Goal: Task Accomplishment & Management: Complete application form

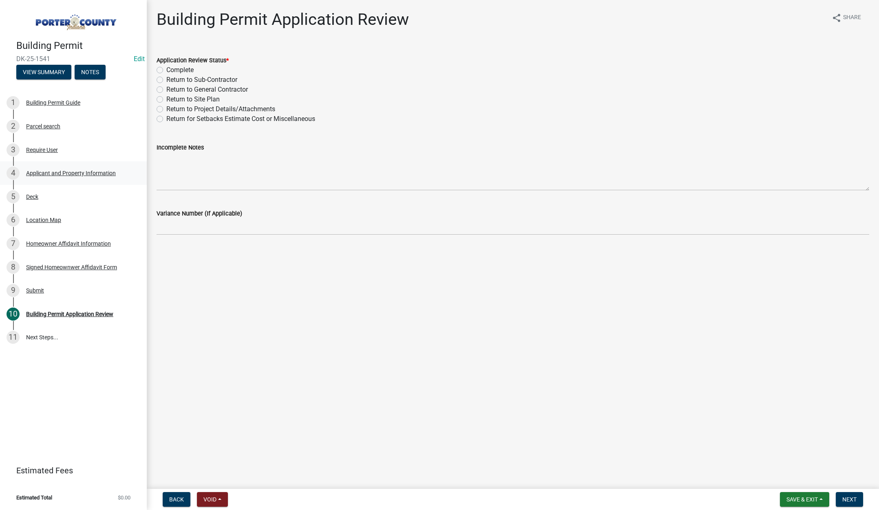
click at [98, 172] on div "Applicant and Property Information" at bounding box center [71, 173] width 90 height 6
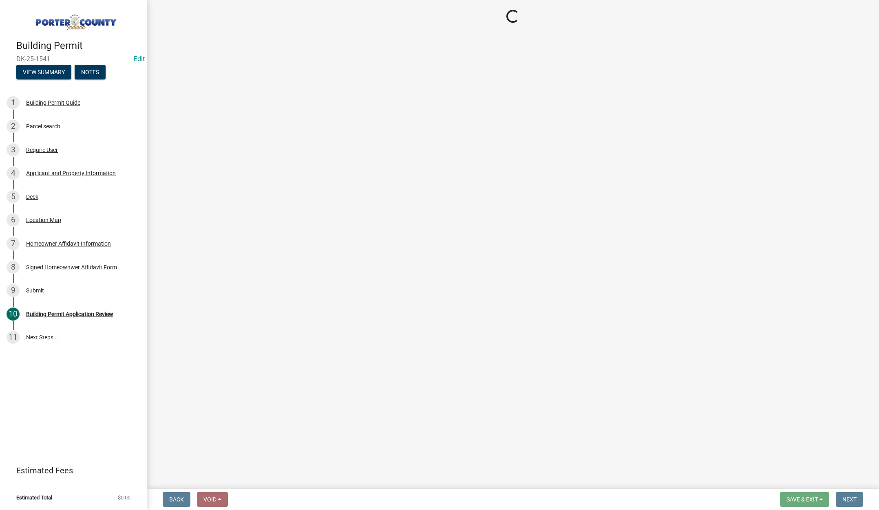
select select "3ef279d8-364d-4472-9edf-8c32643de6c0"
select select "a20e43c1-3a85-4e6c-b7e5-7731678730b1"
select select "1f020029-ab2d-447c-ac00-29c6adb75704"
select select "0ba2db78-5dbf-43b9-a42c-6cccc1e5ba15"
select select "0d764019-f1ff-4f3b-9299-33f0d080acc7"
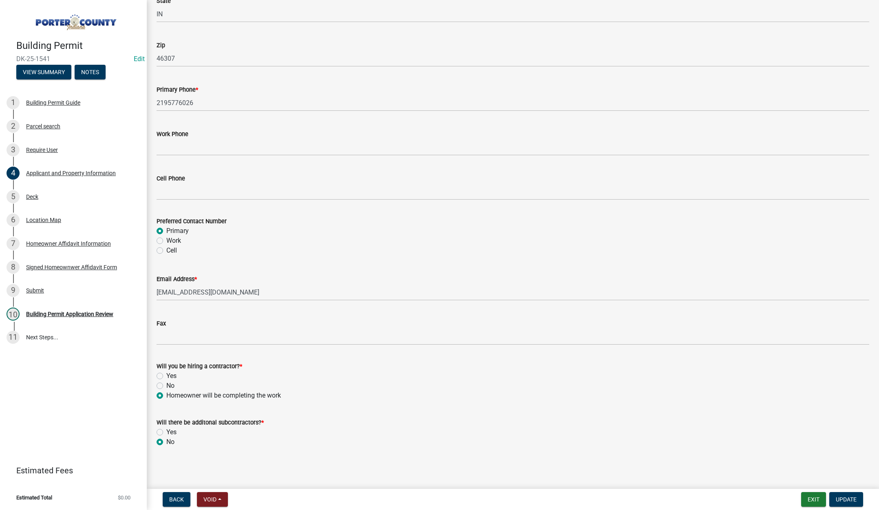
scroll to position [1015, 0]
click at [29, 196] on div "Deck" at bounding box center [32, 197] width 12 height 6
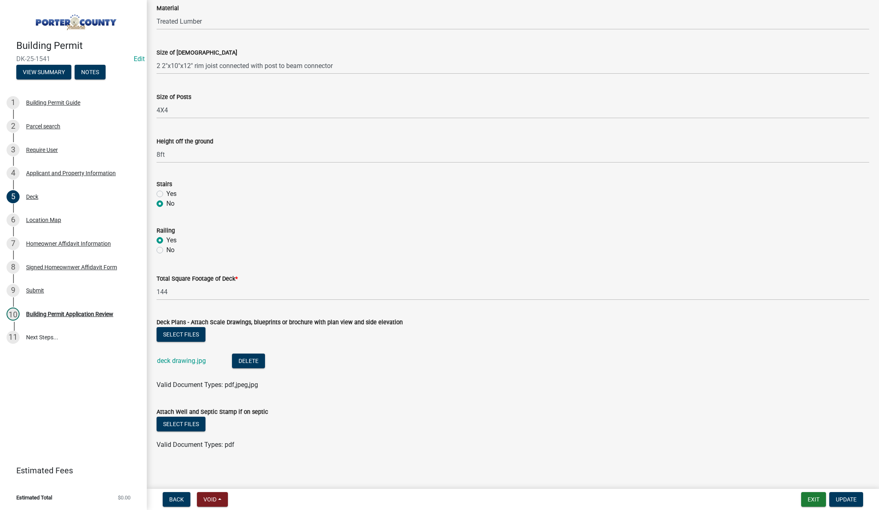
scroll to position [554, 0]
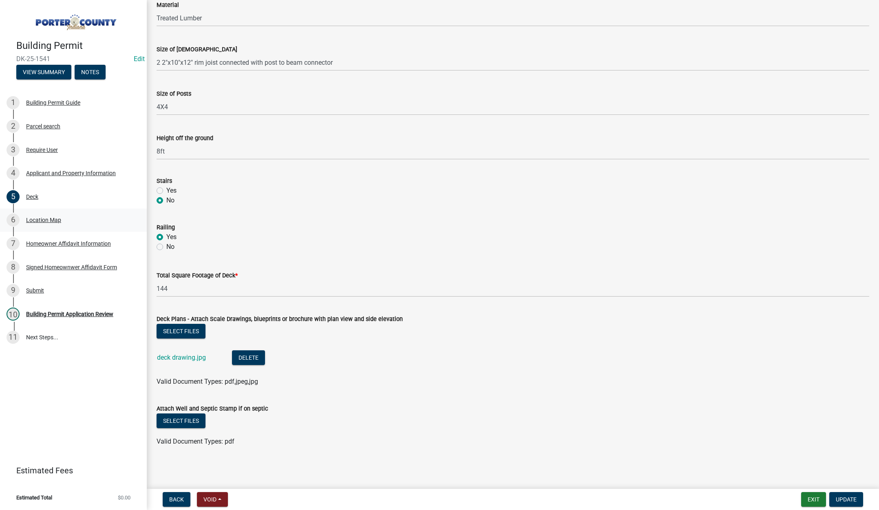
click at [46, 217] on div "Location Map" at bounding box center [43, 220] width 35 height 6
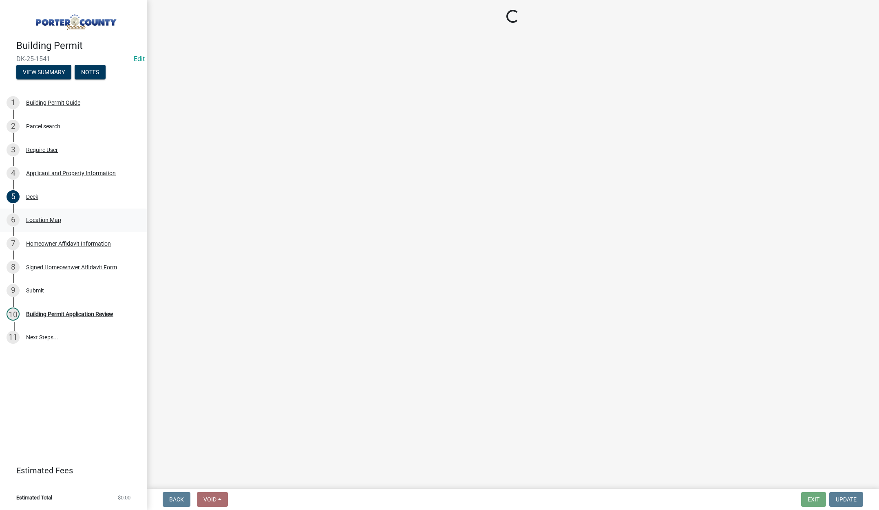
scroll to position [0, 0]
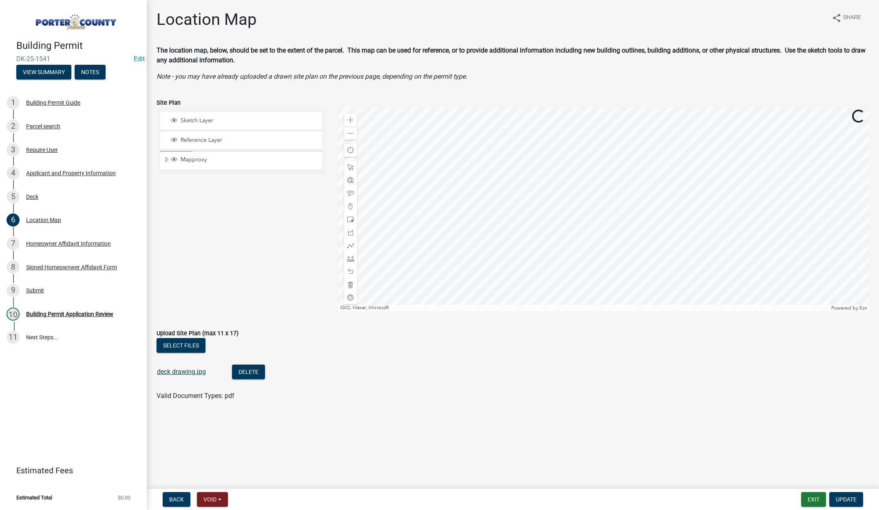
click at [189, 370] on link "deck drawing.jpg" at bounding box center [181, 372] width 49 height 8
click at [68, 313] on div "Building Permit Application Review" at bounding box center [69, 314] width 87 height 6
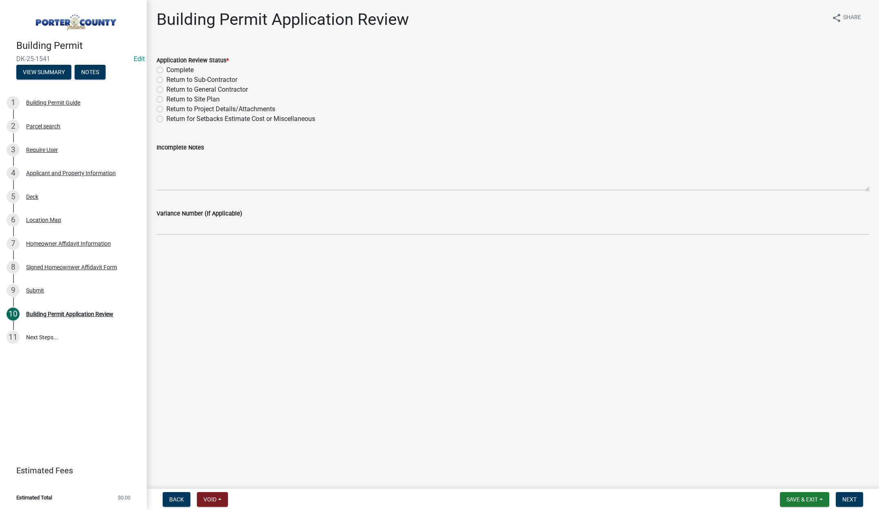
drag, startPoint x: 159, startPoint y: 70, endPoint x: 192, endPoint y: 107, distance: 50.0
click at [166, 70] on label "Complete" at bounding box center [179, 70] width 27 height 10
click at [166, 70] on input "Complete" at bounding box center [168, 67] width 5 height 5
radio input "true"
click at [848, 499] on span "Next" at bounding box center [849, 500] width 14 height 7
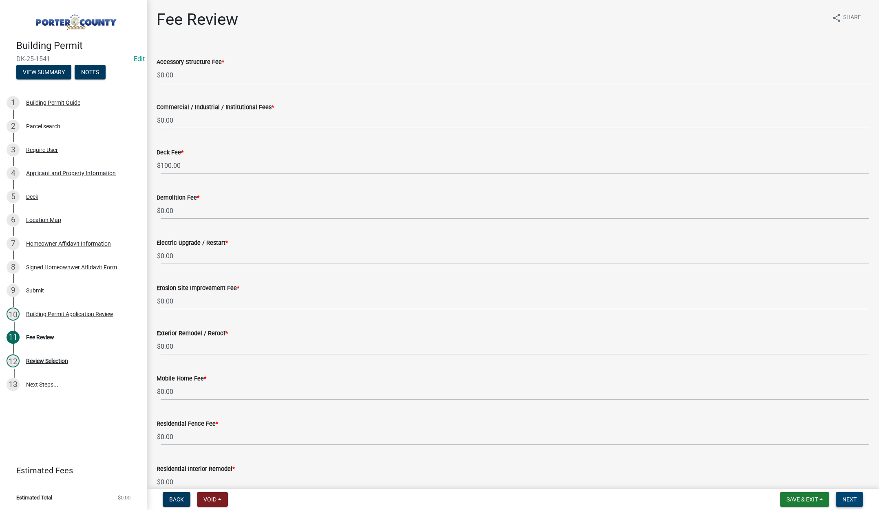
click at [848, 498] on span "Next" at bounding box center [849, 500] width 14 height 7
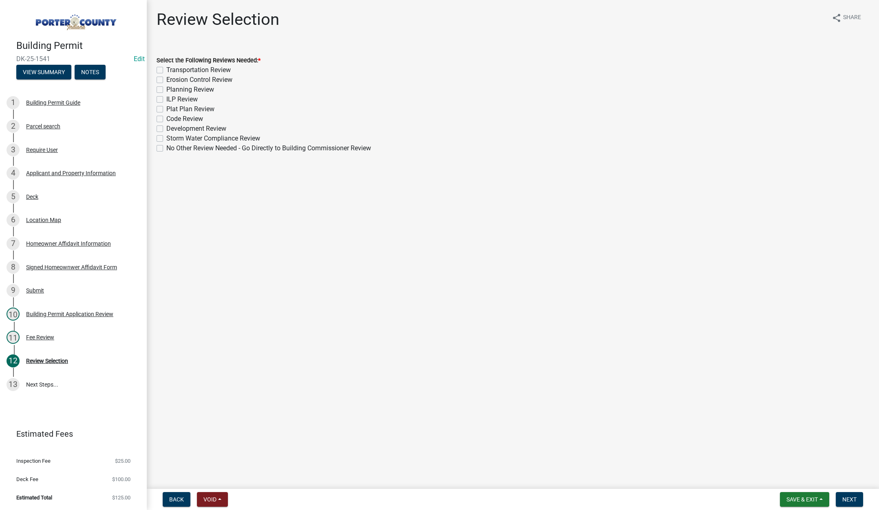
click at [166, 147] on label "No Other Review Needed - Go Directly to Building Commissioner Review" at bounding box center [268, 148] width 205 height 10
click at [166, 147] on input "No Other Review Needed - Go Directly to Building Commissioner Review" at bounding box center [168, 145] width 5 height 5
checkbox input "true"
checkbox input "false"
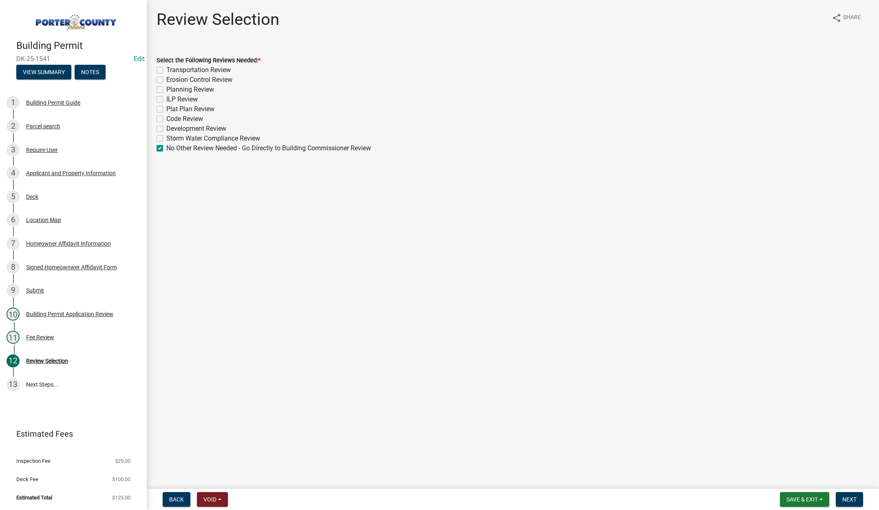
checkbox input "false"
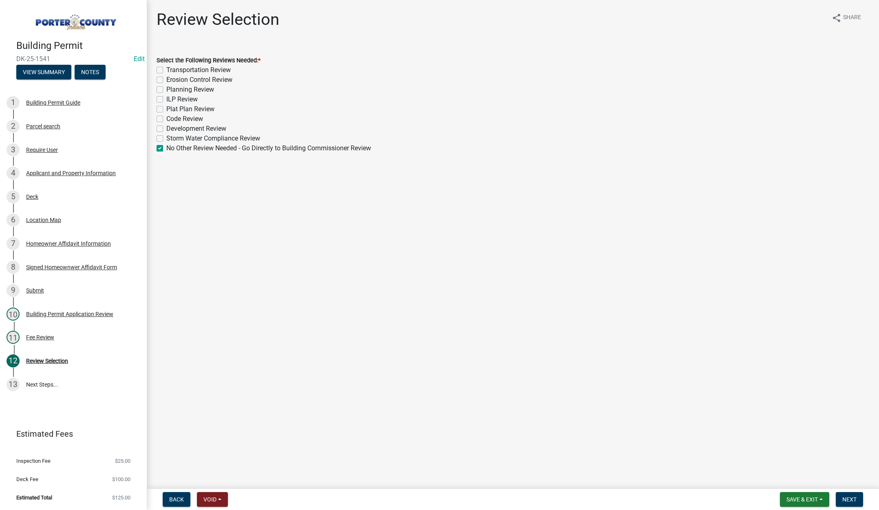
checkbox input "false"
checkbox input "true"
click at [850, 498] on span "Next" at bounding box center [849, 500] width 14 height 7
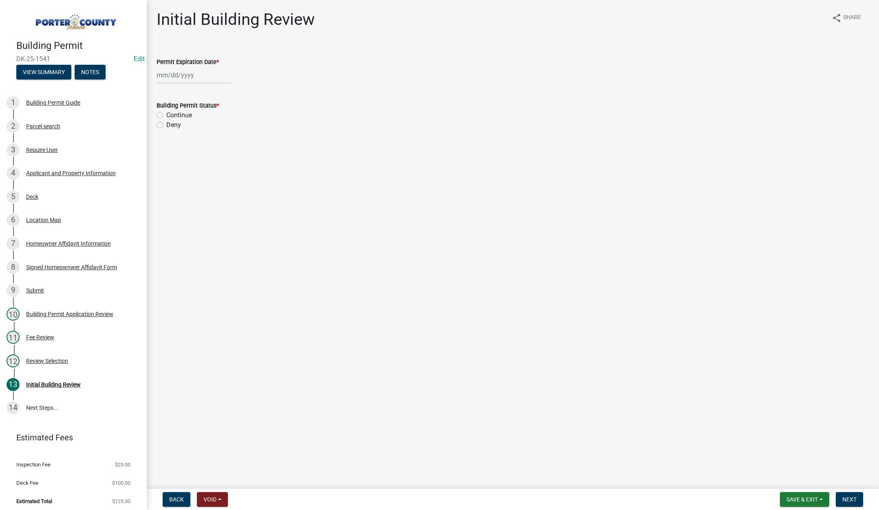
select select "8"
click at [214, 76] on div "[PERSON_NAME] Feb Mar Apr [PERSON_NAME][DATE] Oct Nov [DATE] 1526 1527 1528 152…" at bounding box center [194, 75] width 75 height 17
click at [220, 92] on select "1525 1526 1527 1528 1529 1530 1531 1532 1533 1534 1535 1536 1537 1538 1539 1540…" at bounding box center [220, 92] width 29 height 12
select select "2026"
click at [206, 86] on select "1525 1526 1527 1528 1529 1530 1531 1532 1533 1534 1535 1536 1537 1538 1539 1540…" at bounding box center [220, 92] width 29 height 12
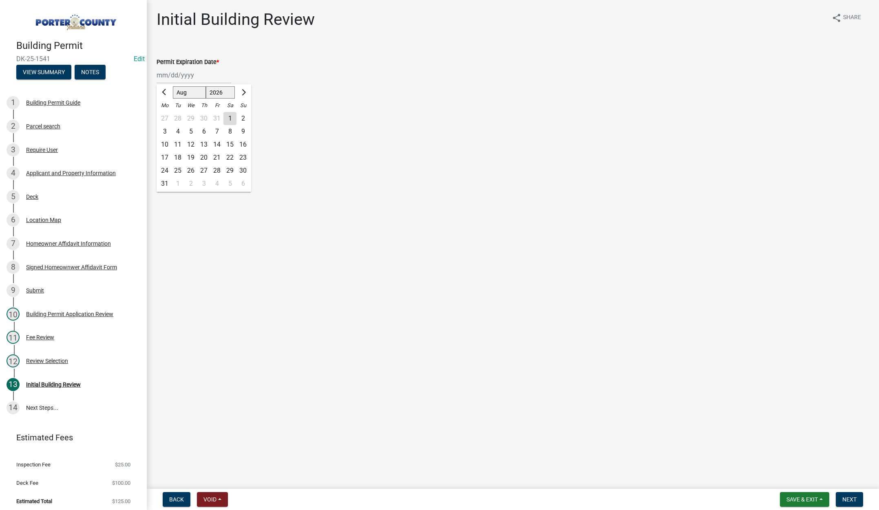
click at [192, 154] on div "19" at bounding box center [190, 157] width 13 height 13
type input "08/19/2026"
click at [166, 115] on label "Continue" at bounding box center [179, 115] width 26 height 10
click at [166, 115] on input "Continue" at bounding box center [168, 112] width 5 height 5
radio input "true"
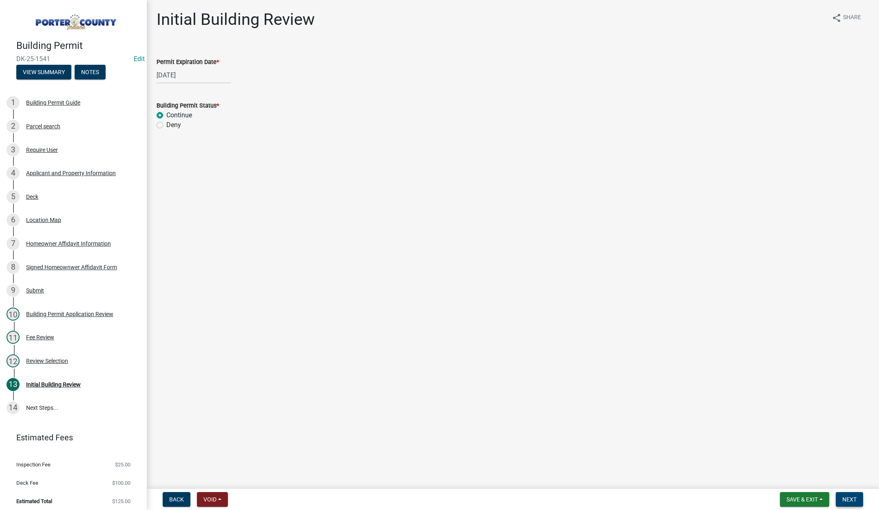
click at [852, 499] on span "Next" at bounding box center [849, 500] width 14 height 7
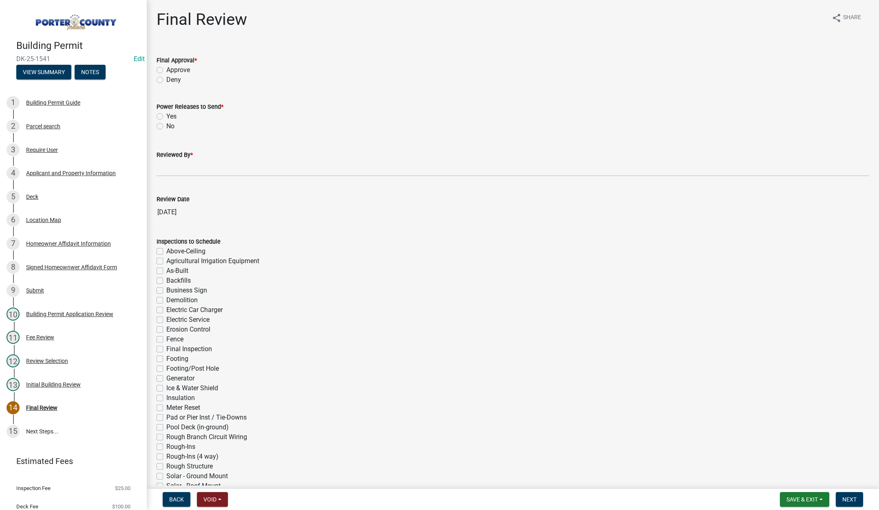
click at [166, 71] on label "Approve" at bounding box center [178, 70] width 24 height 10
click at [166, 71] on input "Approve" at bounding box center [168, 67] width 5 height 5
radio input "true"
click at [166, 126] on label "No" at bounding box center [170, 126] width 8 height 10
click at [166, 126] on input "No" at bounding box center [168, 123] width 5 height 5
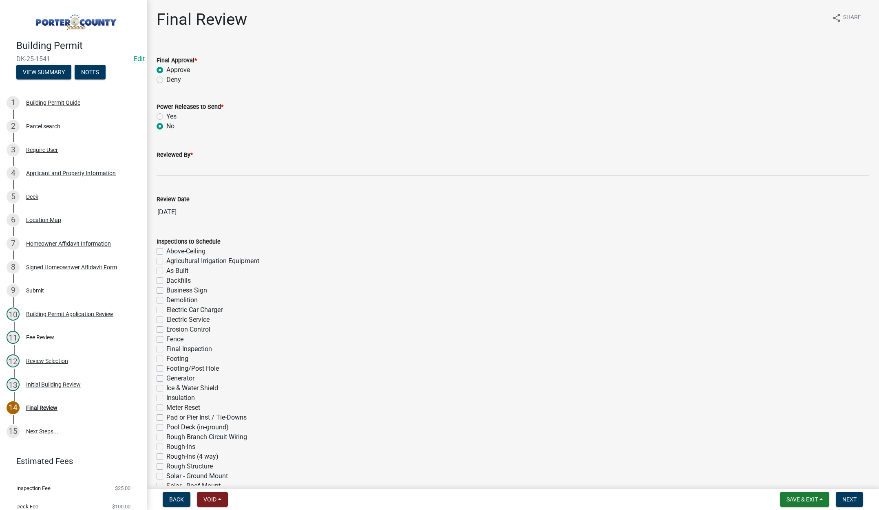
radio input "true"
drag, startPoint x: 172, startPoint y: 169, endPoint x: 178, endPoint y: 174, distance: 8.4
click at [172, 169] on input "Reviewed By *" at bounding box center [513, 168] width 713 height 17
type input "Tami"
click at [845, 499] on span "Next" at bounding box center [849, 500] width 14 height 7
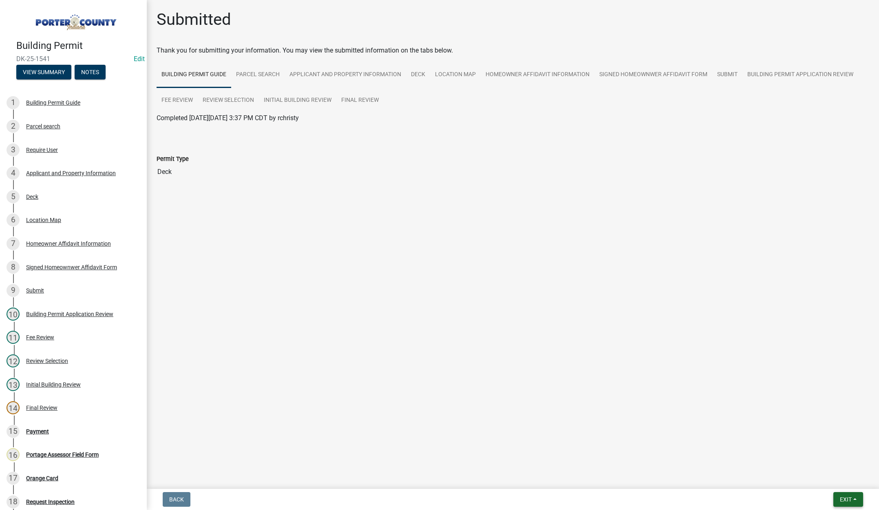
click at [837, 498] on button "Exit" at bounding box center [848, 499] width 30 height 15
click at [837, 481] on button "Save & Exit" at bounding box center [830, 479] width 65 height 20
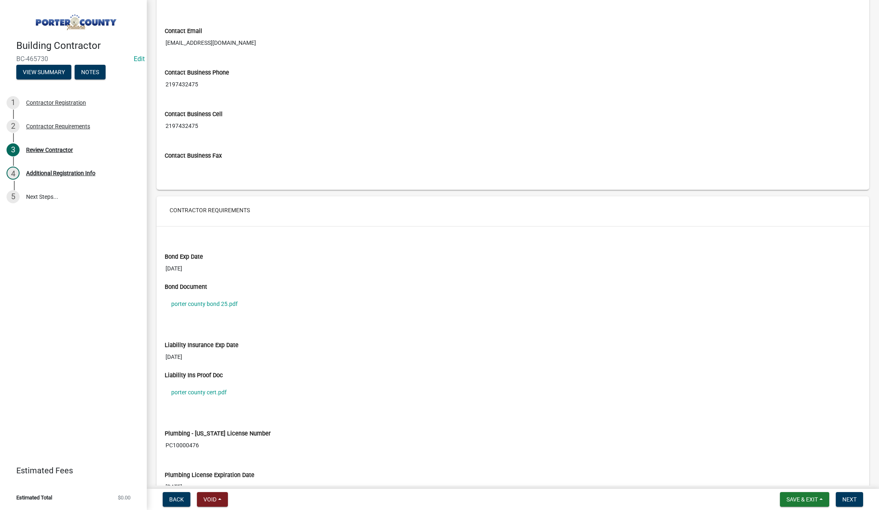
scroll to position [571, 0]
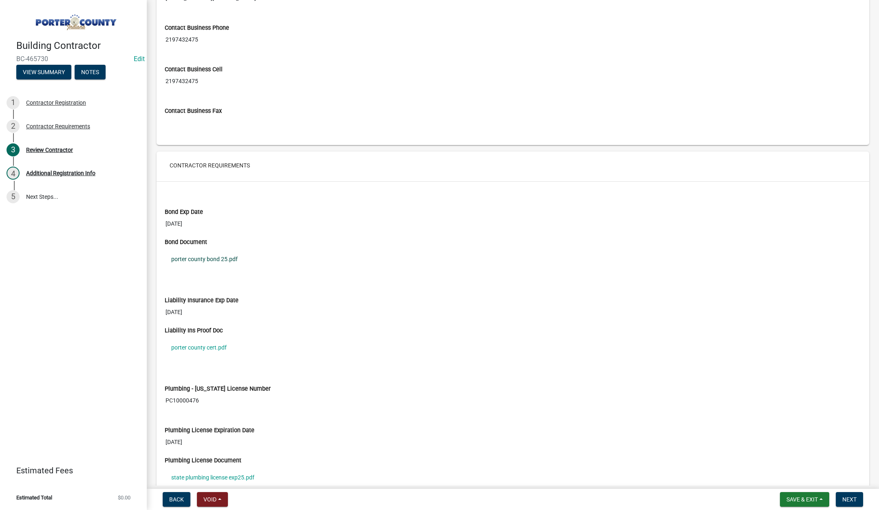
click at [219, 258] on link "porter county bond 25.pdf" at bounding box center [513, 259] width 696 height 19
click at [220, 348] on link "porter county cert.pdf" at bounding box center [513, 347] width 696 height 19
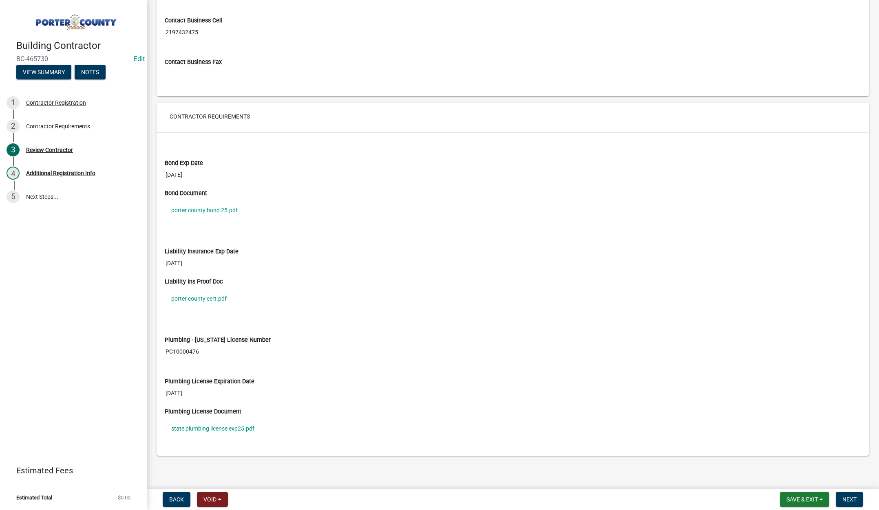
scroll to position [622, 0]
click at [851, 502] on span "Next" at bounding box center [849, 500] width 14 height 7
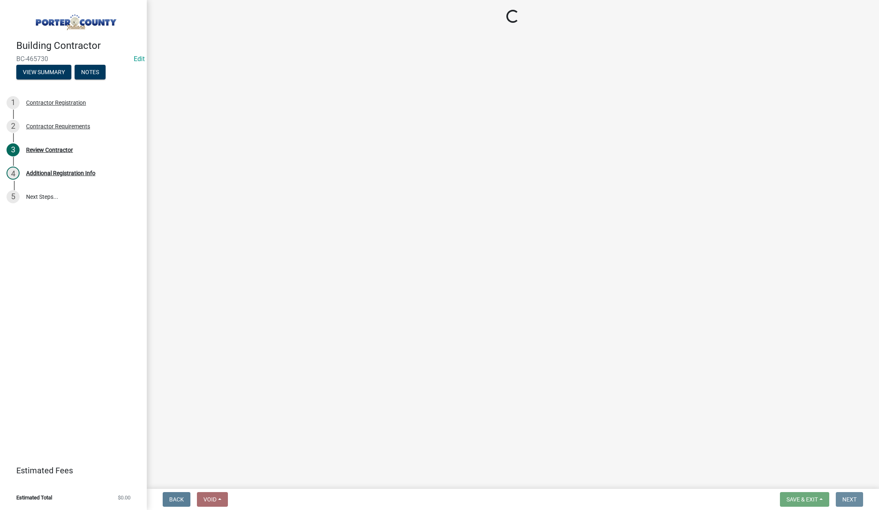
scroll to position [0, 0]
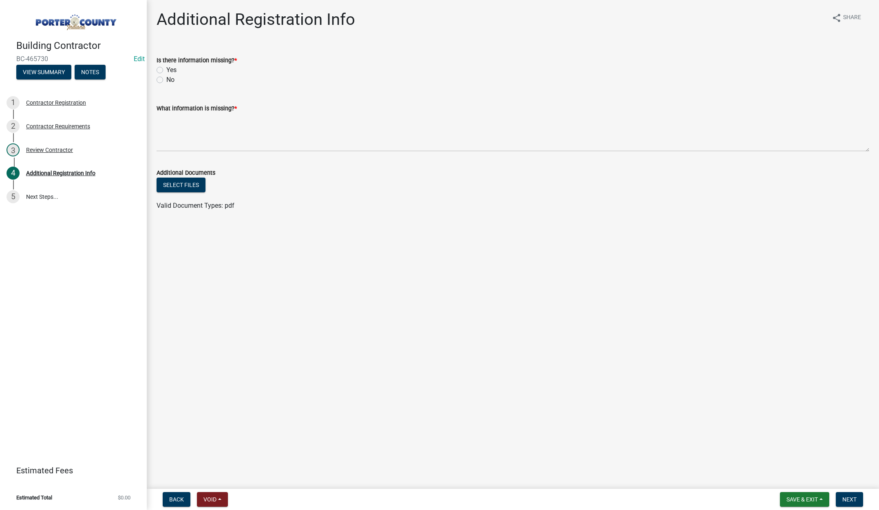
drag, startPoint x: 158, startPoint y: 79, endPoint x: 158, endPoint y: 139, distance: 59.1
click at [166, 80] on label "No" at bounding box center [170, 80] width 8 height 10
click at [166, 80] on input "No" at bounding box center [168, 77] width 5 height 5
radio input "true"
click at [160, 135] on textarea "What information is missing? *" at bounding box center [513, 132] width 713 height 38
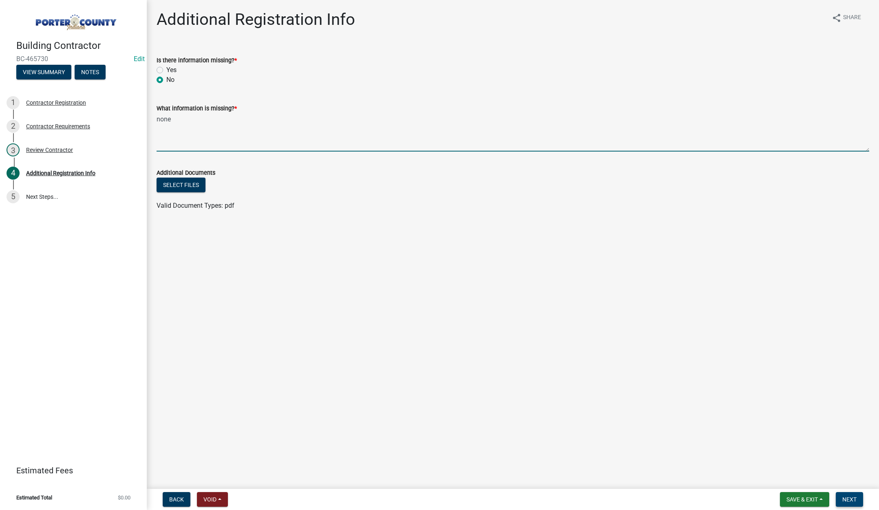
type textarea "none"
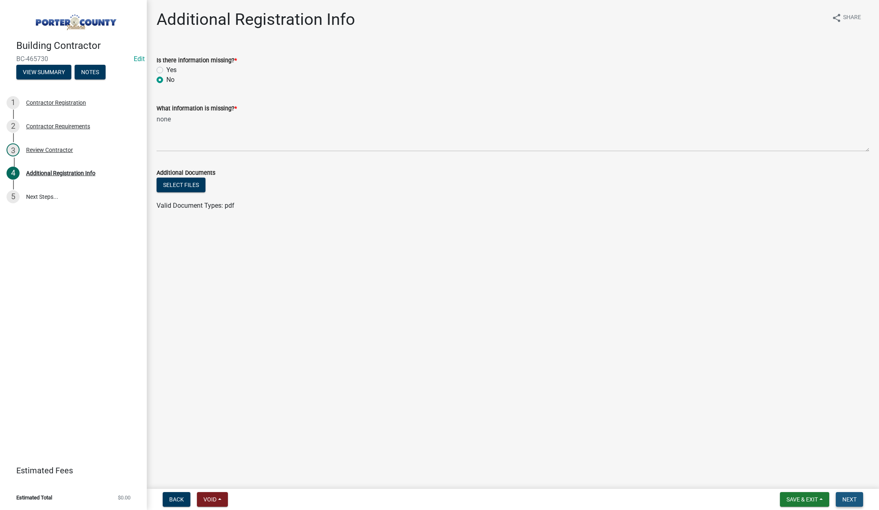
click at [848, 497] on span "Next" at bounding box center [849, 500] width 14 height 7
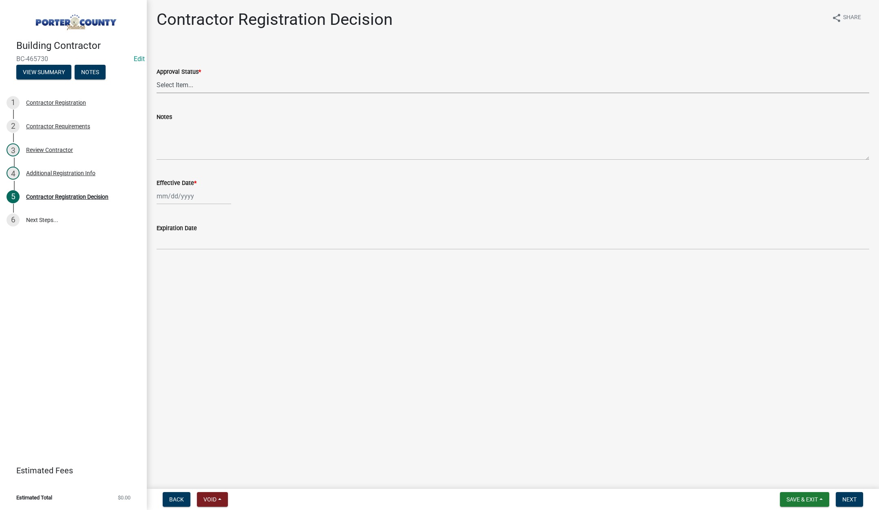
click at [184, 84] on select "Select Item... Approved Denied" at bounding box center [513, 85] width 713 height 17
click at [157, 77] on select "Select Item... Approved Denied" at bounding box center [513, 85] width 713 height 17
select select "4b86b809-39dd-4c68-9f3d-fdb3e7050482"
select select "8"
select select "2025"
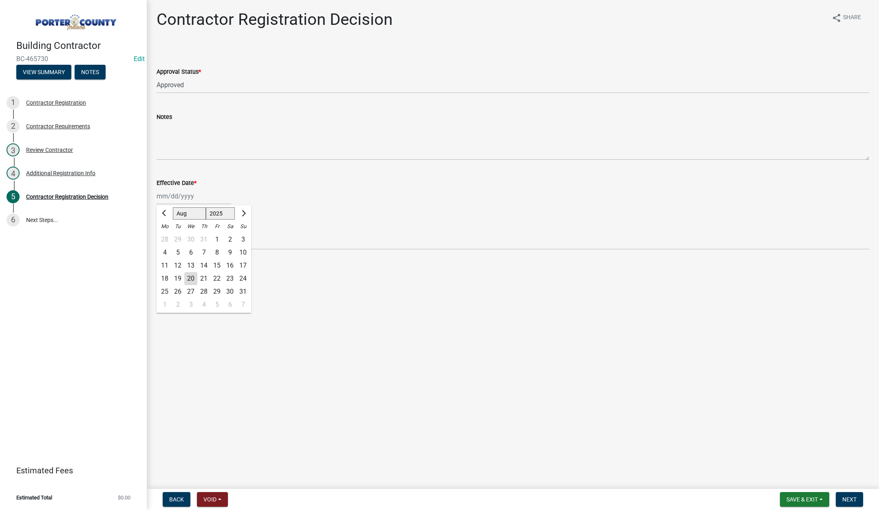
click at [207, 199] on div "[PERSON_NAME] Feb Mar Apr [PERSON_NAME][DATE] Oct Nov [DATE] 1526 1527 1528 152…" at bounding box center [194, 196] width 75 height 17
click at [190, 276] on div "20" at bounding box center [190, 278] width 13 height 13
type input "[DATE]"
click at [849, 494] on button "Next" at bounding box center [849, 499] width 27 height 15
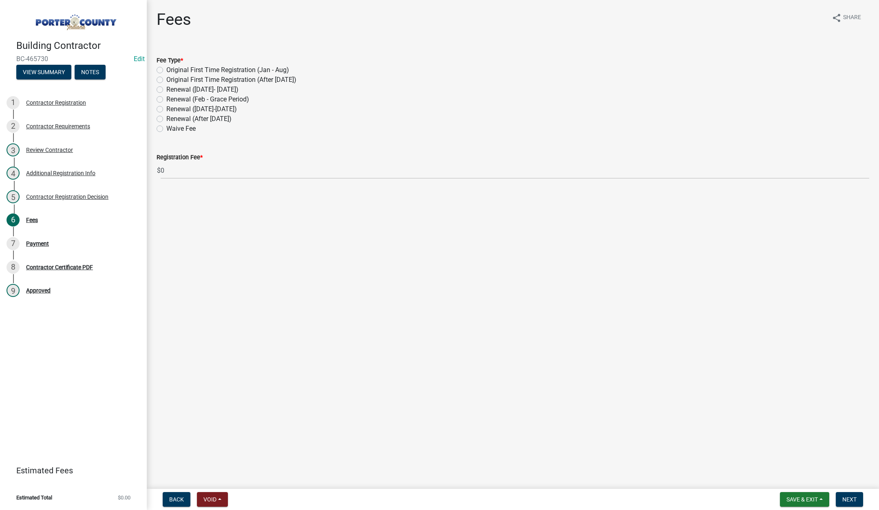
click at [166, 108] on label "Renewal (March 1-Aug 30)" at bounding box center [201, 109] width 71 height 10
click at [166, 108] on input "Renewal (March 1-Aug 30)" at bounding box center [168, 106] width 5 height 5
radio input "true"
click at [845, 499] on span "Next" at bounding box center [849, 500] width 14 height 7
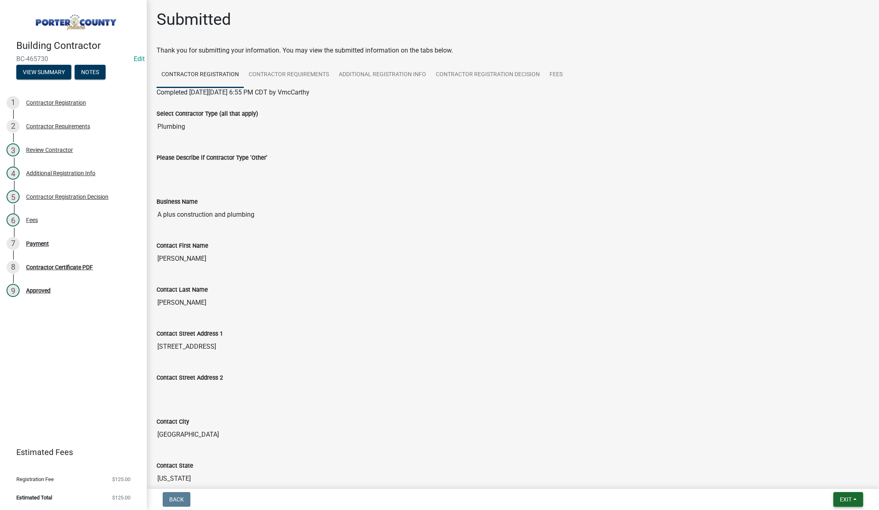
click at [848, 497] on span "Exit" at bounding box center [846, 500] width 12 height 7
click at [843, 486] on button "Save & Exit" at bounding box center [830, 479] width 65 height 20
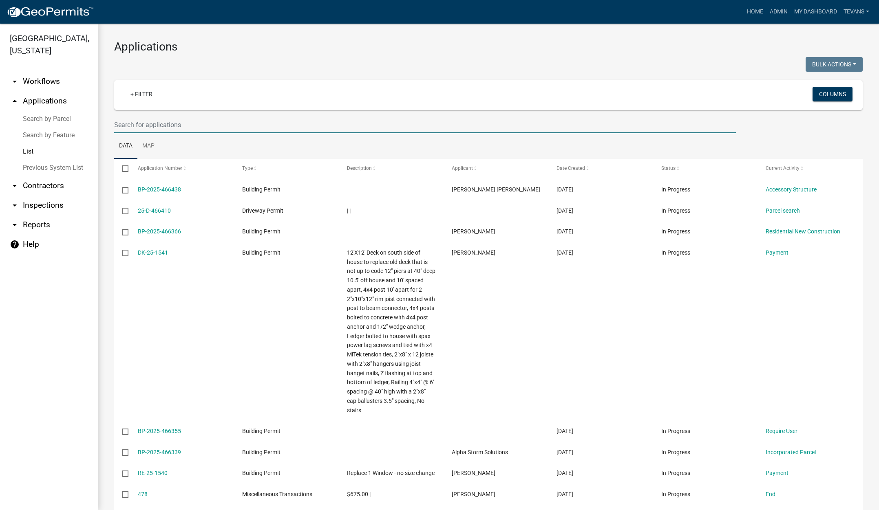
click at [146, 123] on input "text" at bounding box center [425, 125] width 622 height 17
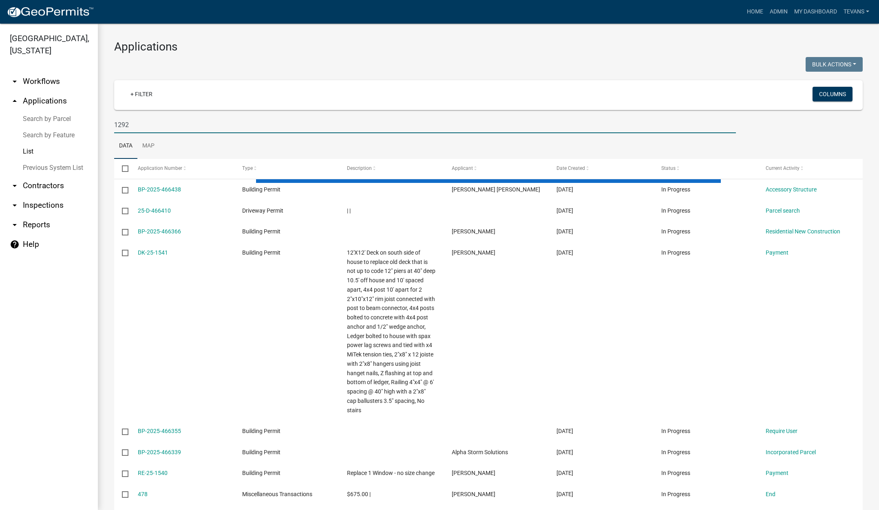
type input "1292"
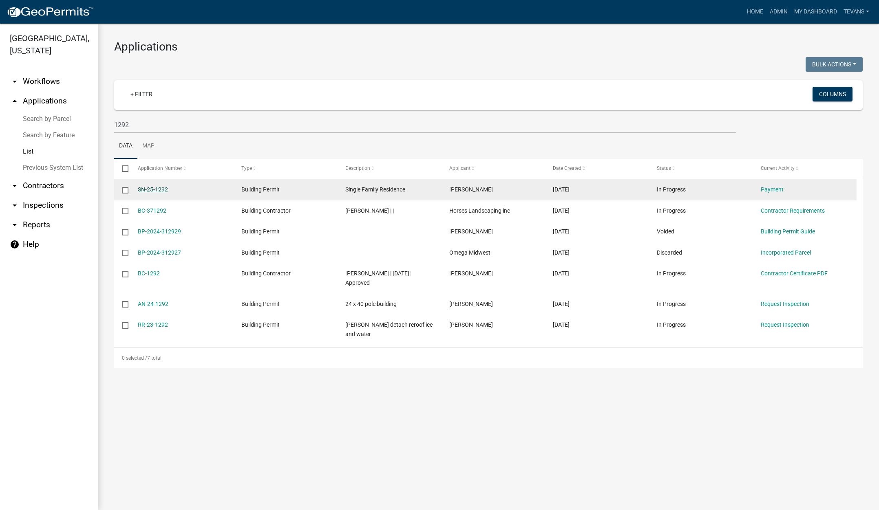
click at [154, 191] on link "SN-25-1292" at bounding box center [153, 189] width 30 height 7
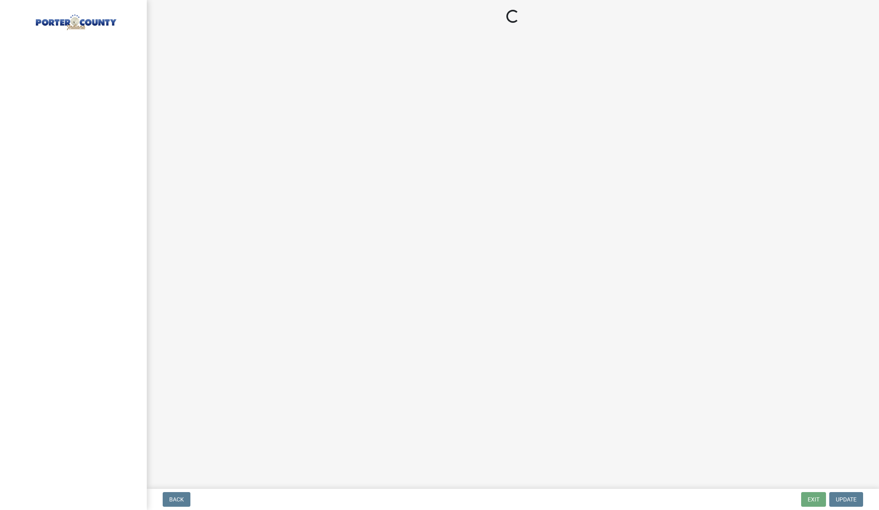
select select "3: 3"
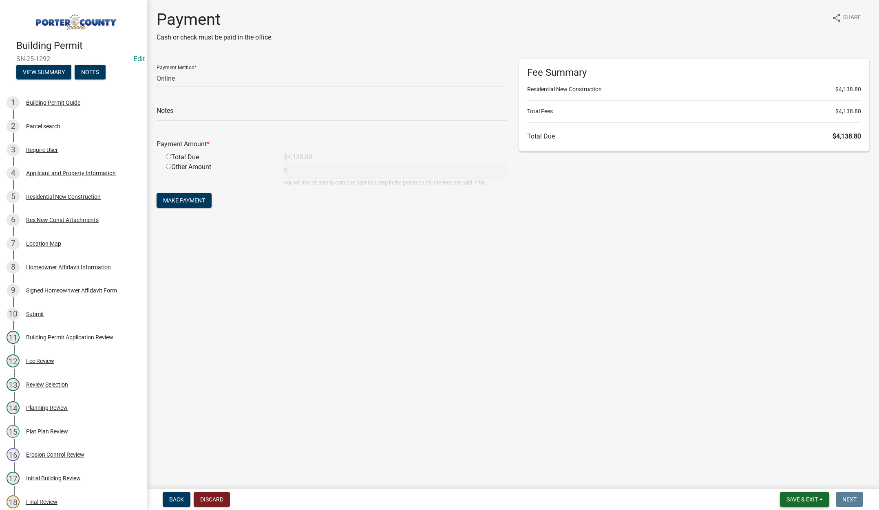
click at [797, 494] on button "Save & Exit" at bounding box center [804, 499] width 49 height 15
click at [795, 481] on button "Save & Exit" at bounding box center [796, 479] width 65 height 20
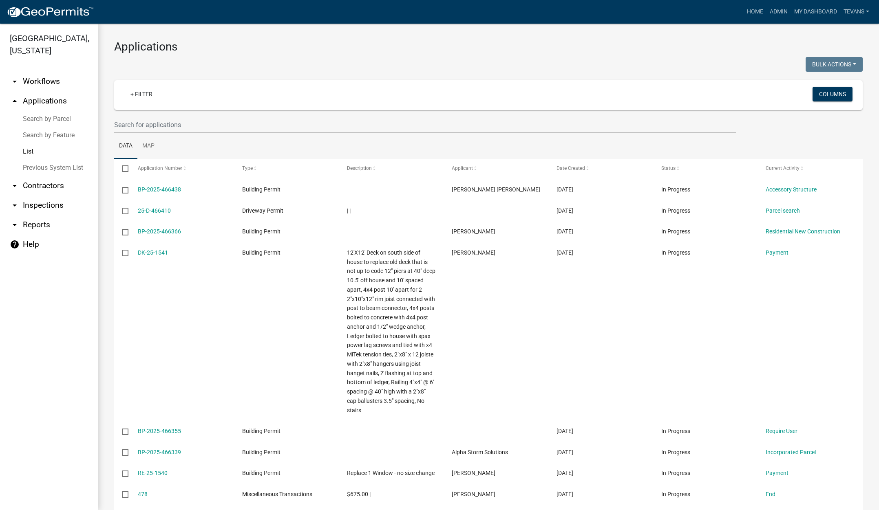
drag, startPoint x: 58, startPoint y: 355, endPoint x: 64, endPoint y: 352, distance: 6.9
click at [59, 355] on ul "arrow_drop_down Workflows List arrow_drop_up Applications Search by Parcel Sear…" at bounding box center [49, 287] width 98 height 445
click at [753, 9] on link "Home" at bounding box center [755, 11] width 23 height 15
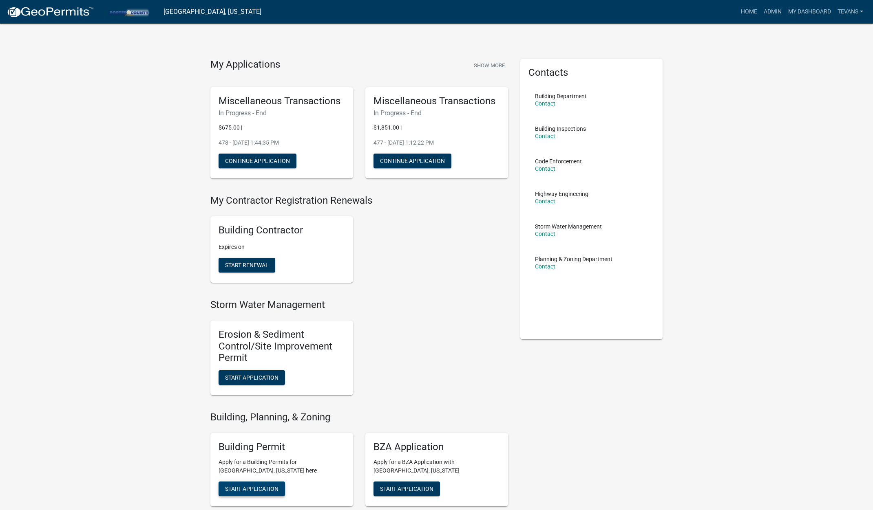
drag, startPoint x: 261, startPoint y: 485, endPoint x: 266, endPoint y: 481, distance: 6.2
click at [261, 484] on button "Start Application" at bounding box center [252, 489] width 66 height 15
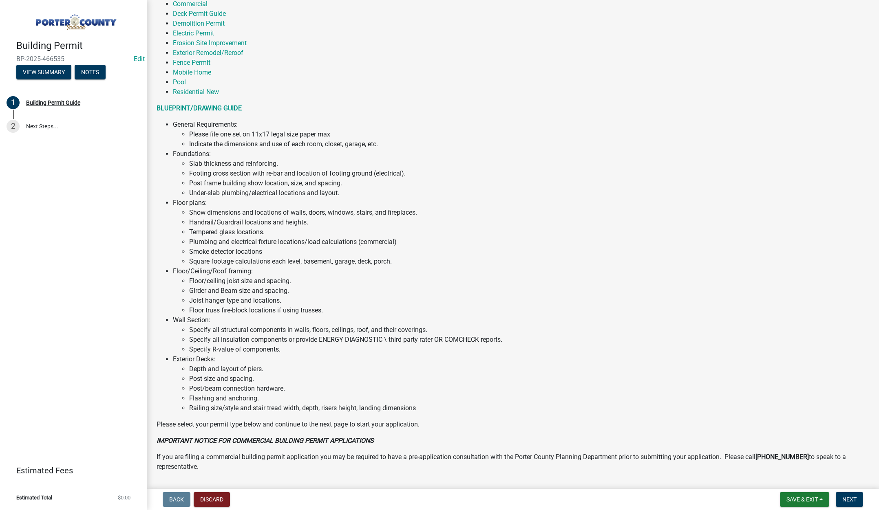
scroll to position [402, 0]
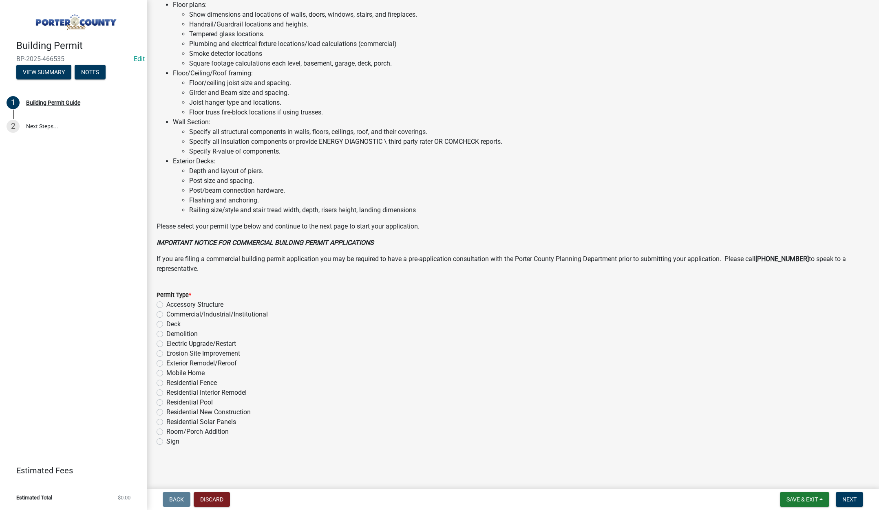
drag, startPoint x: 161, startPoint y: 304, endPoint x: 174, endPoint y: 304, distance: 13.5
click at [166, 304] on label "Accessory Structure" at bounding box center [194, 305] width 57 height 10
click at [166, 304] on input "Accessory Structure" at bounding box center [168, 302] width 5 height 5
radio input "true"
click at [849, 495] on button "Next" at bounding box center [849, 499] width 27 height 15
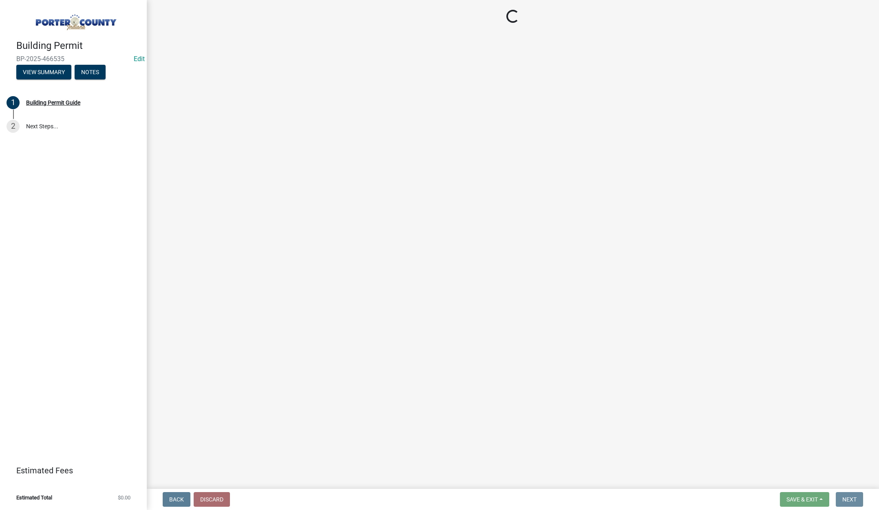
scroll to position [0, 0]
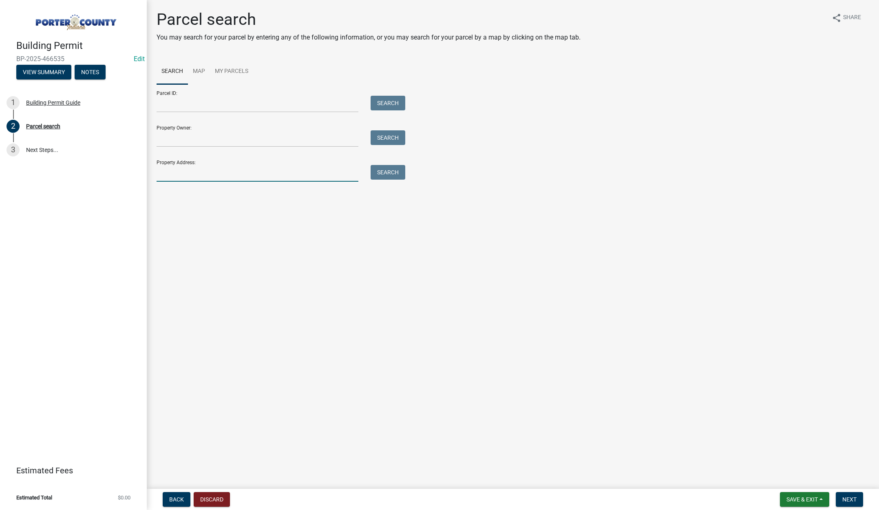
click at [210, 175] on input "Property Address:" at bounding box center [258, 173] width 202 height 17
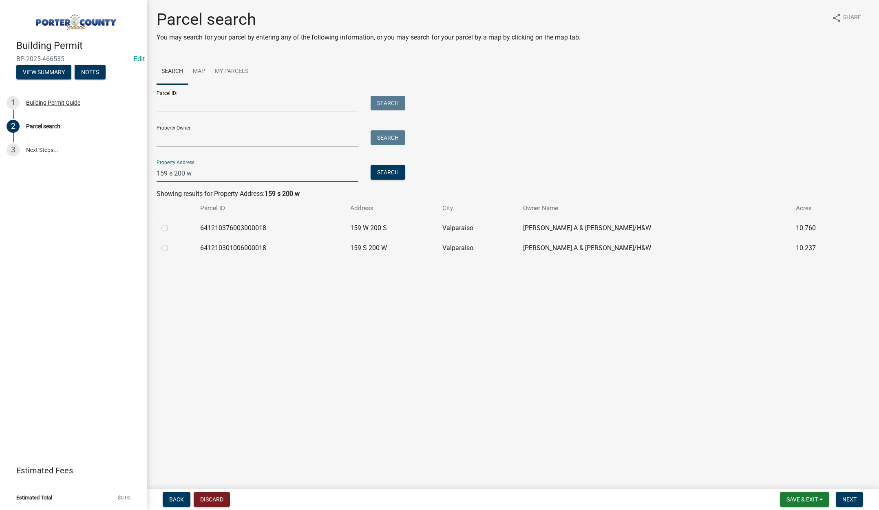
type input "159 s 200 w"
click at [171, 243] on label at bounding box center [171, 243] width 0 height 0
click at [171, 247] on input "radio" at bounding box center [173, 245] width 5 height 5
radio input "true"
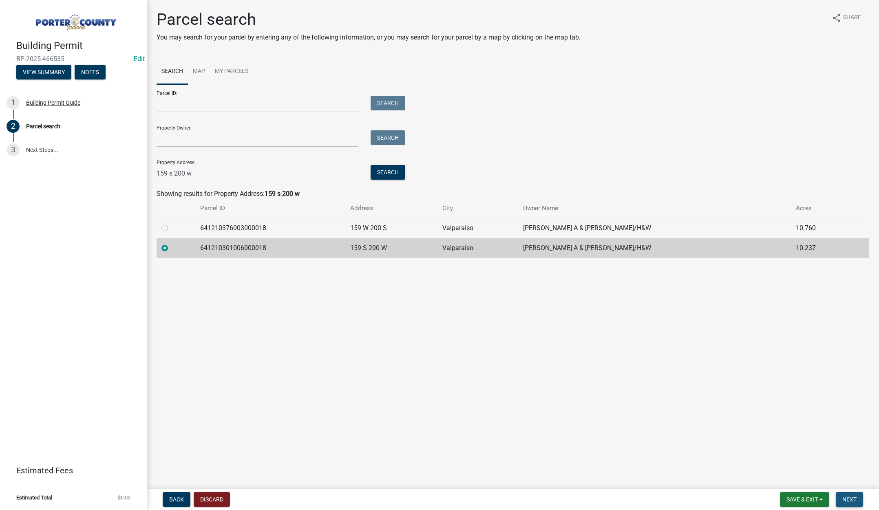
click at [849, 502] on span "Next" at bounding box center [849, 500] width 14 height 7
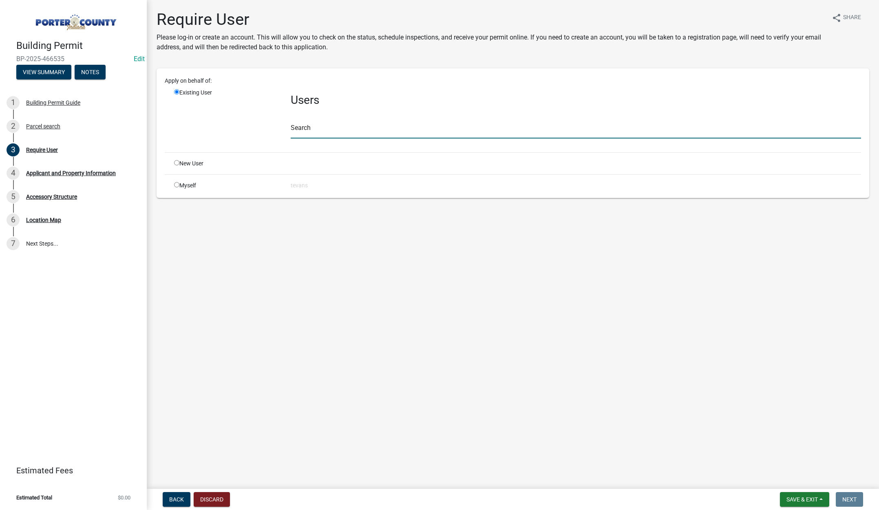
click at [294, 135] on input "text" at bounding box center [576, 130] width 570 height 17
type input "tami"
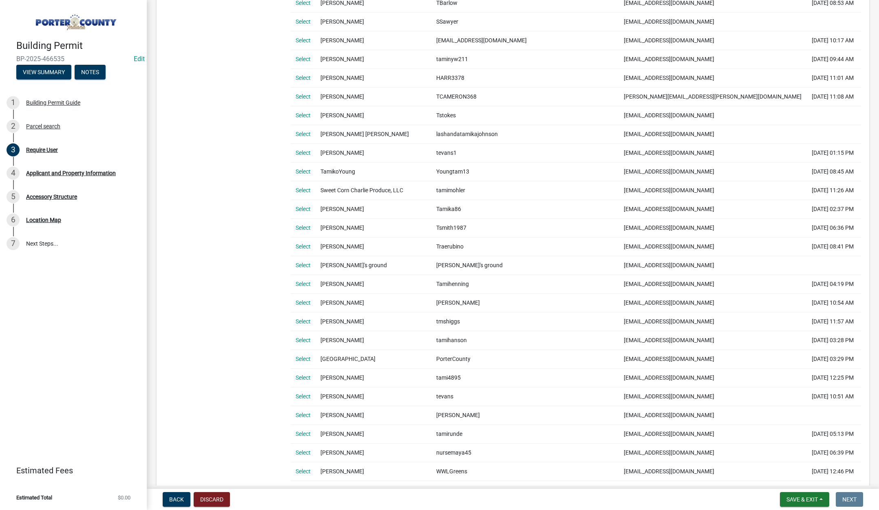
scroll to position [326, 0]
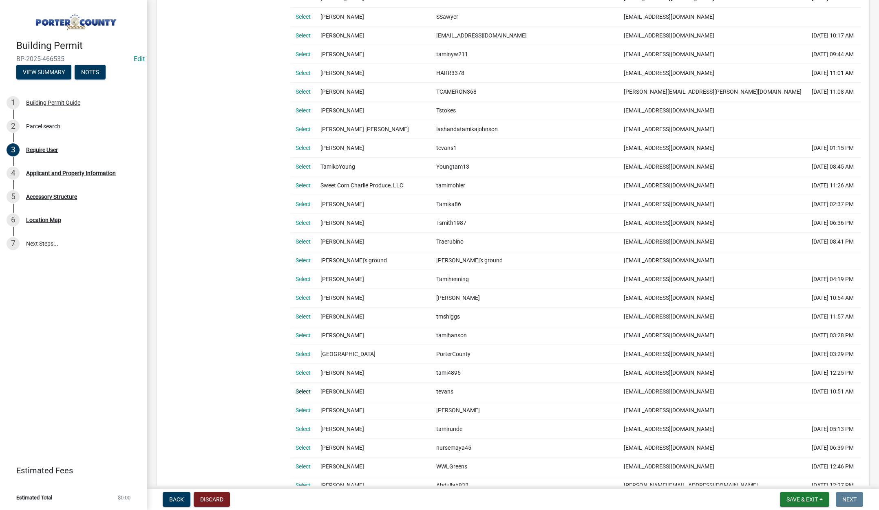
click at [306, 392] on link "Select" at bounding box center [303, 392] width 15 height 7
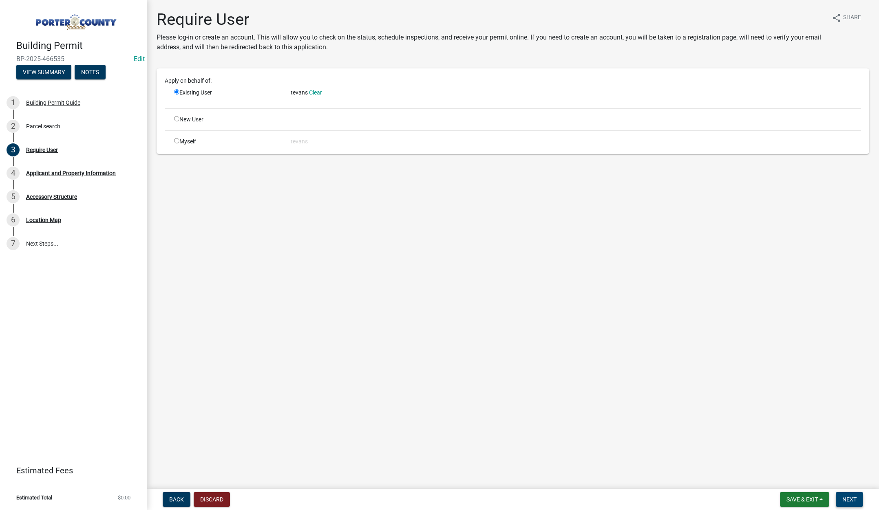
click at [855, 497] on span "Next" at bounding box center [849, 500] width 14 height 7
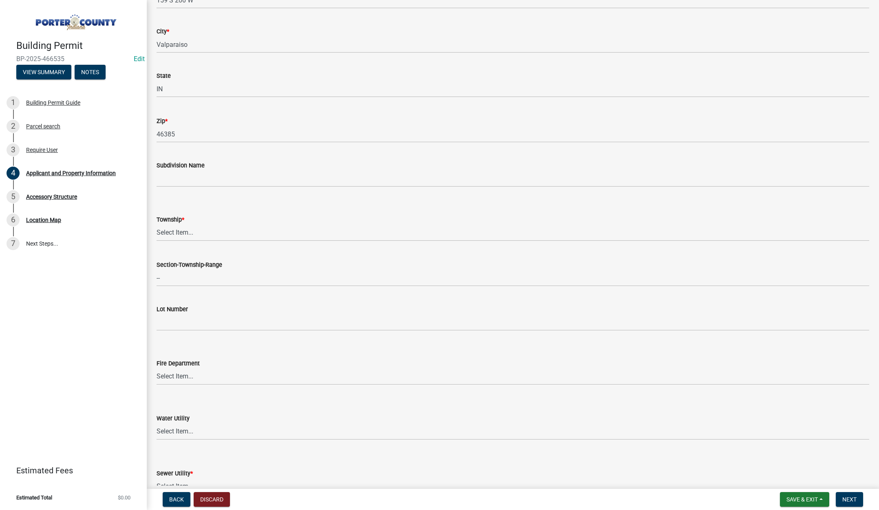
scroll to position [204, 0]
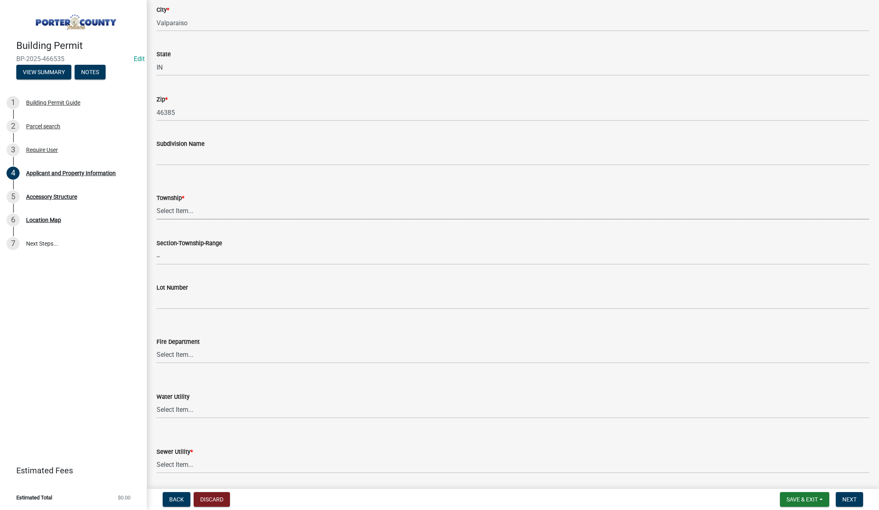
click at [177, 210] on select "Select Item... Boone Center Jackson Liberty Morgan Pine Pleasant Portage Porter…" at bounding box center [513, 211] width 713 height 17
click at [157, 203] on select "Select Item... Boone Center Jackson Liberty Morgan Pine Pleasant Portage Porter…" at bounding box center [513, 211] width 713 height 17
select select "eebc071e-620a-4db8-83e9-cb6b194c67e9"
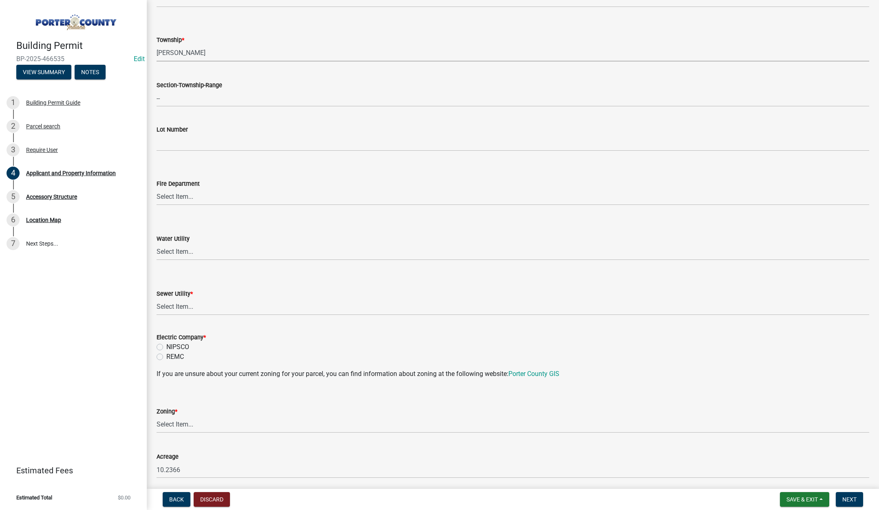
scroll to position [367, 0]
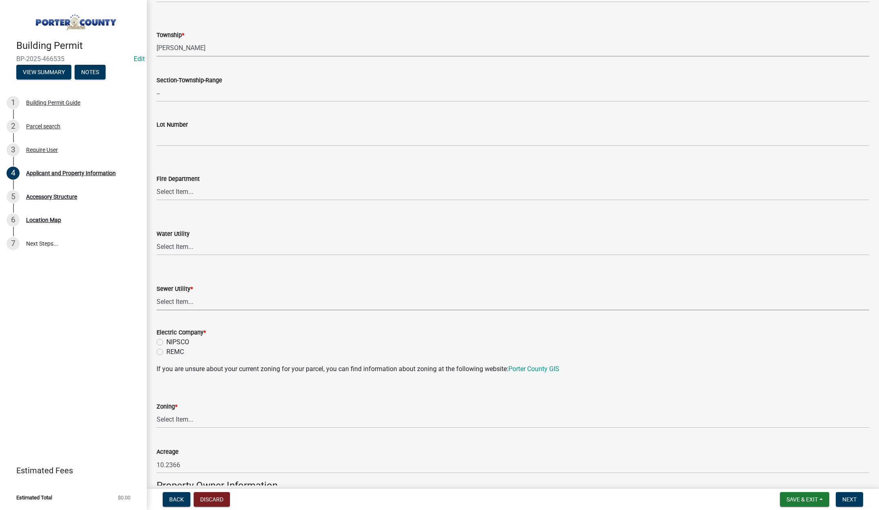
click at [175, 301] on select "Select Item... Aqua Indiana Inc Damon Run Falling Waters Lake Eliza - LEACD Nat…" at bounding box center [513, 302] width 713 height 17
click at [157, 294] on select "Select Item... Aqua Indiana Inc Damon Run Falling Waters Lake Eliza - LEACD Nat…" at bounding box center [513, 302] width 713 height 17
select select "ea6751d4-6bf7-4a16-89ee-f7801ab82aa1"
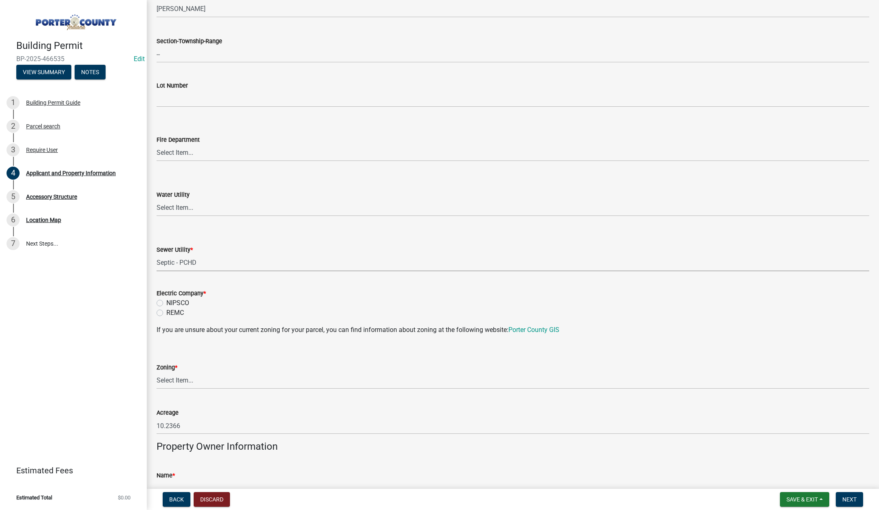
scroll to position [489, 0]
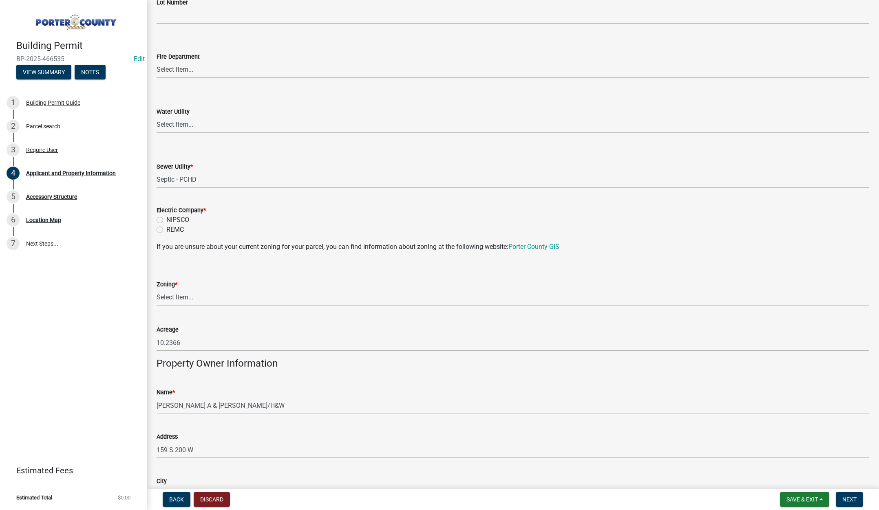
drag, startPoint x: 159, startPoint y: 216, endPoint x: 155, endPoint y: 214, distance: 5.5
click at [166, 216] on label "NIPSCO" at bounding box center [177, 220] width 23 height 10
click at [166, 216] on input "NIPSCO" at bounding box center [168, 217] width 5 height 5
radio input "true"
click at [178, 298] on select "Select Item... A1 A2 CH CM CN I1 I2 I3 IN MP OT P1 P2 PUD R1 R2 R3 R4 RL RR" at bounding box center [513, 297] width 713 height 17
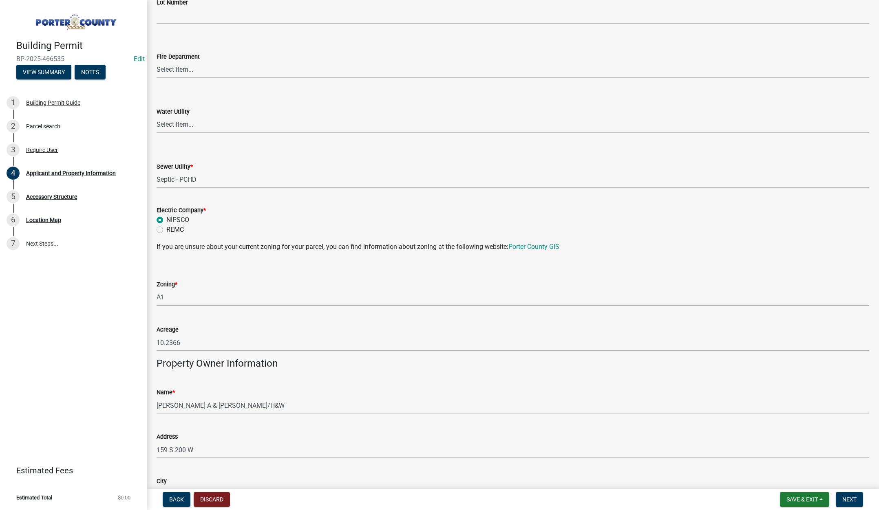
click at [157, 289] on select "Select Item... A1 A2 CH CM CN I1 I2 I3 IN MP OT P1 P2 PUD R1 R2 R3 R4 RL RR" at bounding box center [513, 297] width 713 height 17
select select "271bd504-2c49-4a3f-937e-0db1d3436bac"
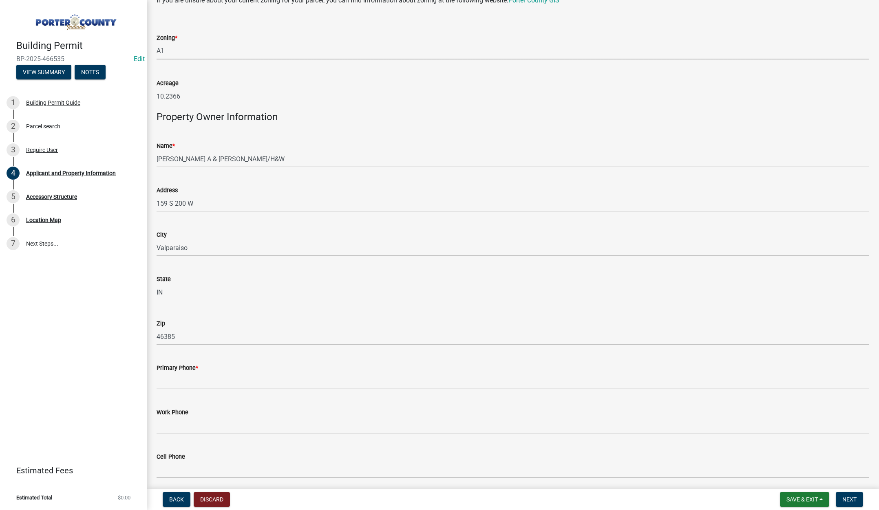
scroll to position [856, 0]
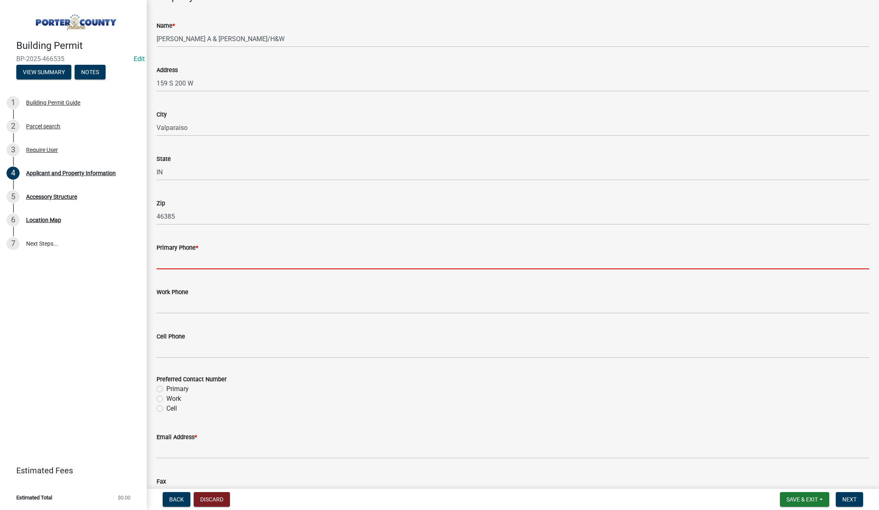
click at [190, 260] on input "Primary Phone *" at bounding box center [513, 261] width 713 height 17
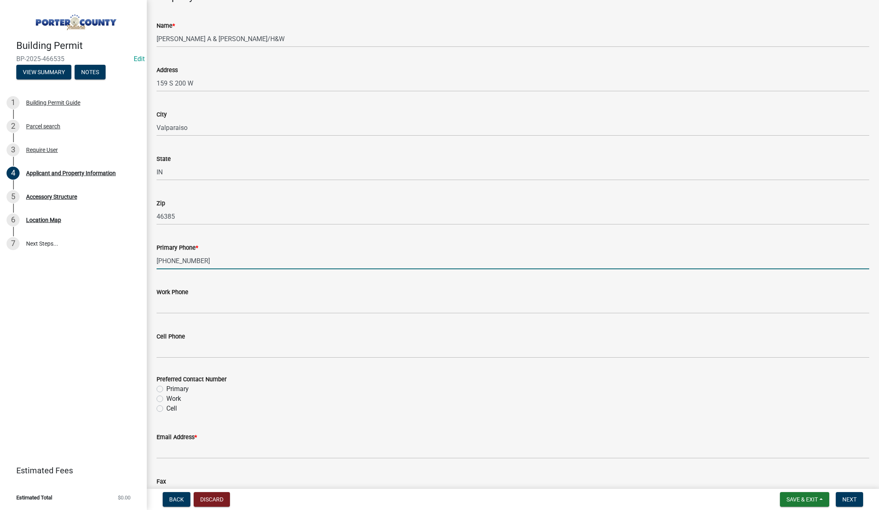
type input "219-405-9919"
click at [166, 389] on label "Primary" at bounding box center [177, 389] width 22 height 10
click at [166, 389] on input "Primary" at bounding box center [168, 386] width 5 height 5
radio input "true"
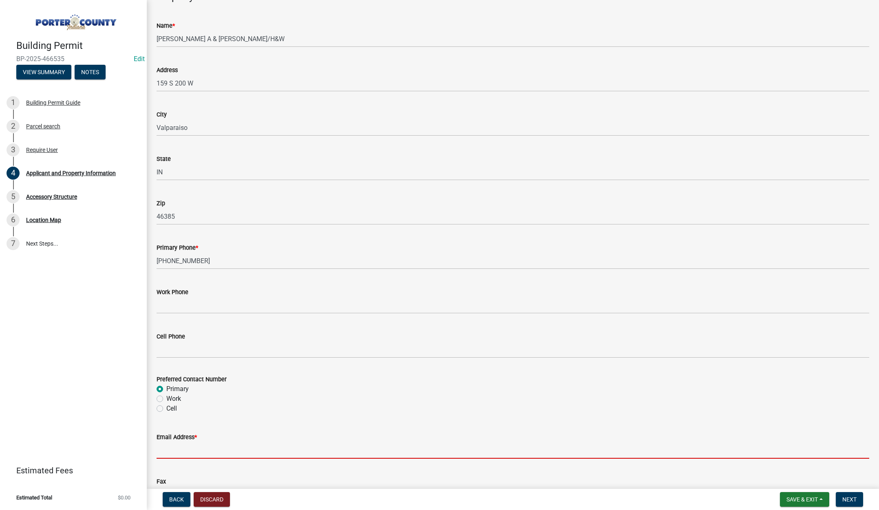
click at [184, 453] on input "Email Address *" at bounding box center [513, 450] width 713 height 17
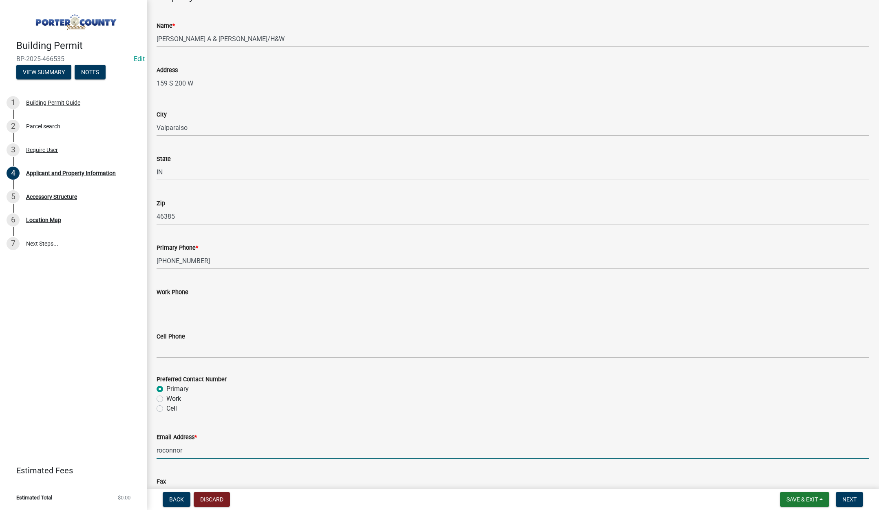
type input "roconnor@oconnorbuildersinc.com"
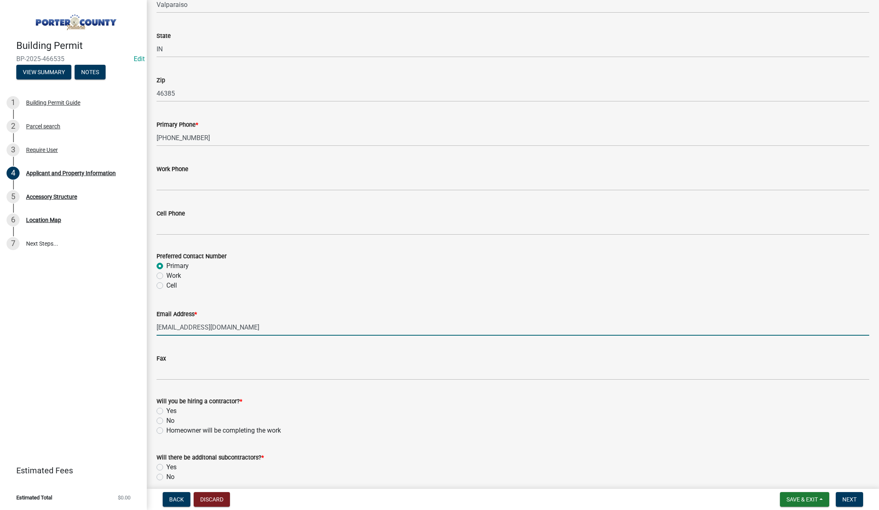
scroll to position [1015, 0]
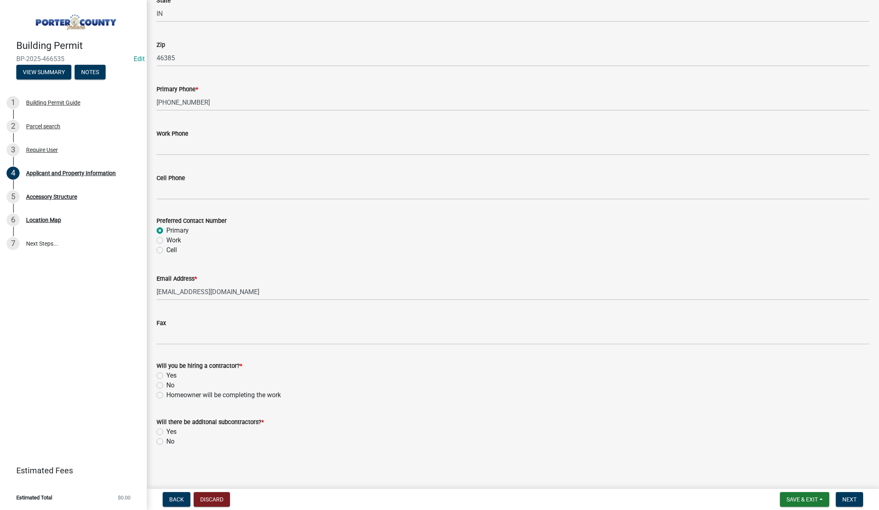
click at [166, 374] on label "Yes" at bounding box center [171, 376] width 10 height 10
click at [166, 374] on input "Yes" at bounding box center [168, 373] width 5 height 5
radio input "true"
click at [166, 443] on label "No" at bounding box center [170, 442] width 8 height 10
click at [166, 442] on input "No" at bounding box center [168, 439] width 5 height 5
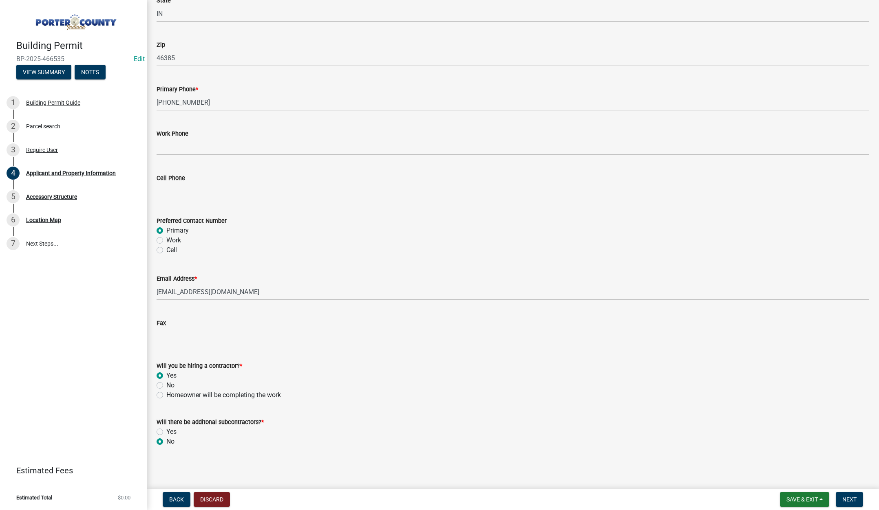
radio input "true"
click at [848, 494] on button "Next" at bounding box center [849, 499] width 27 height 15
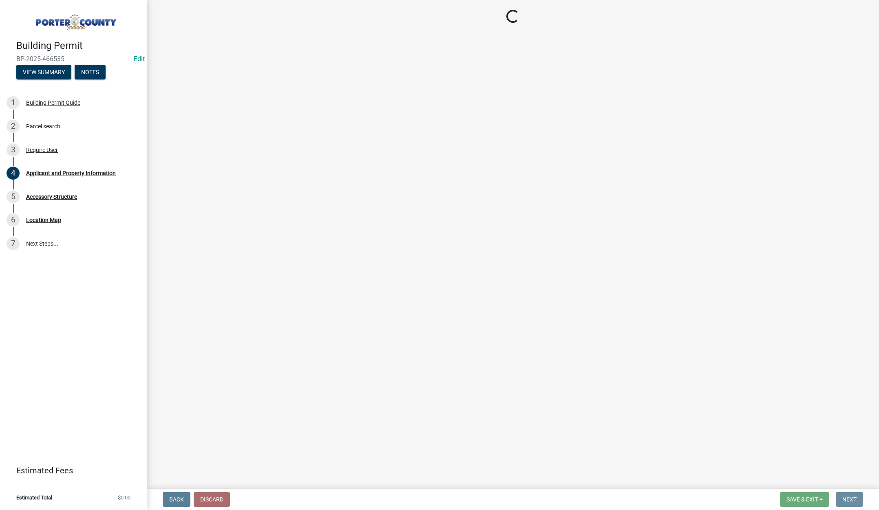
scroll to position [0, 0]
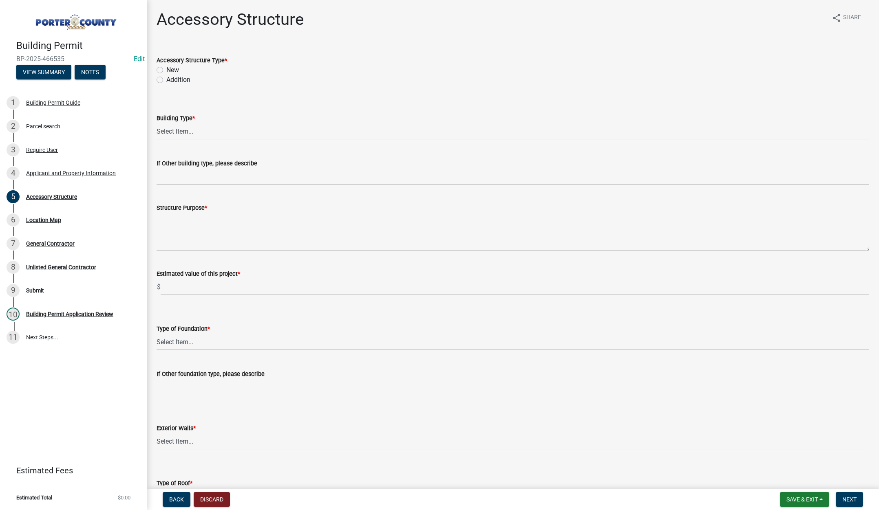
click at [166, 69] on label "New" at bounding box center [172, 70] width 13 height 10
click at [166, 69] on input "New" at bounding box center [168, 67] width 5 height 5
radio input "true"
click at [177, 130] on select "Select Item... Ag. Building Chicken Coop Detached Garage Exterior Remodel Gazeb…" at bounding box center [513, 131] width 713 height 17
click at [157, 123] on select "Select Item... Ag. Building Chicken Coop Detached Garage Exterior Remodel Gazeb…" at bounding box center [513, 131] width 713 height 17
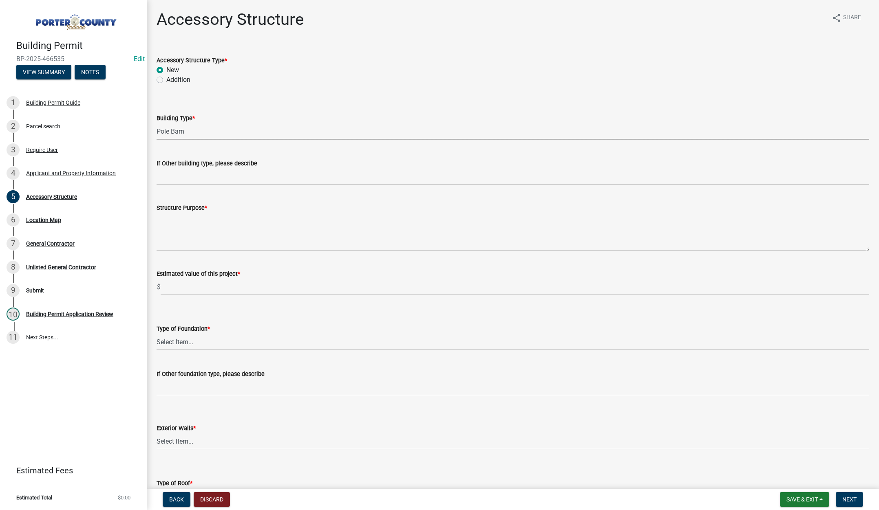
select select "de31ad38-eab4-417a-a8ac-eccf8406b967"
click at [181, 234] on textarea "Structure Purpose *" at bounding box center [513, 232] width 713 height 38
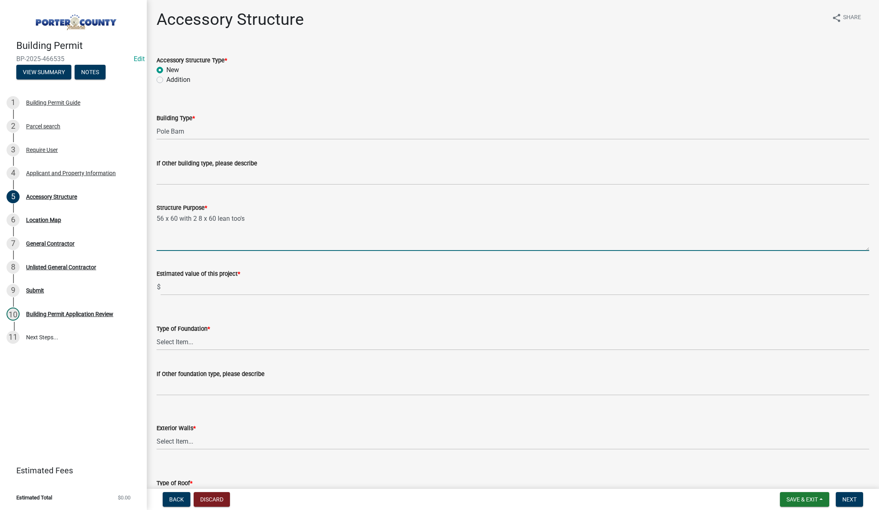
type textarea "56 x 60 with 2 8 x 60 lean too's"
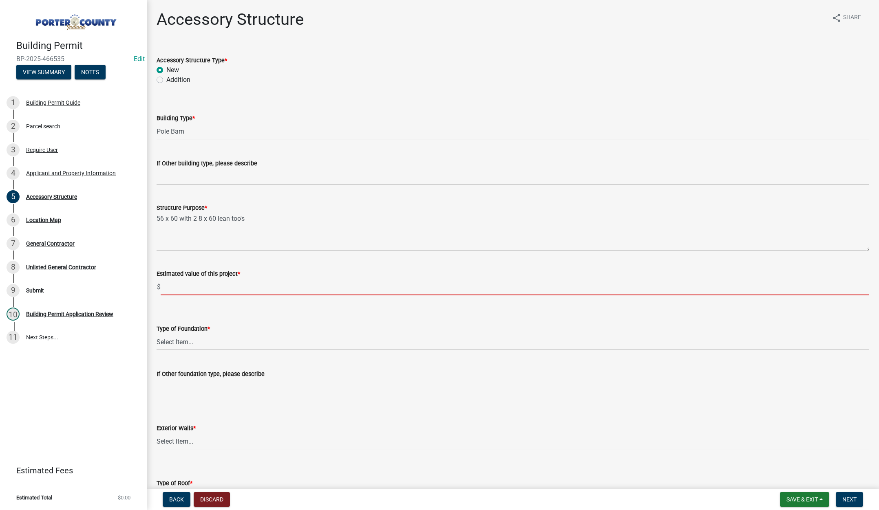
click at [179, 288] on input "text" at bounding box center [515, 287] width 709 height 17
type input "70000"
click at [183, 342] on select "Select Item... Concrete Block Poured Concrete Post Frame Other" at bounding box center [513, 342] width 713 height 17
click at [157, 334] on select "Select Item... Concrete Block Poured Concrete Post Frame Other" at bounding box center [513, 342] width 713 height 17
select select "968dc824-c675-4889-9261-eecf15873776"
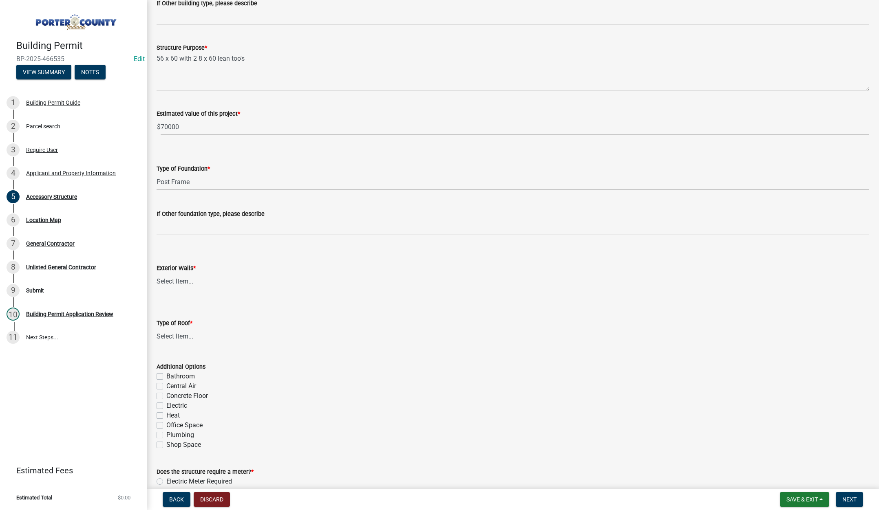
scroll to position [163, 0]
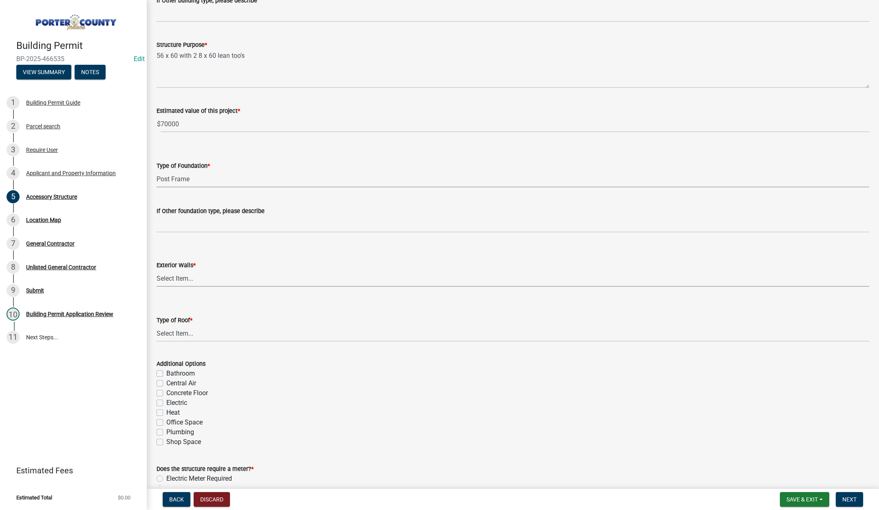
click at [177, 276] on select "Select Item... Masonry Wood Frame Post Frame Steel Frame" at bounding box center [513, 278] width 713 height 17
click at [157, 270] on select "Select Item... Masonry Wood Frame Post Frame Steel Frame" at bounding box center [513, 278] width 713 height 17
select select "3cff20c0-3f0c-46d5-8ea1-4d56f0396f42"
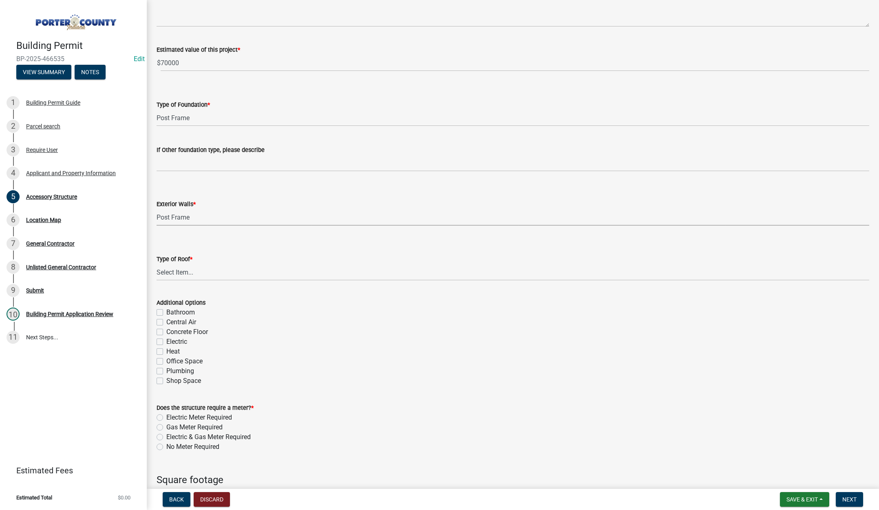
scroll to position [245, 0]
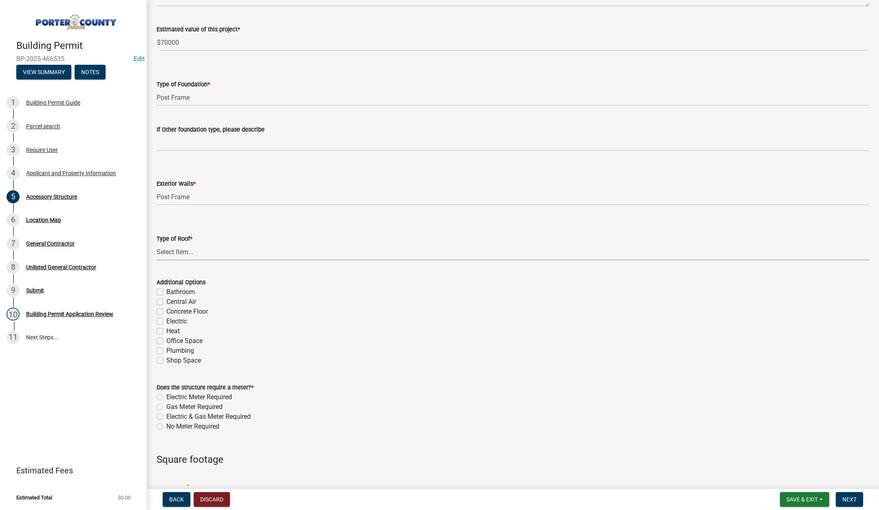
click at [186, 252] on select "Select Item... Shingles Steel" at bounding box center [513, 252] width 713 height 17
click at [157, 244] on select "Select Item... Shingles Steel" at bounding box center [513, 252] width 713 height 17
select select "d63a0ebc-b44d-481d-ab70-ec75eba29316"
click at [166, 425] on label "No Meter Required" at bounding box center [192, 427] width 53 height 10
click at [166, 425] on input "No Meter Required" at bounding box center [168, 424] width 5 height 5
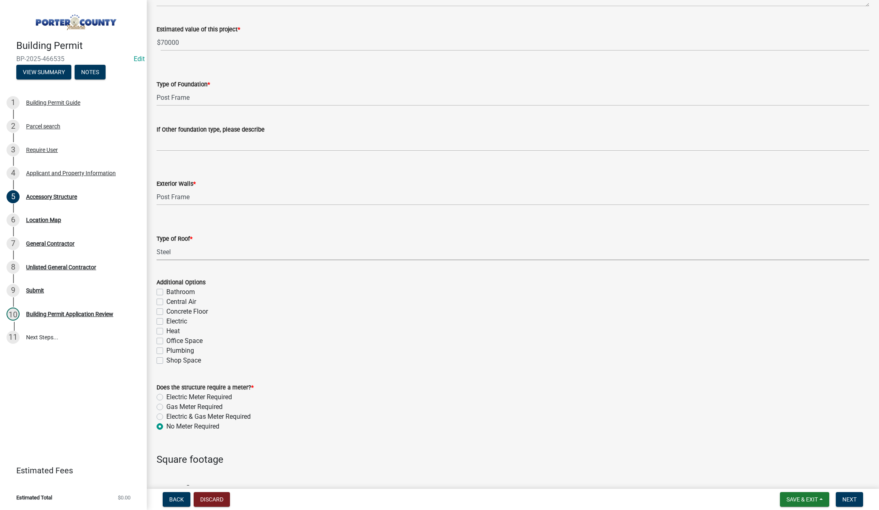
radio input "true"
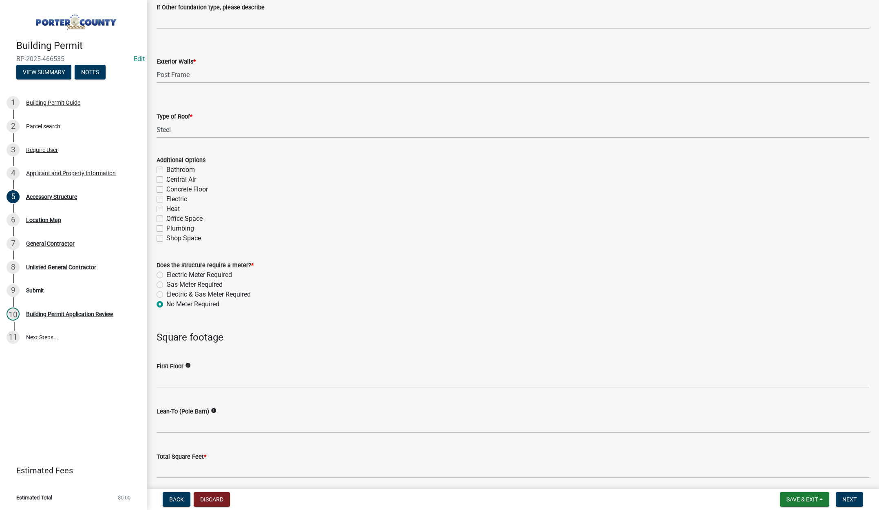
scroll to position [489, 0]
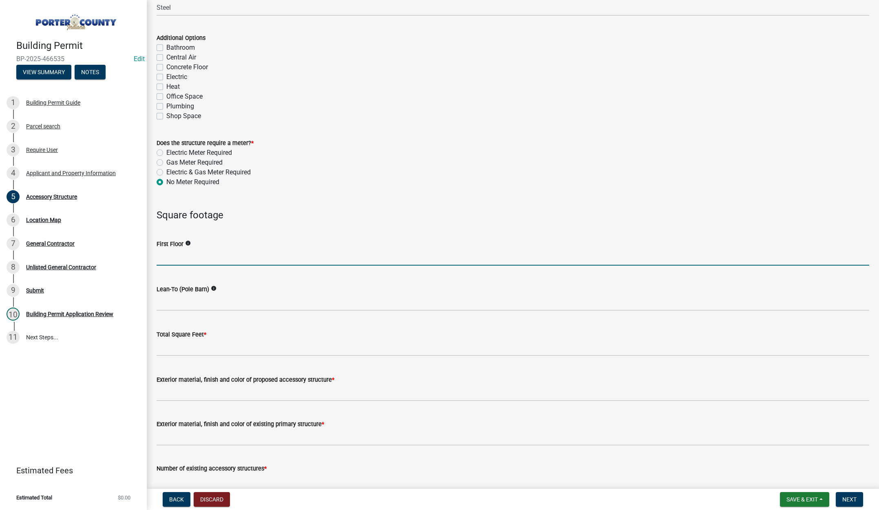
click at [185, 258] on input "text" at bounding box center [513, 257] width 713 height 17
type input "3360"
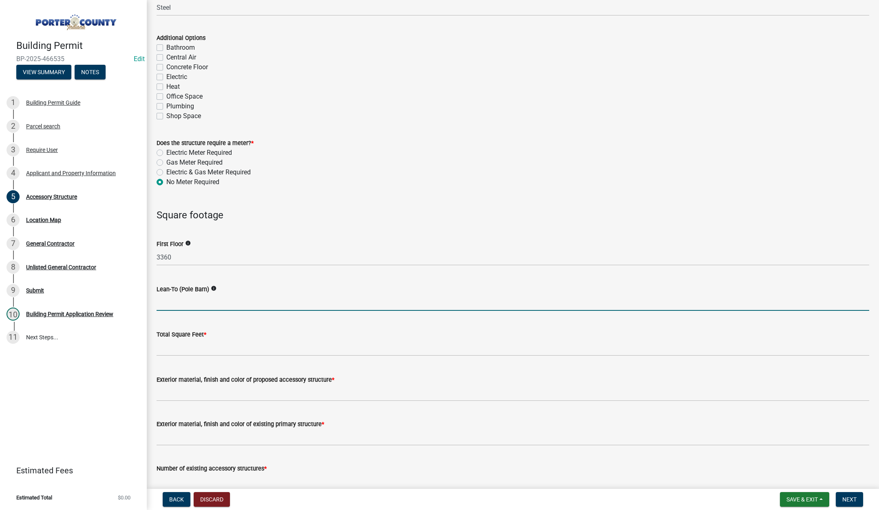
click at [189, 296] on input "text" at bounding box center [513, 302] width 713 height 17
type input "960"
click at [186, 349] on input "text" at bounding box center [513, 348] width 713 height 17
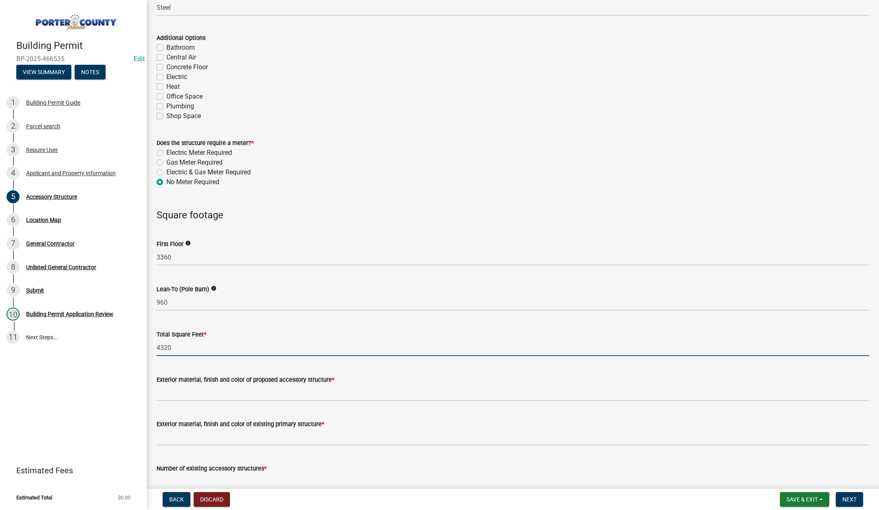
type input "4320"
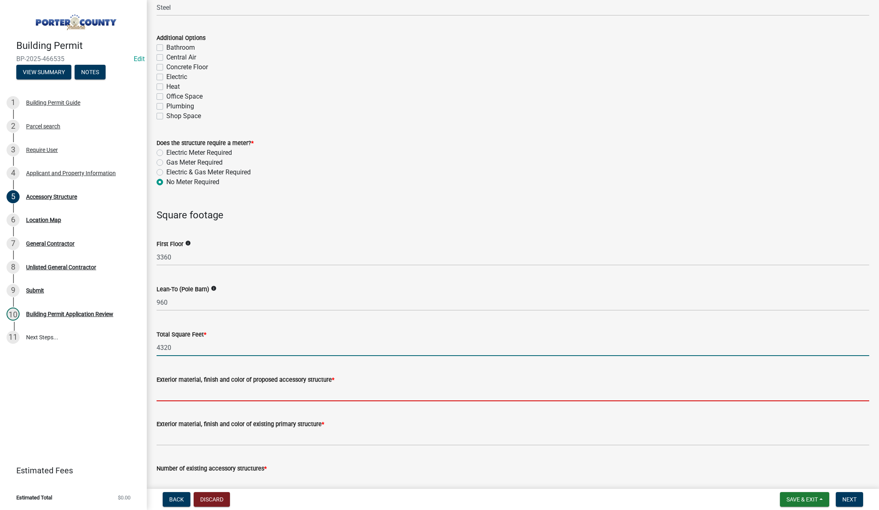
click at [197, 388] on input "Exterior material, finish and color of proposed accessory structure *" at bounding box center [513, 393] width 713 height 17
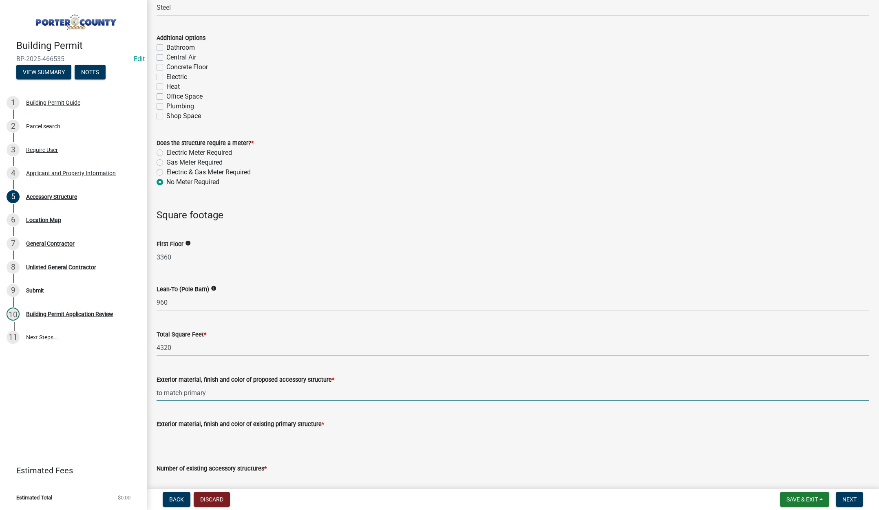
type input "to match primary"
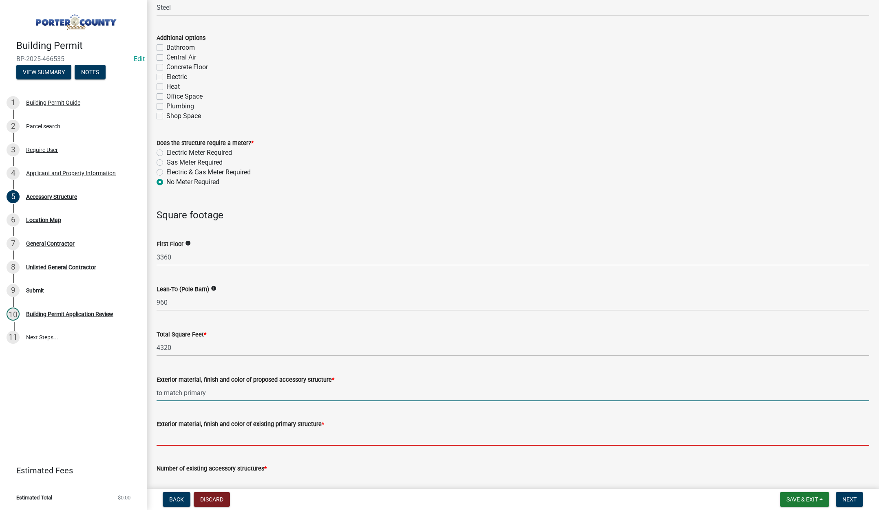
click at [205, 435] on input "Exterior material, finish and color of existing primary structure *" at bounding box center [513, 437] width 713 height 17
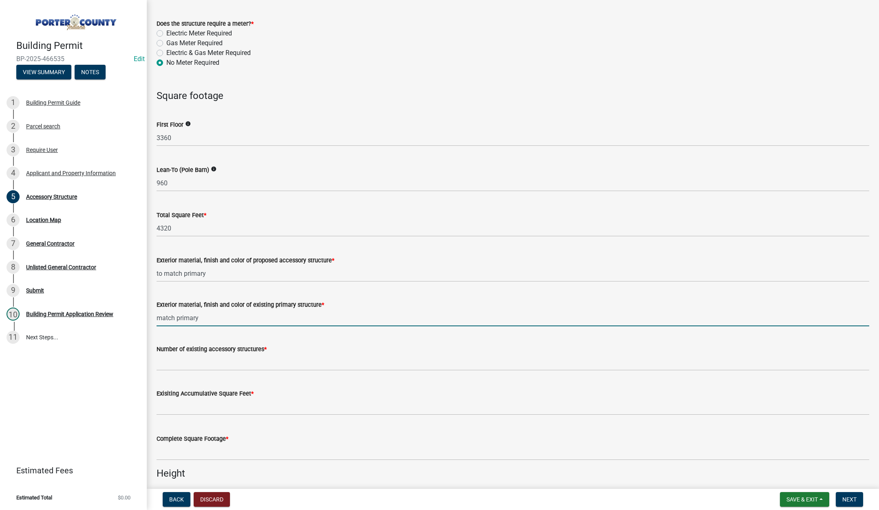
scroll to position [611, 0]
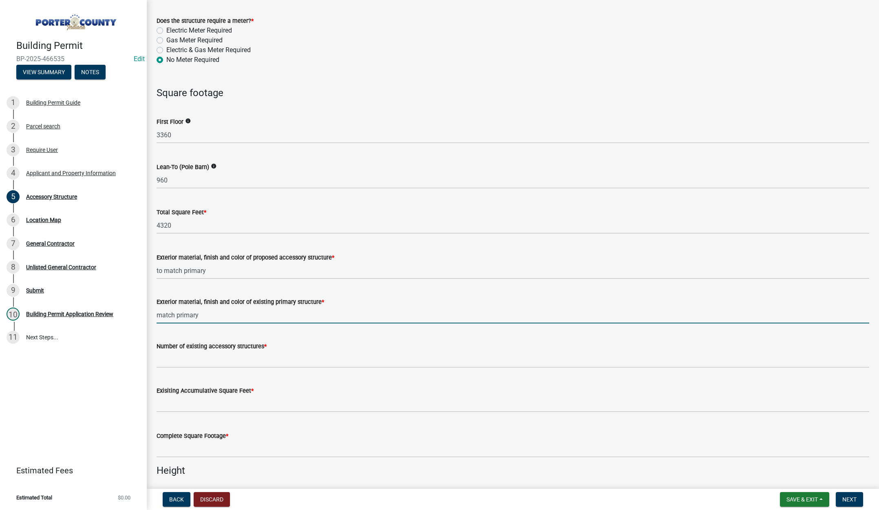
type input "match primary"
click at [231, 355] on input "Number of existing accessory structures *" at bounding box center [513, 359] width 713 height 17
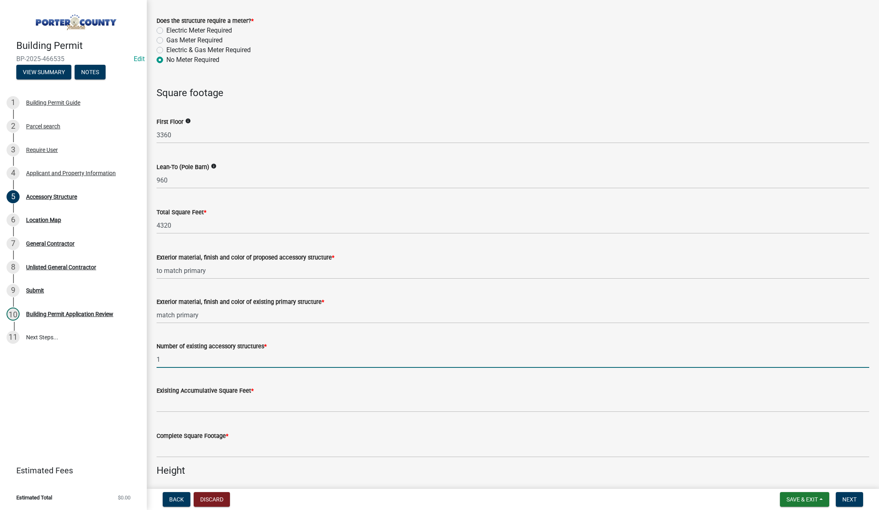
type input "1"
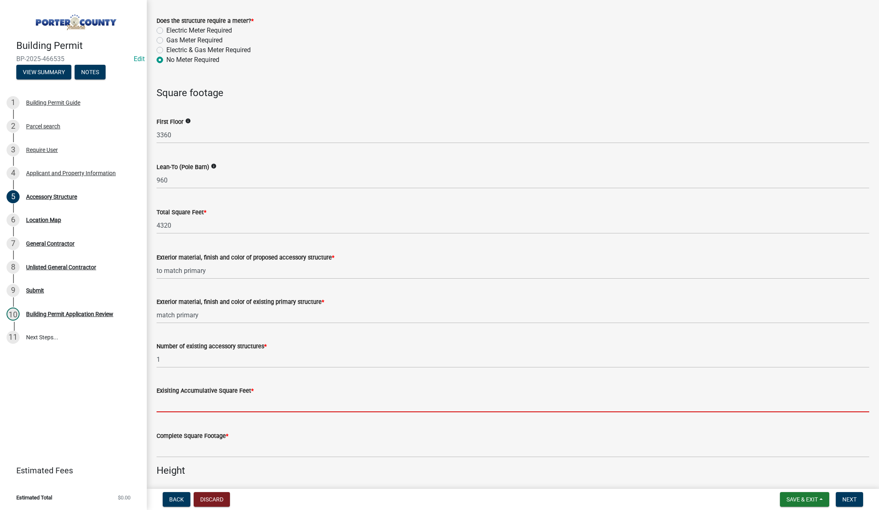
click at [232, 406] on input "text" at bounding box center [513, 404] width 713 height 17
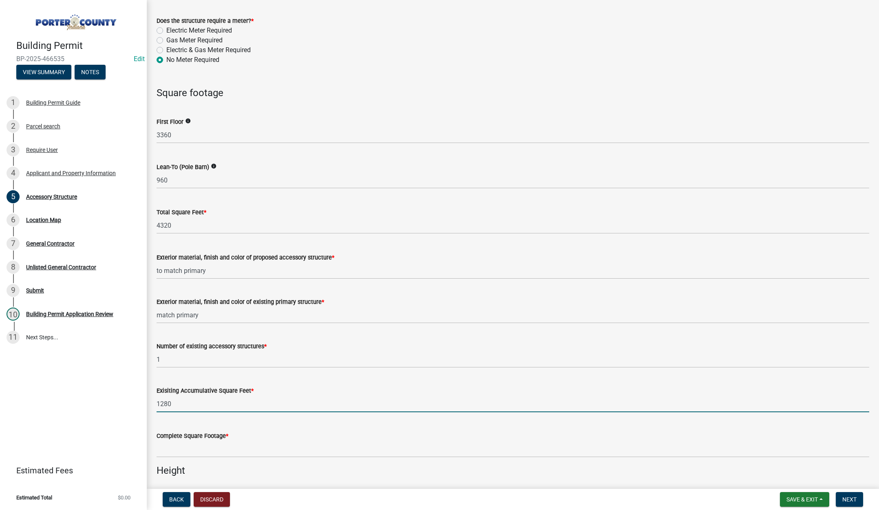
type input "1280"
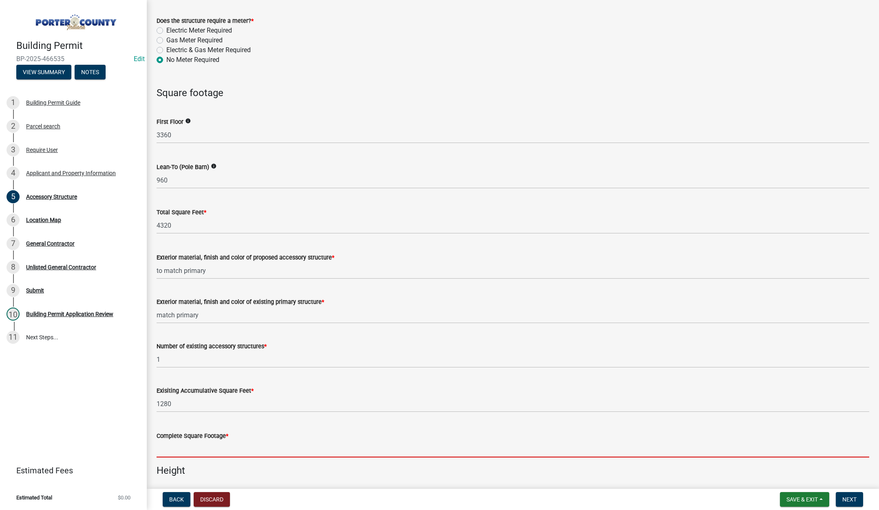
click at [211, 446] on input "text" at bounding box center [513, 449] width 713 height 17
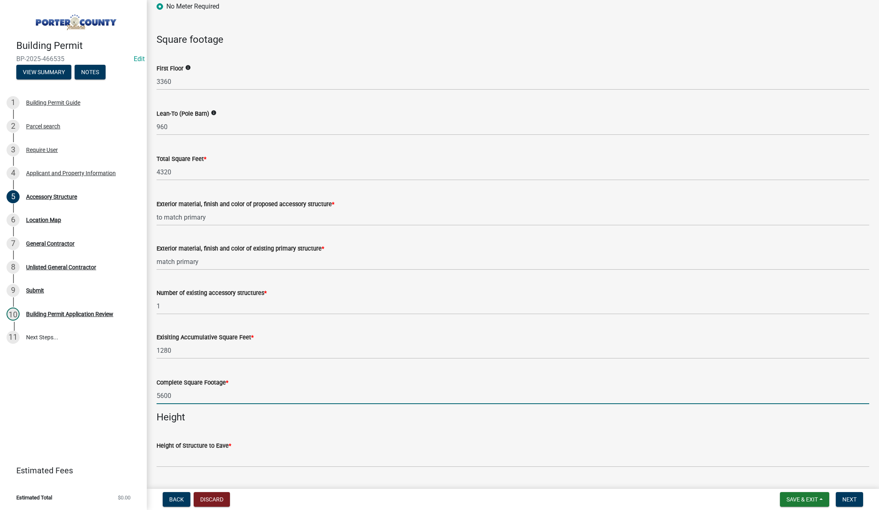
scroll to position [775, 0]
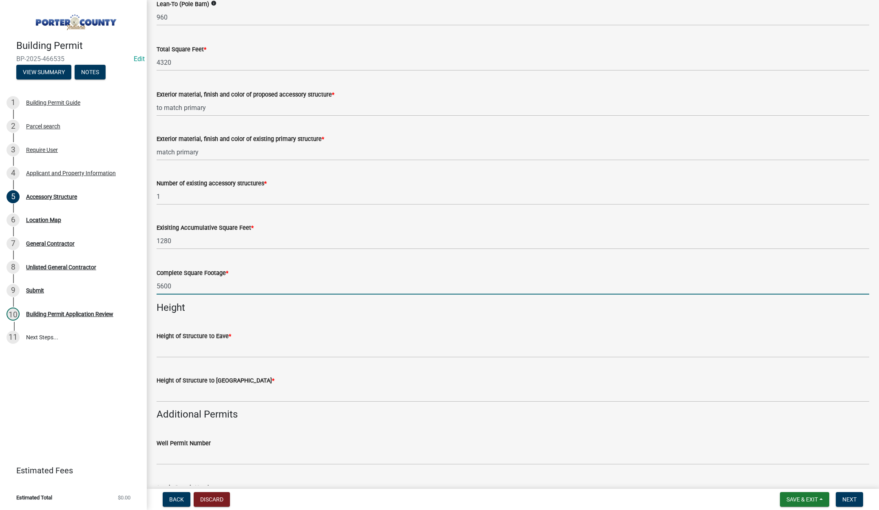
type input "5600"
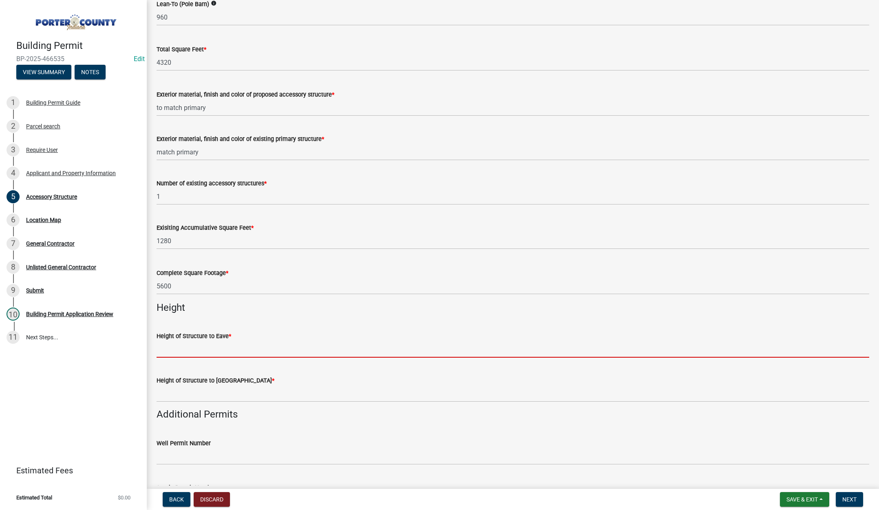
click at [172, 349] on input "Height of Structure to Eave *" at bounding box center [513, 349] width 713 height 17
type input "14"
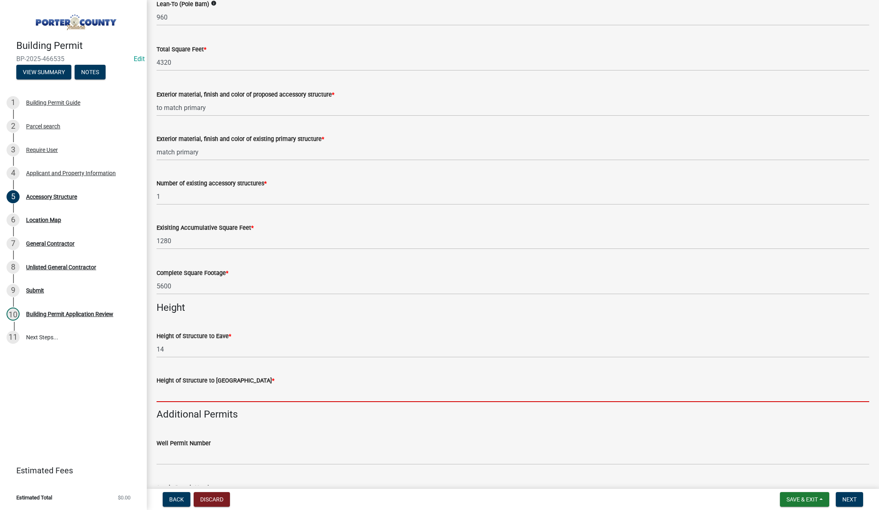
click at [192, 397] on input "Height of Structure to Roof Peak *" at bounding box center [513, 394] width 713 height 17
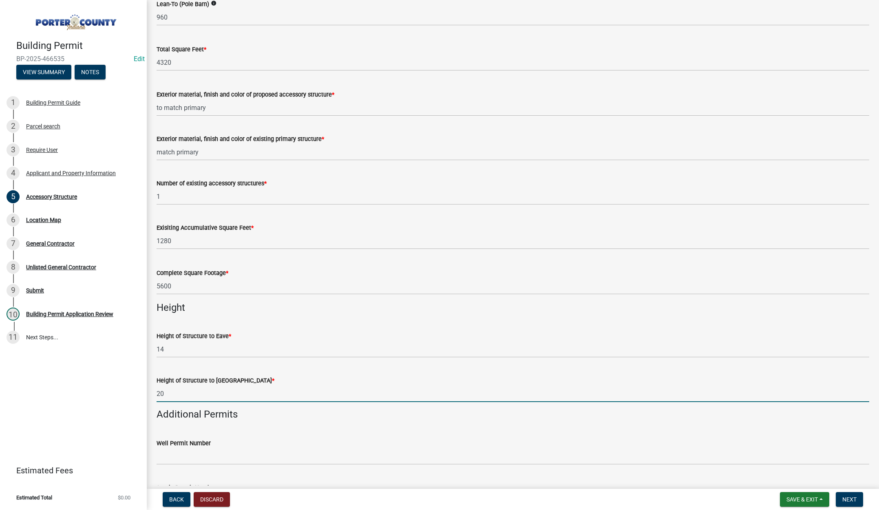
scroll to position [897, 0]
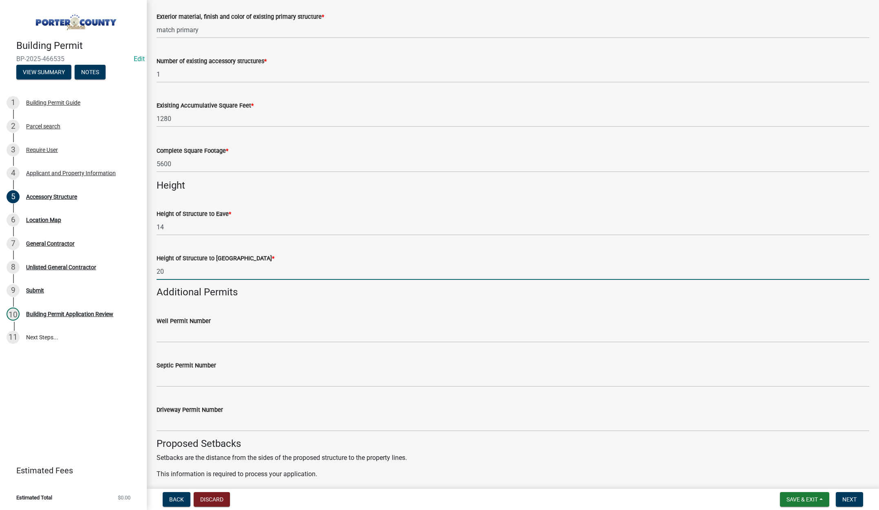
type input "20"
click at [183, 382] on input "Septic Permit Number" at bounding box center [513, 379] width 713 height 17
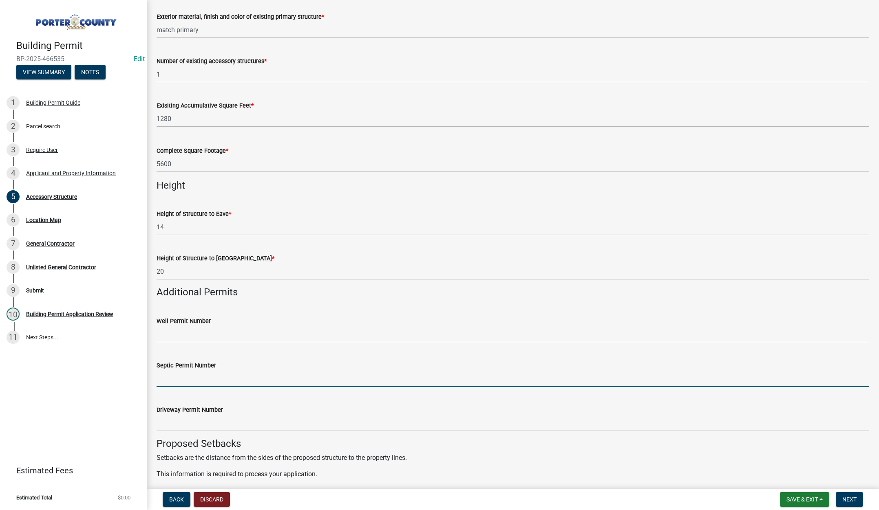
type input "stamped"
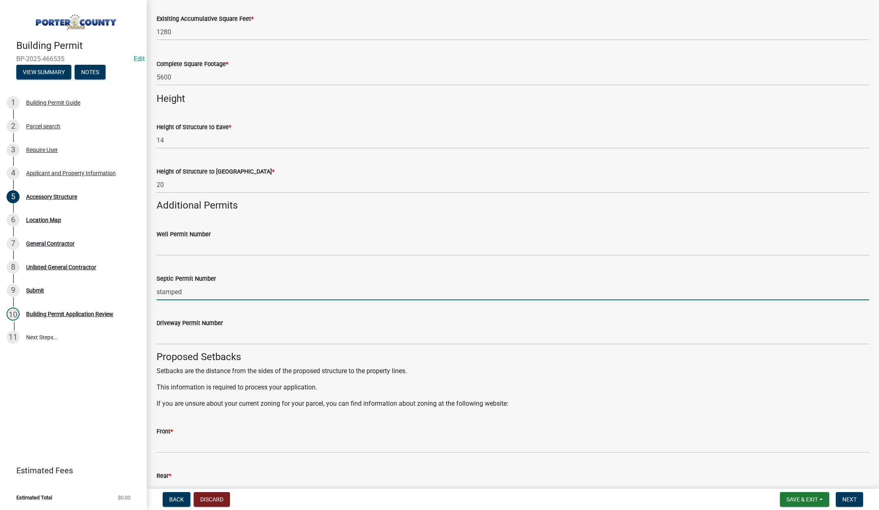
scroll to position [1060, 0]
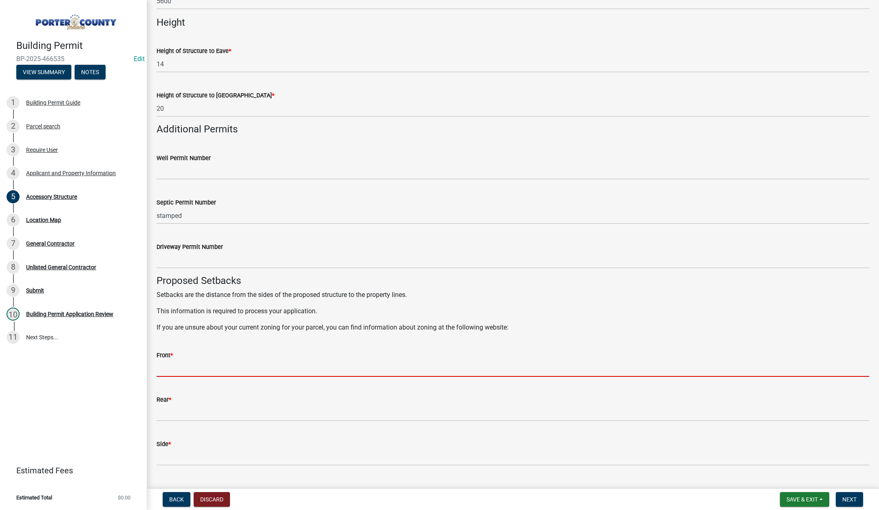
click at [217, 368] on input "Front *" at bounding box center [513, 368] width 713 height 17
type input "500"
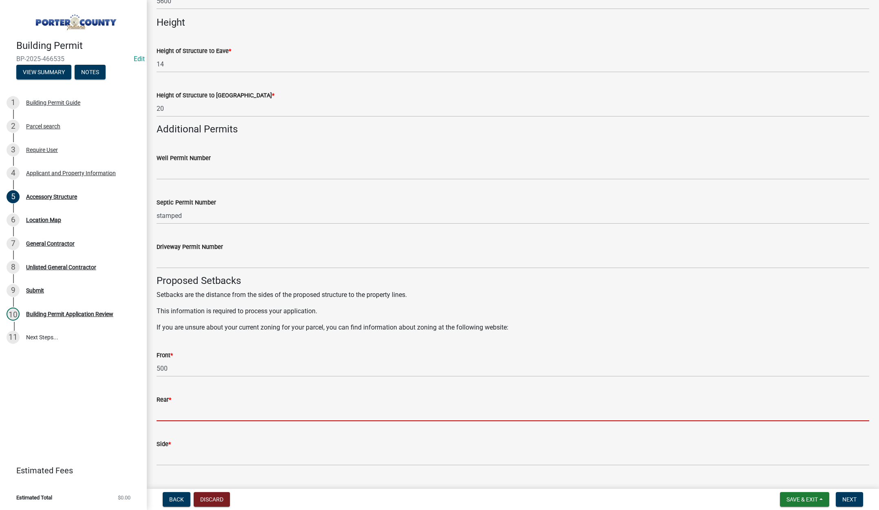
click at [183, 412] on input "Rear *" at bounding box center [513, 413] width 713 height 17
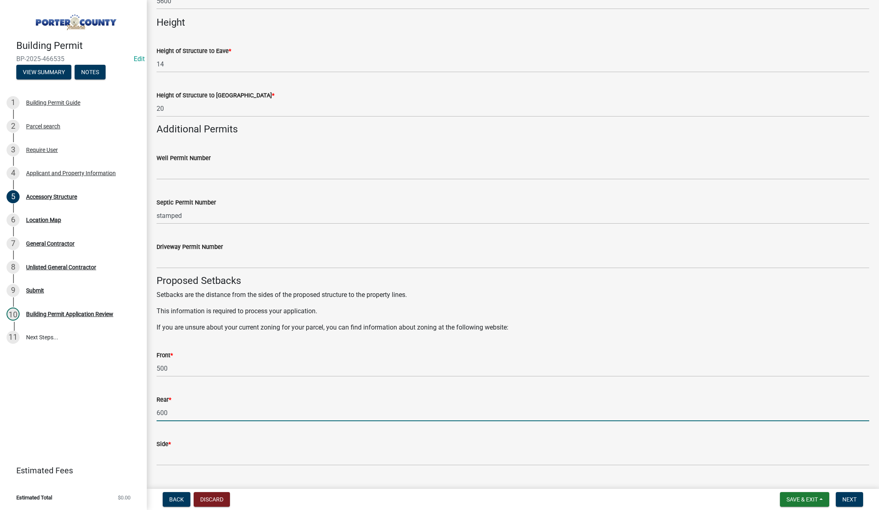
type input "600"
click at [164, 458] on input "Side *" at bounding box center [513, 457] width 713 height 17
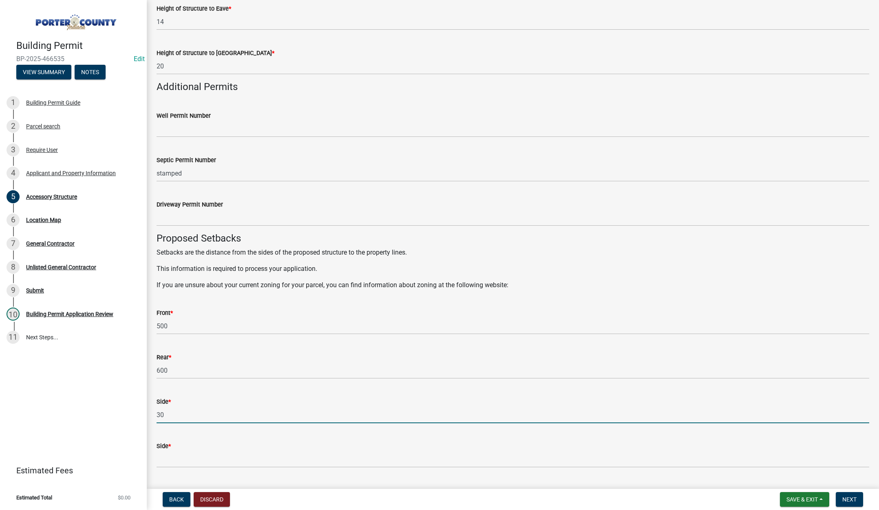
scroll to position [1223, 0]
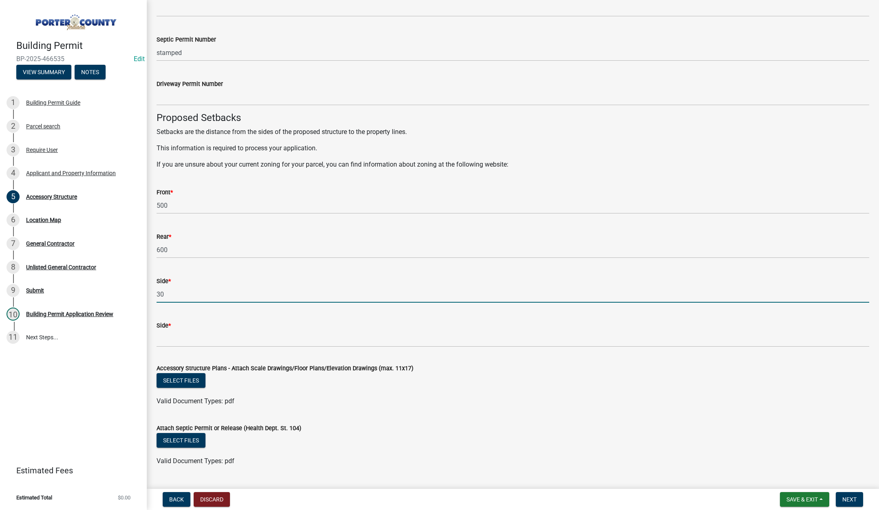
type input "30"
click at [177, 335] on input "Side *" at bounding box center [513, 339] width 713 height 17
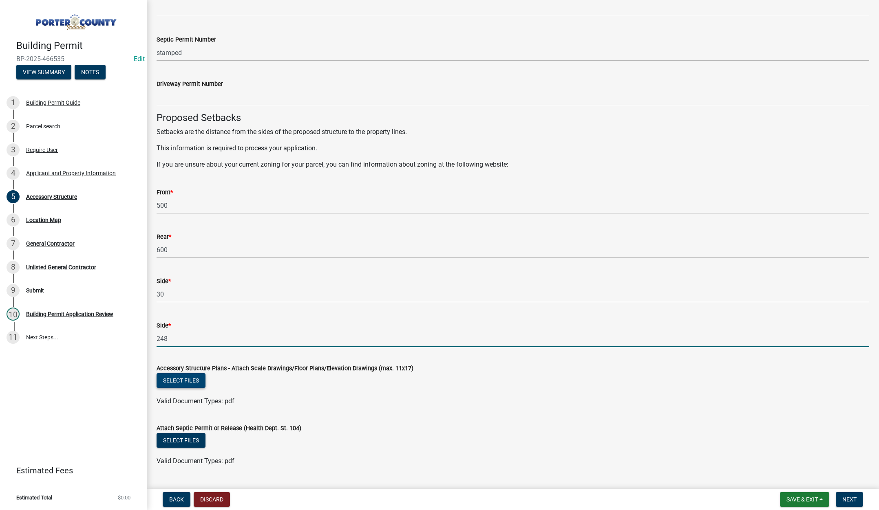
type input "248"
click at [185, 384] on button "Select files" at bounding box center [181, 380] width 49 height 15
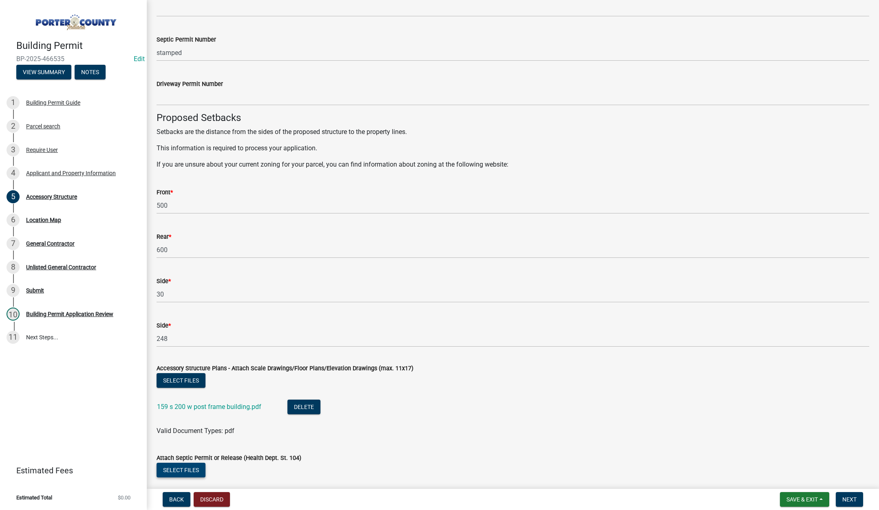
click at [178, 468] on button "Select files" at bounding box center [181, 470] width 49 height 15
click at [849, 497] on span "Next" at bounding box center [849, 500] width 14 height 7
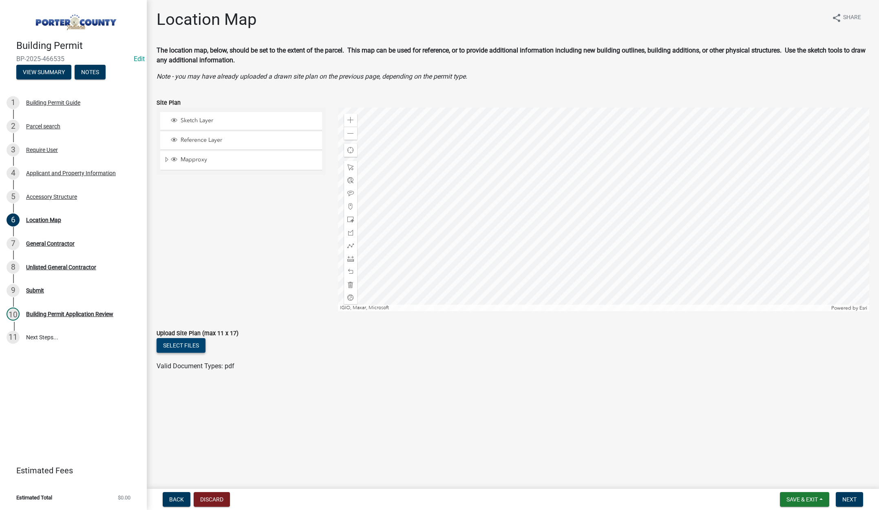
click at [183, 345] on button "Select files" at bounding box center [181, 345] width 49 height 15
click at [856, 501] on span "Next" at bounding box center [849, 500] width 14 height 7
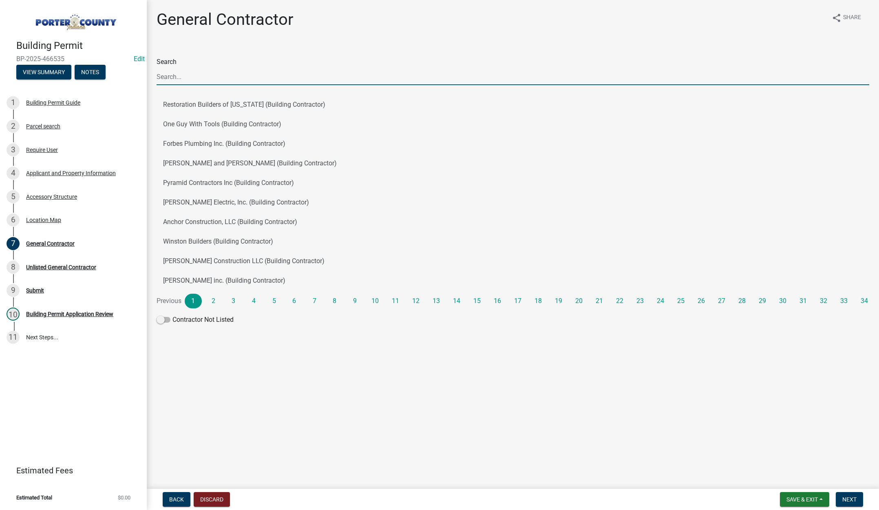
click at [192, 78] on input "Search" at bounding box center [513, 76] width 713 height 17
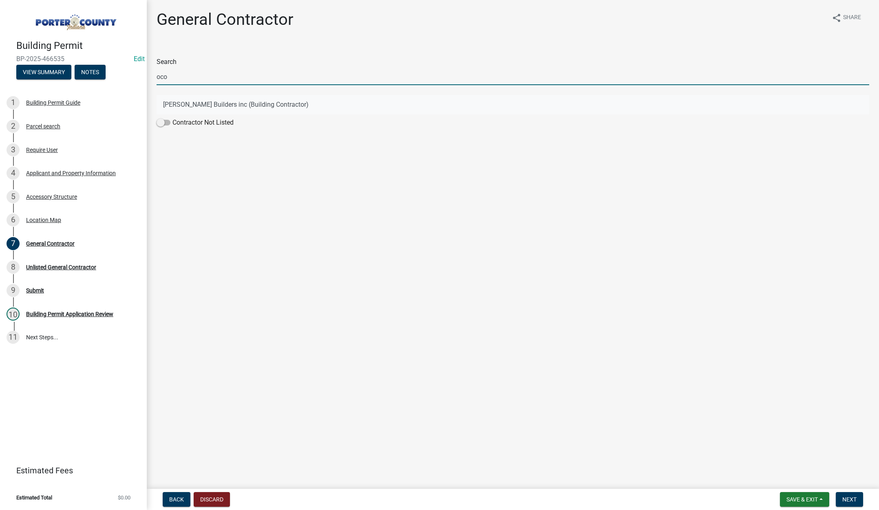
type input "oco"
click at [185, 103] on button "OConnor Builders inc (Building Contractor)" at bounding box center [513, 105] width 713 height 20
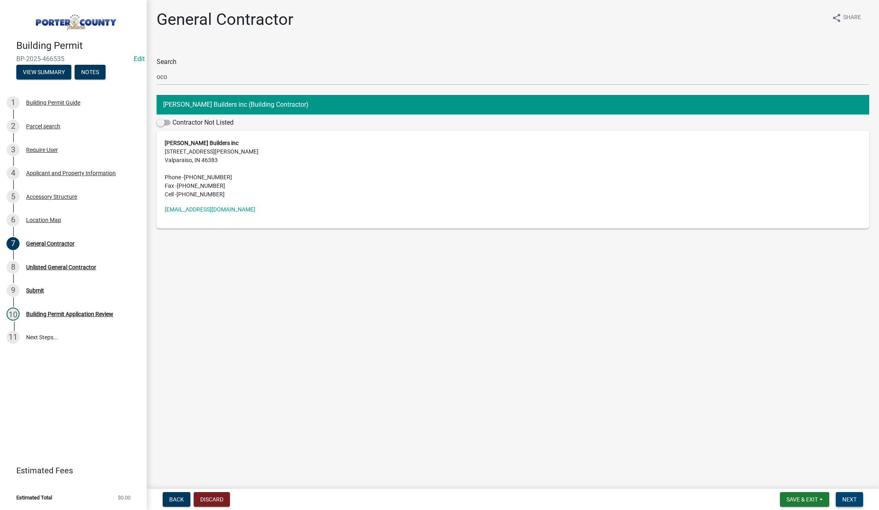
click at [850, 500] on span "Next" at bounding box center [849, 500] width 14 height 7
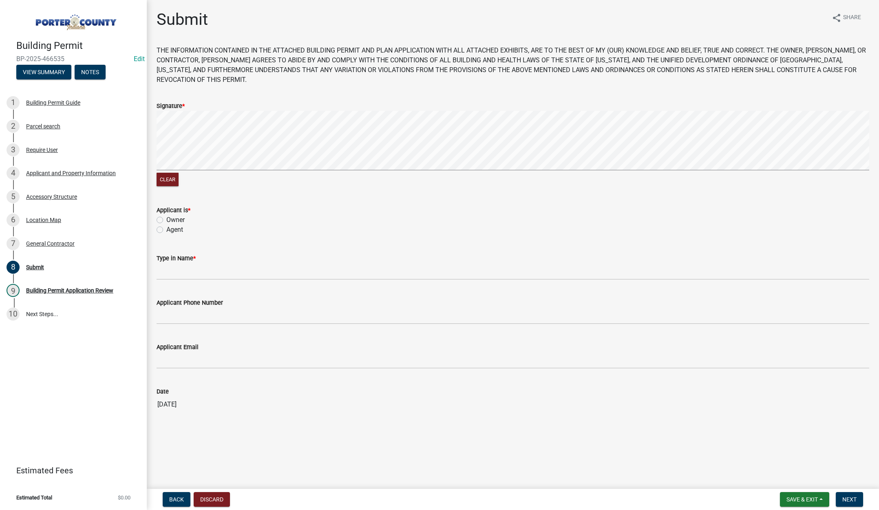
click at [166, 229] on label "Agent" at bounding box center [174, 230] width 17 height 10
click at [166, 229] on input "Agent" at bounding box center [168, 227] width 5 height 5
radio input "true"
click at [170, 275] on input "Type in Name *" at bounding box center [513, 271] width 713 height 17
type input "[PERSON_NAME]"
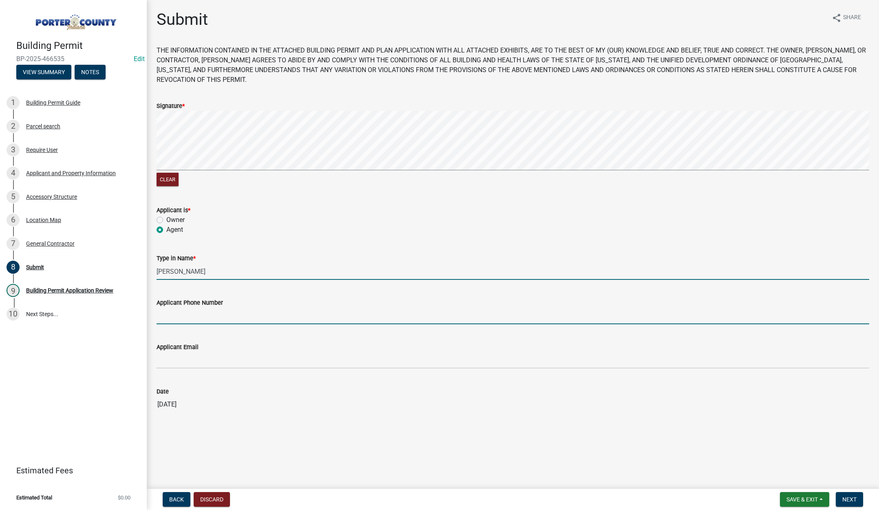
type input "2193093058"
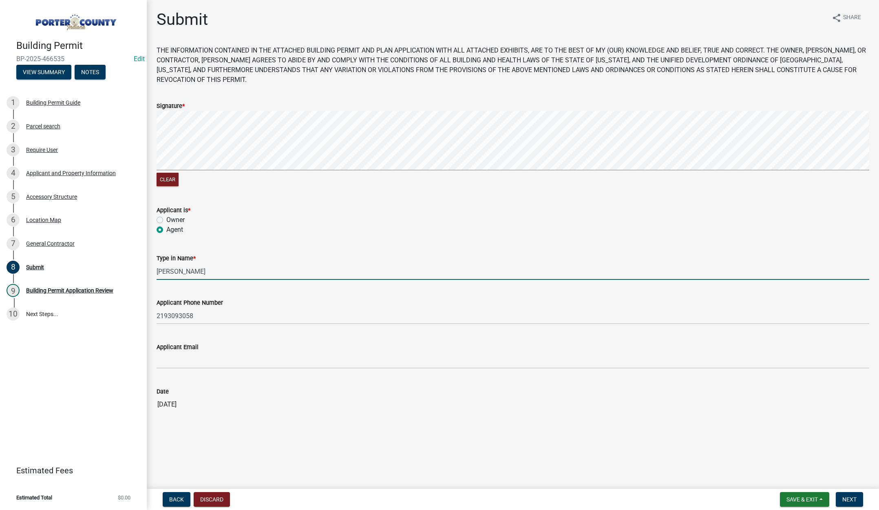
click at [219, 277] on input "[PERSON_NAME]" at bounding box center [513, 271] width 713 height 17
click at [219, 276] on input "[PERSON_NAME]" at bounding box center [513, 271] width 713 height 17
type input "Ron"
click at [213, 312] on input "2193093058" at bounding box center [513, 316] width 713 height 17
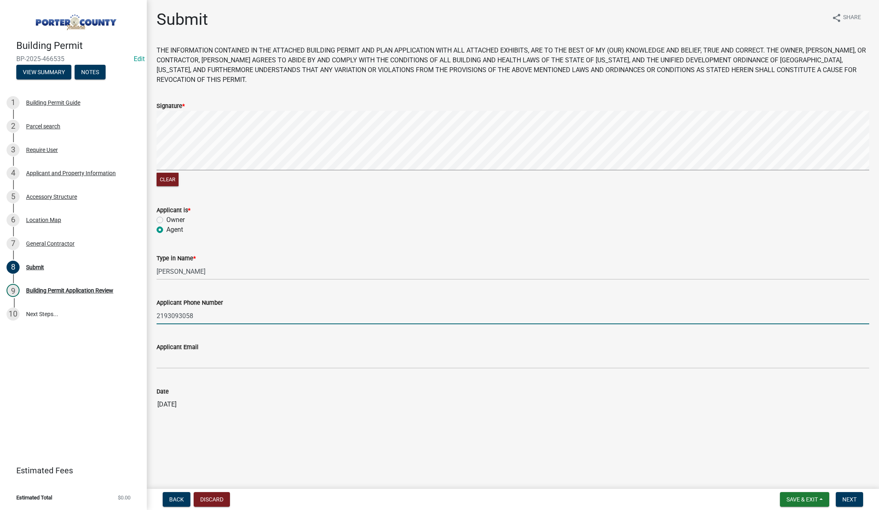
click at [213, 311] on input "2193093058" at bounding box center [513, 316] width 713 height 17
type input "219-405-9919"
drag, startPoint x: 859, startPoint y: 501, endPoint x: 843, endPoint y: 492, distance: 18.1
click at [858, 501] on button "Next" at bounding box center [849, 499] width 27 height 15
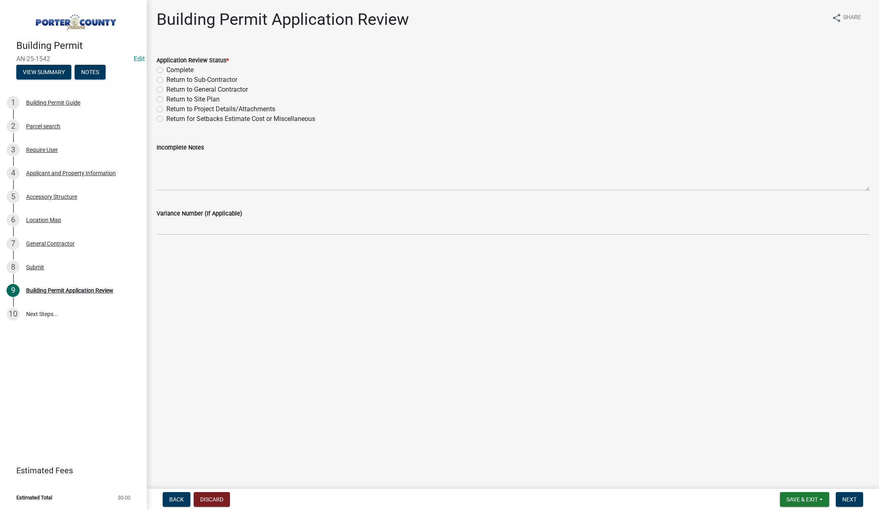
click at [166, 70] on label "Complete" at bounding box center [179, 70] width 27 height 10
click at [166, 70] on input "Complete" at bounding box center [168, 67] width 5 height 5
radio input "true"
click at [856, 494] on button "Next" at bounding box center [849, 499] width 27 height 15
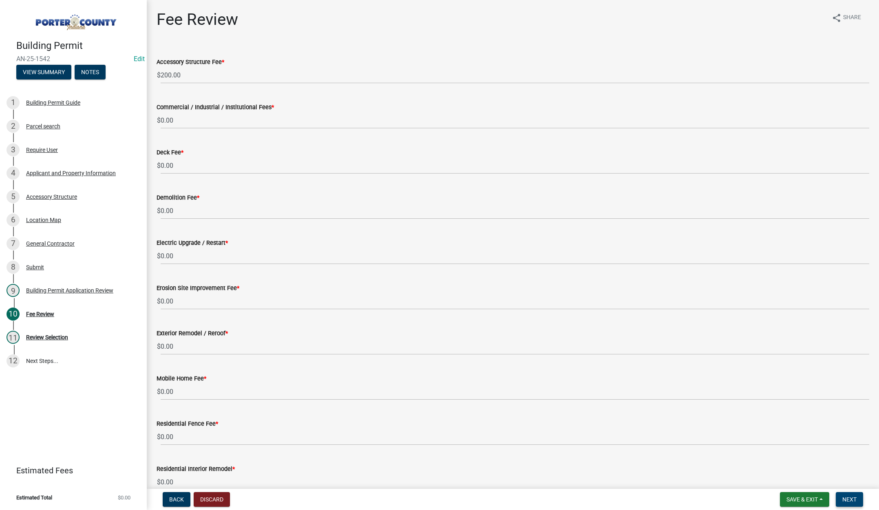
click at [853, 499] on span "Next" at bounding box center [849, 500] width 14 height 7
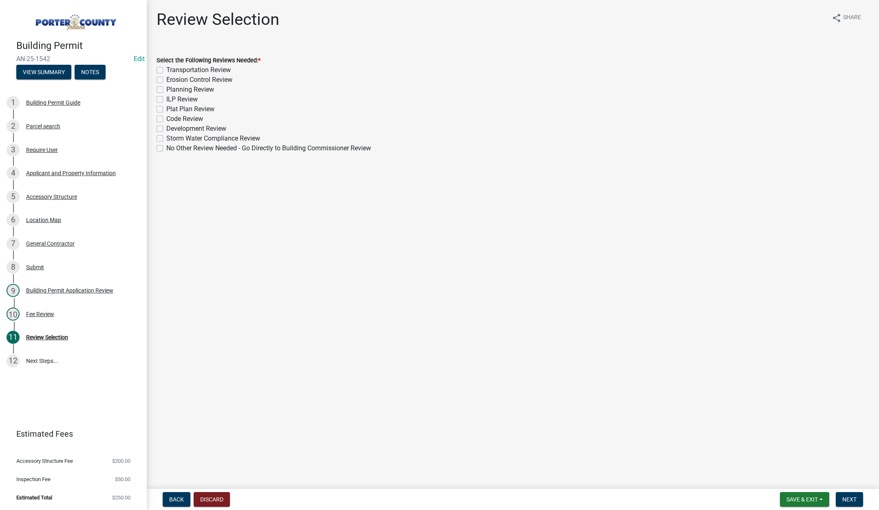
click at [166, 148] on label "No Other Review Needed - Go Directly to Building Commissioner Review" at bounding box center [268, 148] width 205 height 10
click at [166, 148] on input "No Other Review Needed - Go Directly to Building Commissioner Review" at bounding box center [168, 145] width 5 height 5
checkbox input "true"
checkbox input "false"
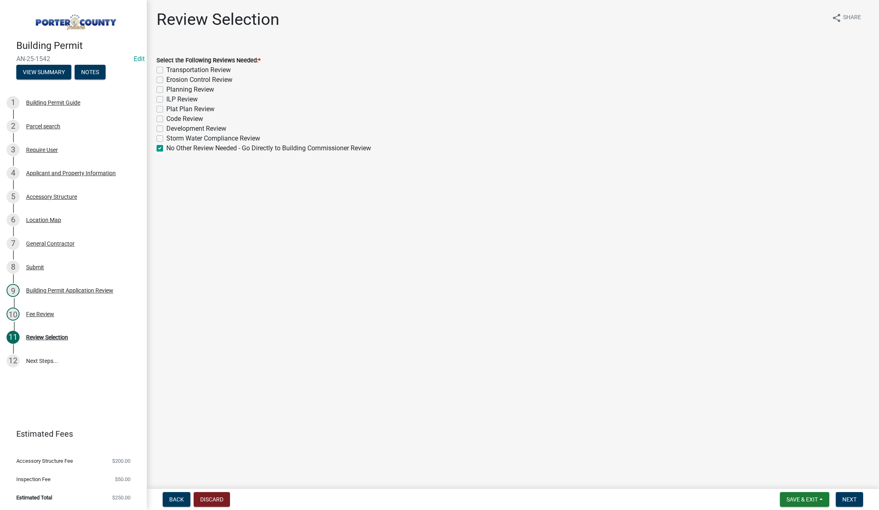
checkbox input "false"
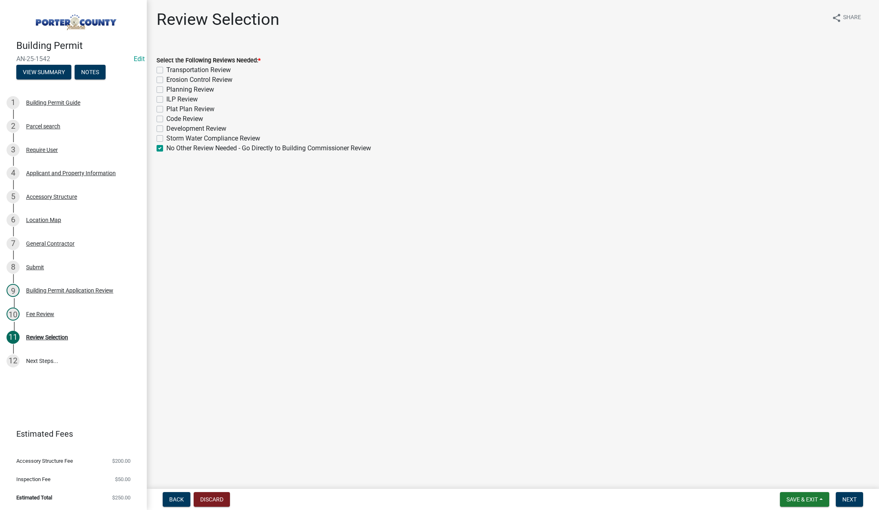
checkbox input "false"
checkbox input "true"
drag, startPoint x: 850, startPoint y: 501, endPoint x: 836, endPoint y: 463, distance: 40.4
click at [850, 500] on span "Next" at bounding box center [849, 500] width 14 height 7
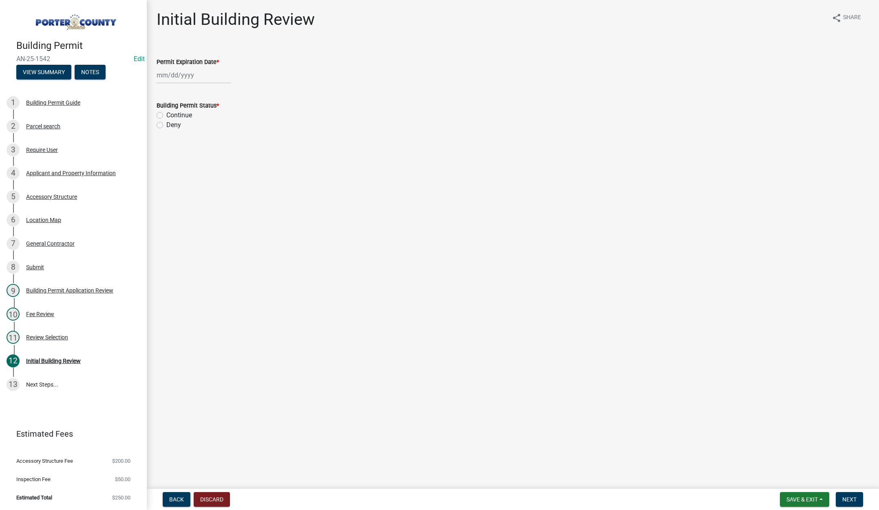
select select "8"
click at [210, 77] on div "Jan Feb Mar Apr May Jun Jul Aug Sep Oct Nov Dec 1525 1526 1527 1528 1529 1530 1…" at bounding box center [194, 75] width 75 height 17
click at [221, 92] on select "1525 1526 1527 1528 1529 1530 1531 1532 1533 1534 1535 1536 1537 1538 1539 1540…" at bounding box center [220, 92] width 29 height 12
select select "2027"
click at [206, 86] on select "1525 1526 1527 1528 1529 1530 1531 1532 1533 1534 1535 1536 1537 1538 1539 1540…" at bounding box center [220, 92] width 29 height 12
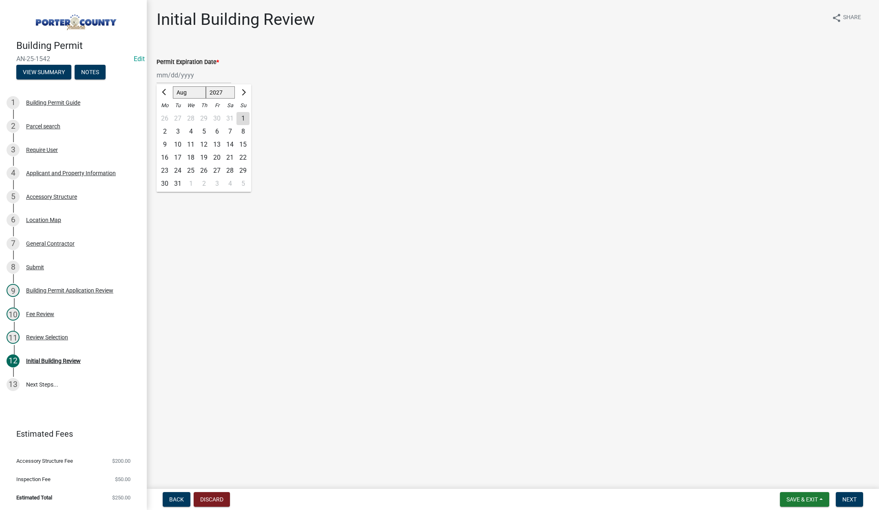
drag, startPoint x: 215, startPoint y: 155, endPoint x: 215, endPoint y: 150, distance: 4.5
click at [215, 154] on div "20" at bounding box center [216, 157] width 13 height 13
type input "08/20/2027"
click at [166, 113] on label "Continue" at bounding box center [179, 115] width 26 height 10
click at [166, 113] on input "Continue" at bounding box center [168, 112] width 5 height 5
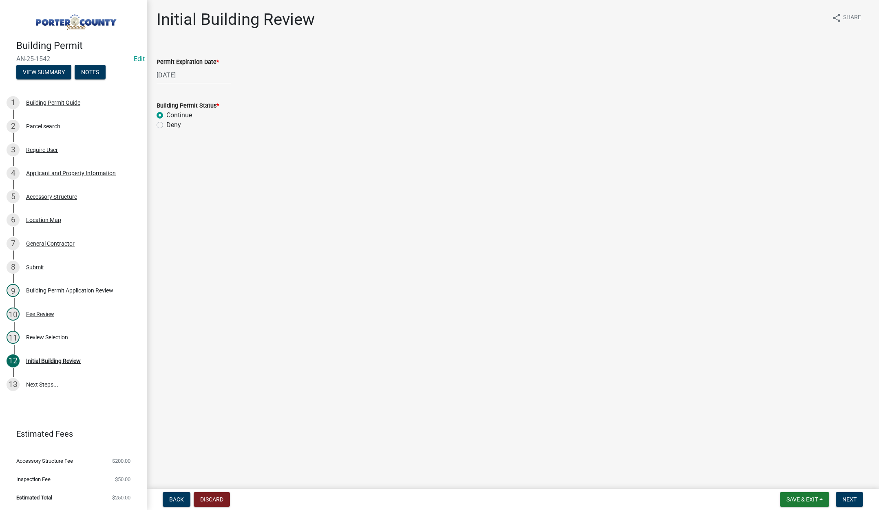
radio input "true"
click at [856, 497] on span "Next" at bounding box center [849, 500] width 14 height 7
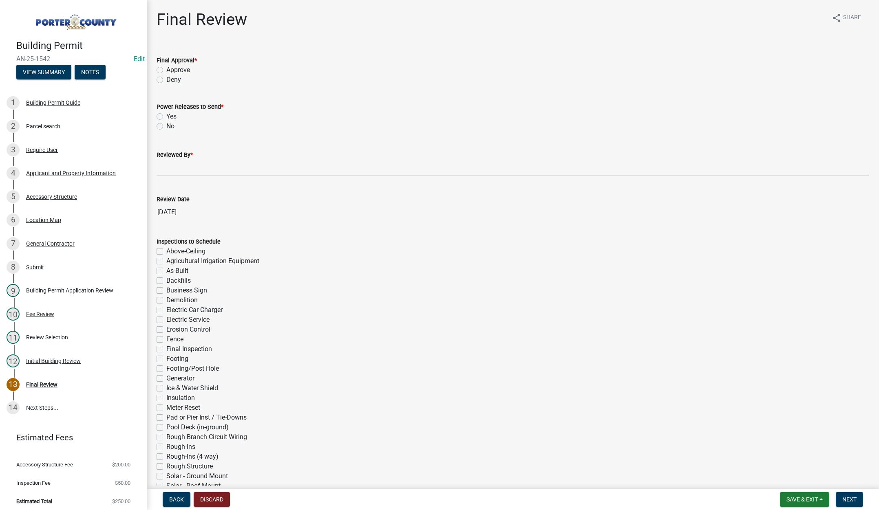
drag, startPoint x: 160, startPoint y: 68, endPoint x: 166, endPoint y: 132, distance: 64.7
click at [166, 68] on label "Approve" at bounding box center [178, 70] width 24 height 10
click at [166, 68] on input "Approve" at bounding box center [168, 67] width 5 height 5
radio input "true"
click at [166, 124] on label "No" at bounding box center [170, 126] width 8 height 10
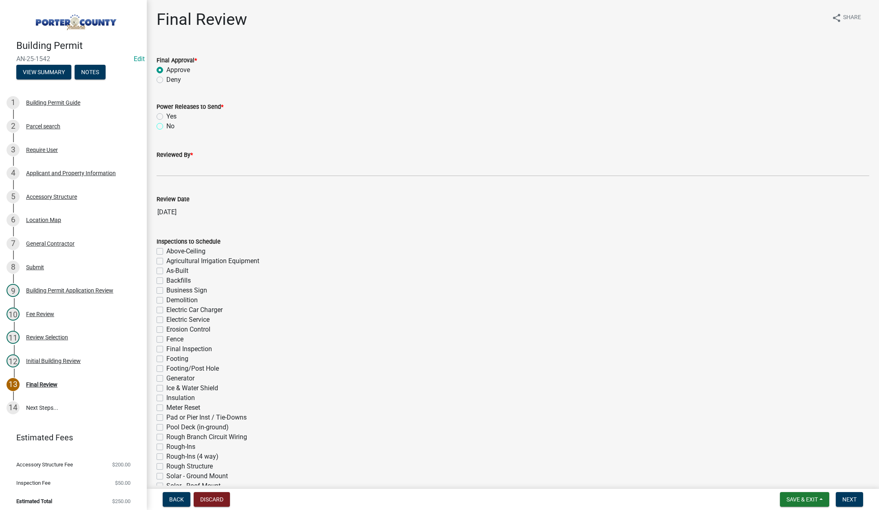
click at [166, 124] on input "No" at bounding box center [168, 123] width 5 height 5
radio input "true"
click at [168, 164] on input "Reviewed By *" at bounding box center [513, 168] width 713 height 17
type input "Tami"
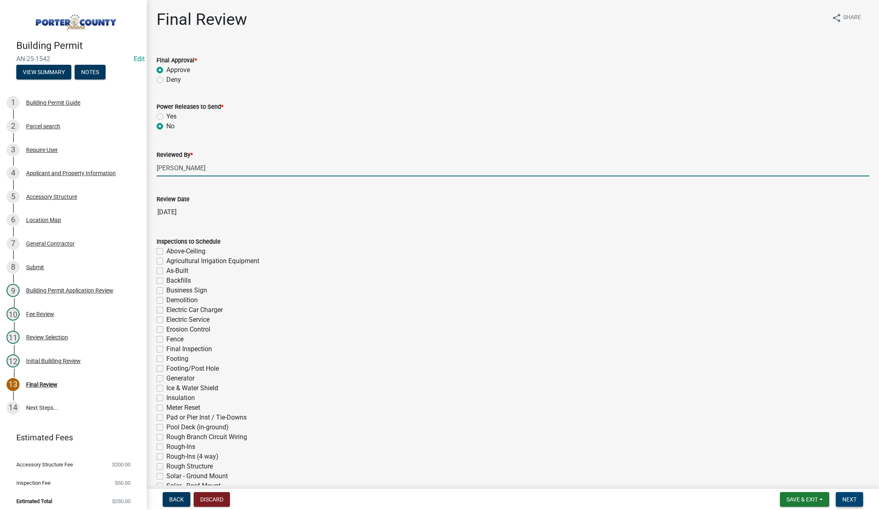
click at [851, 498] on span "Next" at bounding box center [849, 500] width 14 height 7
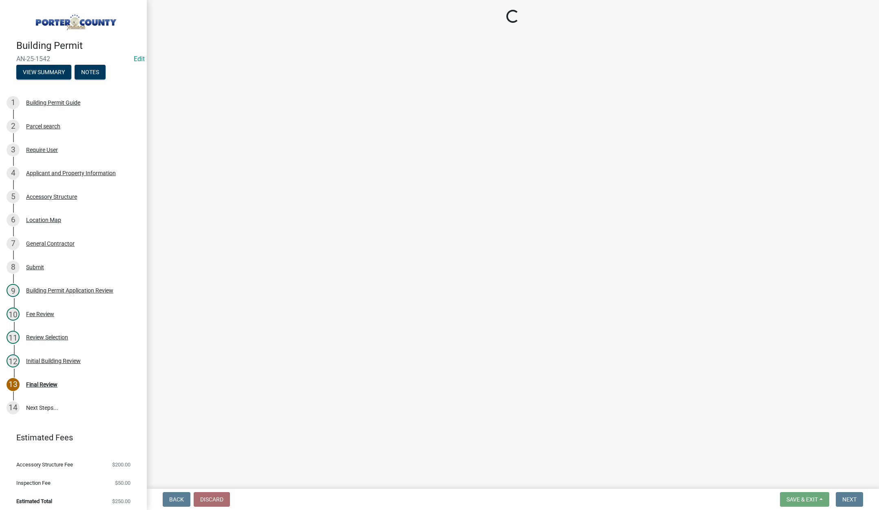
select select "3: 3"
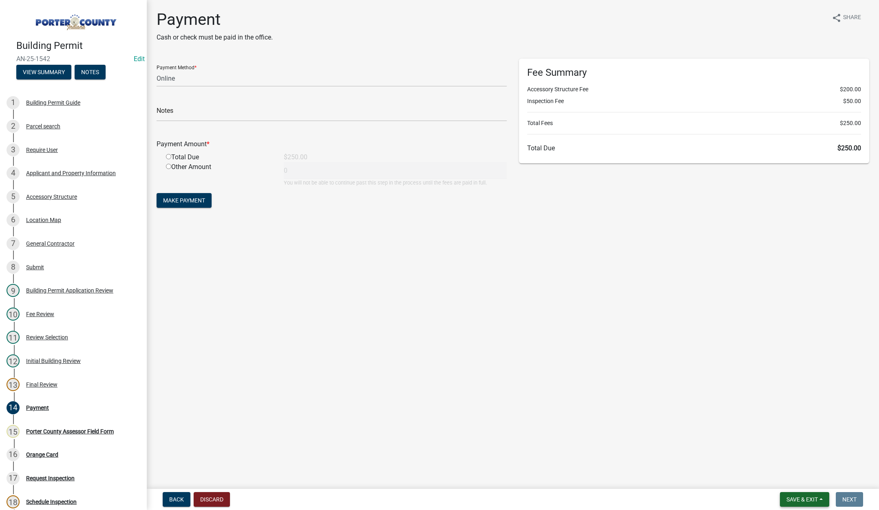
click at [803, 501] on span "Save & Exit" at bounding box center [801, 500] width 31 height 7
click at [48, 336] on div "Review Selection" at bounding box center [47, 338] width 42 height 6
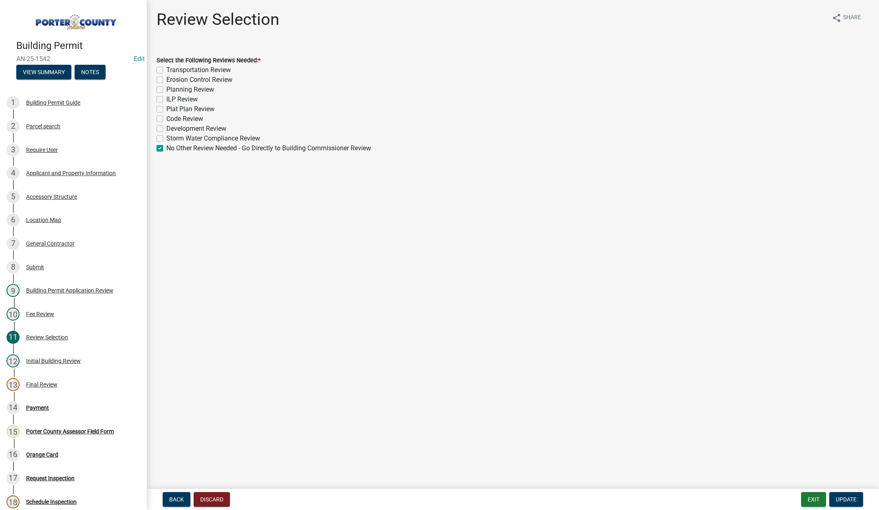
click at [166, 88] on label "Planning Review" at bounding box center [190, 90] width 48 height 10
click at [166, 88] on input "Planning Review" at bounding box center [168, 87] width 5 height 5
checkbox input "true"
checkbox input "false"
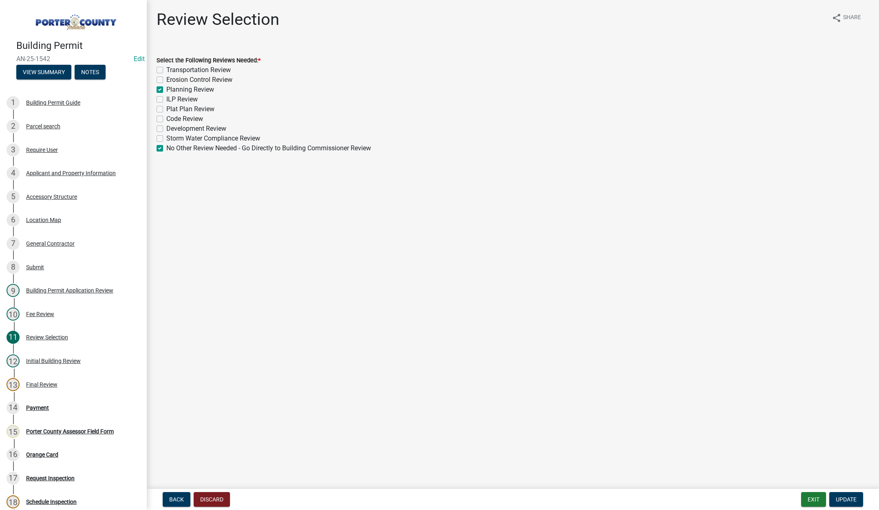
checkbox input "true"
checkbox input "false"
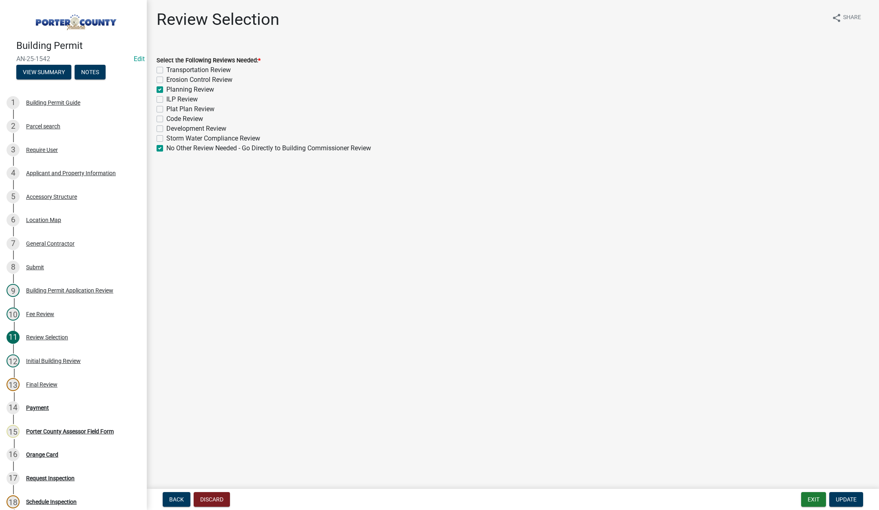
checkbox input "false"
click at [166, 148] on label "No Other Review Needed - Go Directly to Building Commissioner Review" at bounding box center [268, 148] width 205 height 10
click at [166, 148] on input "No Other Review Needed - Go Directly to Building Commissioner Review" at bounding box center [168, 145] width 5 height 5
checkbox input "false"
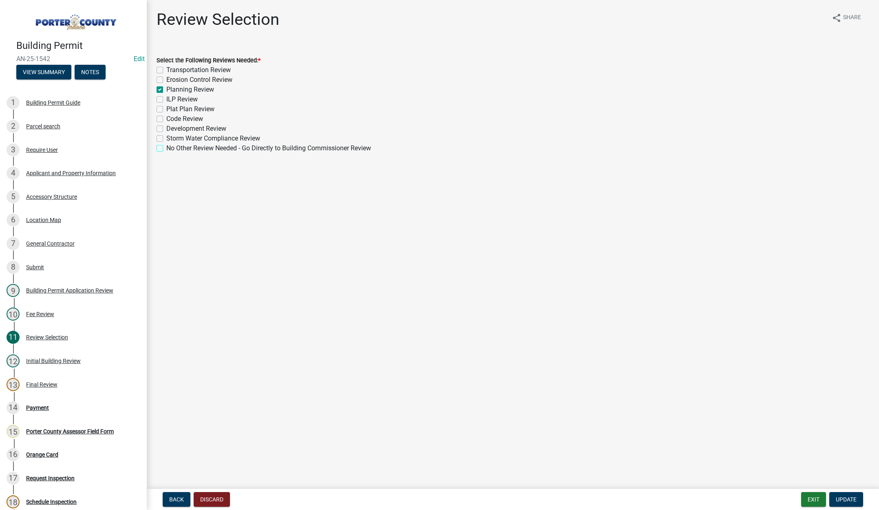
checkbox input "false"
checkbox input "true"
checkbox input "false"
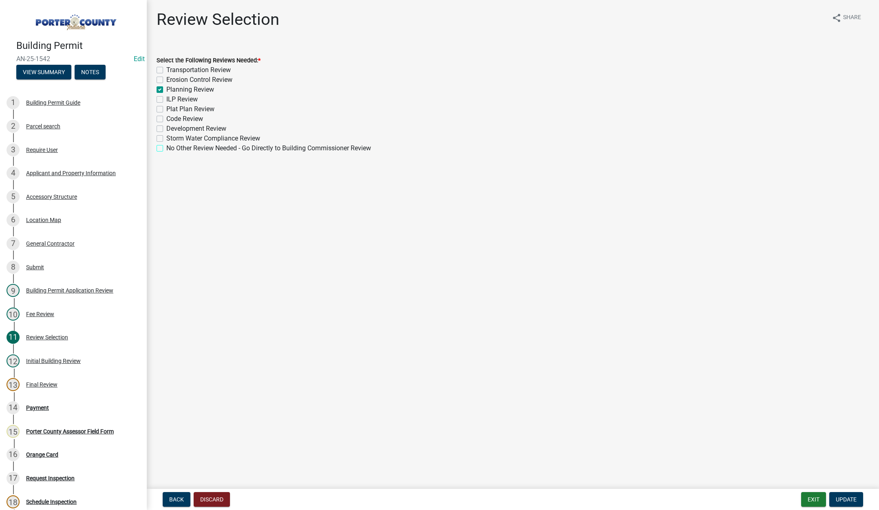
checkbox input "false"
click at [843, 497] on span "Update" at bounding box center [846, 500] width 21 height 7
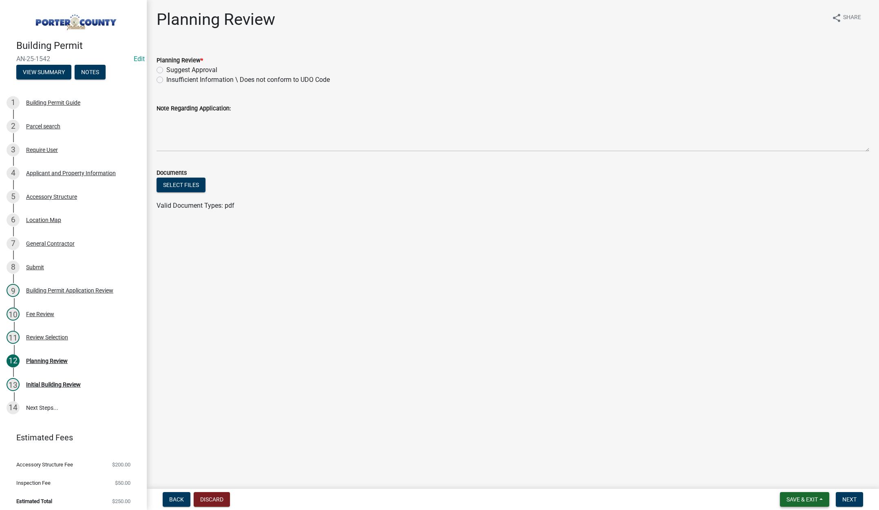
click at [786, 502] on span "Save & Exit" at bounding box center [801, 500] width 31 height 7
click at [790, 482] on button "Save & Exit" at bounding box center [796, 479] width 65 height 20
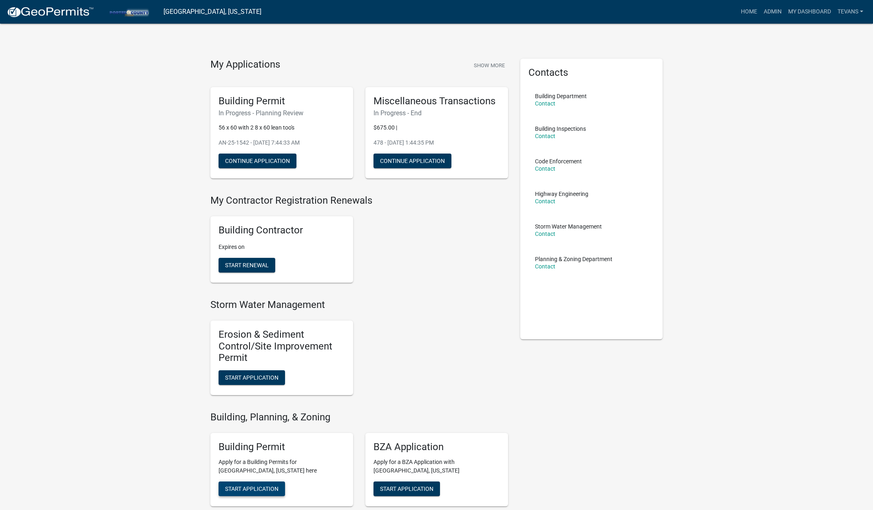
click at [256, 490] on span "Start Application" at bounding box center [251, 489] width 53 height 7
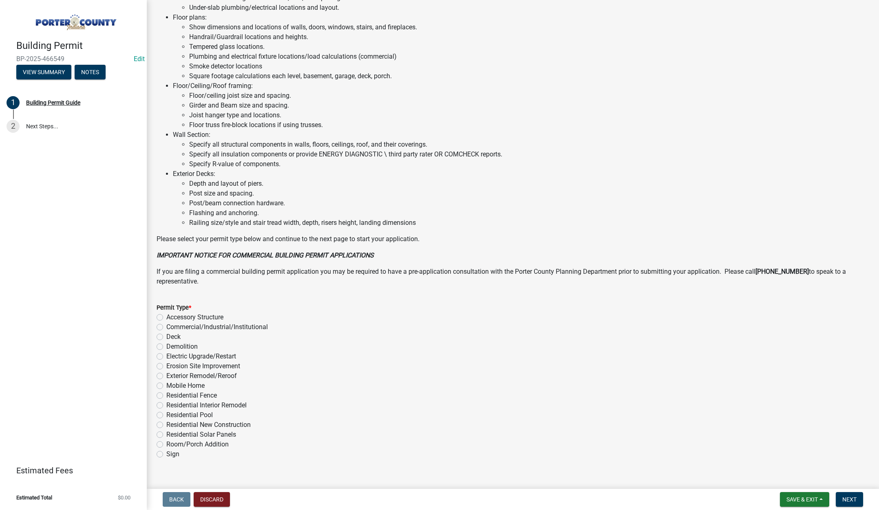
scroll to position [402, 0]
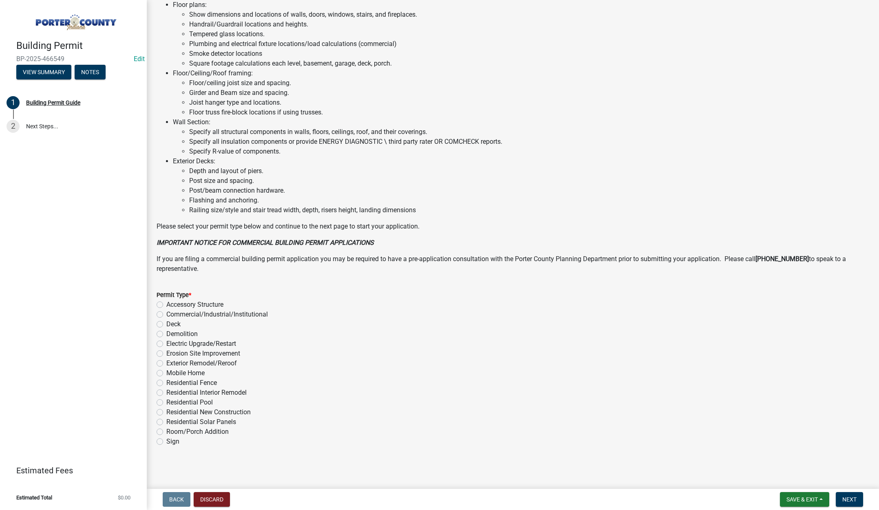
click at [166, 304] on label "Accessory Structure" at bounding box center [194, 305] width 57 height 10
click at [166, 304] on input "Accessory Structure" at bounding box center [168, 302] width 5 height 5
radio input "true"
click at [845, 499] on span "Next" at bounding box center [849, 500] width 14 height 7
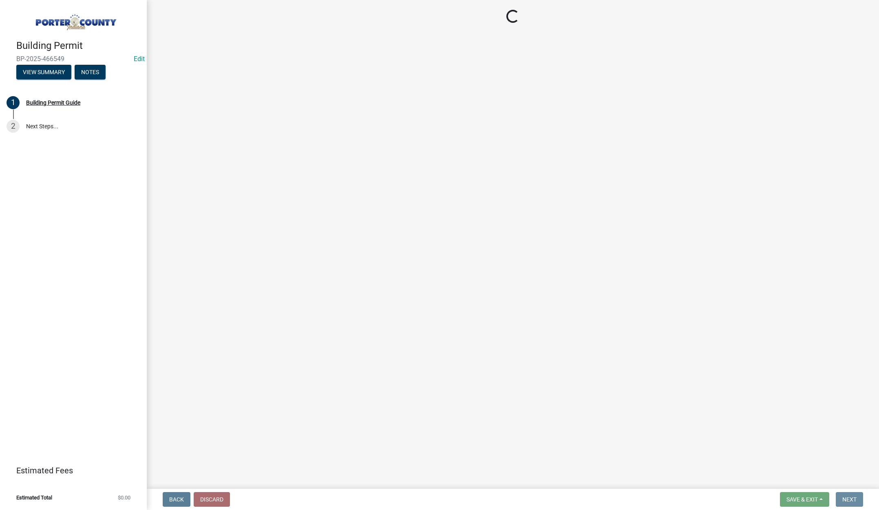
scroll to position [0, 0]
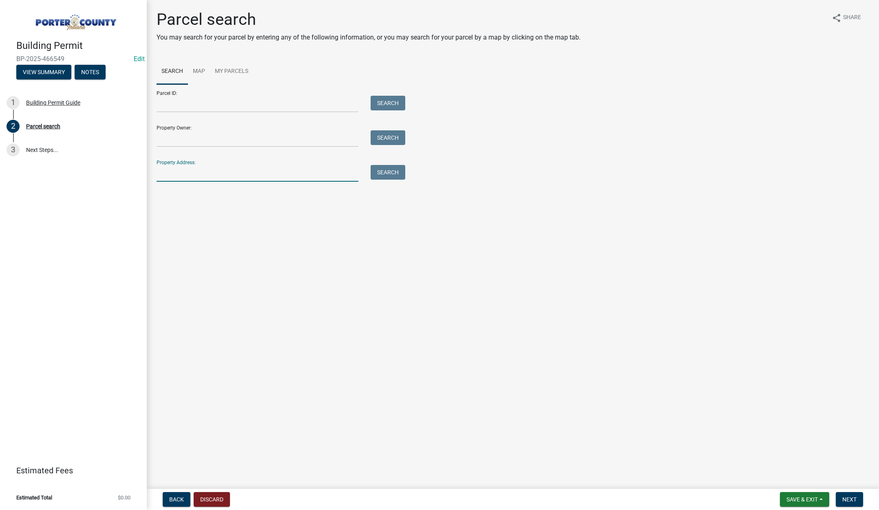
click at [199, 179] on input "Property Address:" at bounding box center [258, 173] width 202 height 17
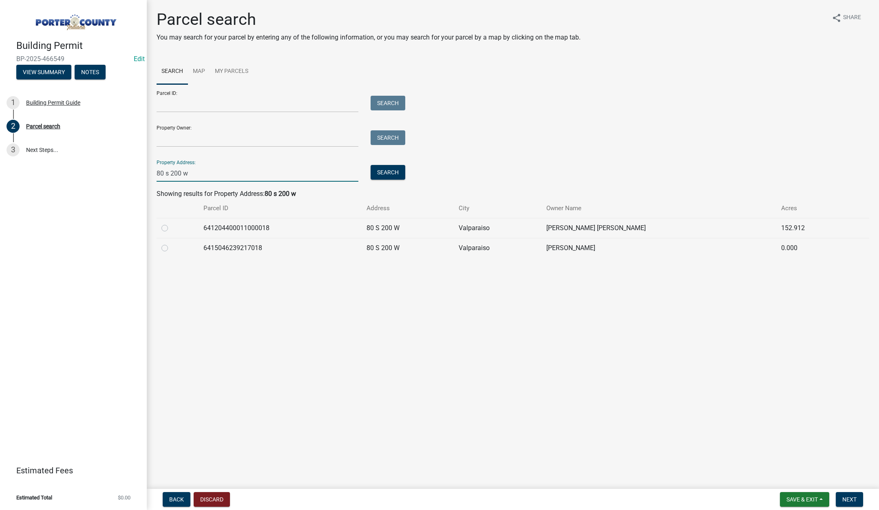
type input "80 s 200 w"
click at [171, 223] on label at bounding box center [171, 223] width 0 height 0
click at [171, 227] on input "radio" at bounding box center [173, 225] width 5 height 5
radio input "true"
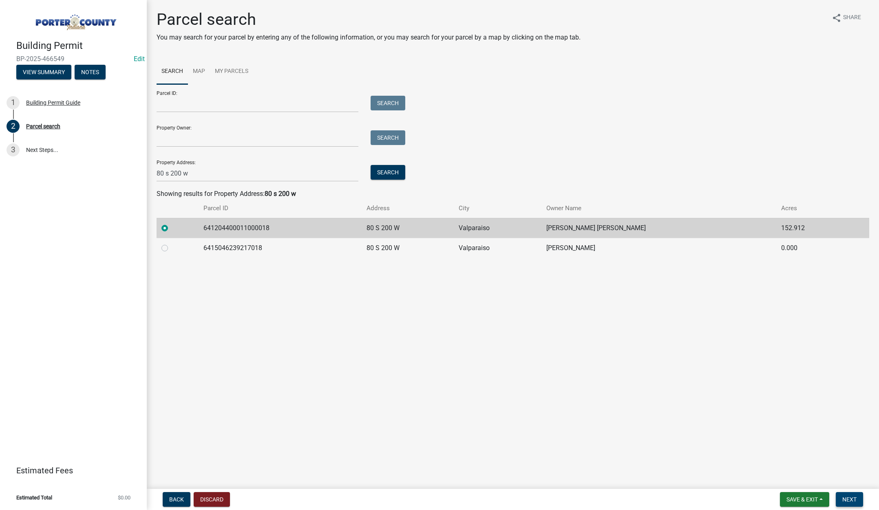
click at [851, 498] on span "Next" at bounding box center [849, 500] width 14 height 7
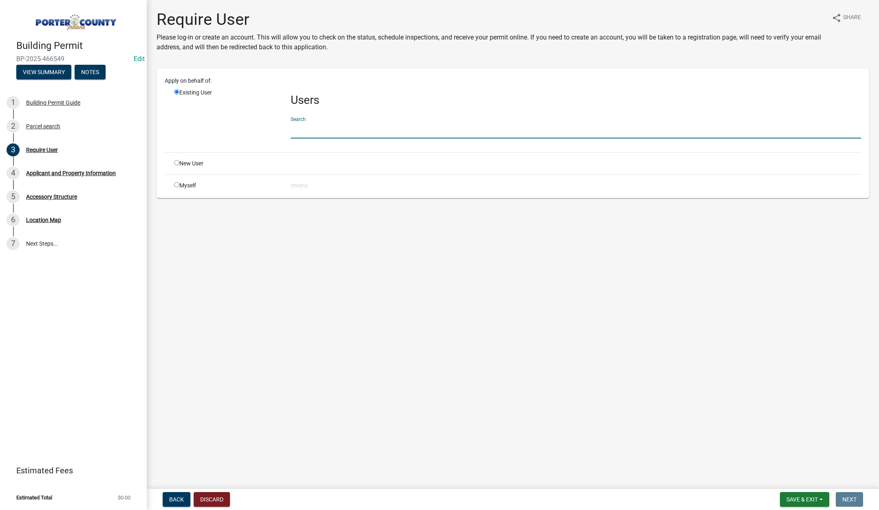
click at [311, 133] on input "text" at bounding box center [576, 130] width 570 height 17
type input "tami"
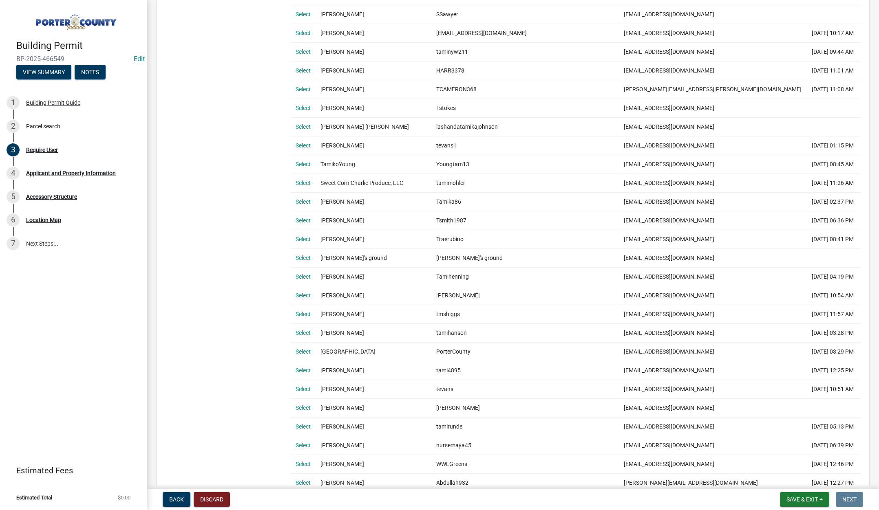
scroll to position [463, 0]
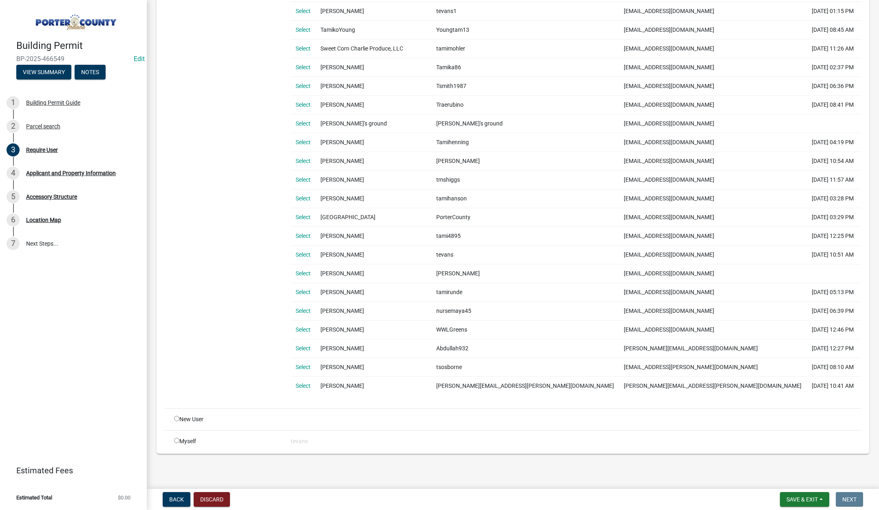
click at [304, 253] on link "Select" at bounding box center [303, 255] width 15 height 7
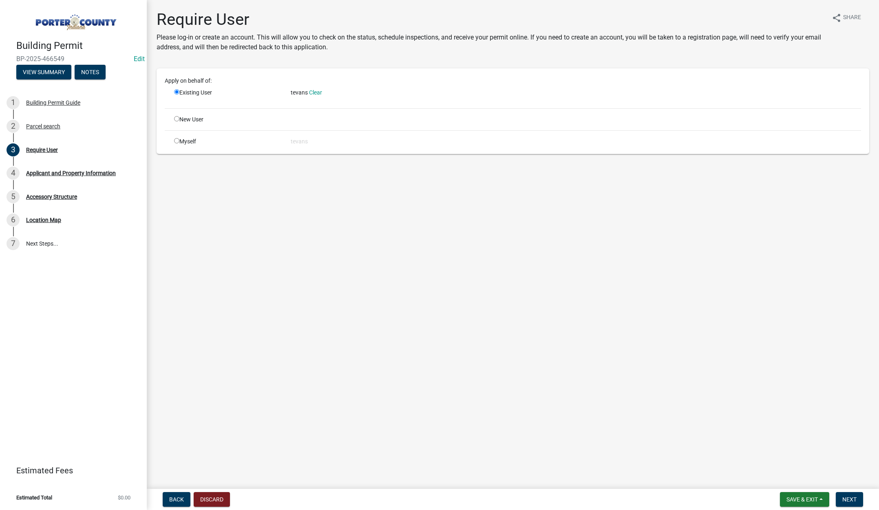
scroll to position [0, 0]
click at [843, 501] on span "Next" at bounding box center [849, 500] width 14 height 7
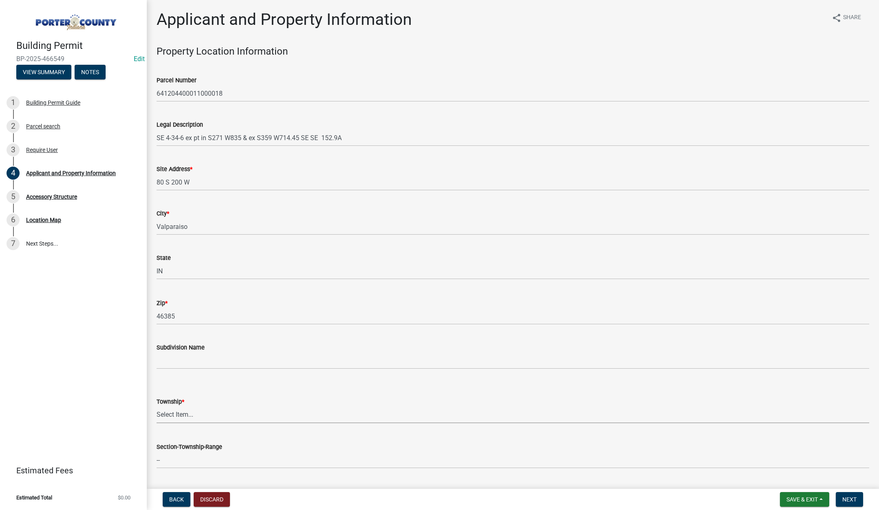
click at [190, 414] on select "Select Item... Boone Center Jackson Liberty Morgan Pine Pleasant Portage Porter…" at bounding box center [513, 415] width 713 height 17
click at [157, 407] on select "Select Item... Boone Center Jackson Liberty Morgan Pine Pleasant Portage Porter…" at bounding box center [513, 415] width 713 height 17
select select "eebc071e-620a-4db8-83e9-cb6b194c67e9"
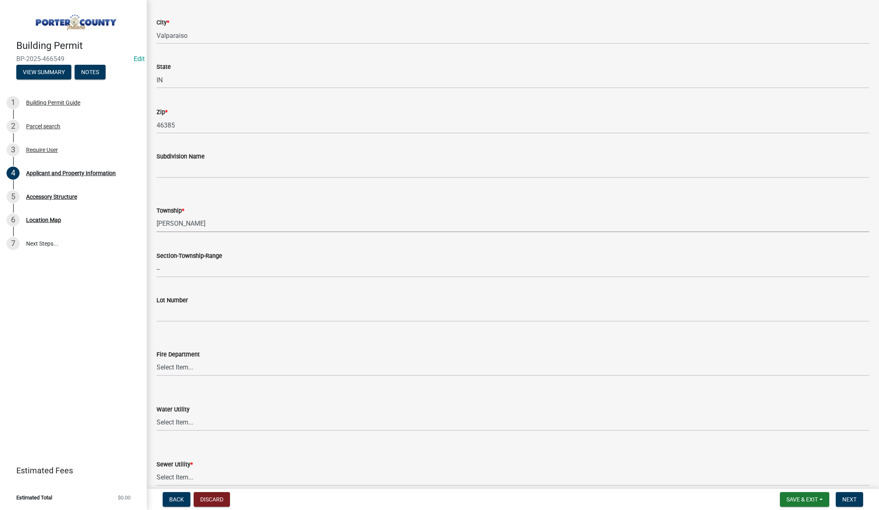
scroll to position [285, 0]
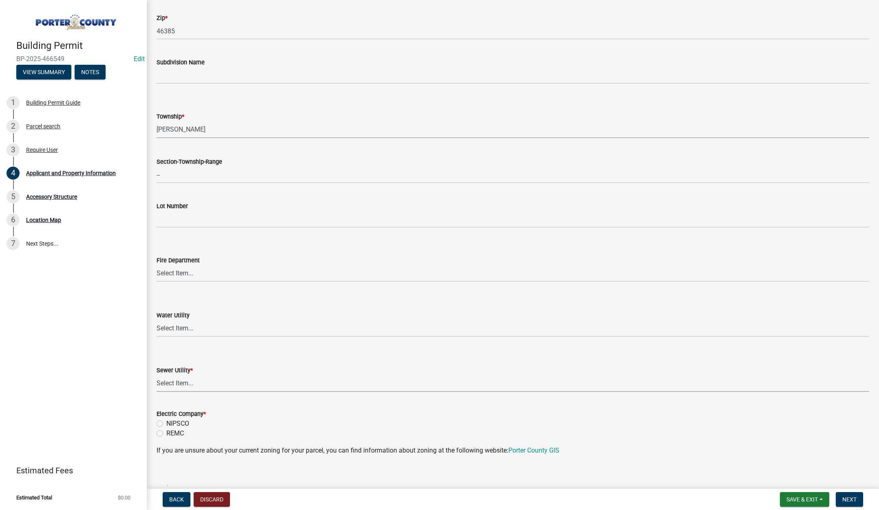
click at [176, 385] on select "Select Item... Aqua Indiana Inc Damon Run Falling Waters Lake Eliza - LEACD Nat…" at bounding box center [513, 383] width 713 height 17
click at [157, 375] on select "Select Item... Aqua Indiana Inc Damon Run Falling Waters Lake Eliza - LEACD Nat…" at bounding box center [513, 383] width 713 height 17
select select "ea6751d4-6bf7-4a16-89ee-f7801ab82aa1"
click at [166, 423] on label "NIPSCO" at bounding box center [177, 424] width 23 height 10
click at [166, 423] on input "NIPSCO" at bounding box center [168, 421] width 5 height 5
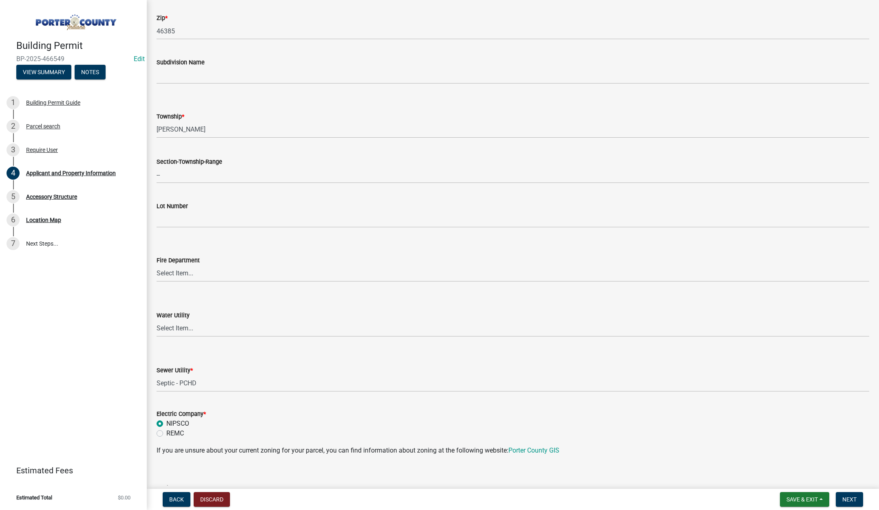
radio input "true"
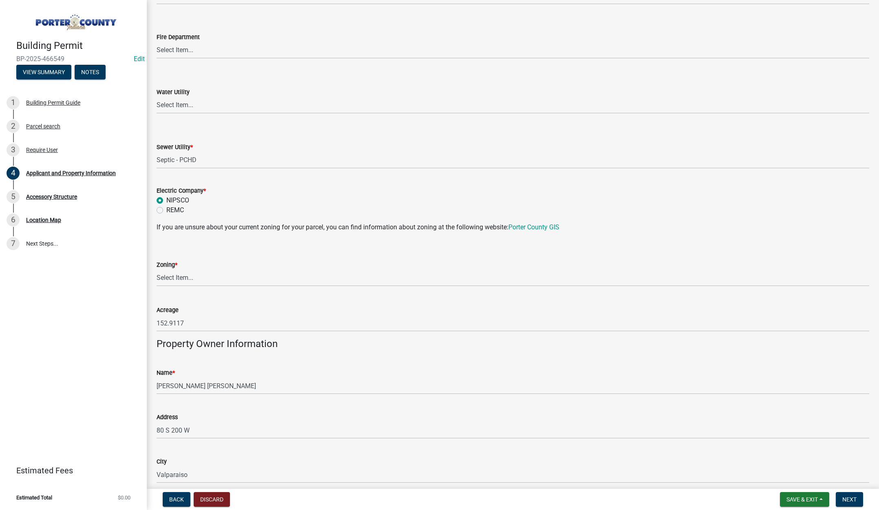
scroll to position [530, 0]
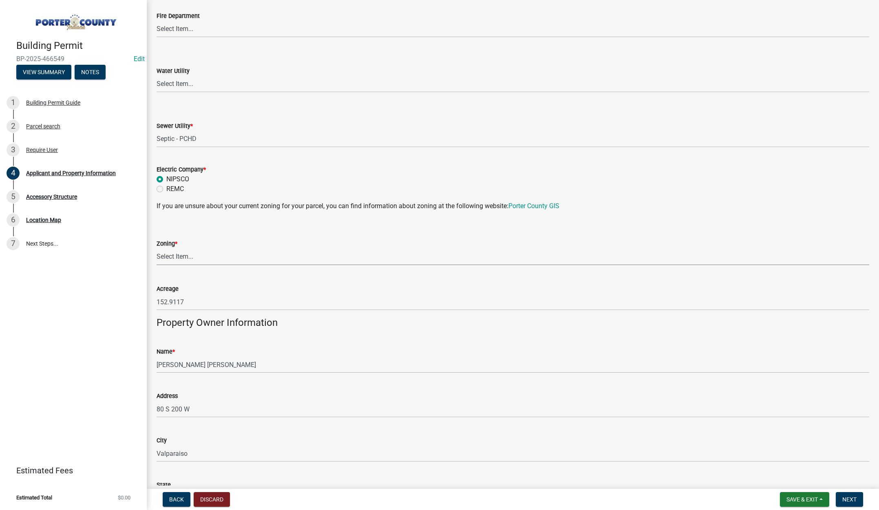
click at [190, 256] on select "Select Item... A1 A2 CH CM CN I1 I2 I3 IN MP OT P1 P2 PUD R1 R2 R3 R4 RL RR" at bounding box center [513, 257] width 713 height 17
click at [157, 249] on select "Select Item... A1 A2 CH CM CN I1 I2 I3 IN MP OT P1 P2 PUD R1 R2 R3 R4 RL RR" at bounding box center [513, 257] width 713 height 17
select select "92efe679-05f4-414a-9426-51627fba5de6"
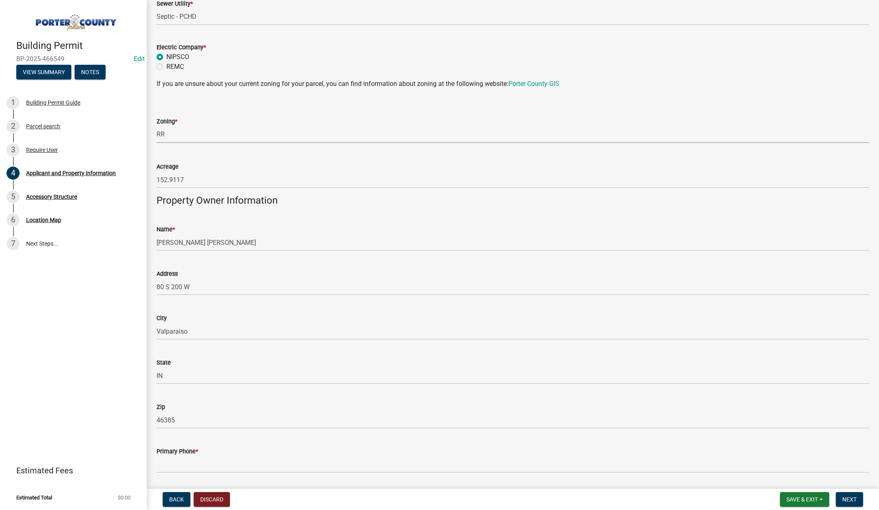
scroll to position [815, 0]
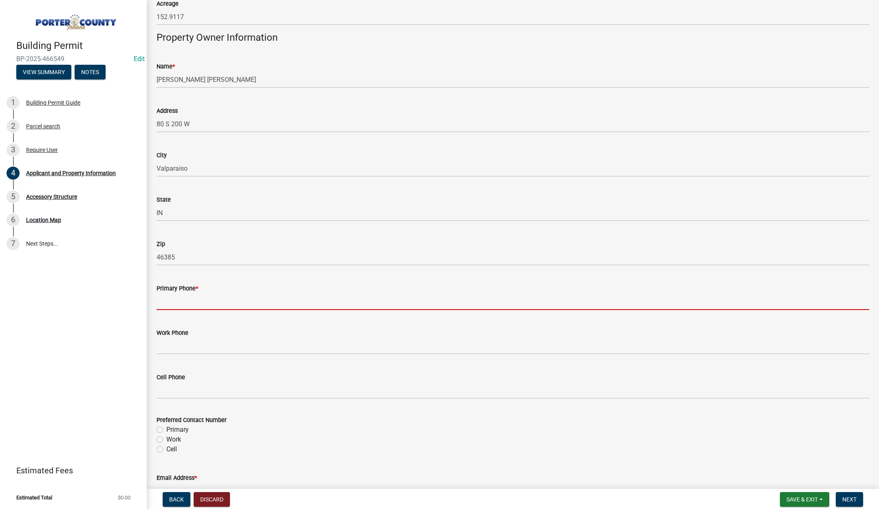
click at [175, 308] on input "Primary Phone *" at bounding box center [513, 302] width 713 height 17
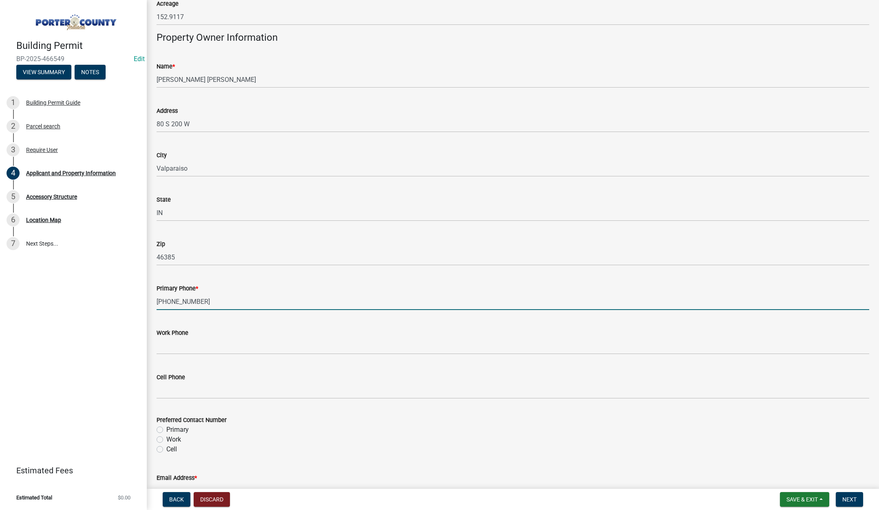
type input "219-510-2190"
click at [166, 429] on label "Primary" at bounding box center [177, 430] width 22 height 10
click at [166, 429] on input "Primary" at bounding box center [168, 427] width 5 height 5
radio input "true"
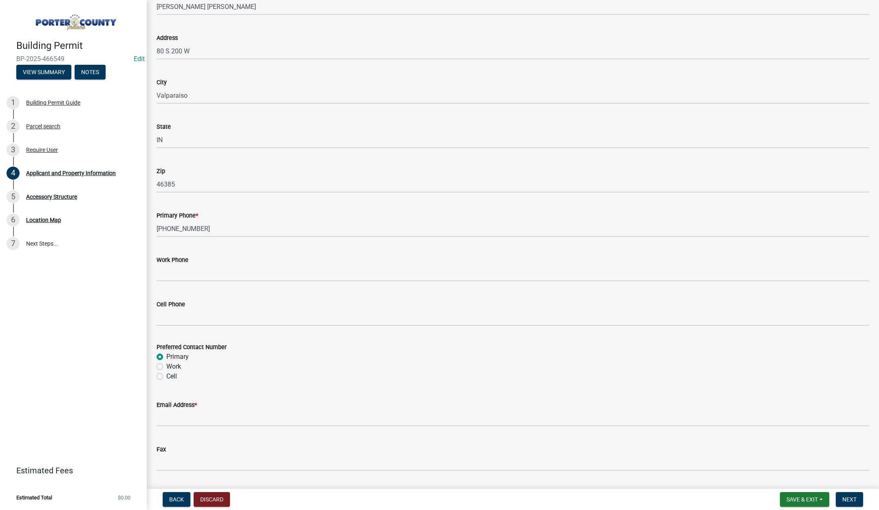
scroll to position [897, 0]
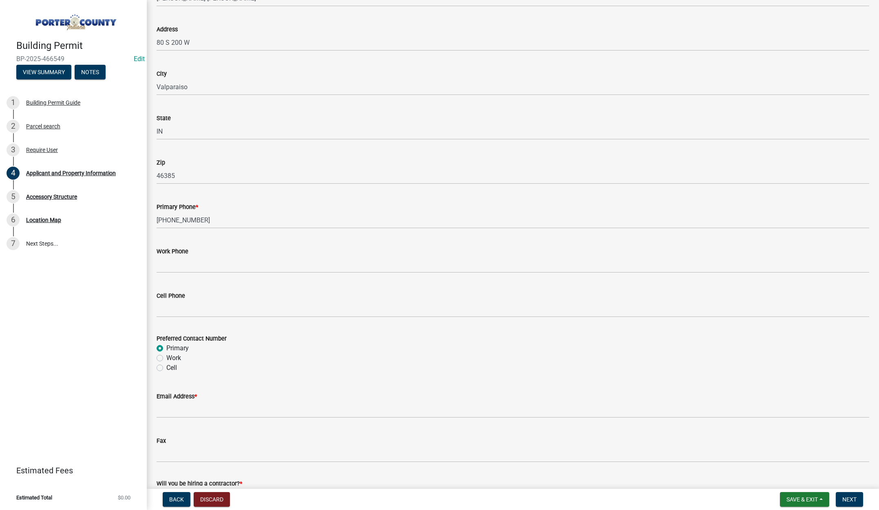
drag, startPoint x: 163, startPoint y: 419, endPoint x: 166, endPoint y: 409, distance: 10.0
click at [164, 415] on wm-data-entity-input "Email Address *" at bounding box center [513, 402] width 713 height 44
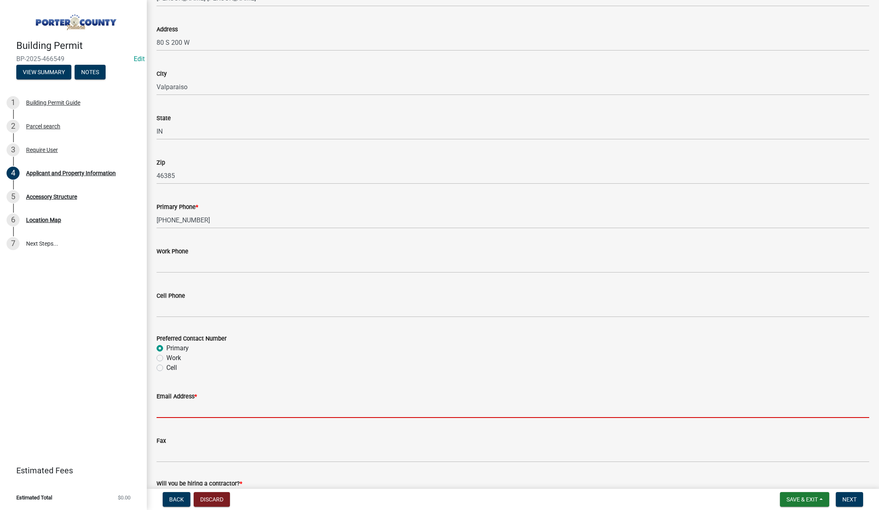
click at [166, 408] on input "Email Address *" at bounding box center [513, 410] width 713 height 17
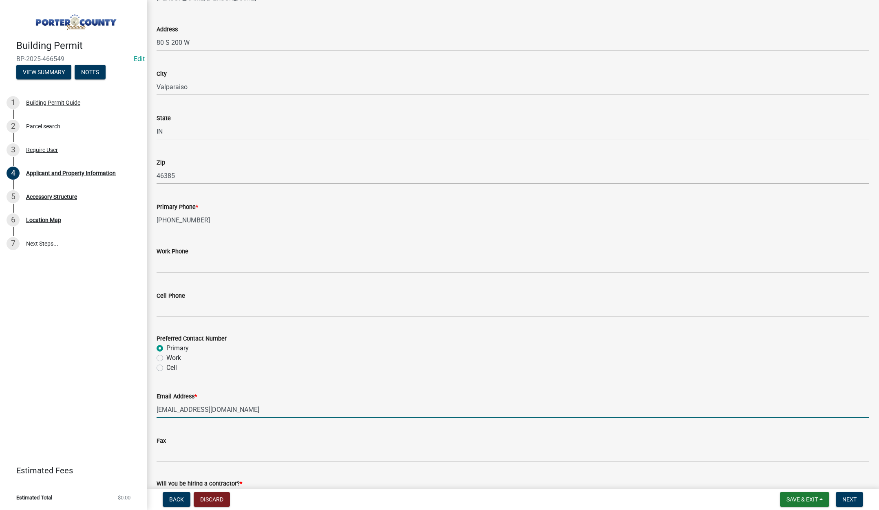
scroll to position [1015, 0]
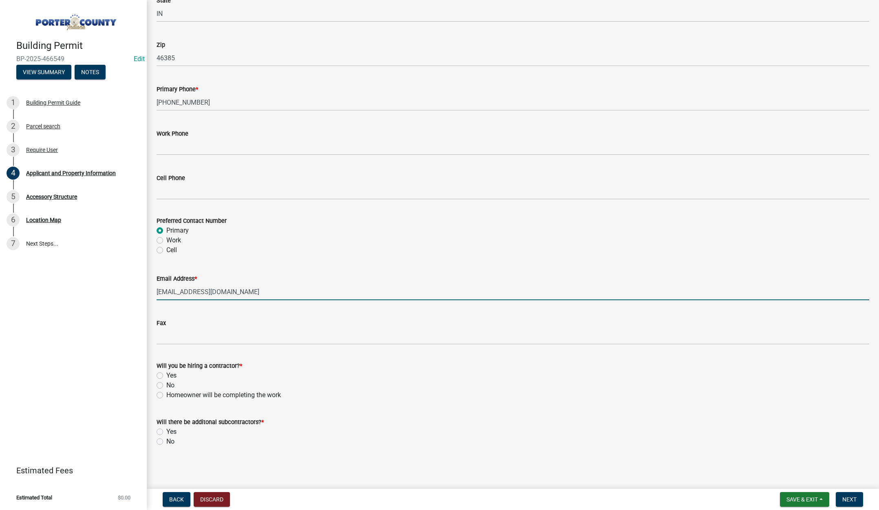
type input "gustafsonag@outlook.com"
drag, startPoint x: 159, startPoint y: 375, endPoint x: 156, endPoint y: 387, distance: 12.2
click at [166, 376] on label "Yes" at bounding box center [171, 376] width 10 height 10
click at [166, 376] on input "Yes" at bounding box center [168, 373] width 5 height 5
radio input "true"
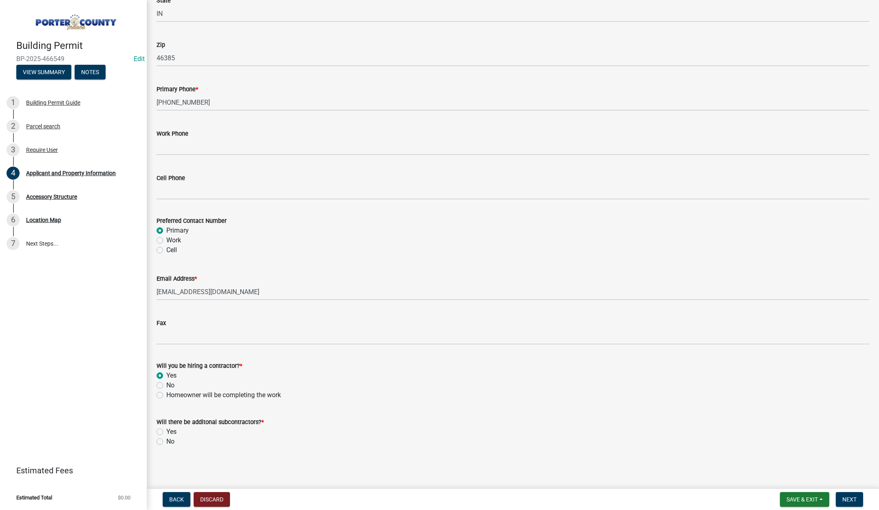
click at [166, 441] on label "No" at bounding box center [170, 442] width 8 height 10
click at [166, 441] on input "No" at bounding box center [168, 439] width 5 height 5
radio input "true"
click at [848, 497] on span "Next" at bounding box center [849, 500] width 14 height 7
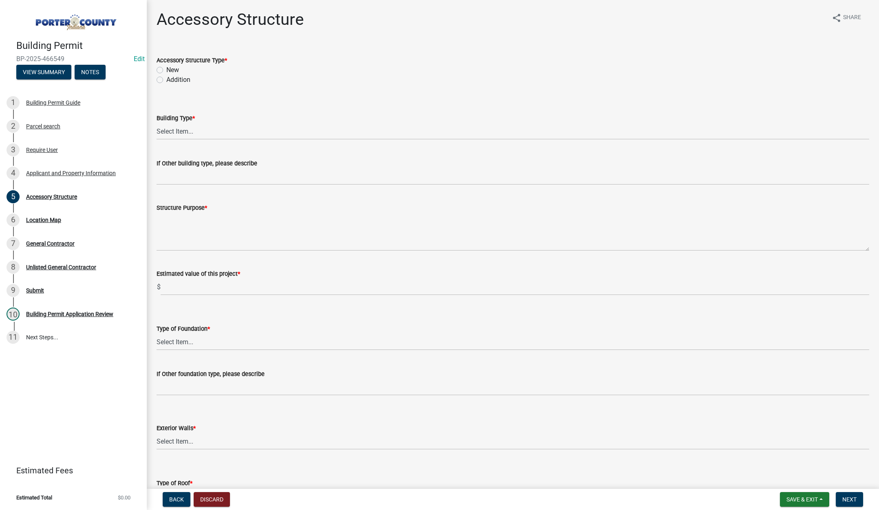
click at [166, 69] on label "New" at bounding box center [172, 70] width 13 height 10
click at [166, 69] on input "New" at bounding box center [168, 67] width 5 height 5
radio input "true"
click at [185, 129] on select "Select Item... Ag. Building Chicken Coop Detached Garage Exterior Remodel Gazeb…" at bounding box center [513, 131] width 713 height 17
click at [157, 123] on select "Select Item... Ag. Building Chicken Coop Detached Garage Exterior Remodel Gazeb…" at bounding box center [513, 131] width 713 height 17
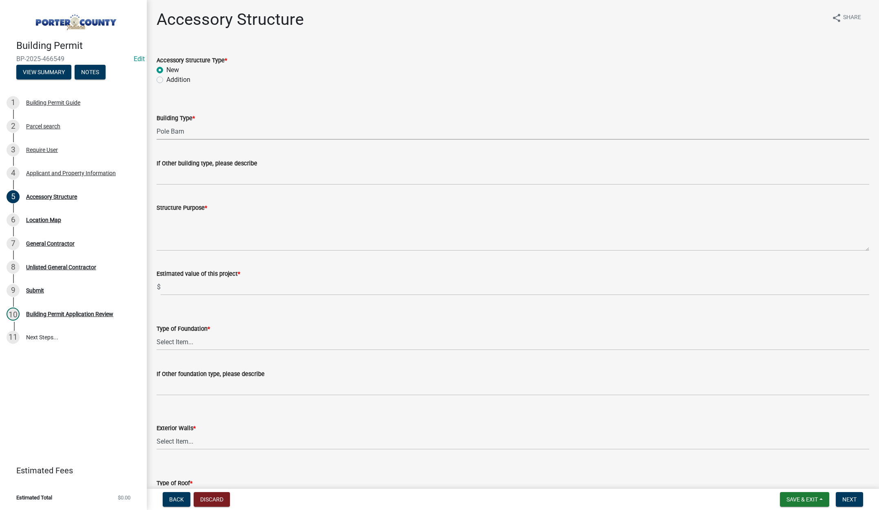
select select "de31ad38-eab4-417a-a8ac-eccf8406b967"
click at [182, 233] on textarea "Structure Purpose *" at bounding box center [513, 232] width 713 height 38
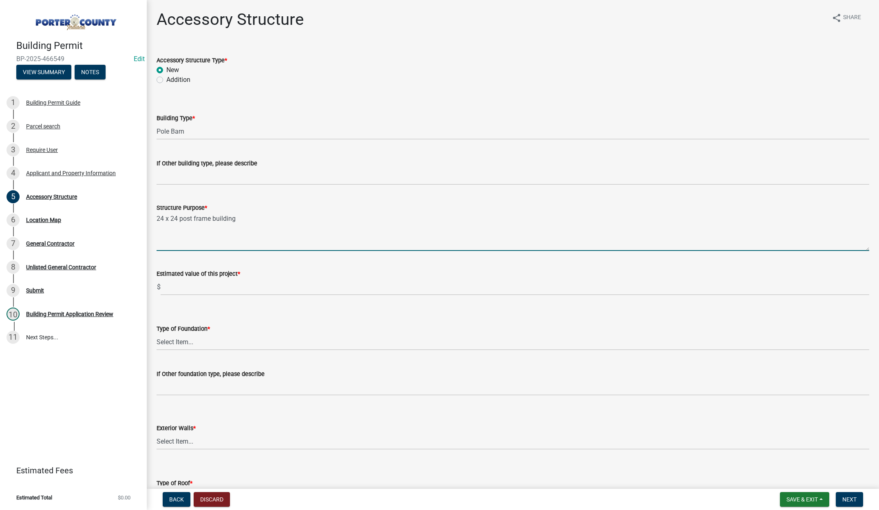
type textarea "24 x 24 post frame building"
click at [219, 290] on input "text" at bounding box center [515, 287] width 709 height 17
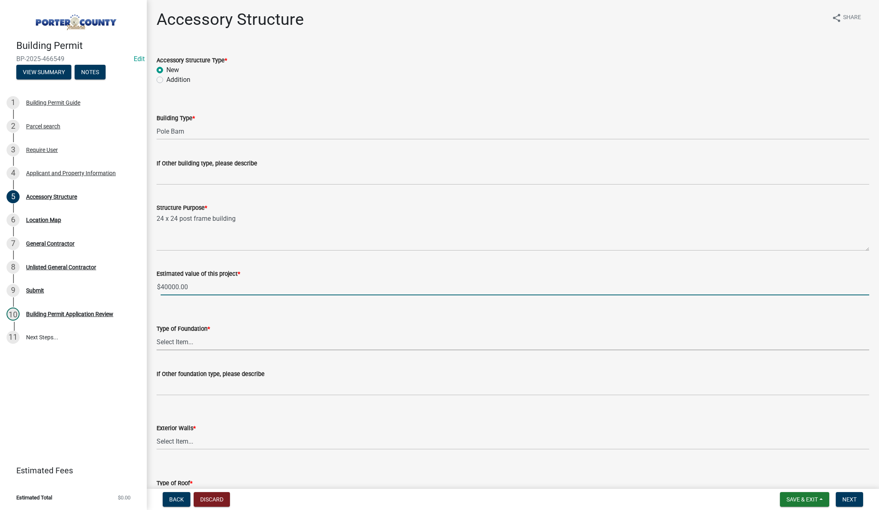
type input "40000"
click at [188, 346] on select "Select Item... Concrete Block Poured Concrete Post Frame Other" at bounding box center [513, 342] width 713 height 17
click at [157, 334] on select "Select Item... Concrete Block Poured Concrete Post Frame Other" at bounding box center [513, 342] width 713 height 17
select select "968dc824-c675-4889-9261-eecf15873776"
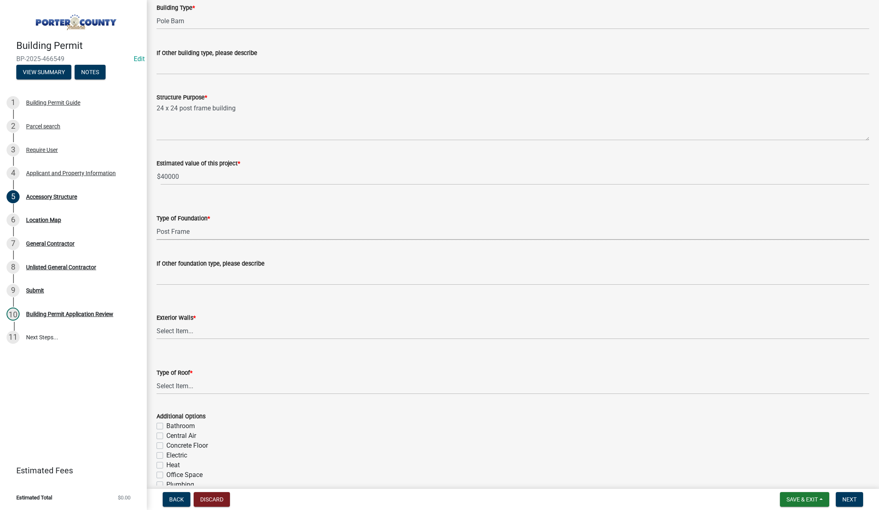
scroll to position [122, 0]
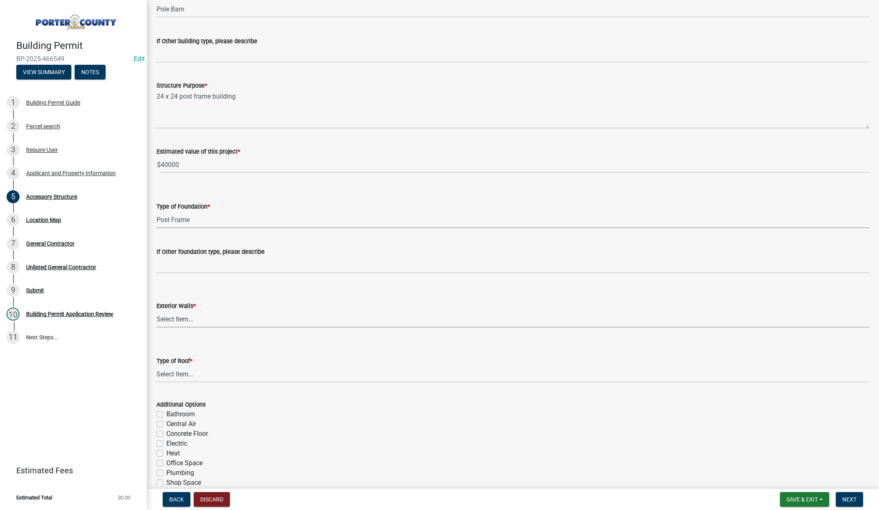
click at [188, 318] on select "Select Item... Masonry Wood Frame Post Frame Steel Frame" at bounding box center [513, 319] width 713 height 17
click at [157, 311] on select "Select Item... Masonry Wood Frame Post Frame Steel Frame" at bounding box center [513, 319] width 713 height 17
select select "3cff20c0-3f0c-46d5-8ea1-4d56f0396f42"
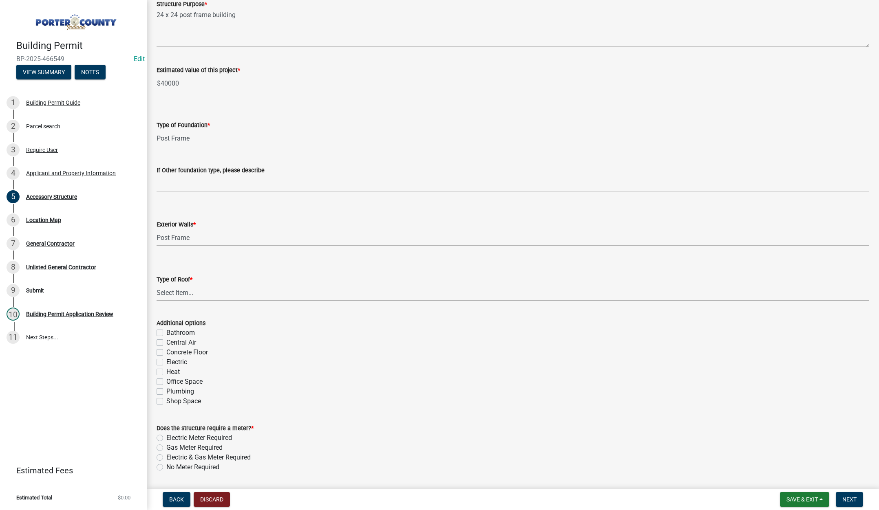
click at [186, 294] on select "Select Item... Shingles Steel" at bounding box center [513, 293] width 713 height 17
click at [157, 285] on select "Select Item... Shingles Steel" at bounding box center [513, 293] width 713 height 17
select select "d63a0ebc-b44d-481d-ab70-ec75eba29316"
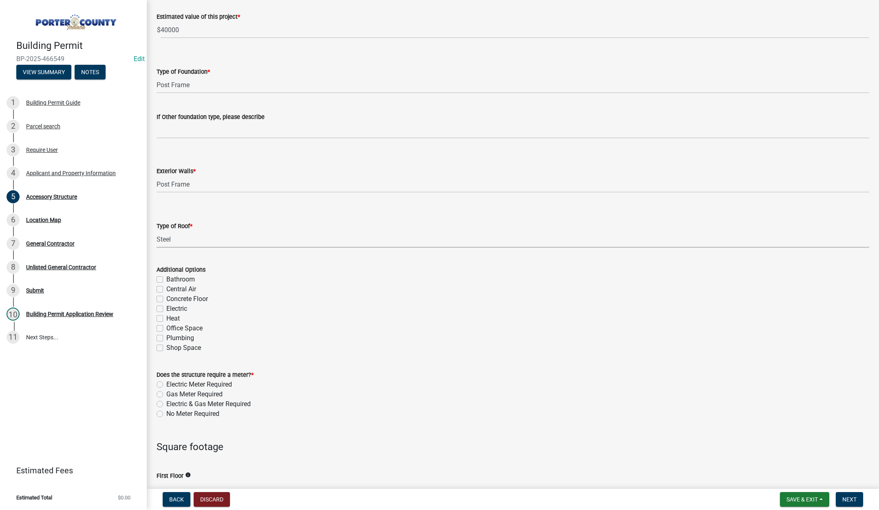
scroll to position [326, 0]
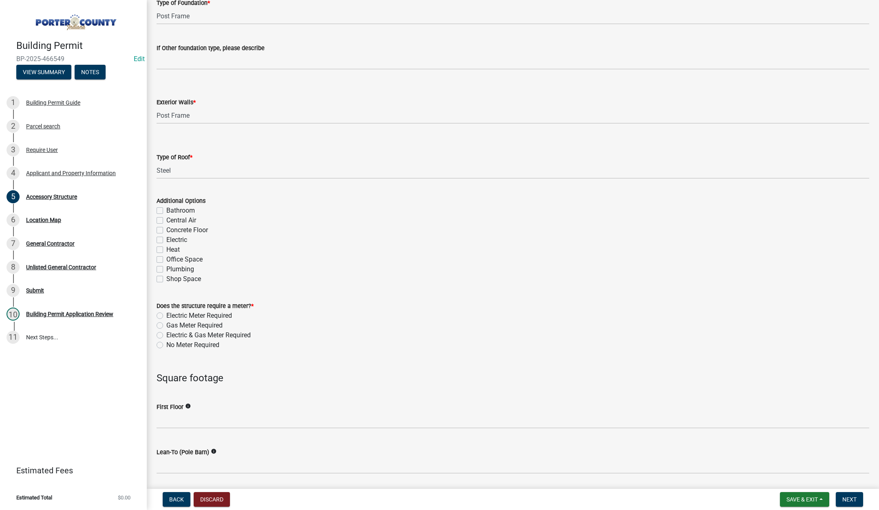
click at [166, 345] on label "No Meter Required" at bounding box center [192, 345] width 53 height 10
click at [166, 345] on input "No Meter Required" at bounding box center [168, 342] width 5 height 5
radio input "true"
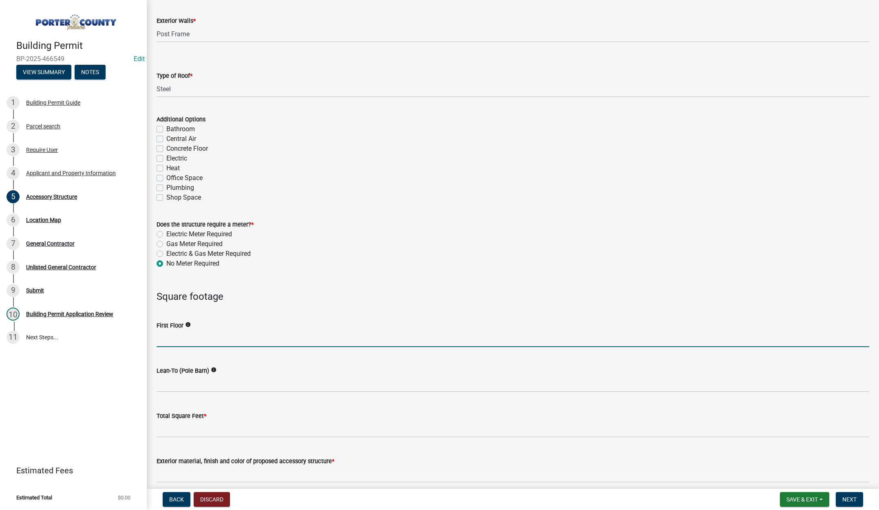
drag, startPoint x: 187, startPoint y: 344, endPoint x: 188, endPoint y: 336, distance: 8.3
click at [187, 344] on input "text" at bounding box center [513, 339] width 713 height 17
type input "576"
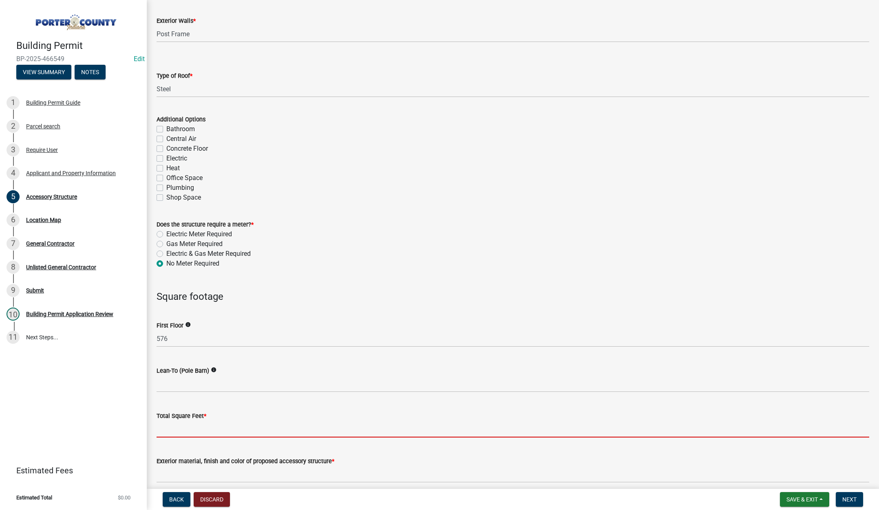
click at [177, 430] on input "text" at bounding box center [513, 429] width 713 height 17
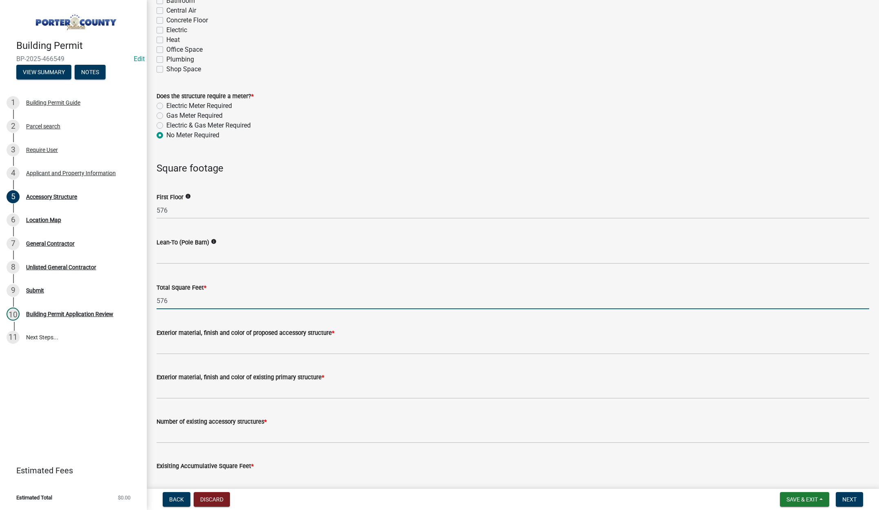
scroll to position [571, 0]
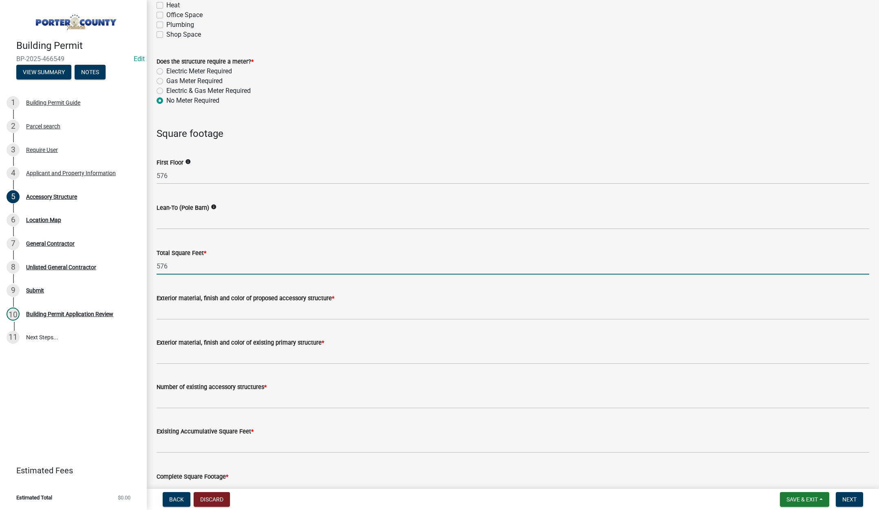
type input "576"
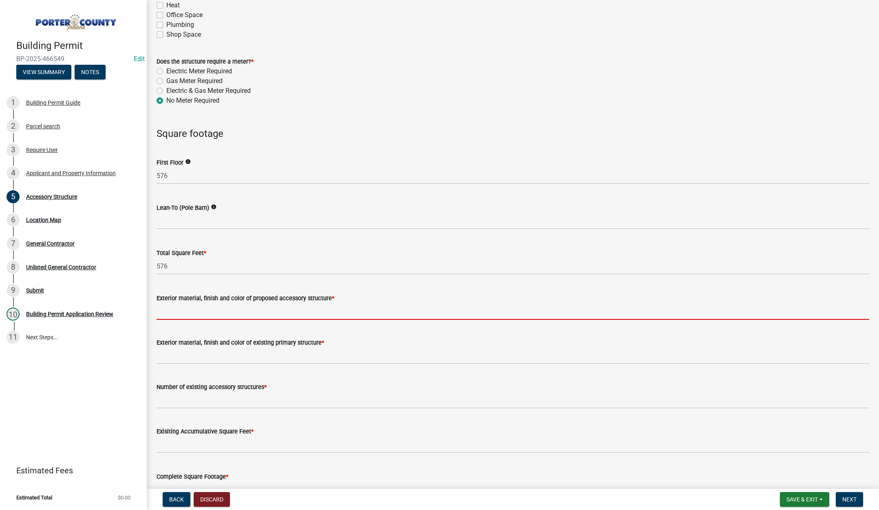
drag, startPoint x: 197, startPoint y: 311, endPoint x: 198, endPoint y: 306, distance: 5.4
click at [197, 311] on input "Exterior material, finish and color of proposed accessory structure *" at bounding box center [513, 311] width 713 height 17
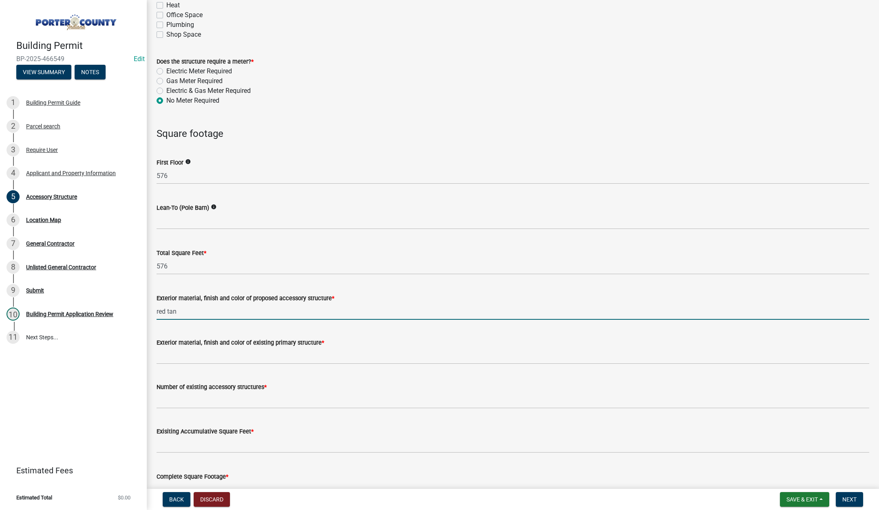
type input "red tan"
click at [189, 354] on input "Exterior material, finish and color of existing primary structure *" at bounding box center [513, 356] width 713 height 17
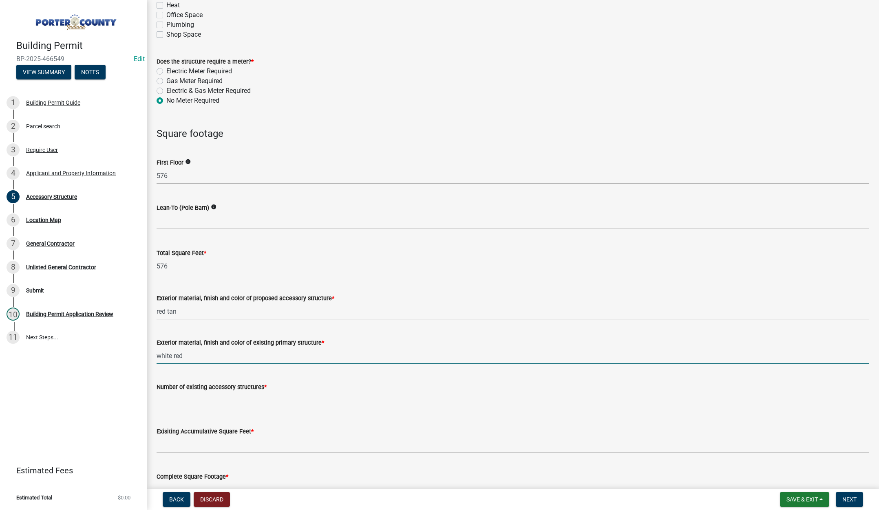
click at [172, 356] on input "white red" at bounding box center [513, 356] width 713 height 17
type input "white, red"
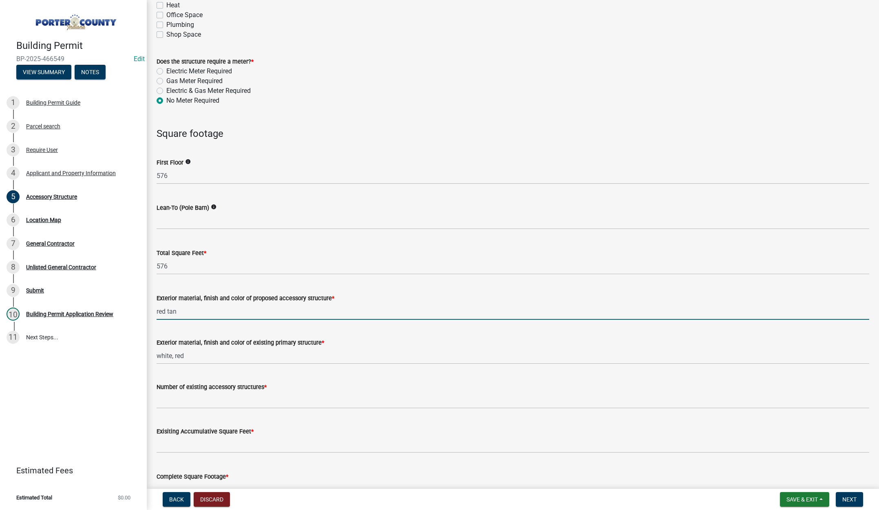
click at [165, 311] on input "red tan" at bounding box center [513, 311] width 713 height 17
type input "red, tan"
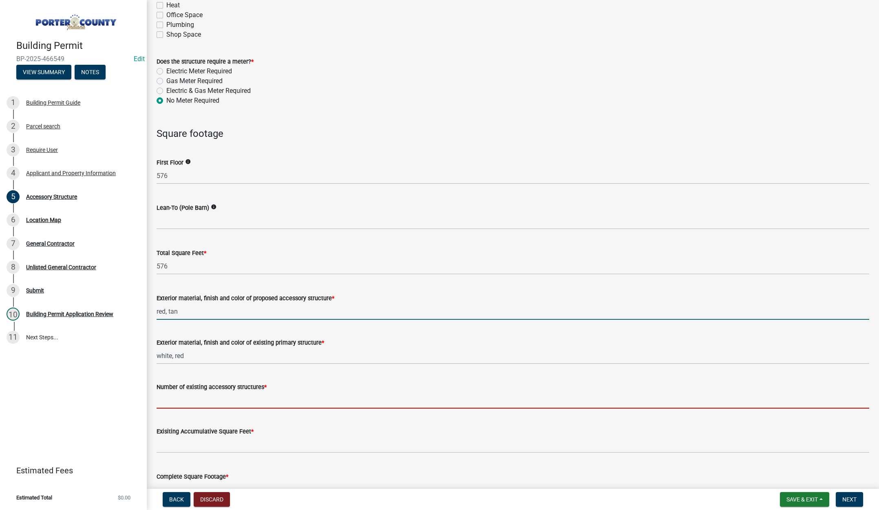
click at [174, 402] on input "Number of existing accessory structures *" at bounding box center [513, 400] width 713 height 17
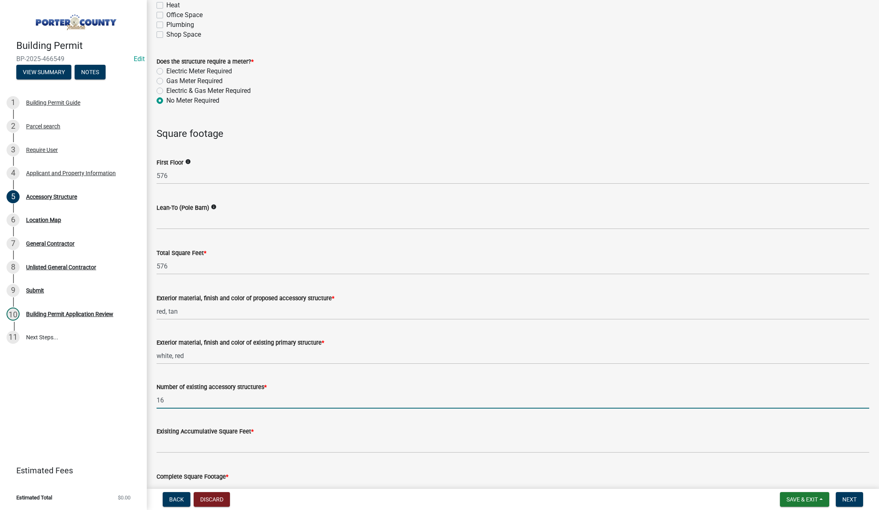
type input "16"
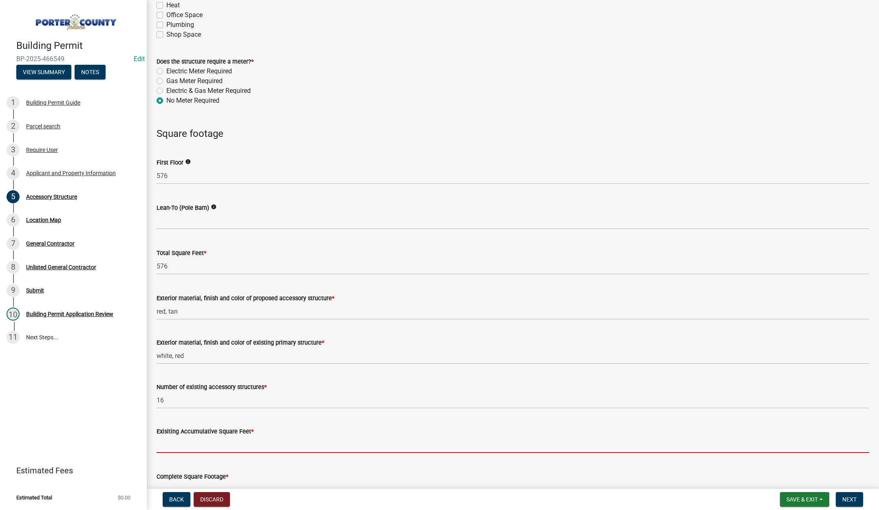
click at [196, 445] on input "text" at bounding box center [513, 445] width 713 height 17
click at [197, 442] on input "text" at bounding box center [513, 445] width 713 height 17
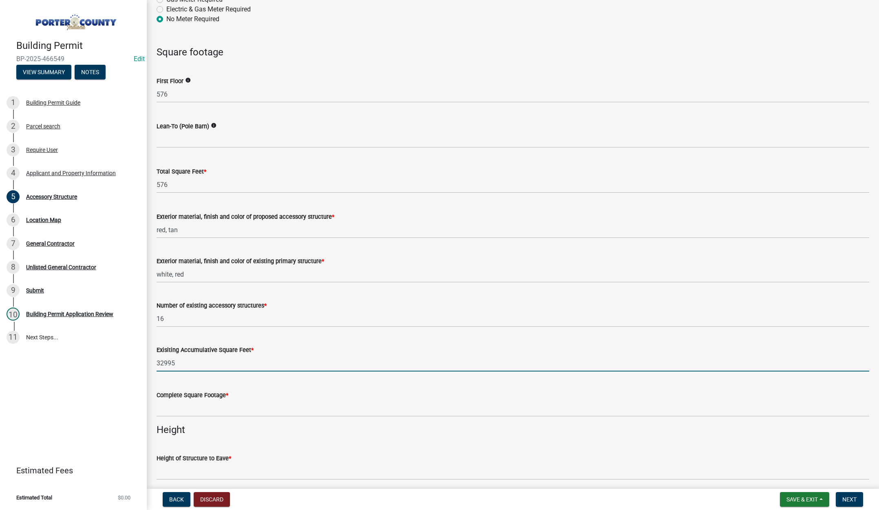
type input "32995"
click at [202, 408] on input "text" at bounding box center [513, 408] width 713 height 17
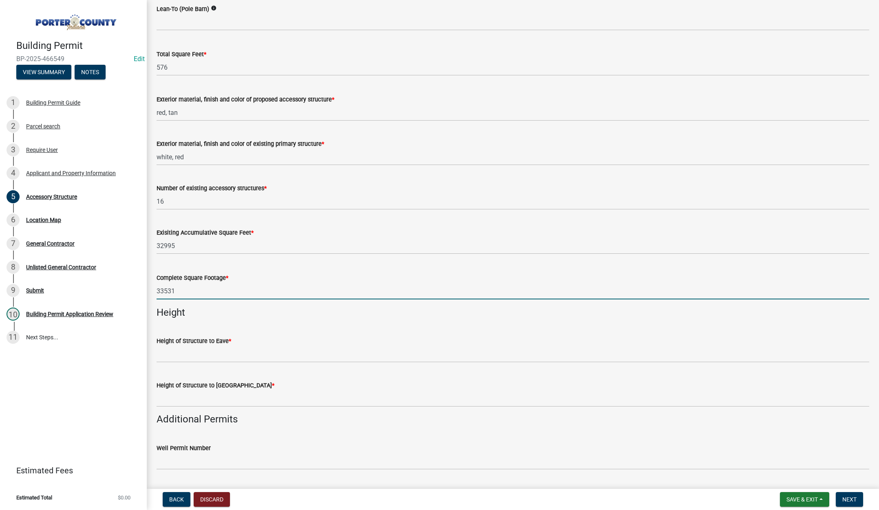
scroll to position [775, 0]
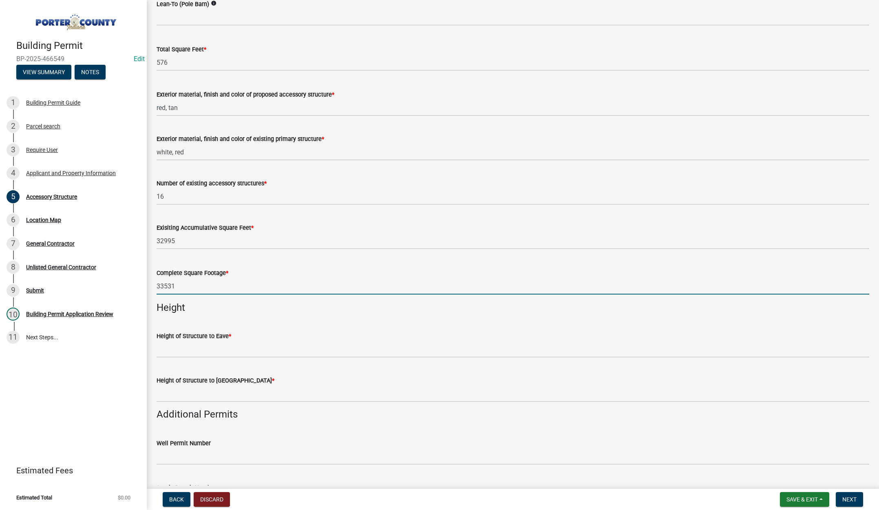
type input "33531"
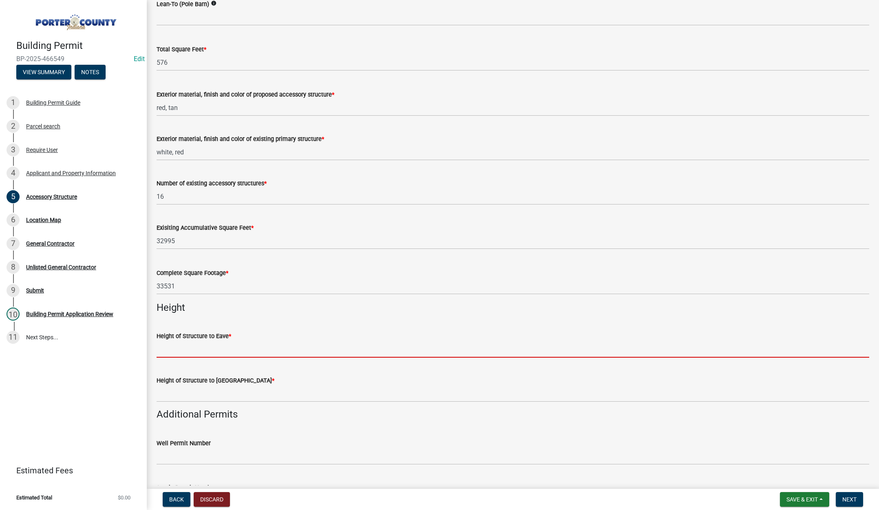
click at [204, 350] on input "Height of Structure to Eave *" at bounding box center [513, 349] width 713 height 17
type input "10"
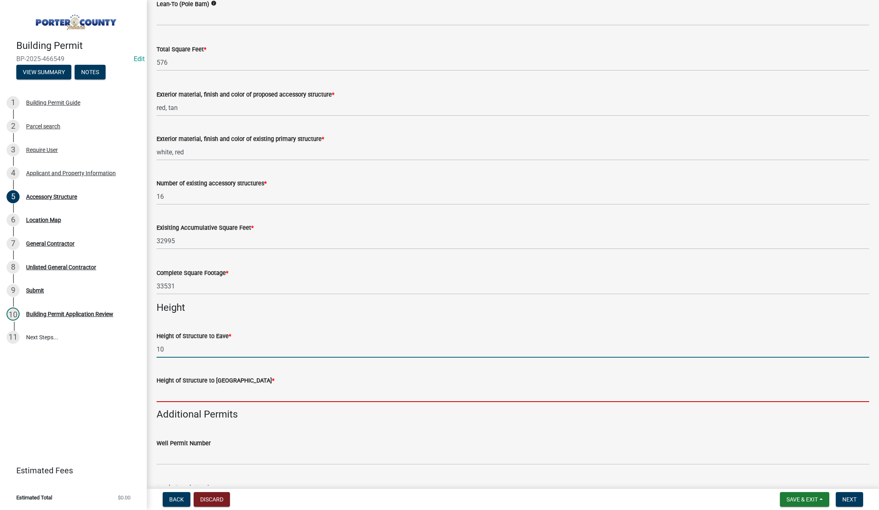
click at [172, 398] on input "Height of Structure to Roof Peak *" at bounding box center [513, 394] width 713 height 17
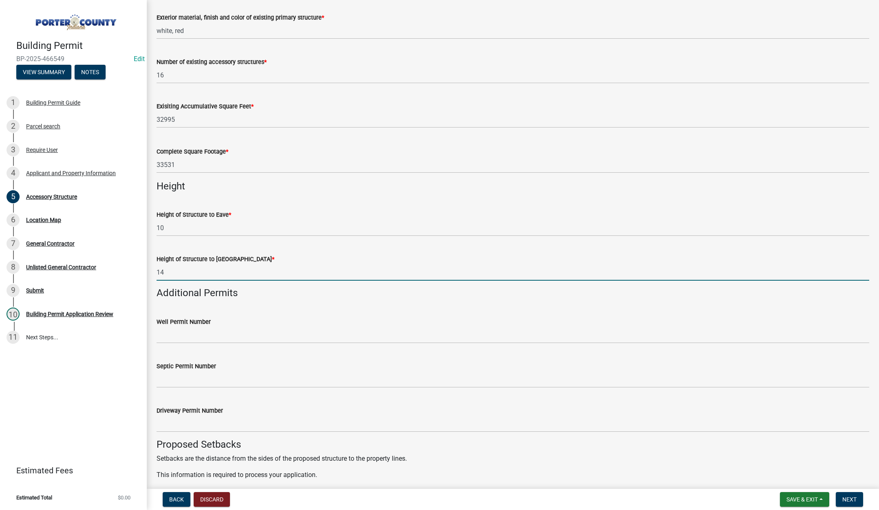
scroll to position [897, 0]
type input "14"
click at [179, 378] on input "Septic Permit Number" at bounding box center [513, 379] width 713 height 17
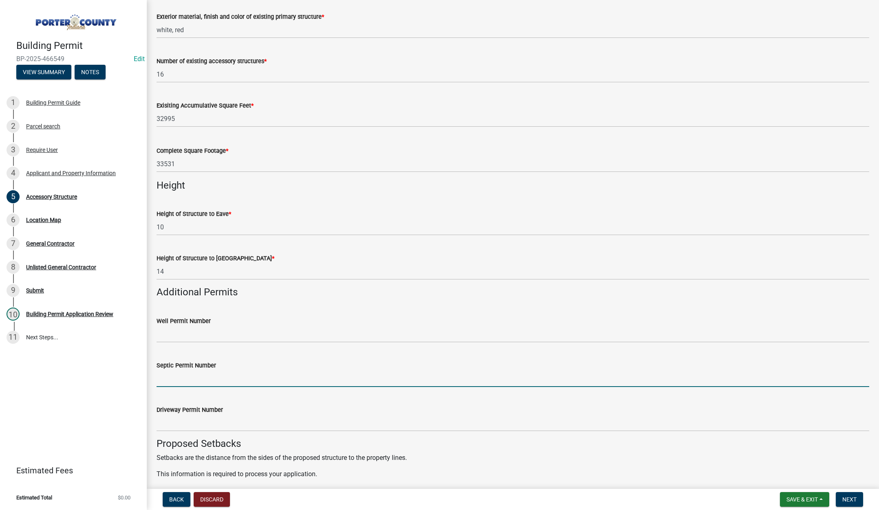
type input "stamped"
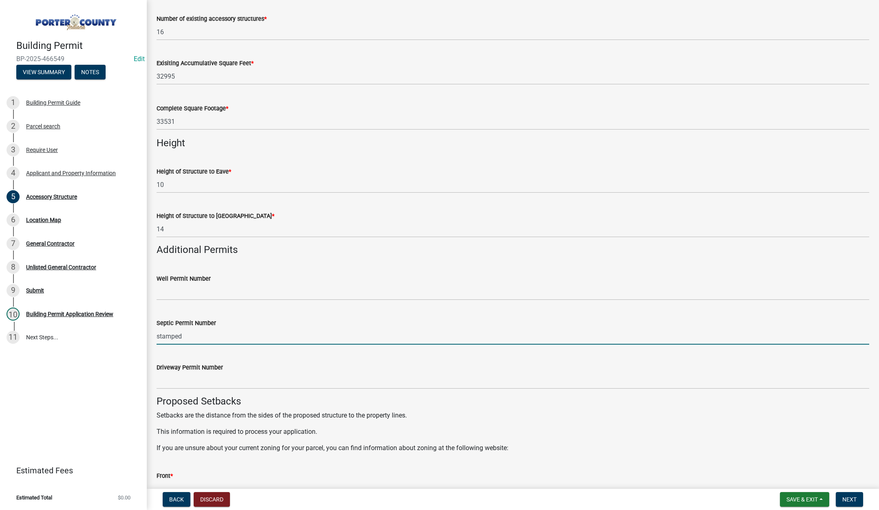
scroll to position [1060, 0]
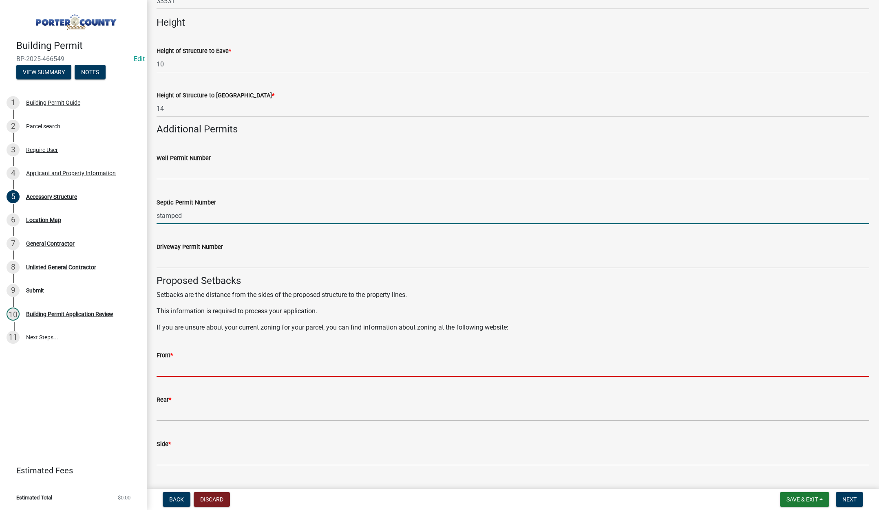
click at [239, 367] on input "Front *" at bounding box center [513, 368] width 713 height 17
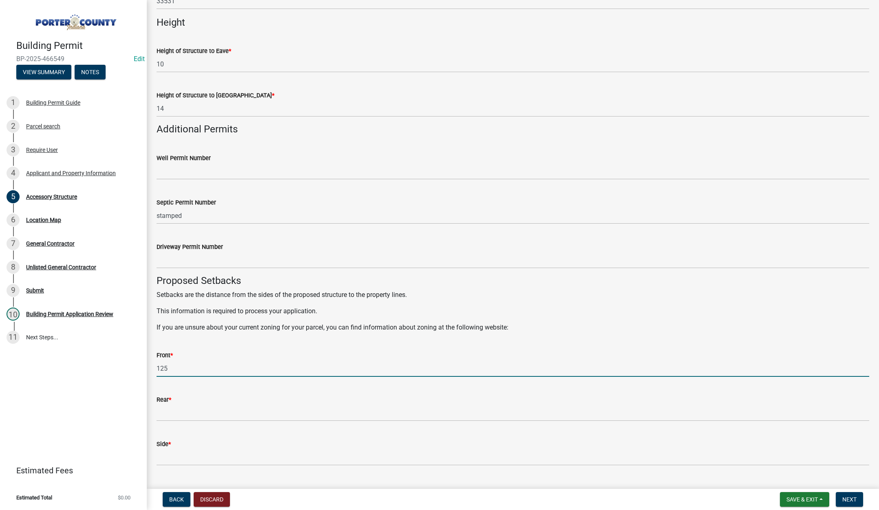
type input "125"
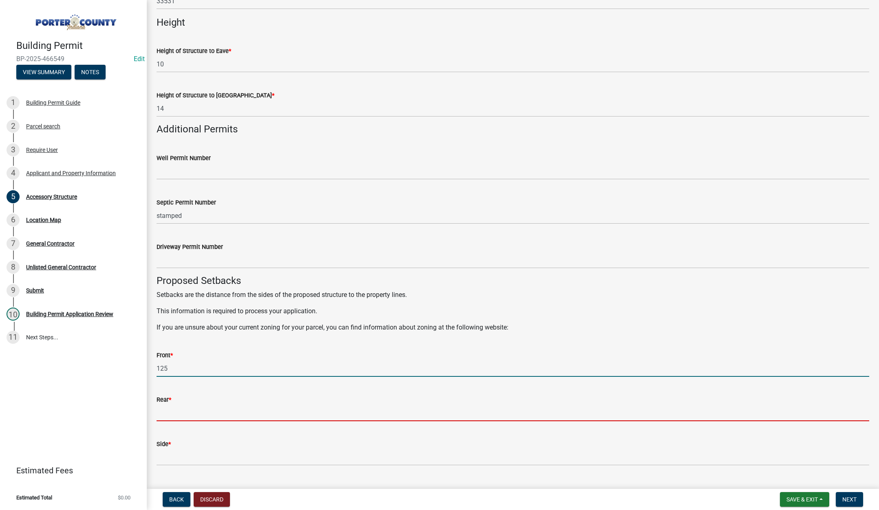
click at [200, 409] on input "Rear *" at bounding box center [513, 413] width 713 height 17
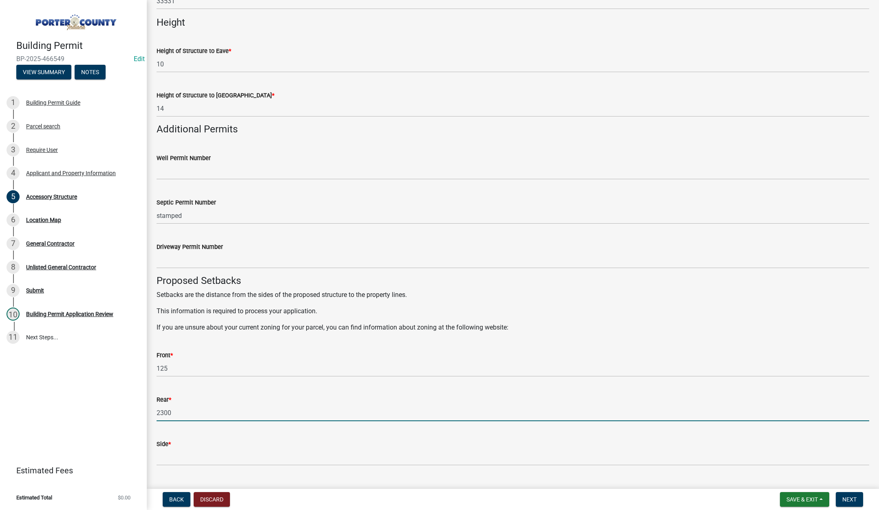
type input "2300"
click at [184, 454] on input "Side *" at bounding box center [513, 457] width 713 height 17
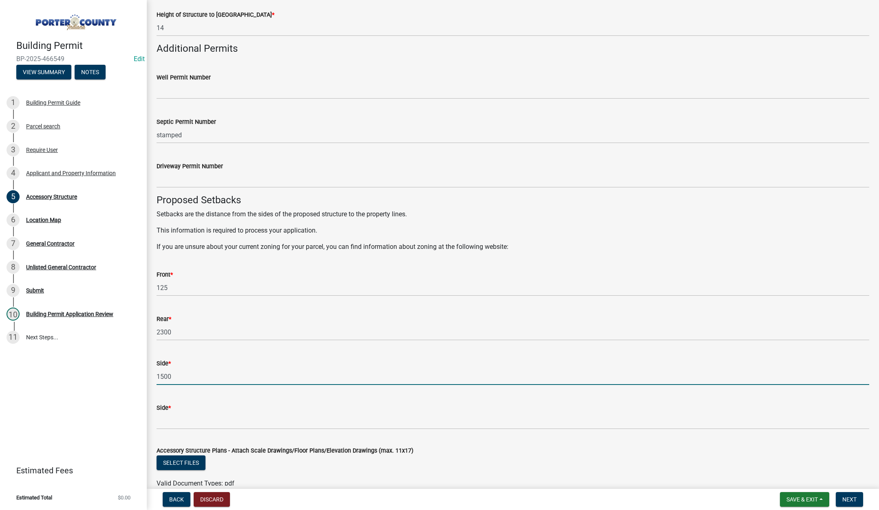
scroll to position [1141, 0]
type input "1500"
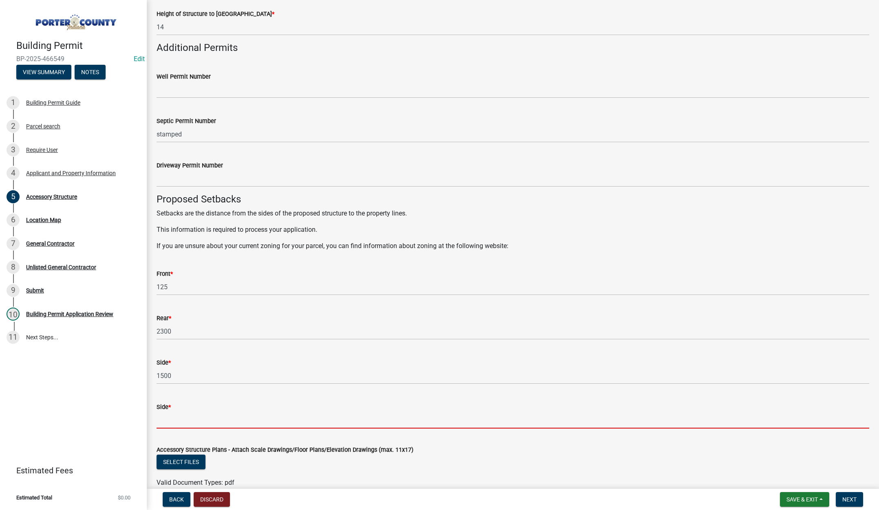
click at [181, 416] on input "Side *" at bounding box center [513, 420] width 713 height 17
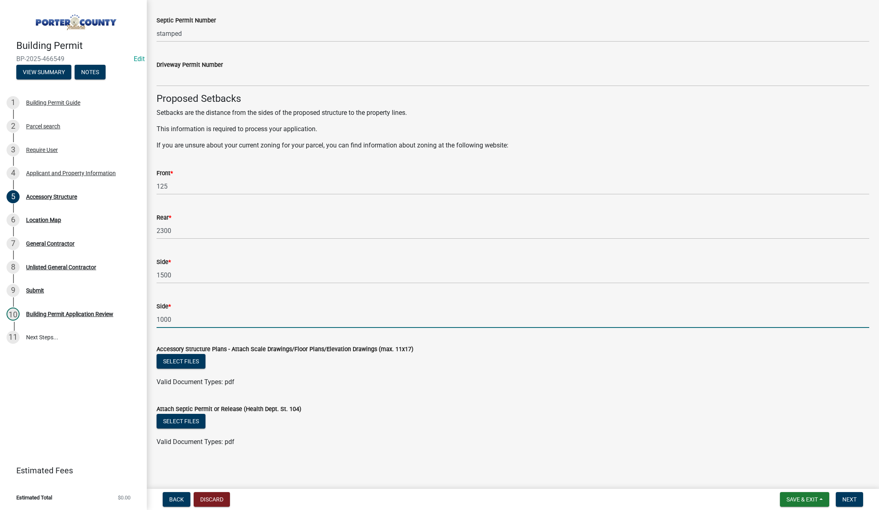
scroll to position [1243, 0]
type input "1000"
click at [183, 361] on button "Select files" at bounding box center [181, 361] width 49 height 15
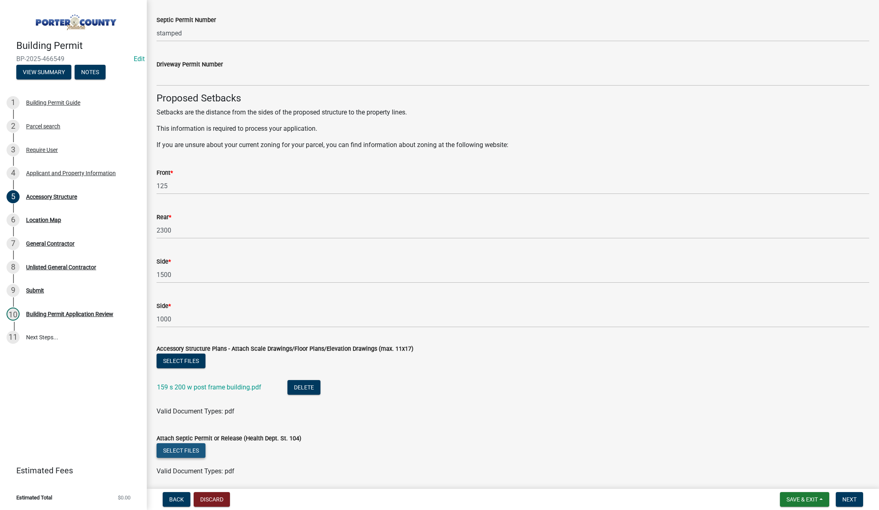
click at [187, 450] on button "Select files" at bounding box center [181, 451] width 49 height 15
click at [303, 387] on button "Delete" at bounding box center [303, 387] width 33 height 15
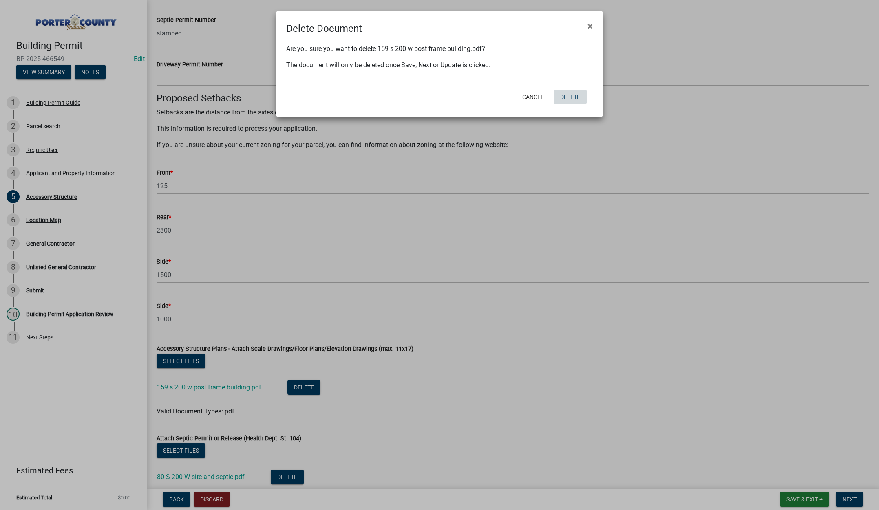
click at [575, 97] on button "Delete" at bounding box center [570, 97] width 33 height 15
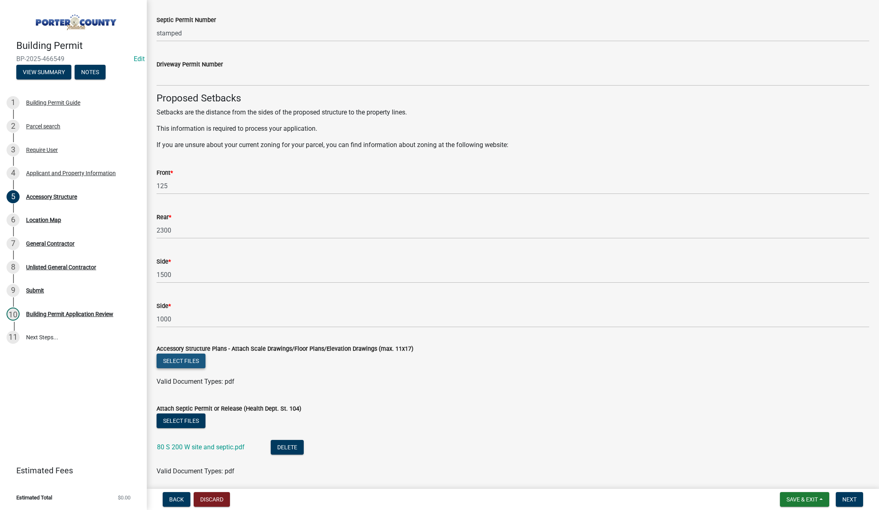
click at [183, 356] on button "Select files" at bounding box center [181, 361] width 49 height 15
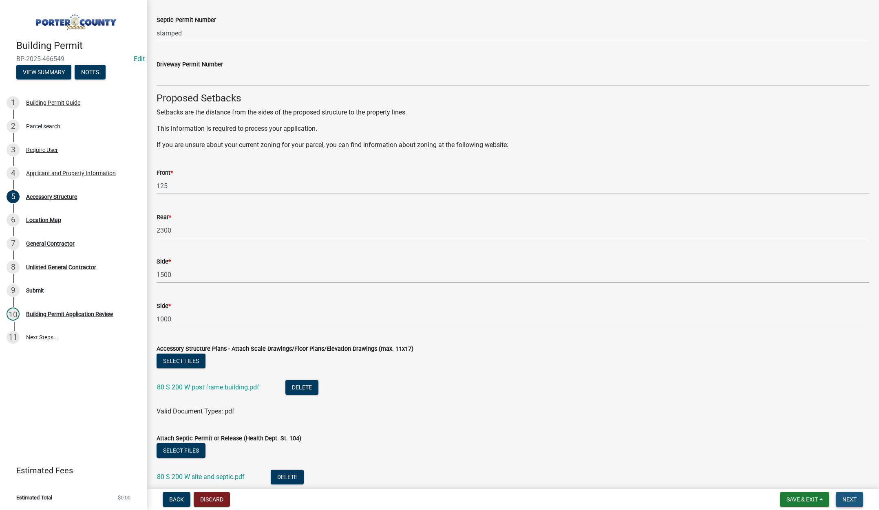
click at [848, 497] on span "Next" at bounding box center [849, 500] width 14 height 7
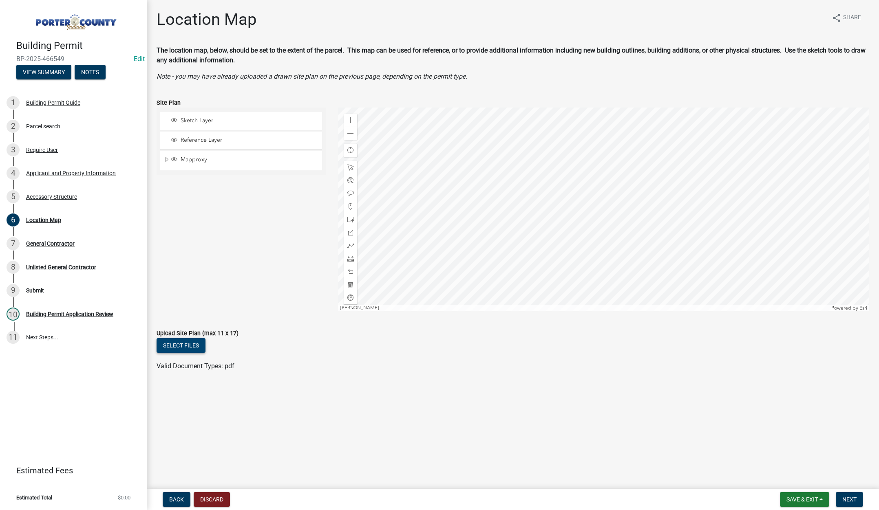
click at [180, 346] on button "Select files" at bounding box center [181, 345] width 49 height 15
click at [849, 499] on span "Next" at bounding box center [849, 500] width 14 height 7
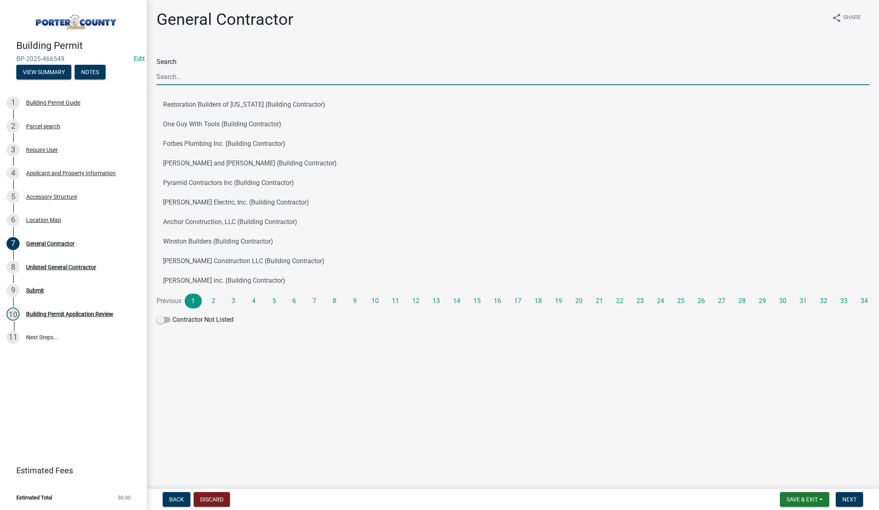
click at [199, 77] on input "Search" at bounding box center [513, 76] width 713 height 17
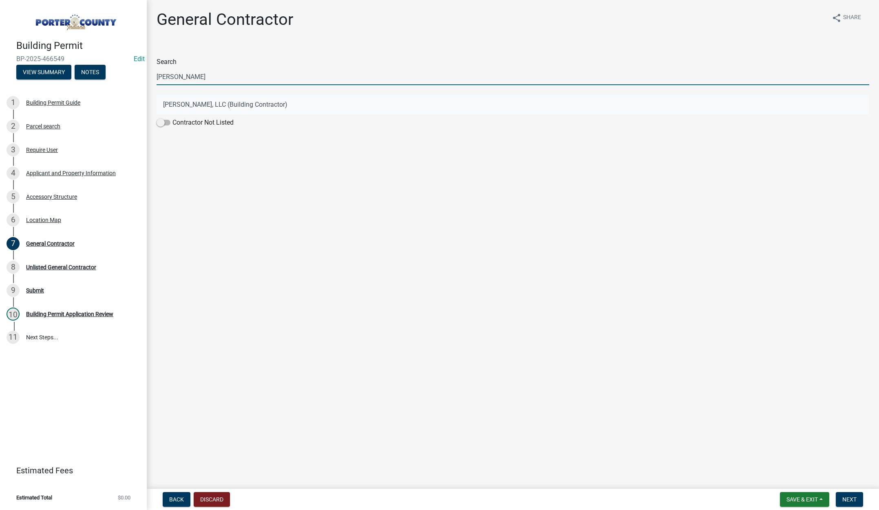
type input "gus"
click at [196, 102] on button "Gustafson AG, LLC (Building Contractor)" at bounding box center [513, 105] width 713 height 20
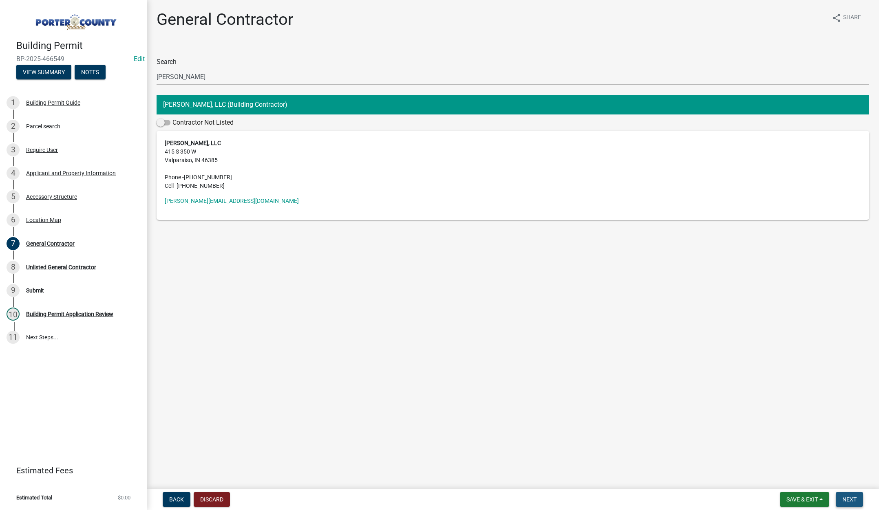
click at [852, 500] on span "Next" at bounding box center [849, 500] width 14 height 7
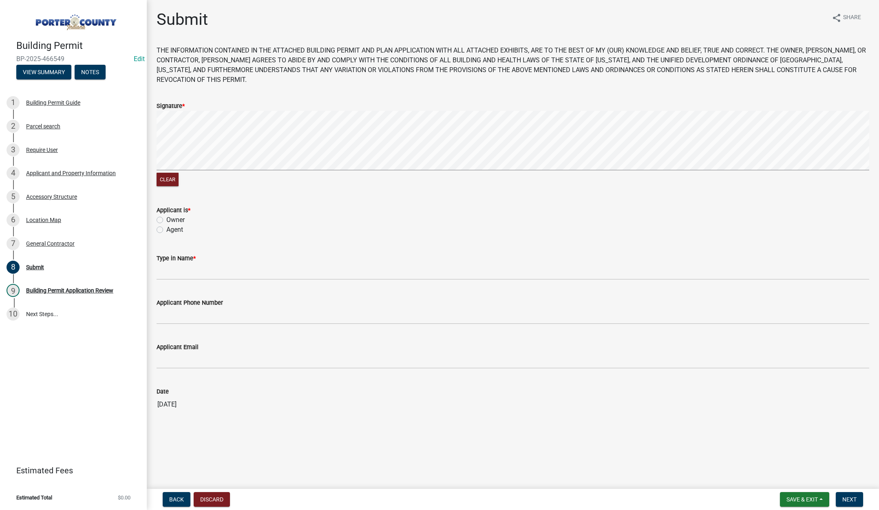
click at [166, 227] on label "Agent" at bounding box center [174, 230] width 17 height 10
click at [166, 227] on input "Agent" at bounding box center [168, 227] width 5 height 5
radio input "true"
click at [179, 267] on input "Type in Name *" at bounding box center [513, 271] width 713 height 17
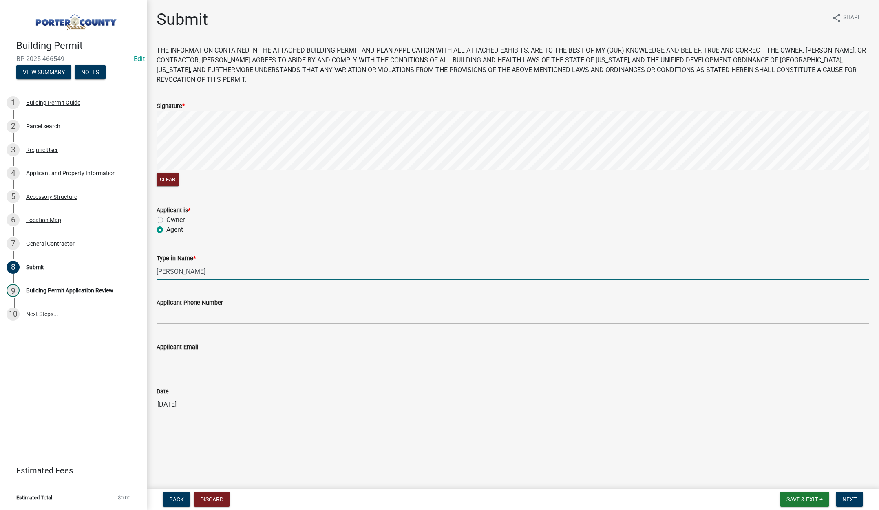
type input "Mary"
click at [193, 319] on input "Applicant Phone Number" at bounding box center [513, 316] width 713 height 17
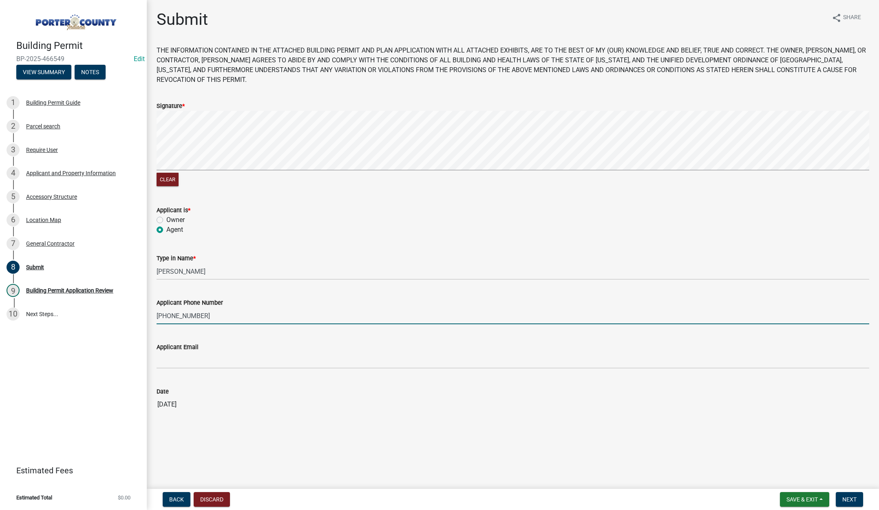
type input "219-510-2190"
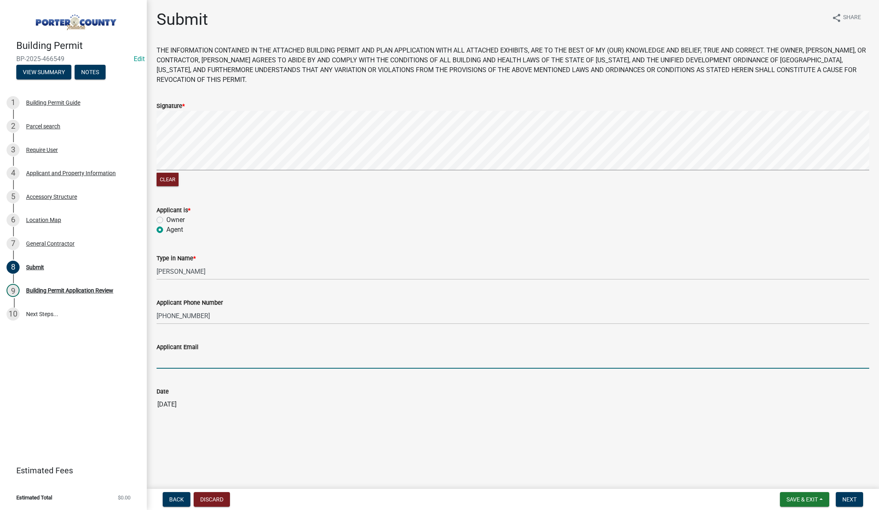
click at [193, 362] on input "Applicant Email" at bounding box center [513, 360] width 713 height 17
type input "gustafsonag@outlook.com"
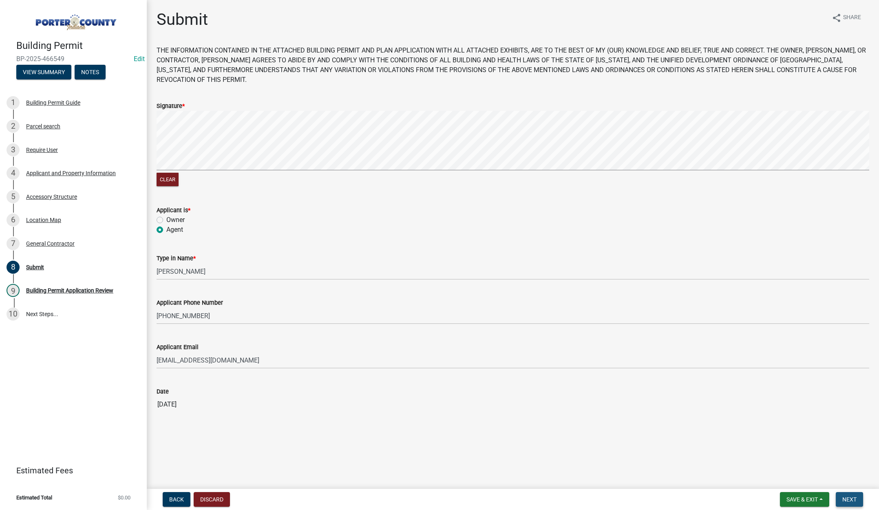
click at [857, 501] on button "Next" at bounding box center [849, 499] width 27 height 15
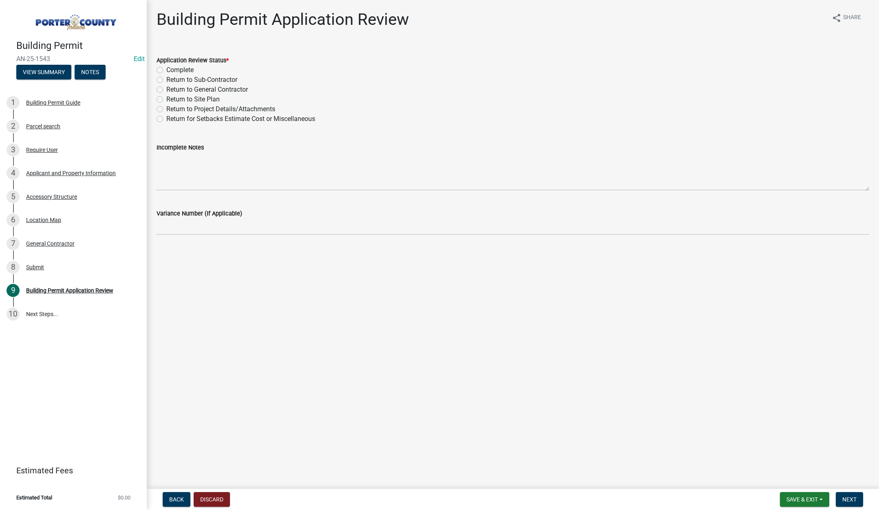
click at [166, 69] on label "Complete" at bounding box center [179, 70] width 27 height 10
click at [166, 69] on input "Complete" at bounding box center [168, 67] width 5 height 5
radio input "true"
click at [846, 495] on button "Next" at bounding box center [849, 499] width 27 height 15
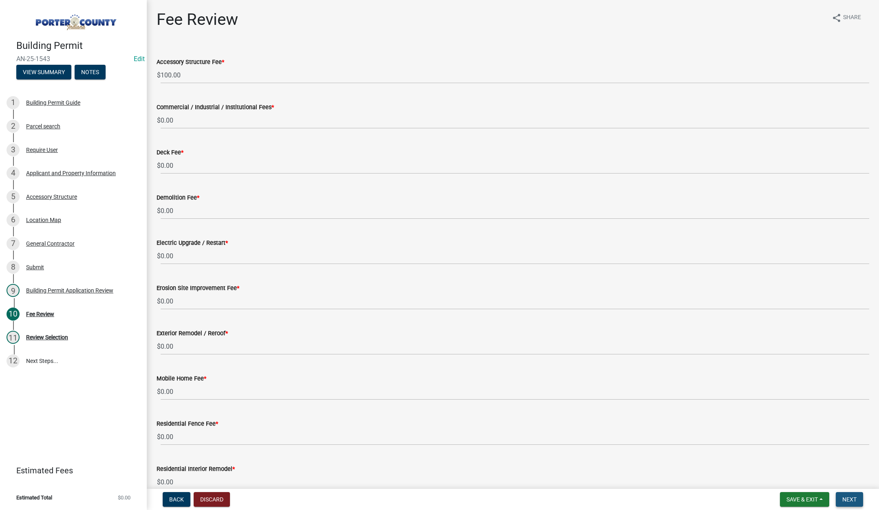
click at [848, 497] on span "Next" at bounding box center [849, 500] width 14 height 7
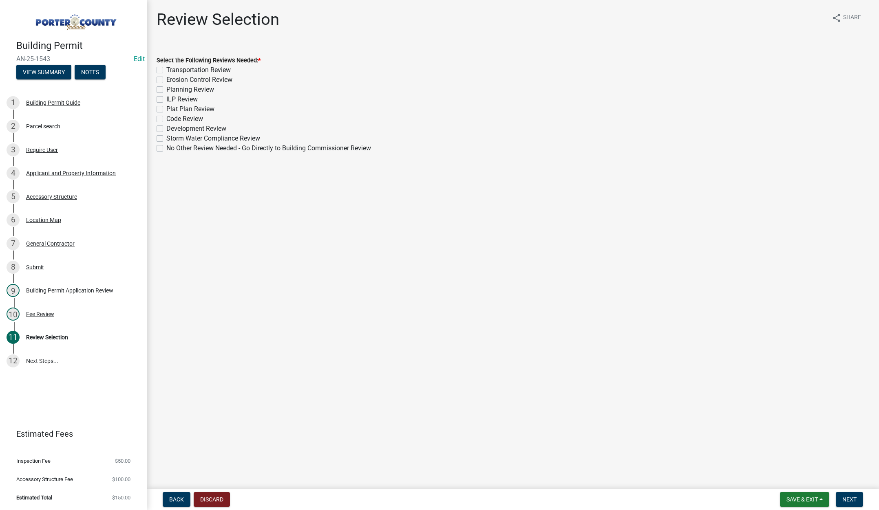
click at [166, 88] on label "Planning Review" at bounding box center [190, 90] width 48 height 10
click at [166, 88] on input "Planning Review" at bounding box center [168, 87] width 5 height 5
checkbox input "true"
checkbox input "false"
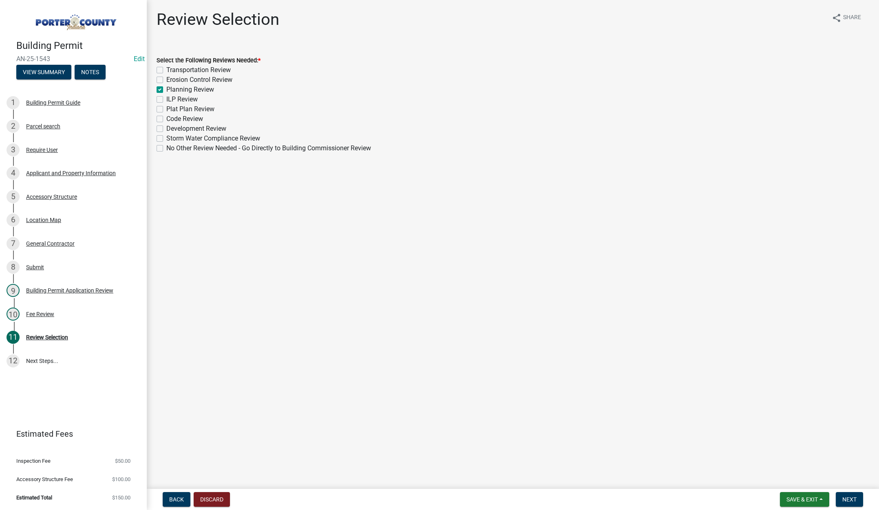
checkbox input "true"
checkbox input "false"
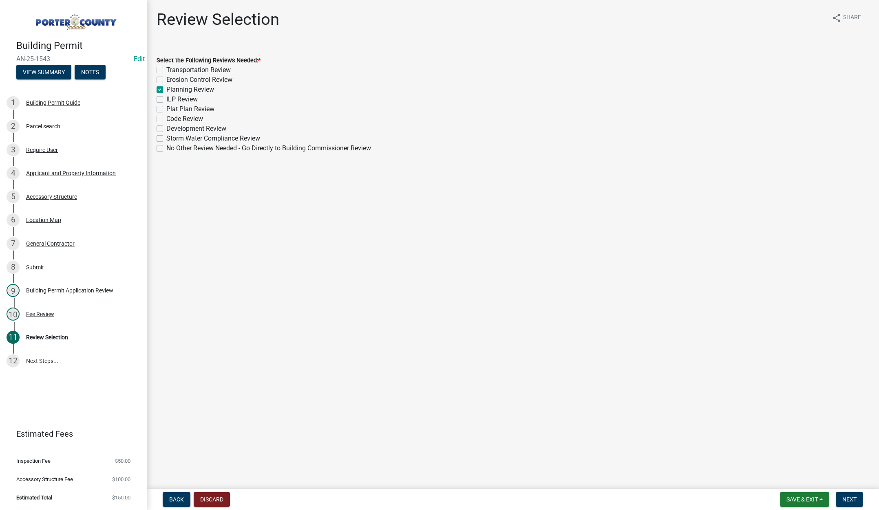
checkbox input "false"
click at [852, 494] on button "Next" at bounding box center [849, 499] width 27 height 15
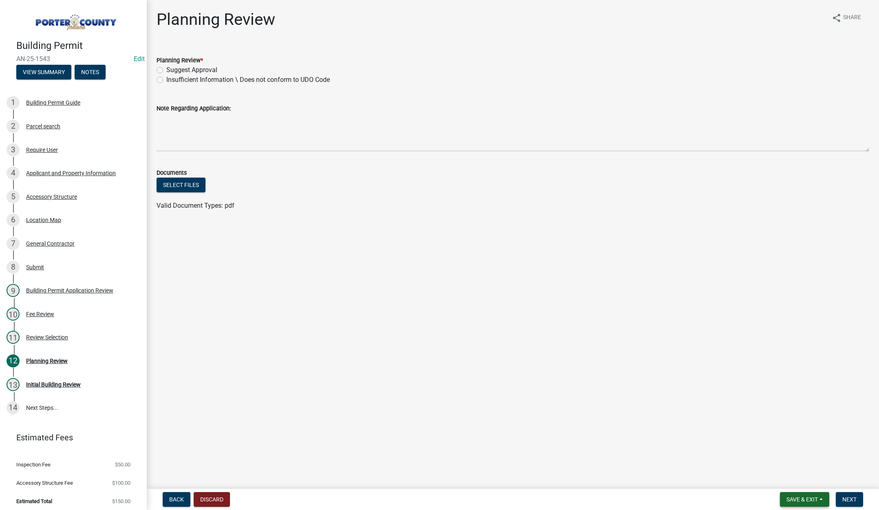
click at [794, 495] on button "Save & Exit" at bounding box center [804, 499] width 49 height 15
drag, startPoint x: 780, startPoint y: 477, endPoint x: 776, endPoint y: 476, distance: 4.1
click at [780, 476] on button "Save & Exit" at bounding box center [796, 479] width 65 height 20
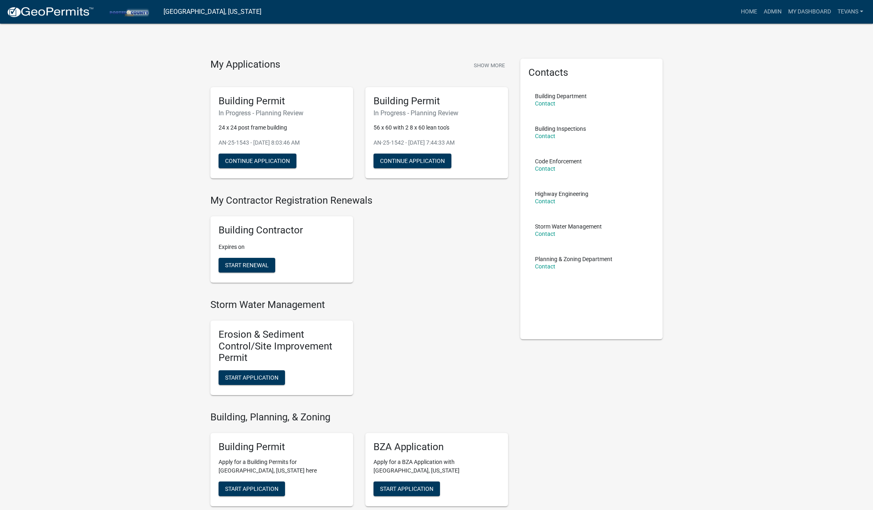
click at [243, 488] on span "Start Application" at bounding box center [251, 489] width 53 height 7
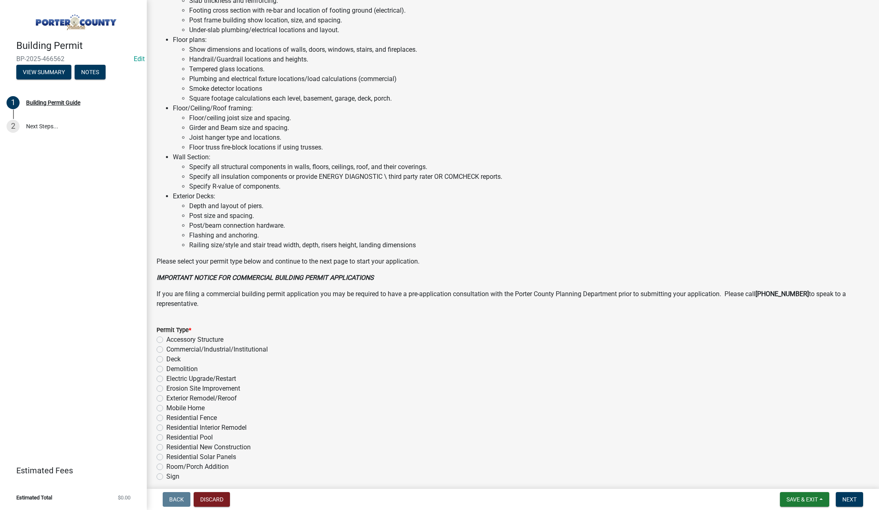
scroll to position [402, 0]
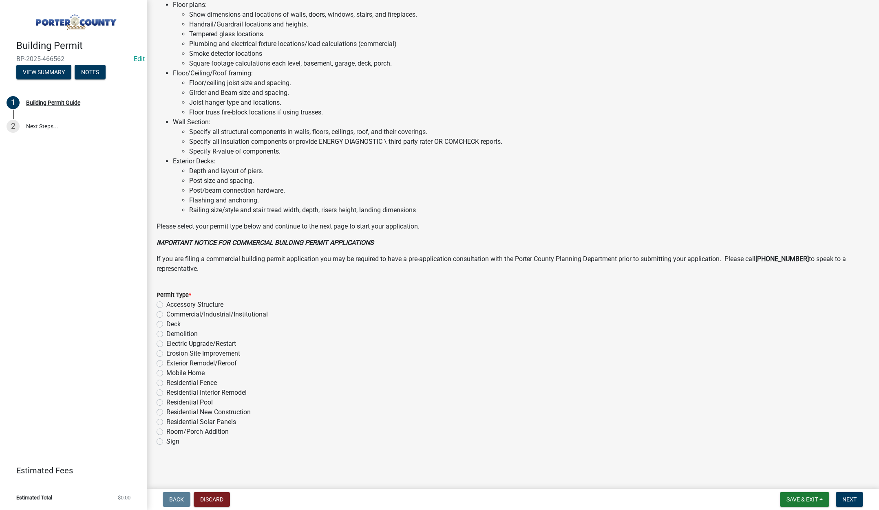
click at [166, 305] on label "Accessory Structure" at bounding box center [194, 305] width 57 height 10
click at [166, 305] on input "Accessory Structure" at bounding box center [168, 302] width 5 height 5
radio input "true"
click at [852, 501] on span "Next" at bounding box center [849, 500] width 14 height 7
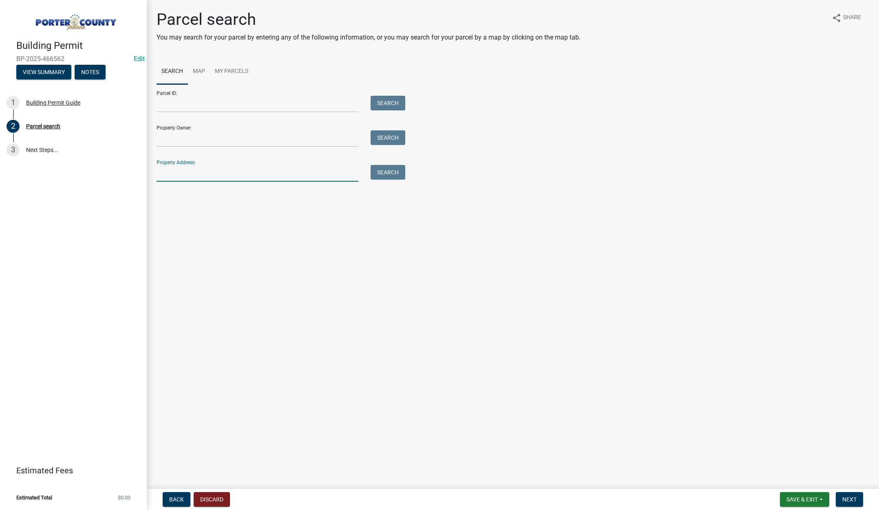
click at [212, 178] on input "Property Address:" at bounding box center [258, 173] width 202 height 17
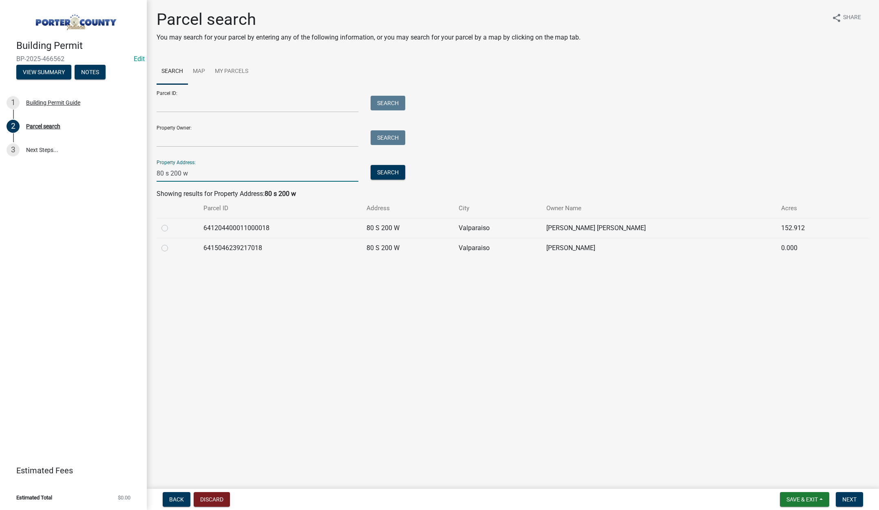
type input "80 s 200 w"
click at [171, 223] on label at bounding box center [171, 223] width 0 height 0
click at [171, 229] on input "radio" at bounding box center [173, 225] width 5 height 5
radio input "true"
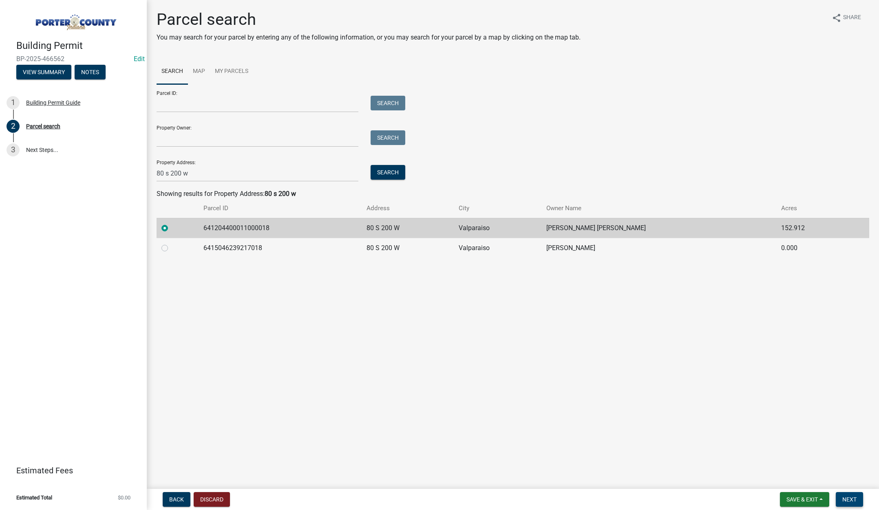
click at [859, 501] on button "Next" at bounding box center [849, 499] width 27 height 15
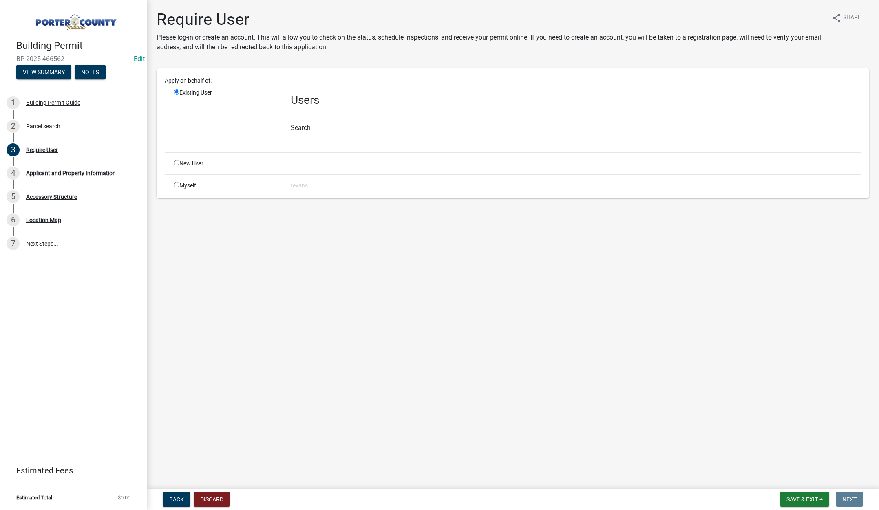
click at [319, 131] on input "text" at bounding box center [576, 130] width 570 height 17
type input "tami"
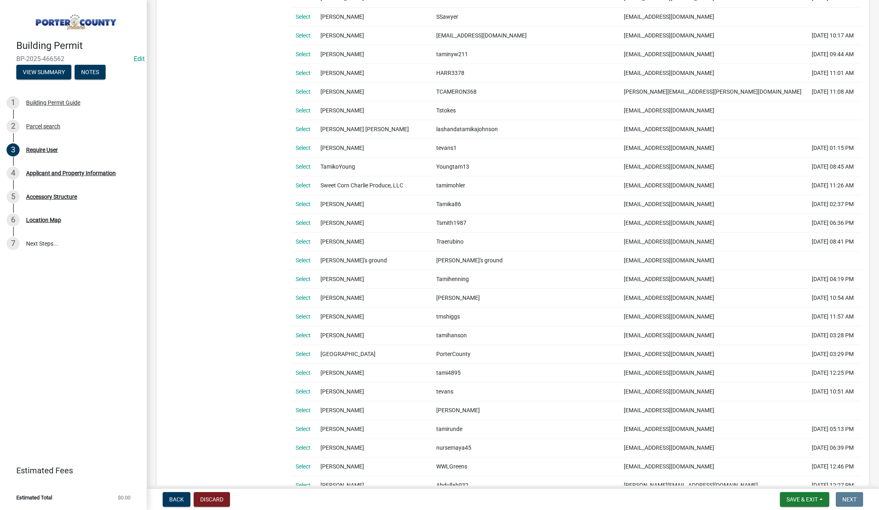
scroll to position [463, 0]
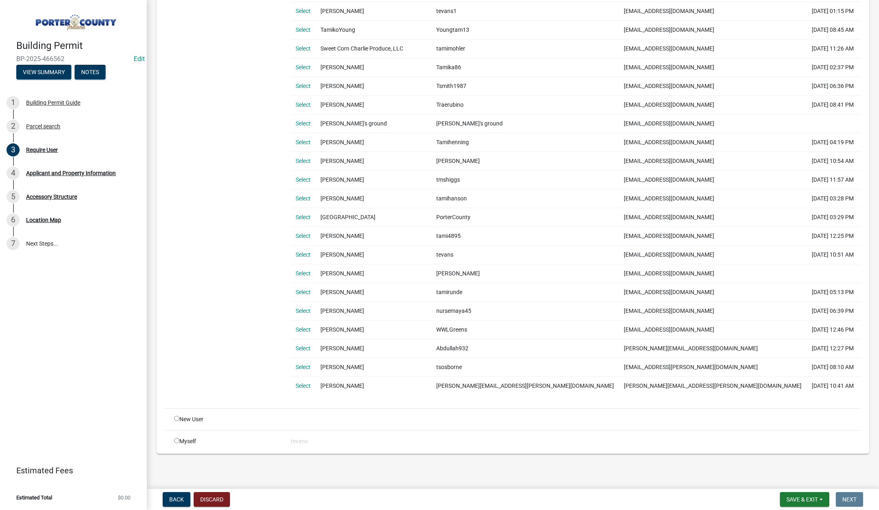
click at [297, 253] on link "Select" at bounding box center [303, 255] width 15 height 7
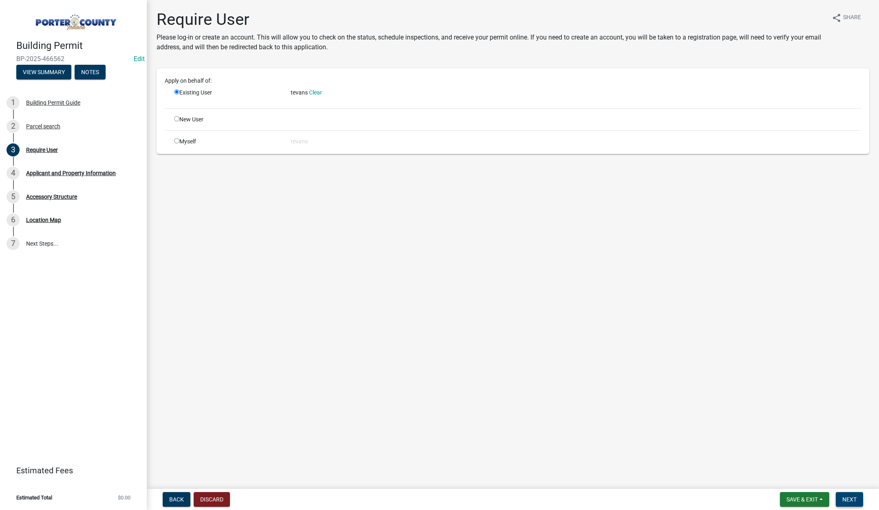
click at [846, 497] on span "Next" at bounding box center [849, 500] width 14 height 7
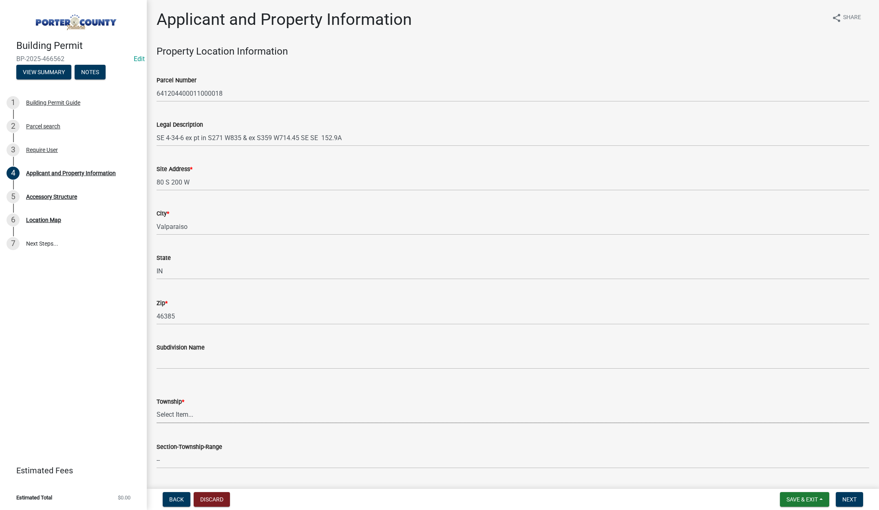
click at [173, 414] on select "Select Item... Boone Center Jackson Liberty Morgan Pine Pleasant Portage Porter…" at bounding box center [513, 415] width 713 height 17
click at [157, 407] on select "Select Item... Boone Center Jackson Liberty Morgan Pine Pleasant Portage Porter…" at bounding box center [513, 415] width 713 height 17
select select "eebc071e-620a-4db8-83e9-cb6b194c67e9"
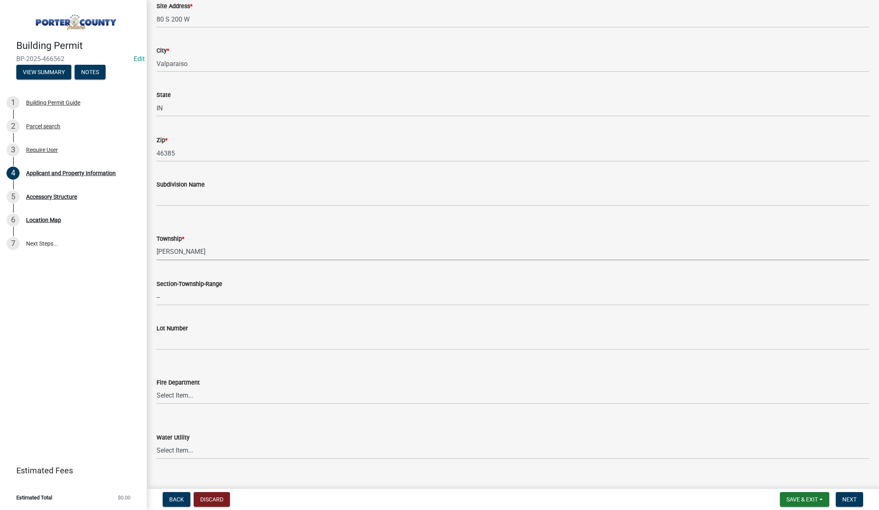
scroll to position [326, 0]
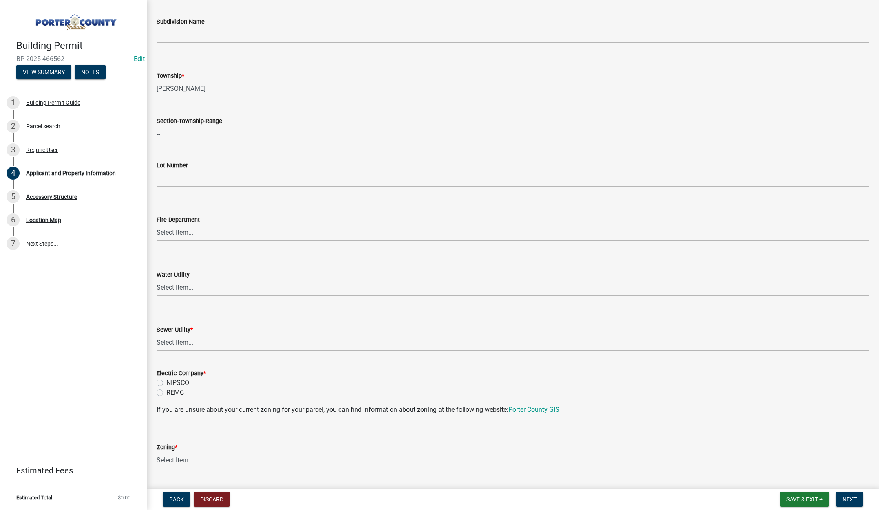
click at [182, 341] on select "Select Item... Aqua Indiana Inc Damon Run Falling Waters Lake Eliza - LEACD Nat…" at bounding box center [513, 343] width 713 height 17
click at [157, 335] on select "Select Item... Aqua Indiana Inc Damon Run Falling Waters Lake Eliza - LEACD Nat…" at bounding box center [513, 343] width 713 height 17
select select "ea6751d4-6bf7-4a16-89ee-f7801ab82aa1"
click at [166, 383] on label "NIPSCO" at bounding box center [177, 383] width 23 height 10
click at [166, 383] on input "NIPSCO" at bounding box center [168, 380] width 5 height 5
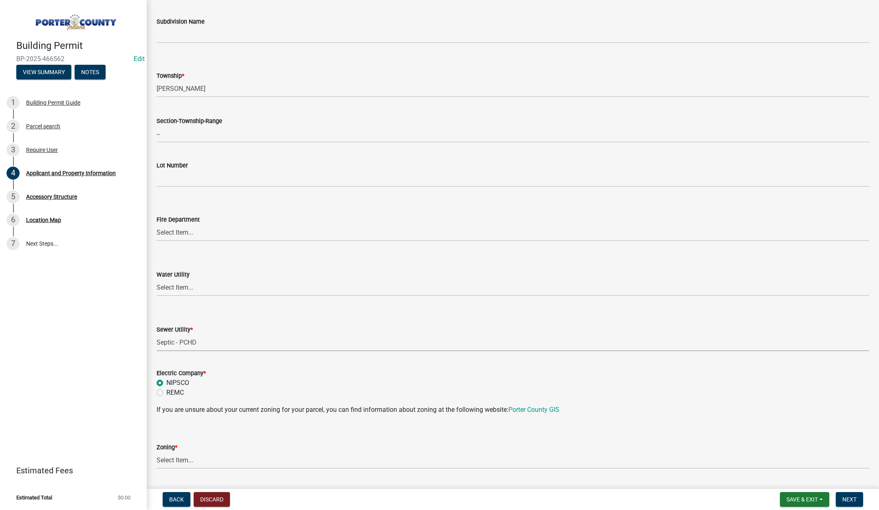
radio input "true"
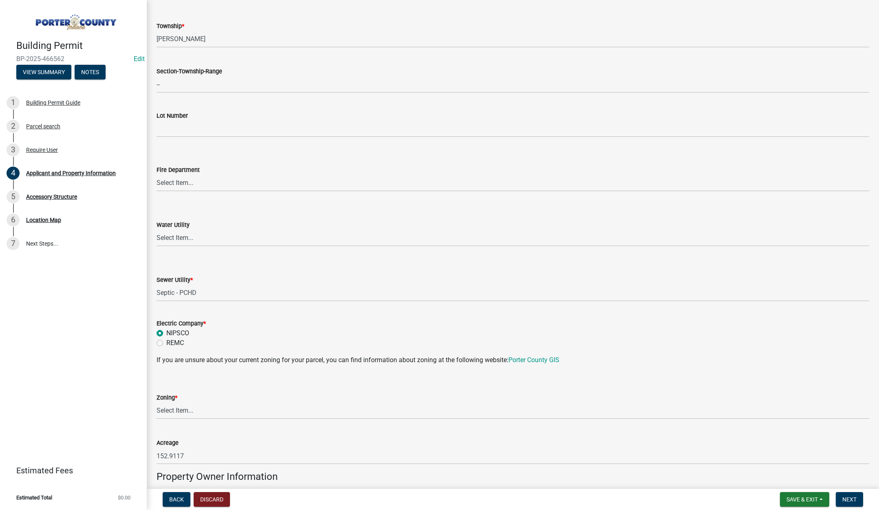
scroll to position [448, 0]
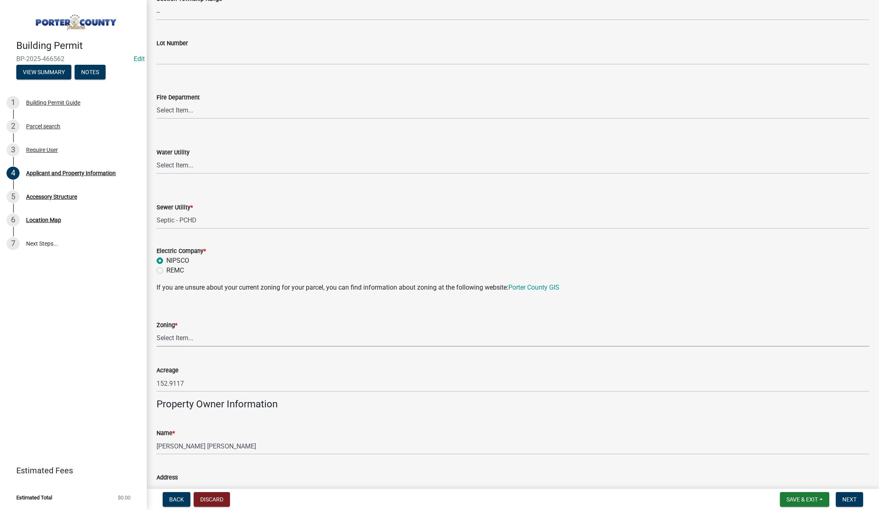
click at [172, 338] on select "Select Item... A1 A2 CH CM CN I1 I2 I3 IN MP OT P1 P2 PUD R1 R2 R3 R4 RL RR" at bounding box center [513, 338] width 713 height 17
click at [157, 330] on select "Select Item... A1 A2 CH CM CN I1 I2 I3 IN MP OT P1 P2 PUD R1 R2 R3 R4 RL RR" at bounding box center [513, 338] width 713 height 17
select select "92efe679-05f4-414a-9426-51627fba5de6"
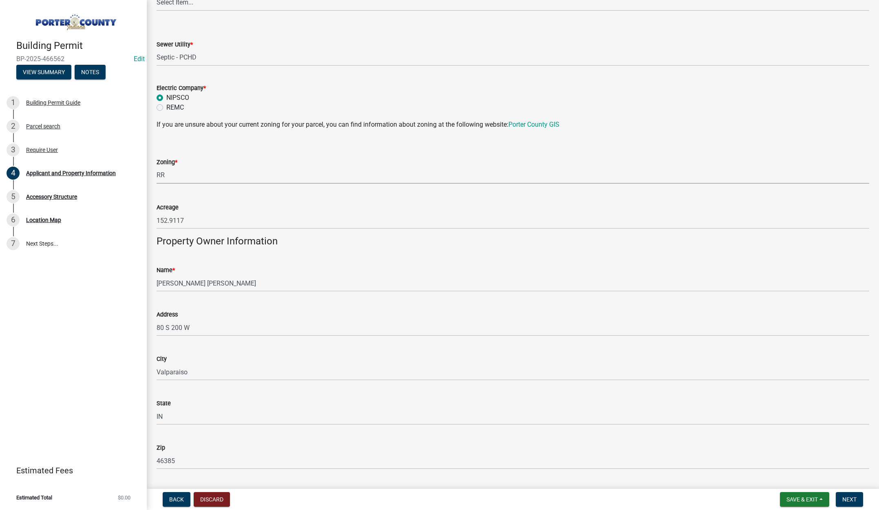
scroll to position [775, 0]
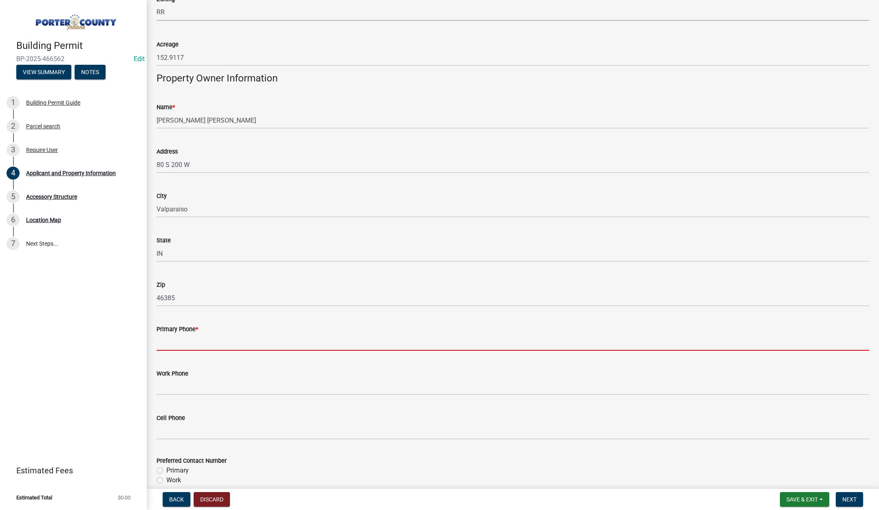
click at [212, 340] on input "Primary Phone *" at bounding box center [513, 342] width 713 height 17
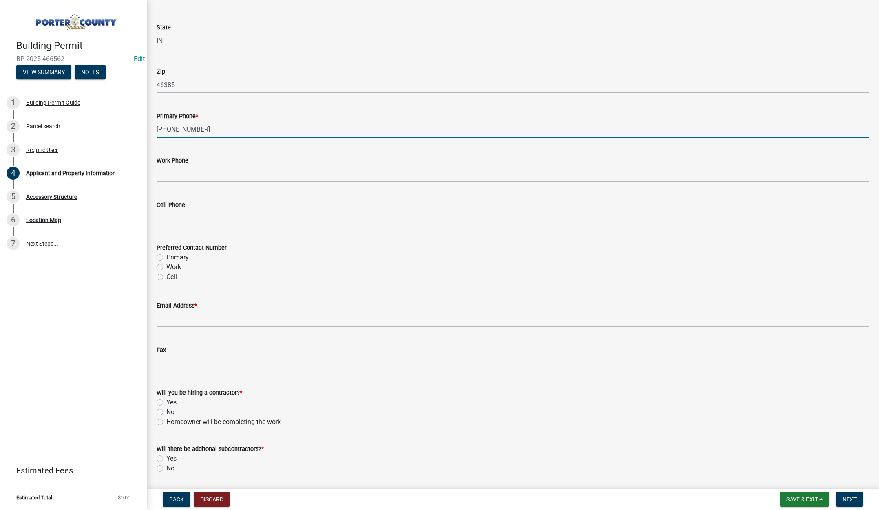
scroll to position [1015, 0]
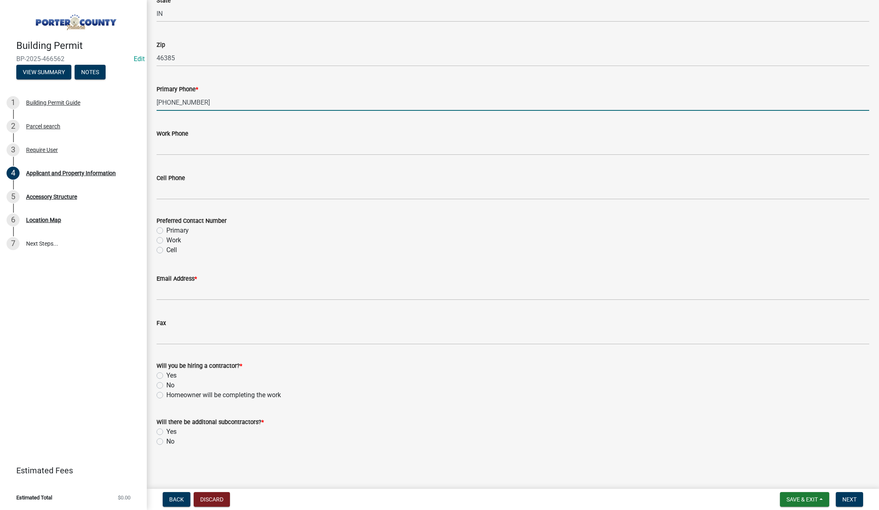
type input "219-510-2190"
click at [166, 229] on label "Primary" at bounding box center [177, 231] width 22 height 10
click at [166, 229] on input "Primary" at bounding box center [168, 228] width 5 height 5
radio input "true"
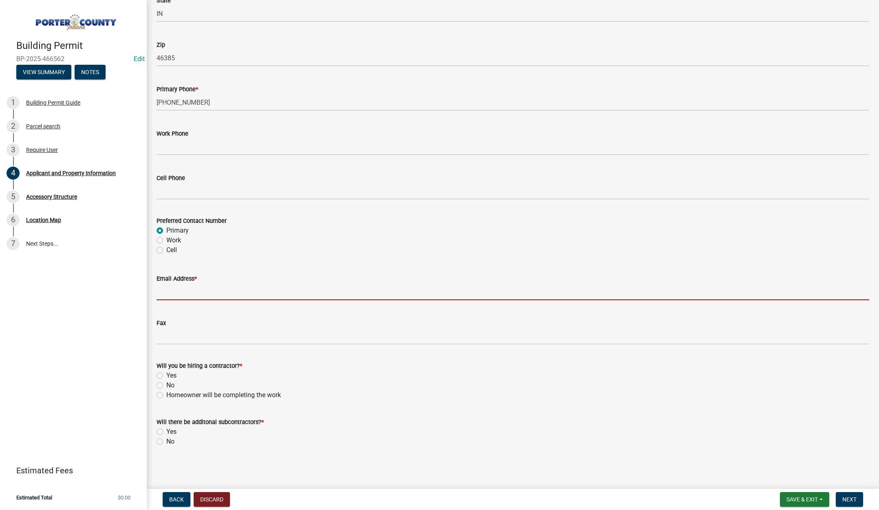
click at [196, 289] on input "Email Address *" at bounding box center [513, 292] width 713 height 17
type input "gustafsonag@outlook.com"
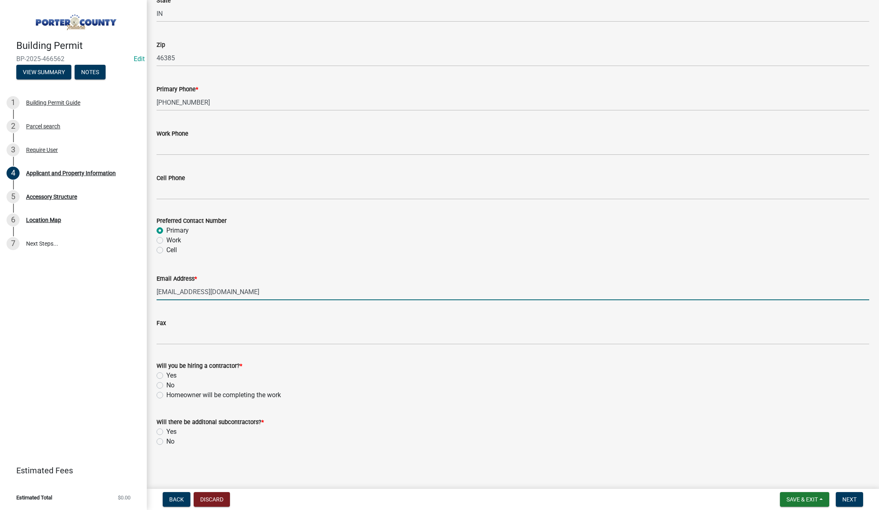
click at [166, 374] on label "Yes" at bounding box center [171, 376] width 10 height 10
click at [166, 374] on input "Yes" at bounding box center [168, 373] width 5 height 5
radio input "true"
click at [166, 441] on label "No" at bounding box center [170, 442] width 8 height 10
click at [166, 441] on input "No" at bounding box center [168, 439] width 5 height 5
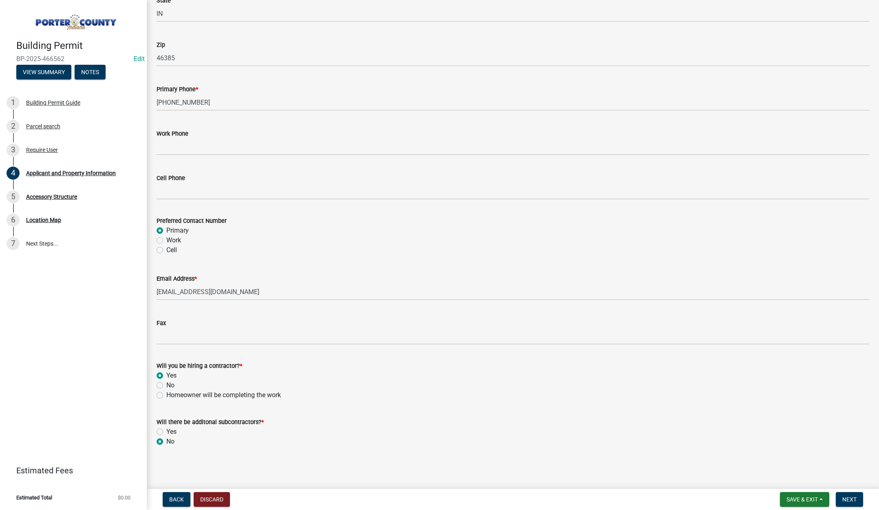
radio input "true"
click at [854, 500] on span "Next" at bounding box center [849, 500] width 14 height 7
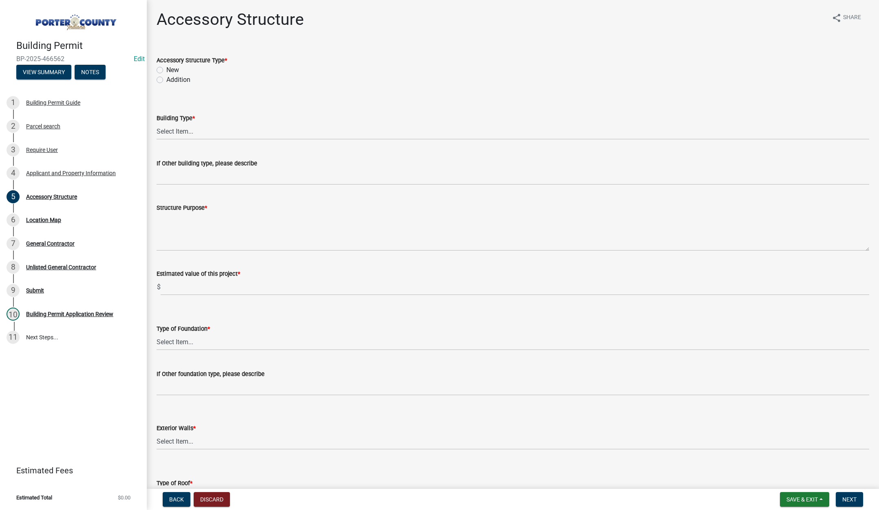
click at [166, 69] on label "New" at bounding box center [172, 70] width 13 height 10
click at [166, 69] on input "New" at bounding box center [168, 67] width 5 height 5
radio input "true"
click at [177, 130] on select "Select Item... Ag. Building Chicken Coop Detached Garage Exterior Remodel Gazeb…" at bounding box center [513, 131] width 713 height 17
click at [157, 123] on select "Select Item... Ag. Building Chicken Coop Detached Garage Exterior Remodel Gazeb…" at bounding box center [513, 131] width 713 height 17
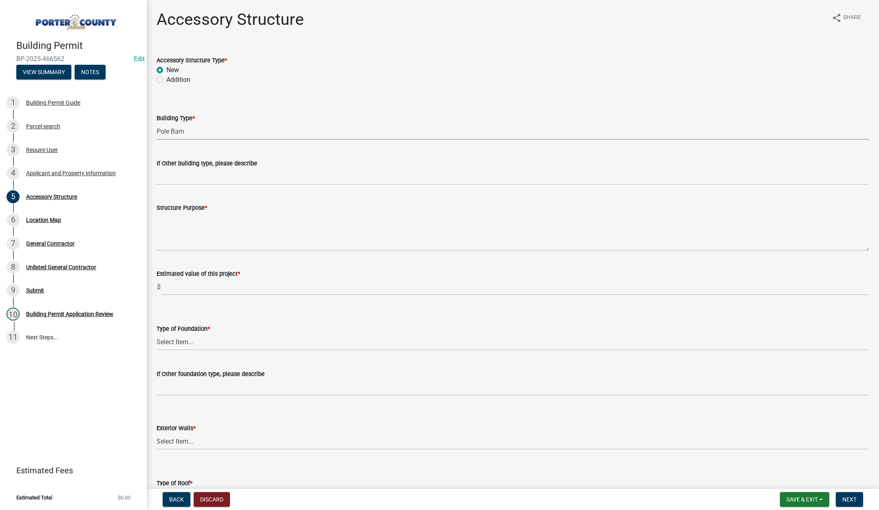
select select "de31ad38-eab4-417a-a8ac-eccf8406b967"
click at [181, 231] on textarea "Structure Purpose *" at bounding box center [513, 232] width 713 height 38
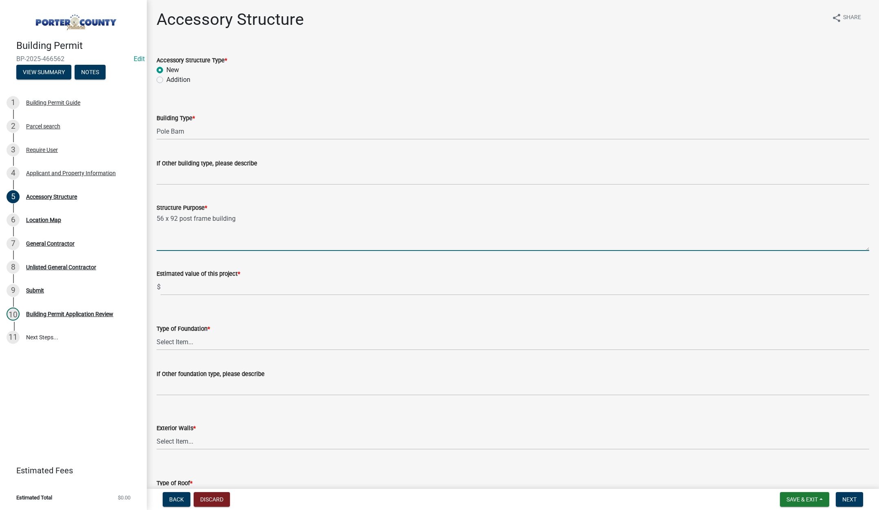
type textarea "56 x 92 post frame building"
click at [217, 290] on input "text" at bounding box center [515, 287] width 709 height 17
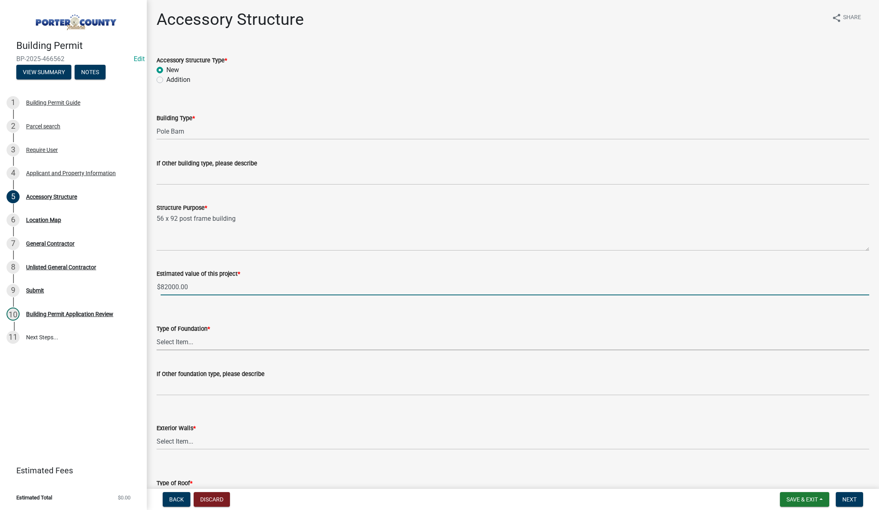
type input "82000"
click at [183, 342] on select "Select Item... Concrete Block Poured Concrete Post Frame Other" at bounding box center [513, 342] width 713 height 17
click at [157, 334] on select "Select Item... Concrete Block Poured Concrete Post Frame Other" at bounding box center [513, 342] width 713 height 17
select select "968dc824-c675-4889-9261-eecf15873776"
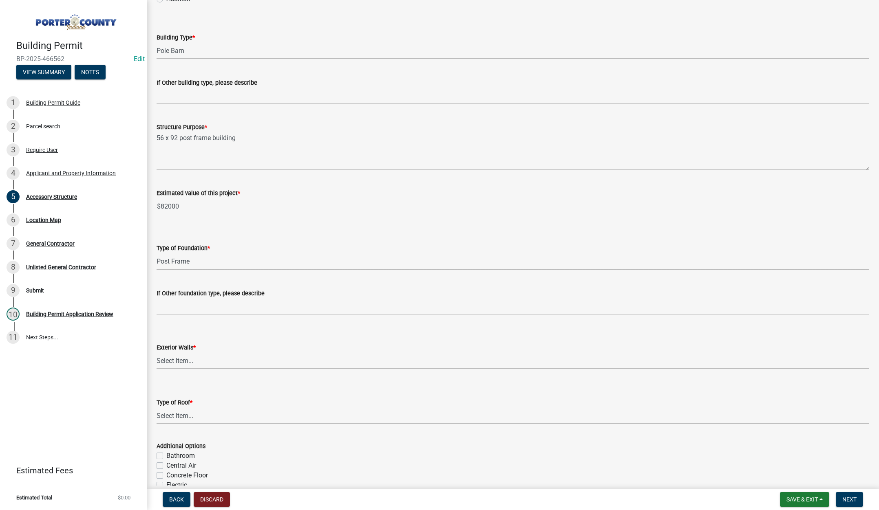
scroll to position [82, 0]
click at [186, 361] on select "Select Item... Masonry Wood Frame Post Frame Steel Frame" at bounding box center [513, 360] width 713 height 17
click at [157, 352] on select "Select Item... Masonry Wood Frame Post Frame Steel Frame" at bounding box center [513, 360] width 713 height 17
select select "3cff20c0-3f0c-46d5-8ea1-4d56f0396f42"
click at [174, 415] on select "Select Item... Shingles Steel" at bounding box center [513, 415] width 713 height 17
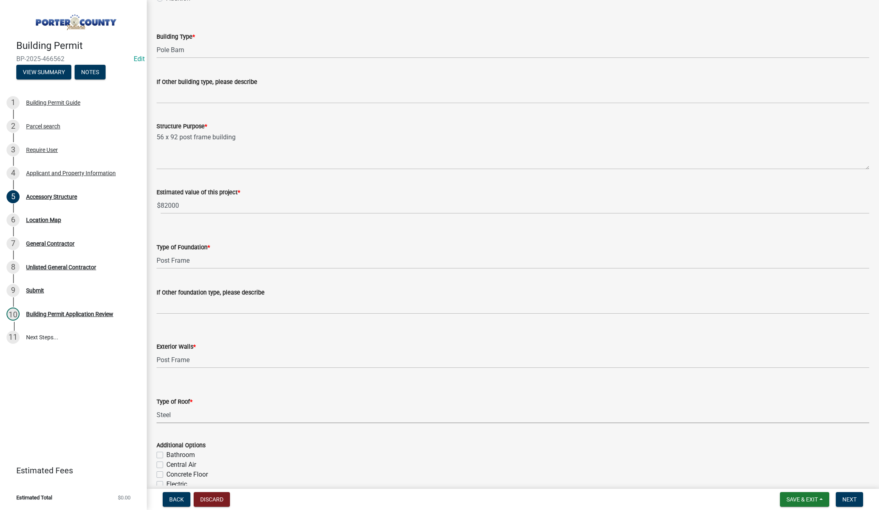
click at [157, 407] on select "Select Item... Shingles Steel" at bounding box center [513, 415] width 713 height 17
select select "d63a0ebc-b44d-481d-ab70-ec75eba29316"
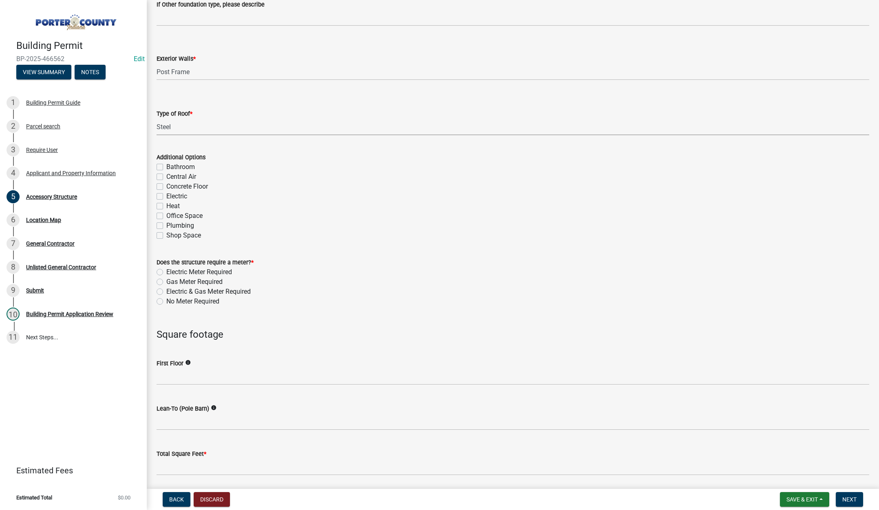
scroll to position [448, 0]
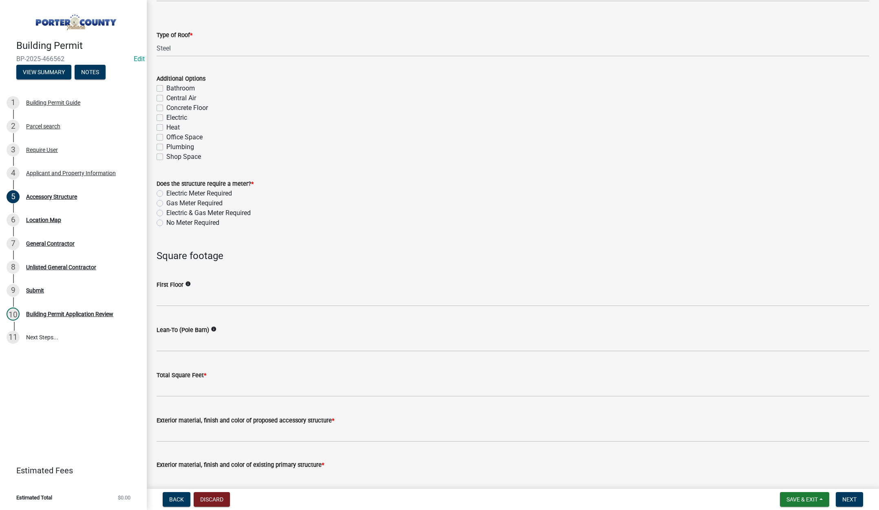
click at [166, 222] on label "No Meter Required" at bounding box center [192, 223] width 53 height 10
click at [166, 222] on input "No Meter Required" at bounding box center [168, 220] width 5 height 5
radio input "true"
click at [194, 294] on input "text" at bounding box center [513, 298] width 713 height 17
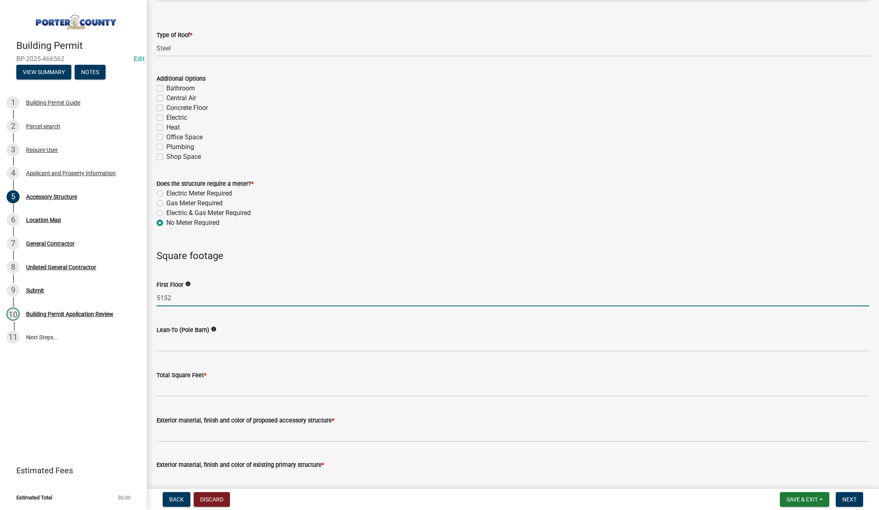
type input "5152"
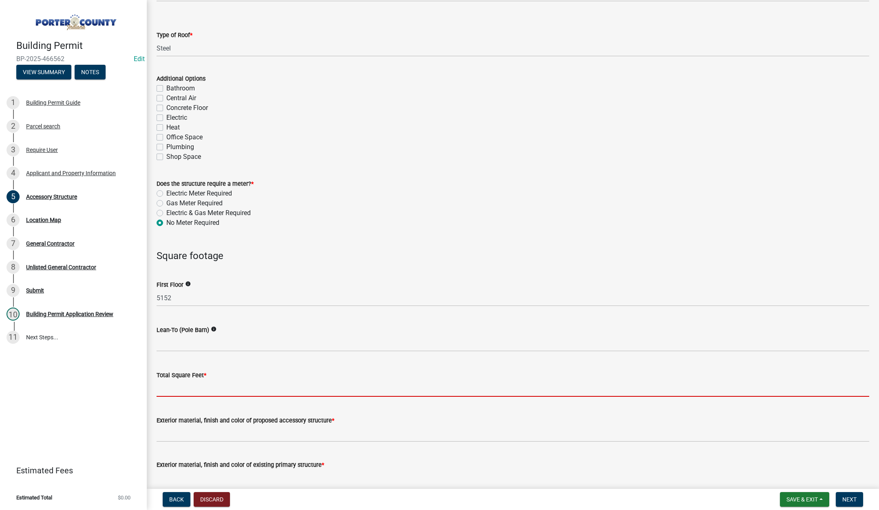
click at [197, 392] on input "text" at bounding box center [513, 388] width 713 height 17
type input "5152"
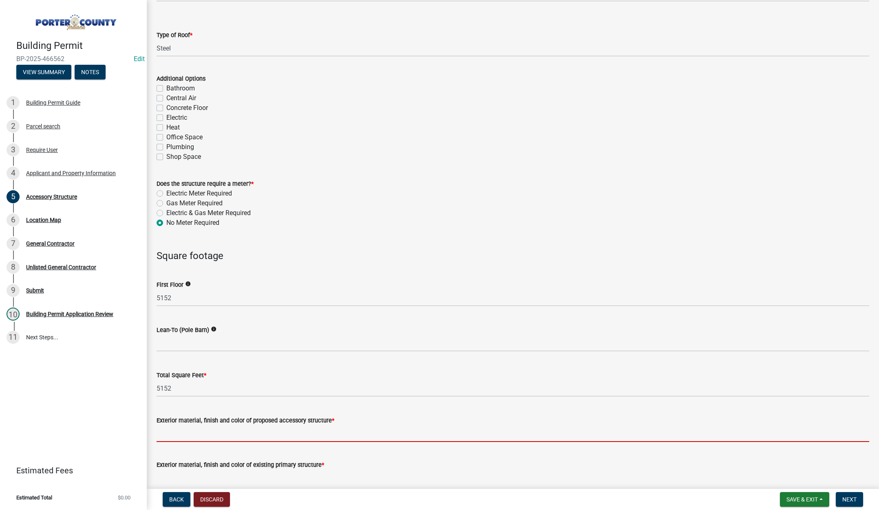
click at [199, 434] on input "Exterior material, finish and color of proposed accessory structure *" at bounding box center [513, 434] width 713 height 17
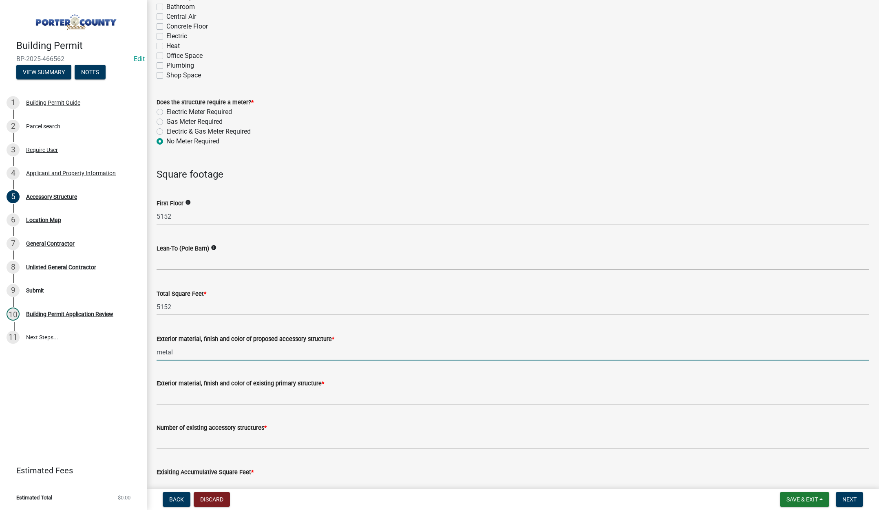
type input "metal"
click at [174, 404] on input "Exterior material, finish and color of existing primary structure *" at bounding box center [513, 397] width 713 height 17
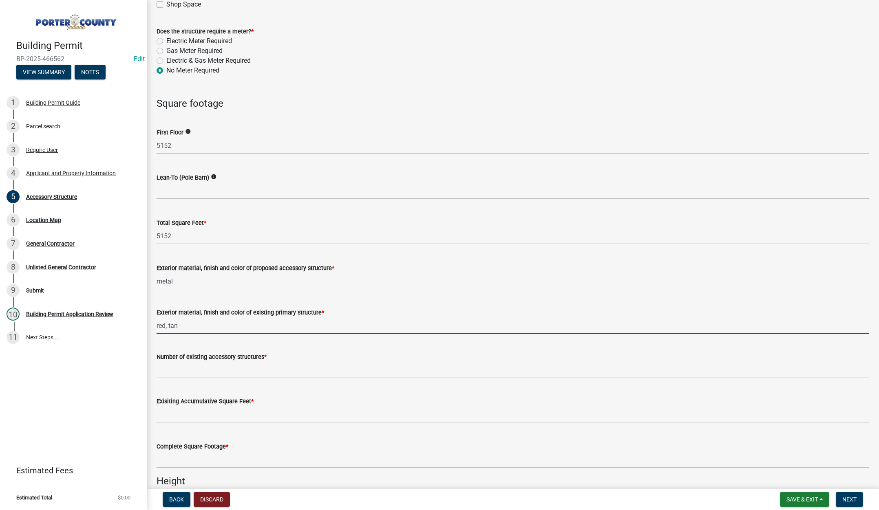
scroll to position [611, 0]
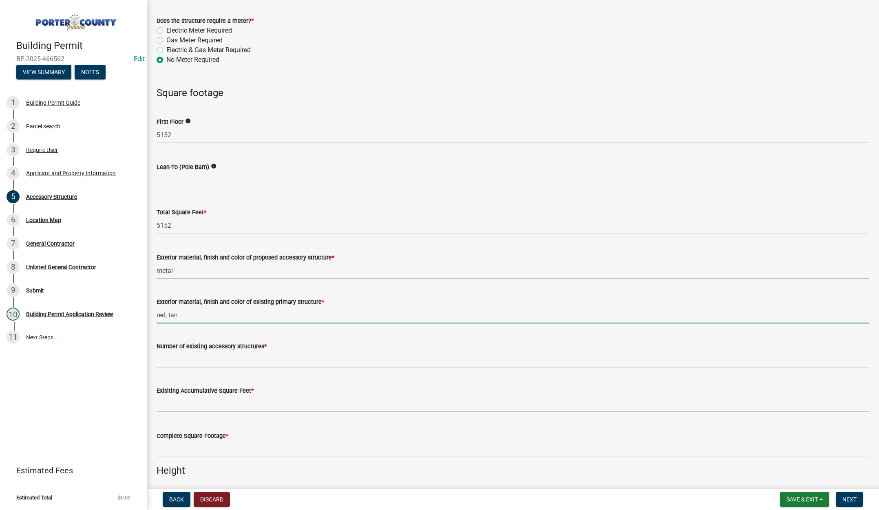
type input "red, tan"
click at [198, 359] on input "Number of existing accessory structures *" at bounding box center [513, 359] width 713 height 17
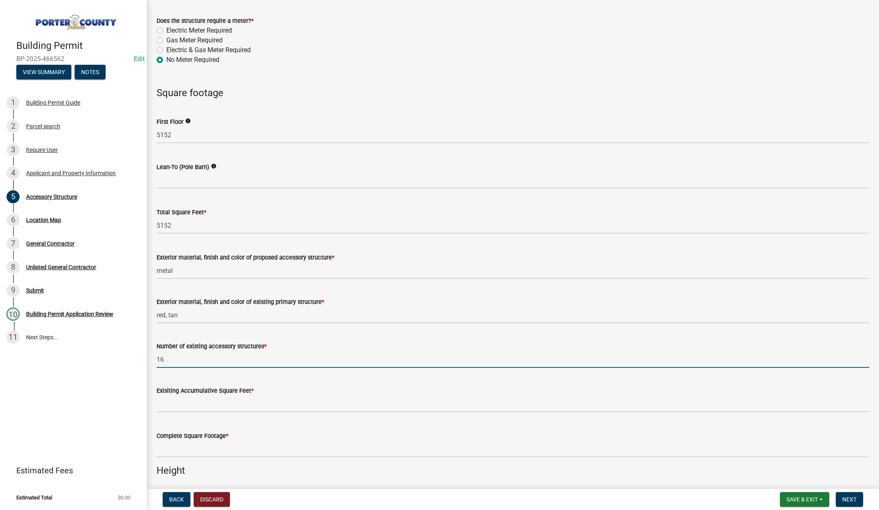
type input "16"
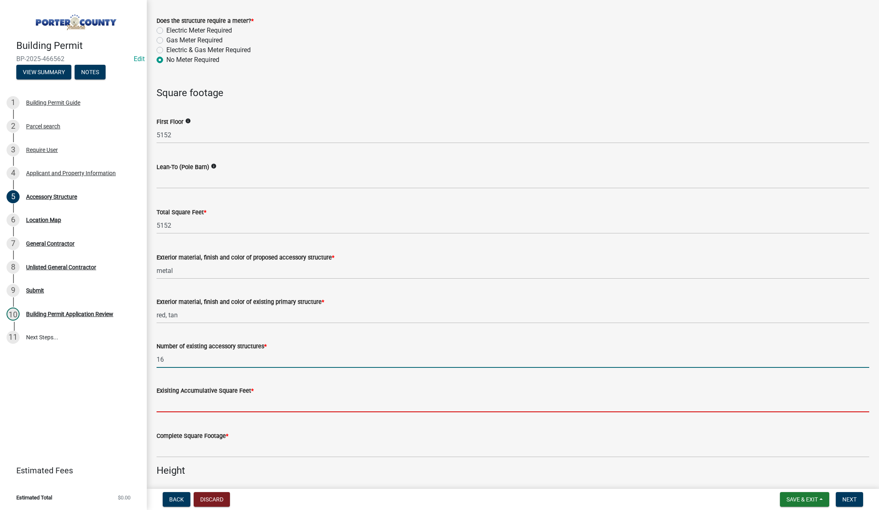
click at [238, 405] on input "text" at bounding box center [513, 404] width 713 height 17
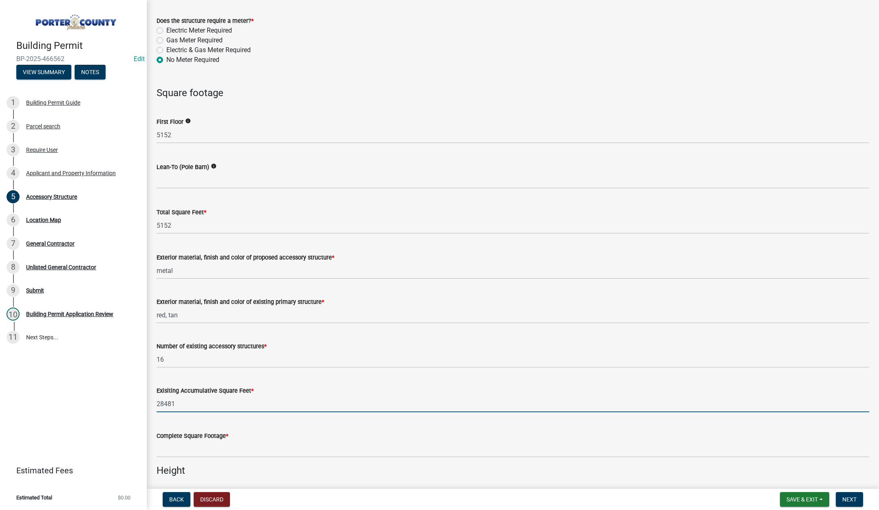
type input "28481"
click at [204, 444] on input "text" at bounding box center [513, 449] width 713 height 17
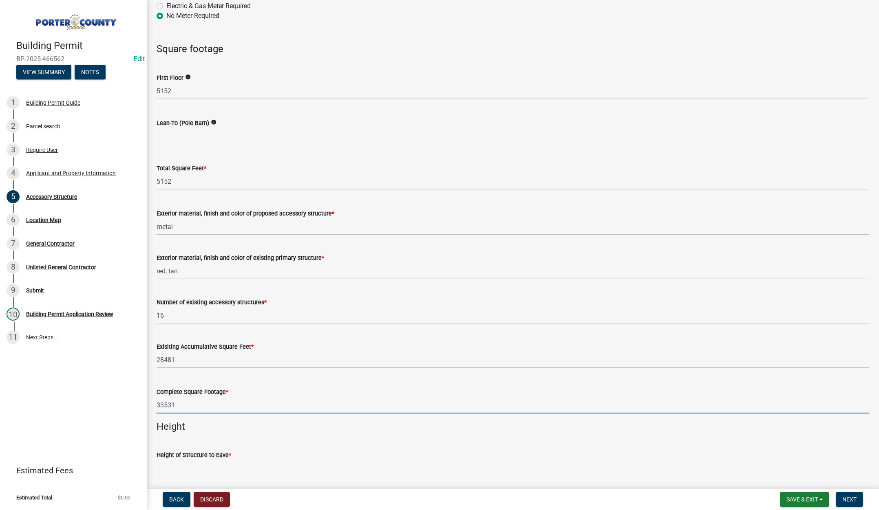
scroll to position [734, 0]
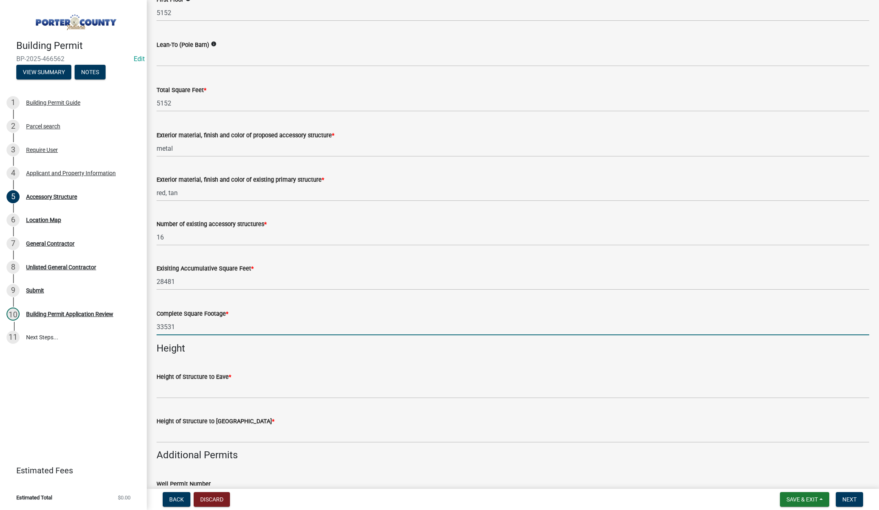
type input "33531"
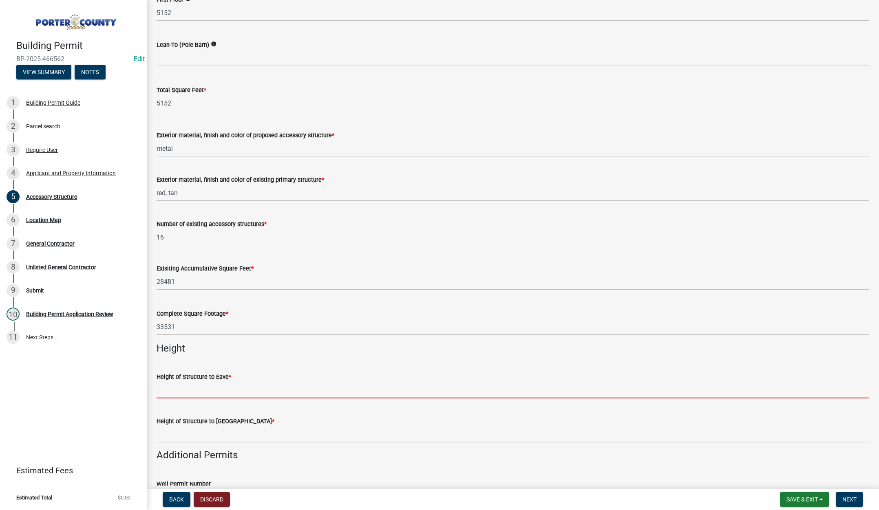
click at [204, 389] on input "Height of Structure to Eave *" at bounding box center [513, 390] width 713 height 17
type input "16"
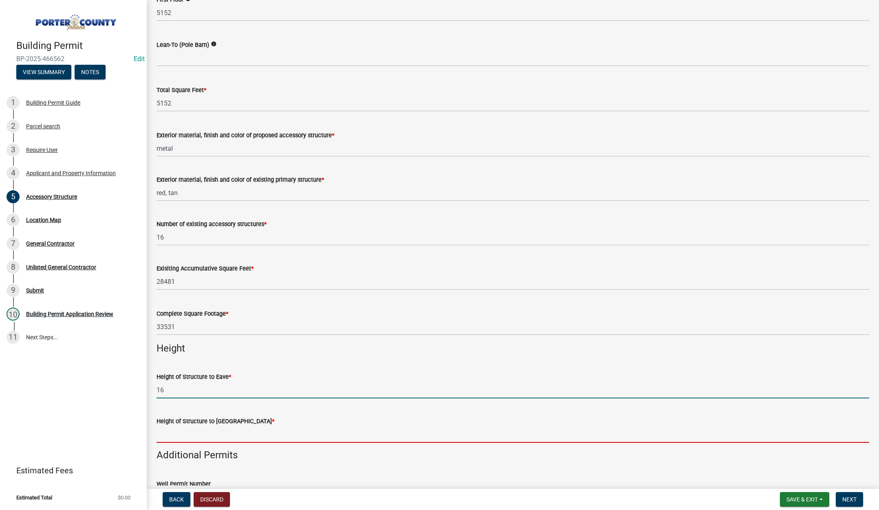
click at [176, 435] on input "Height of Structure to Roof Peak *" at bounding box center [513, 434] width 713 height 17
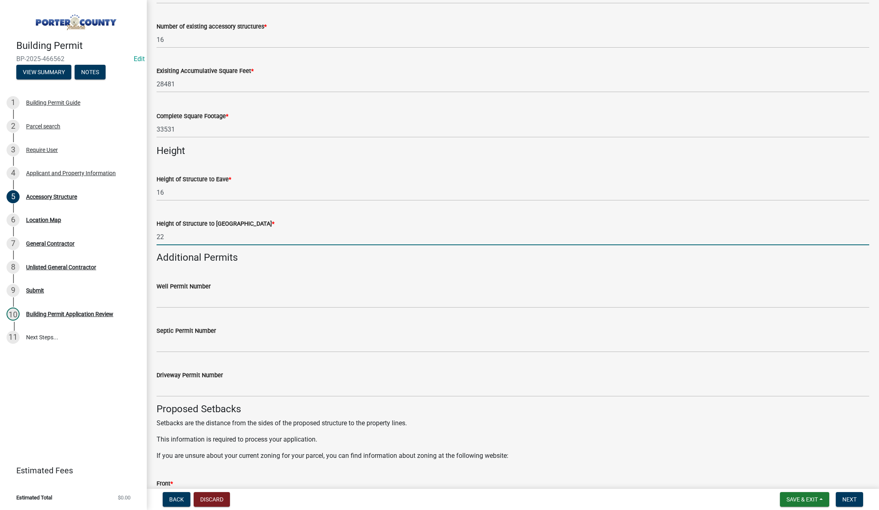
scroll to position [1019, 0]
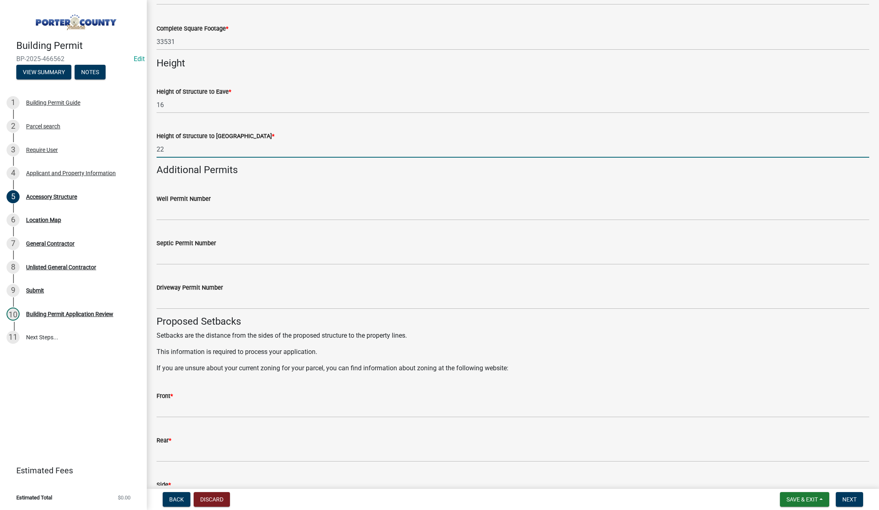
type input "22"
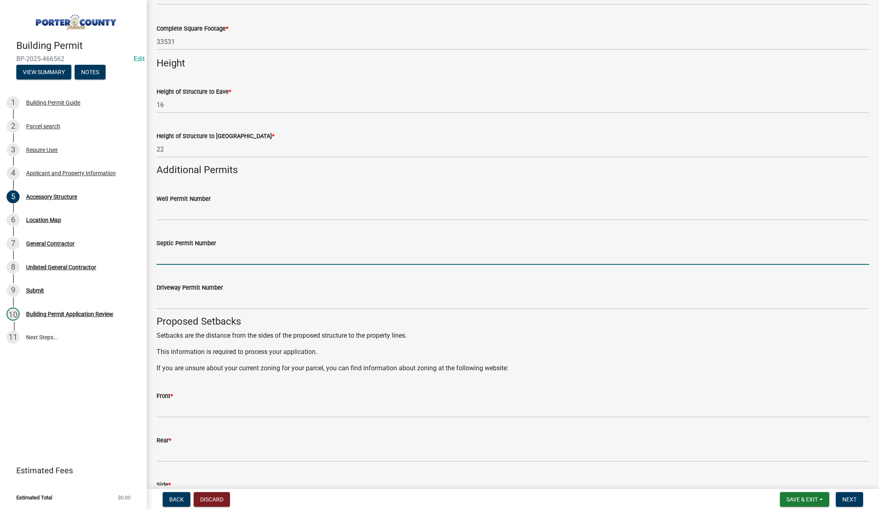
click at [200, 252] on input "Septic Permit Number" at bounding box center [513, 256] width 713 height 17
type input "stamped"
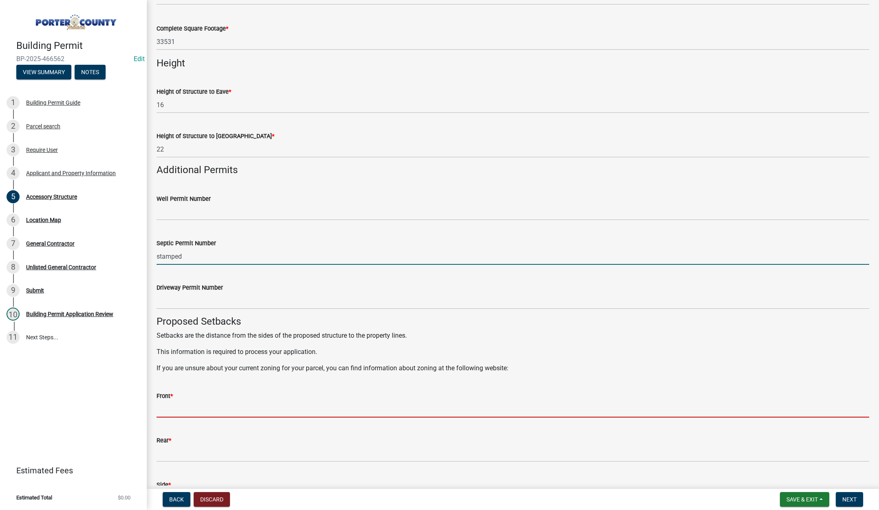
click at [187, 406] on input "Front *" at bounding box center [513, 409] width 713 height 17
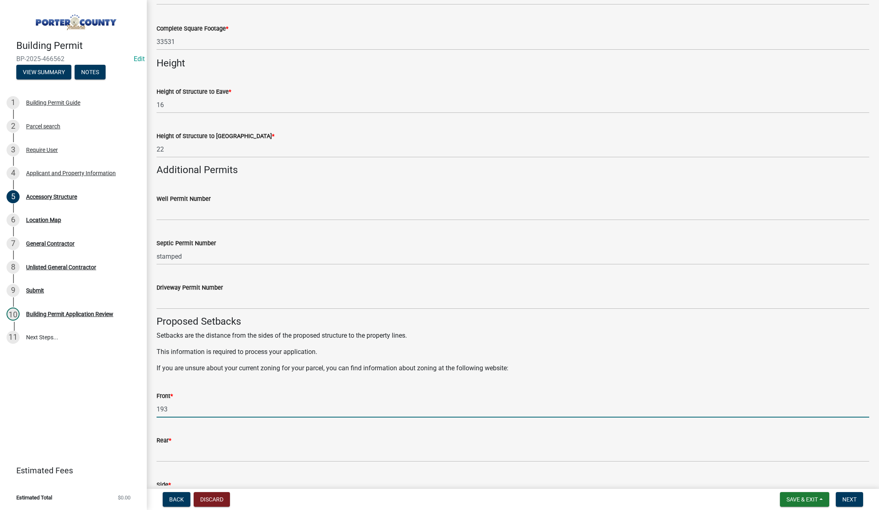
type input "193"
click at [195, 451] on input "Rear *" at bounding box center [513, 454] width 713 height 17
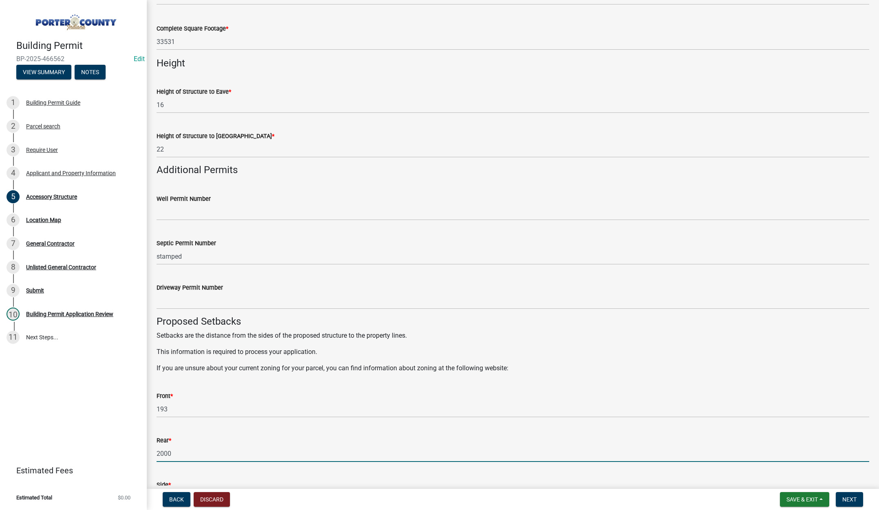
scroll to position [1060, 0]
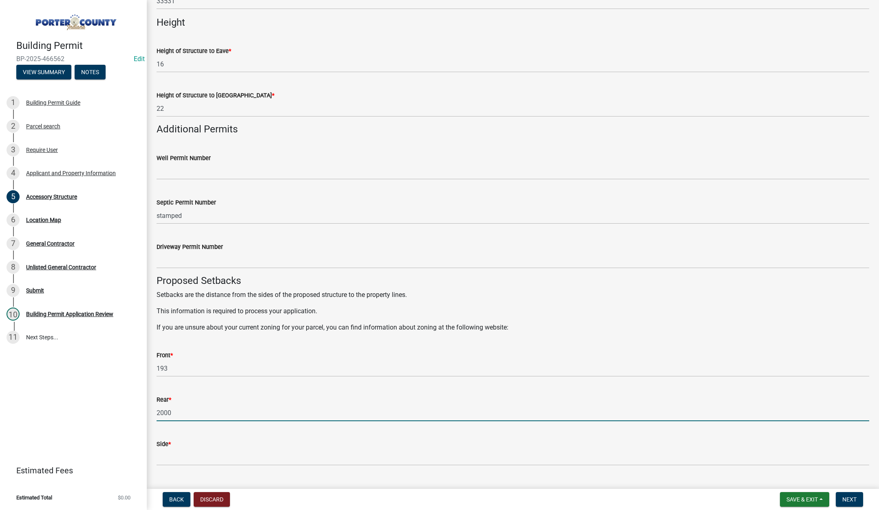
type input "2000"
click at [195, 454] on input "Side *" at bounding box center [513, 457] width 713 height 17
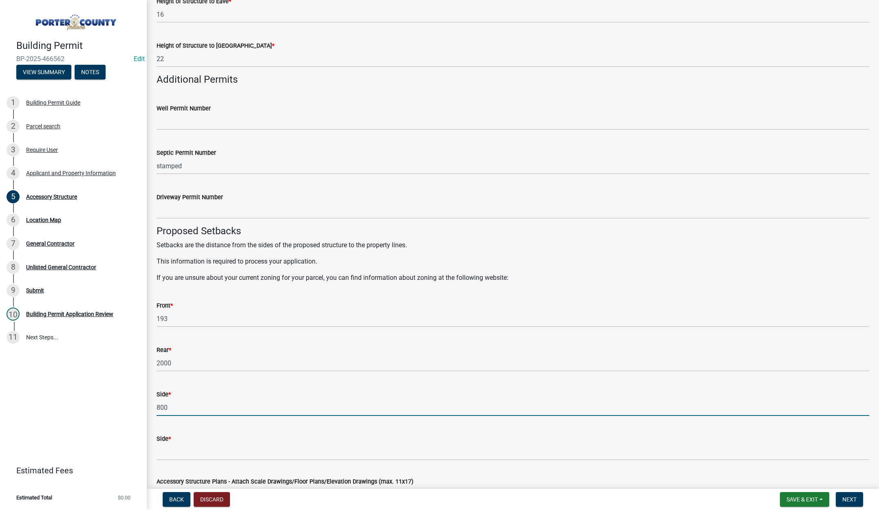
scroll to position [1182, 0]
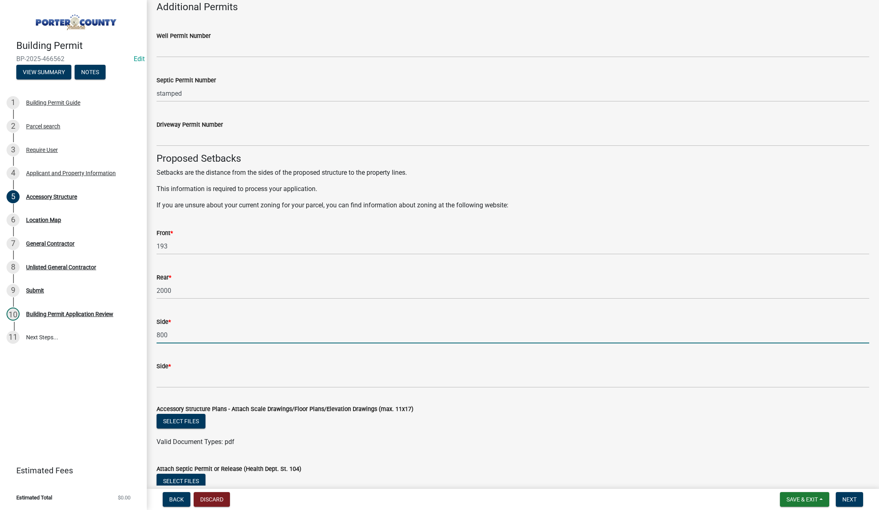
type input "800"
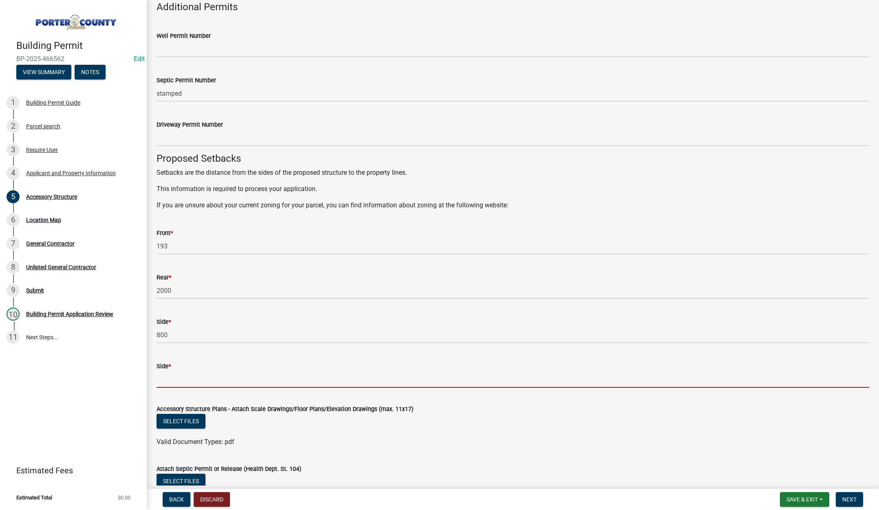
click at [184, 377] on input "Side *" at bounding box center [513, 379] width 713 height 17
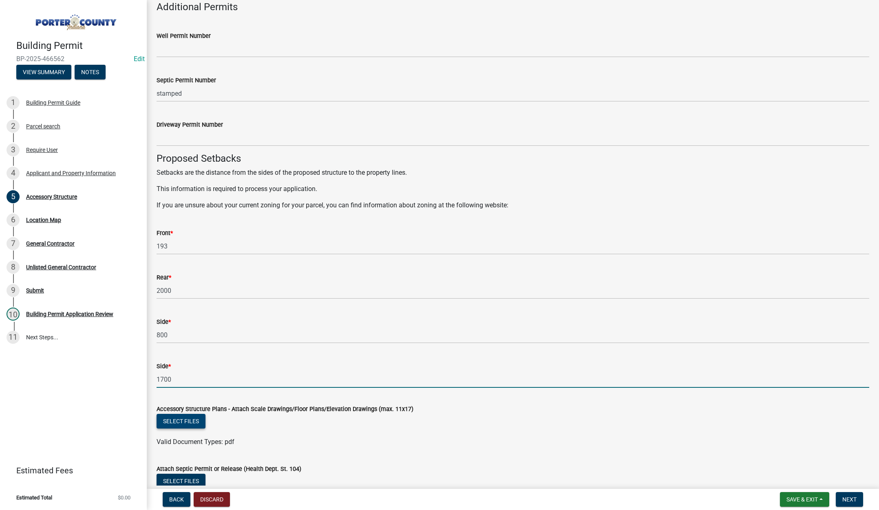
type input "1700"
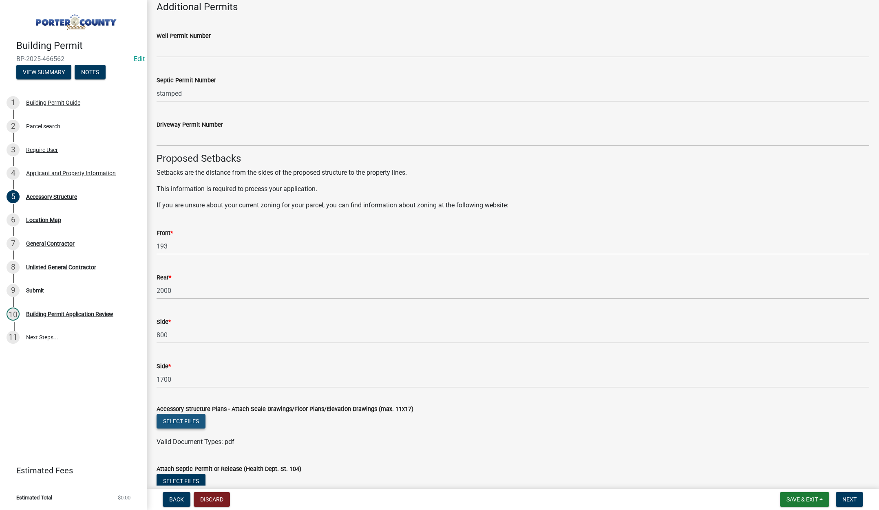
click at [190, 421] on button "Select files" at bounding box center [181, 421] width 49 height 15
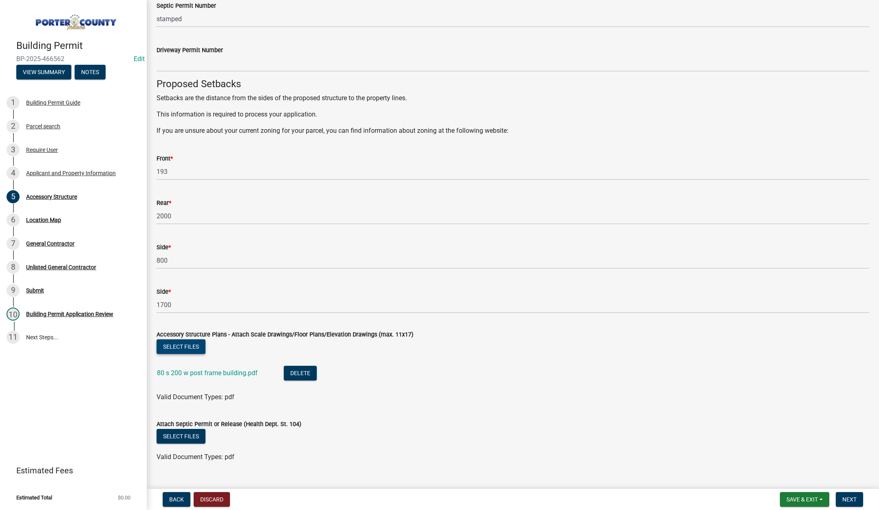
scroll to position [1264, 0]
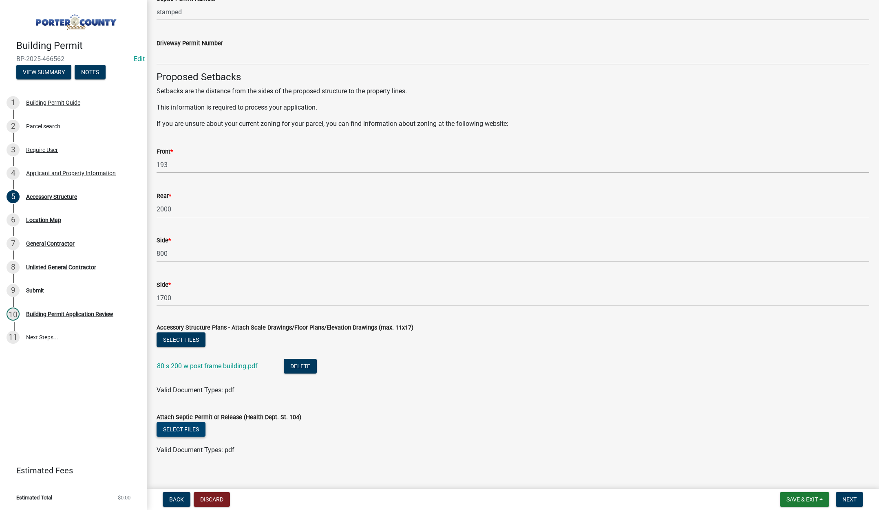
click at [198, 426] on button "Select files" at bounding box center [181, 429] width 49 height 15
click at [849, 497] on span "Next" at bounding box center [849, 500] width 14 height 7
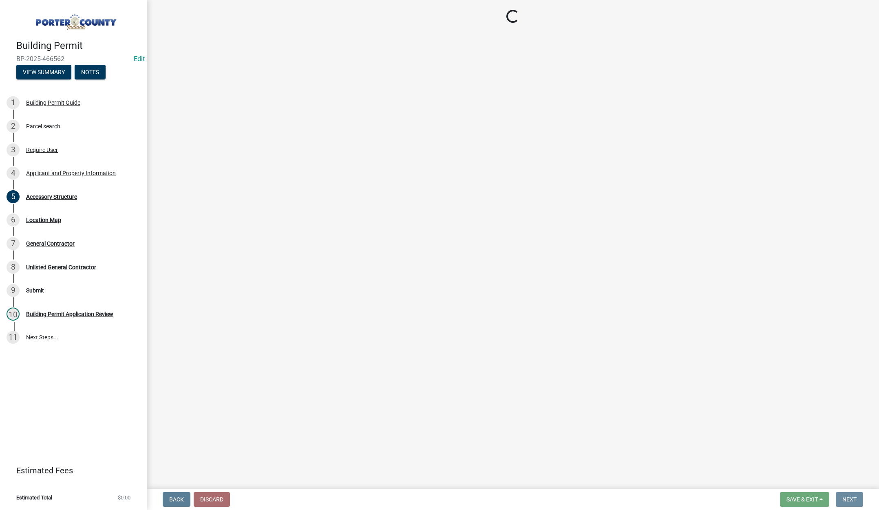
scroll to position [0, 0]
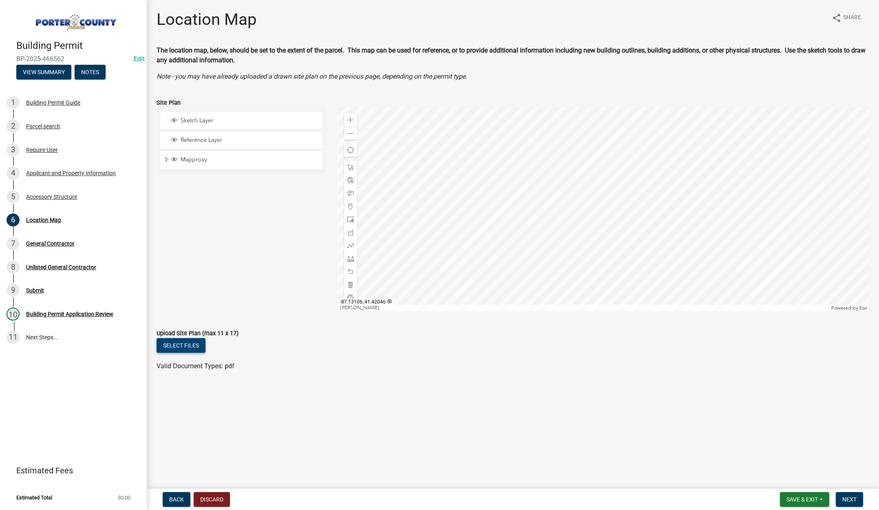
click at [188, 340] on button "Select files" at bounding box center [181, 345] width 49 height 15
click at [849, 498] on span "Next" at bounding box center [849, 500] width 14 height 7
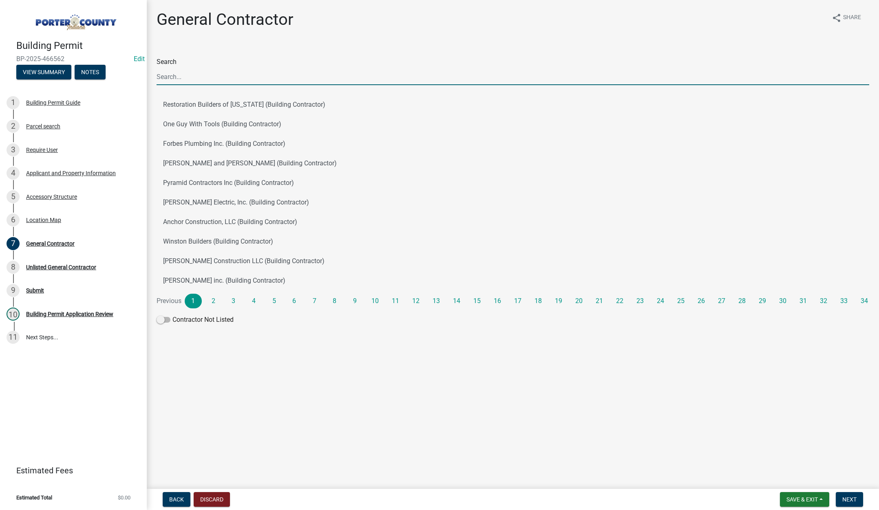
click at [174, 74] on input "Search" at bounding box center [513, 76] width 713 height 17
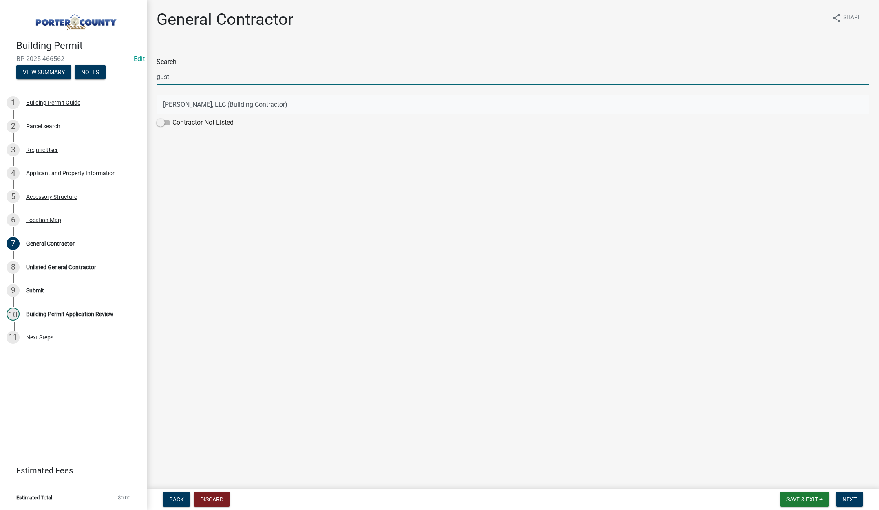
type input "gust"
click at [230, 105] on button "Gustafson AG, LLC (Building Contractor)" at bounding box center [513, 105] width 713 height 20
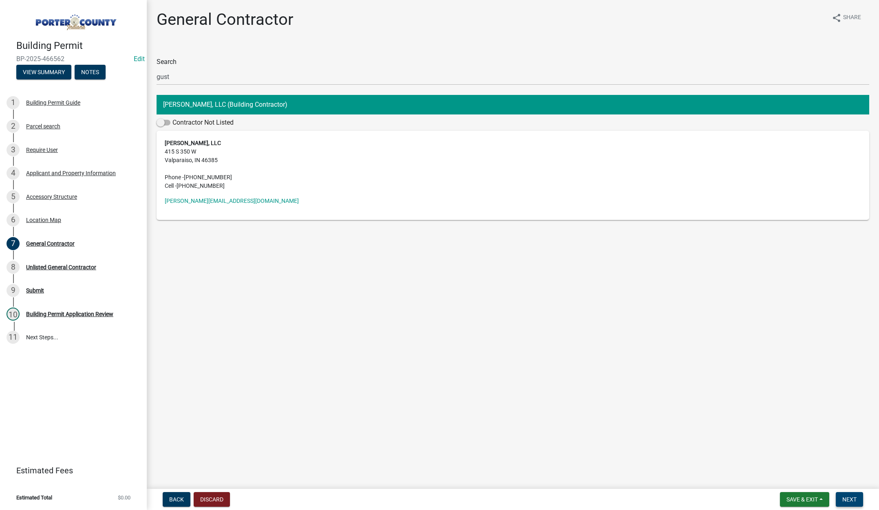
click at [848, 499] on span "Next" at bounding box center [849, 500] width 14 height 7
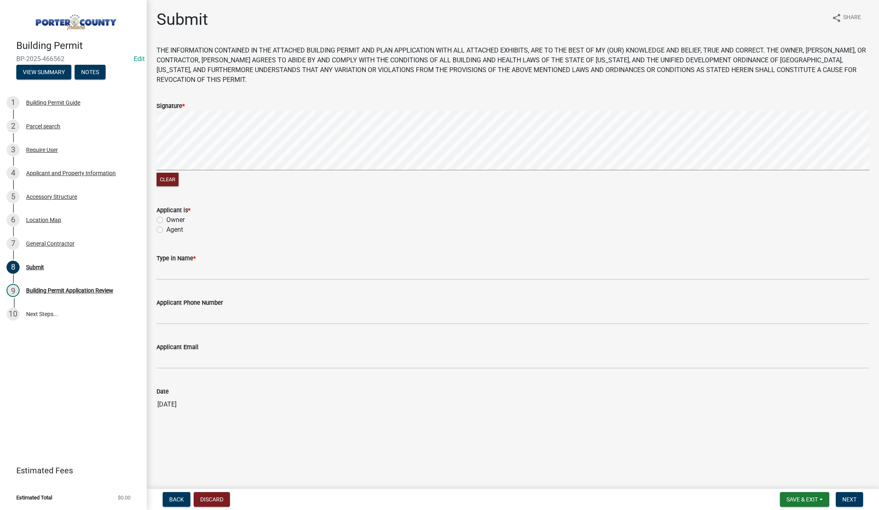
click at [166, 228] on label "Agent" at bounding box center [174, 230] width 17 height 10
click at [166, 228] on input "Agent" at bounding box center [168, 227] width 5 height 5
radio input "true"
drag, startPoint x: 166, startPoint y: 268, endPoint x: 168, endPoint y: 263, distance: 5.7
click at [167, 267] on input "Type in Name *" at bounding box center [513, 271] width 713 height 17
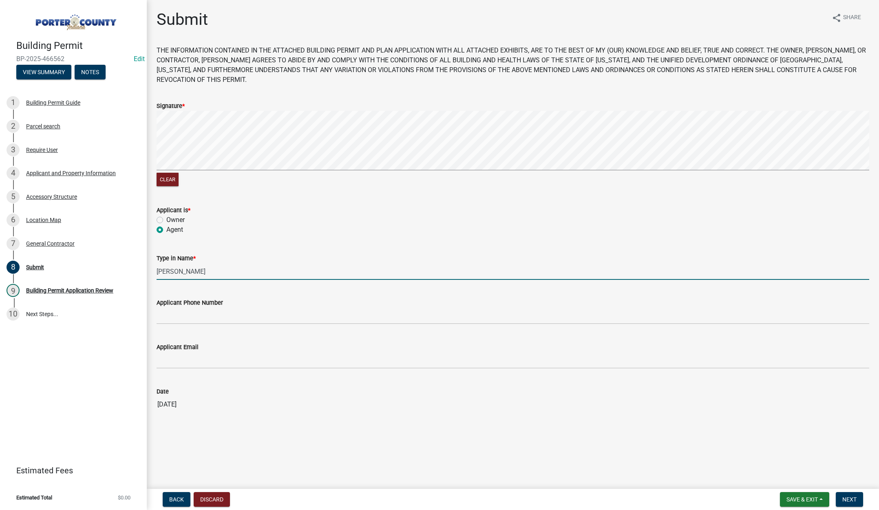
type input "Mary"
click at [188, 313] on input "Applicant Phone Number" at bounding box center [513, 316] width 713 height 17
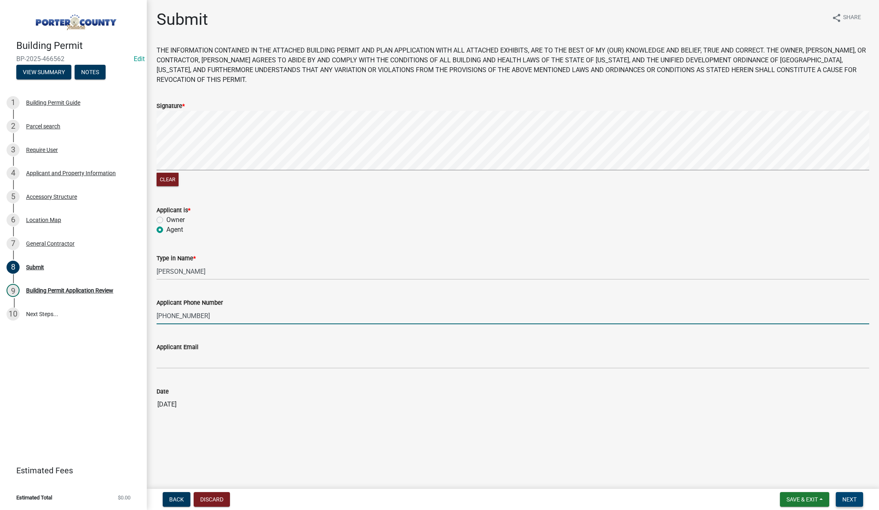
type input "219-510-2190"
click at [852, 499] on span "Next" at bounding box center [849, 500] width 14 height 7
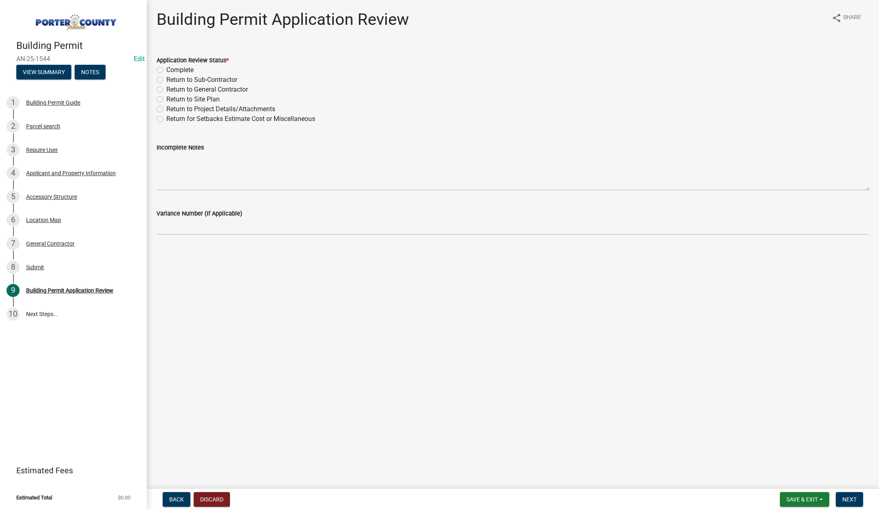
click at [166, 70] on label "Complete" at bounding box center [179, 70] width 27 height 10
click at [166, 70] on input "Complete" at bounding box center [168, 67] width 5 height 5
radio input "true"
click at [847, 497] on span "Next" at bounding box center [849, 500] width 14 height 7
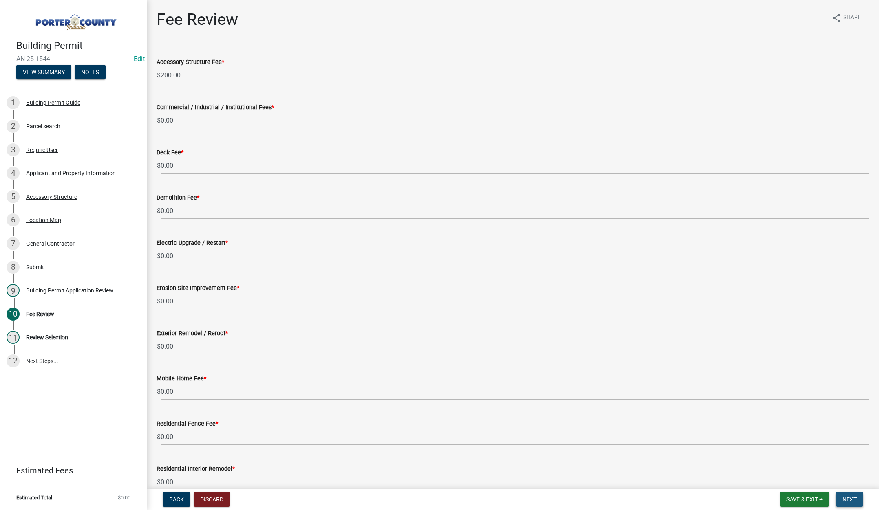
click at [848, 499] on span "Next" at bounding box center [849, 500] width 14 height 7
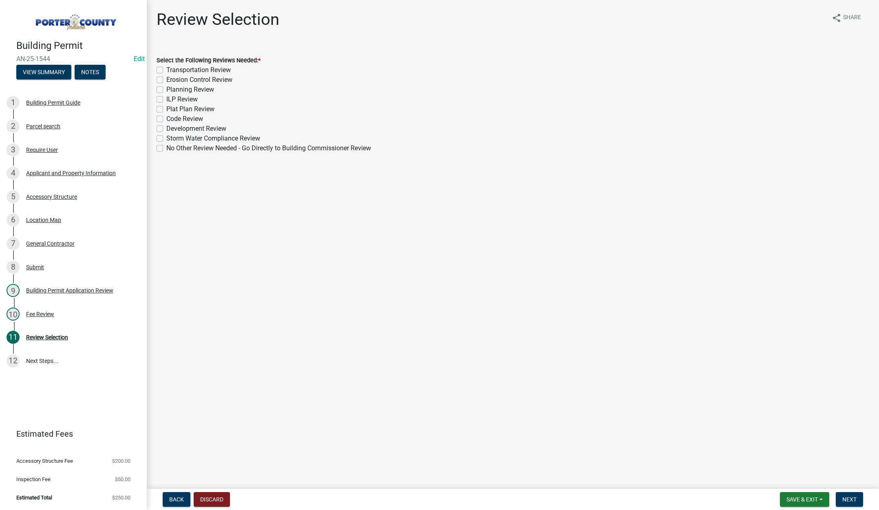
click at [166, 88] on label "Planning Review" at bounding box center [190, 90] width 48 height 10
click at [166, 88] on input "Planning Review" at bounding box center [168, 87] width 5 height 5
checkbox input "true"
checkbox input "false"
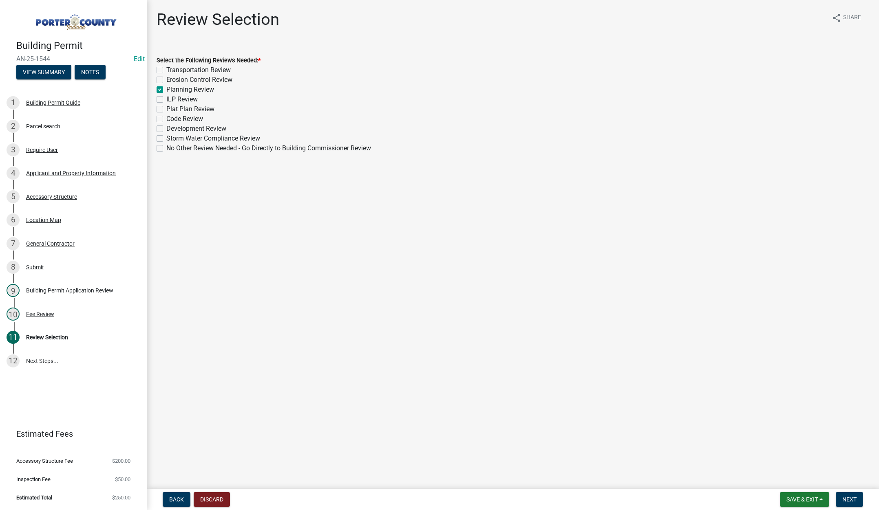
checkbox input "true"
checkbox input "false"
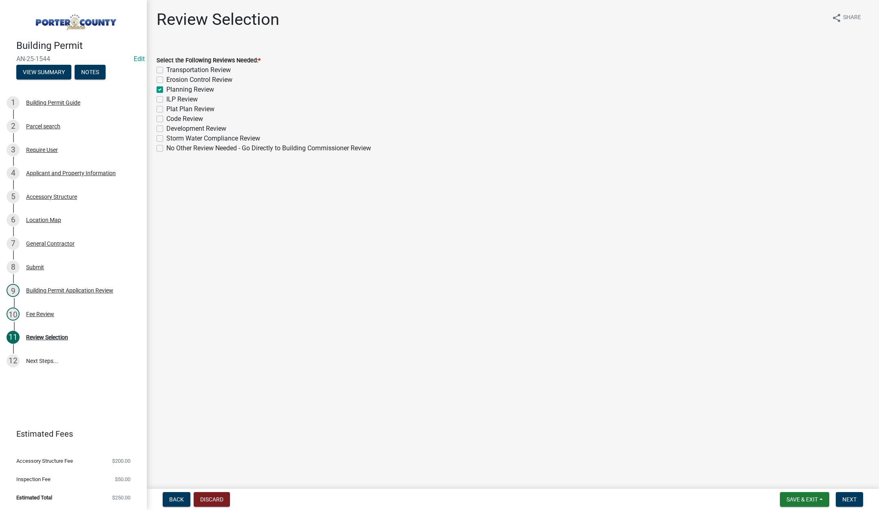
checkbox input "false"
click at [848, 499] on span "Next" at bounding box center [849, 500] width 14 height 7
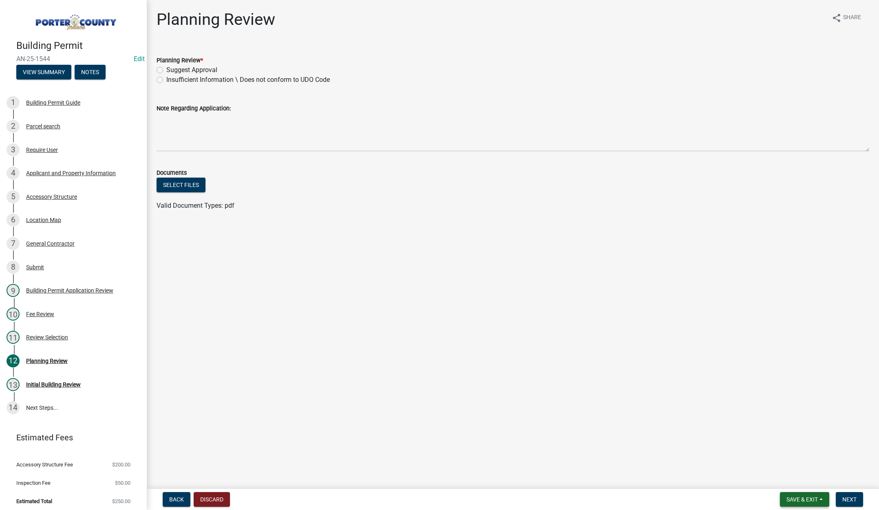
click at [797, 499] on span "Save & Exit" at bounding box center [801, 500] width 31 height 7
click at [795, 479] on button "Save & Exit" at bounding box center [796, 479] width 65 height 20
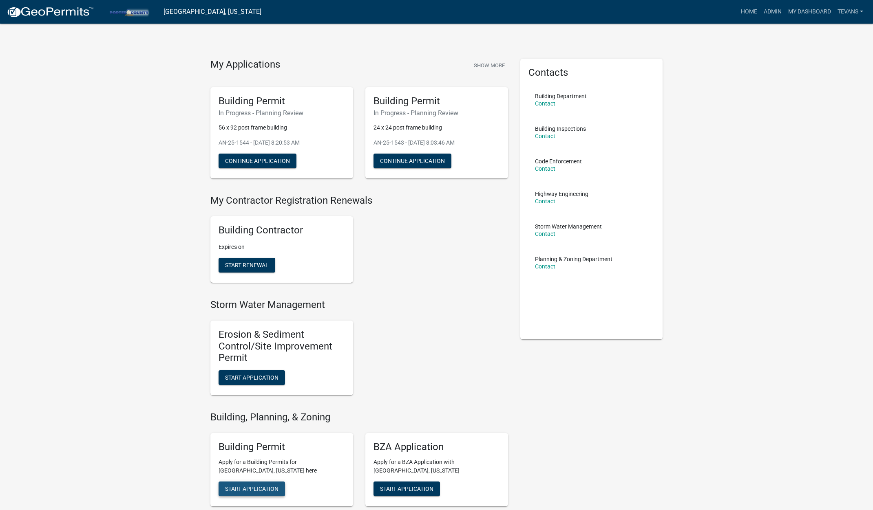
click at [263, 484] on button "Start Application" at bounding box center [252, 489] width 66 height 15
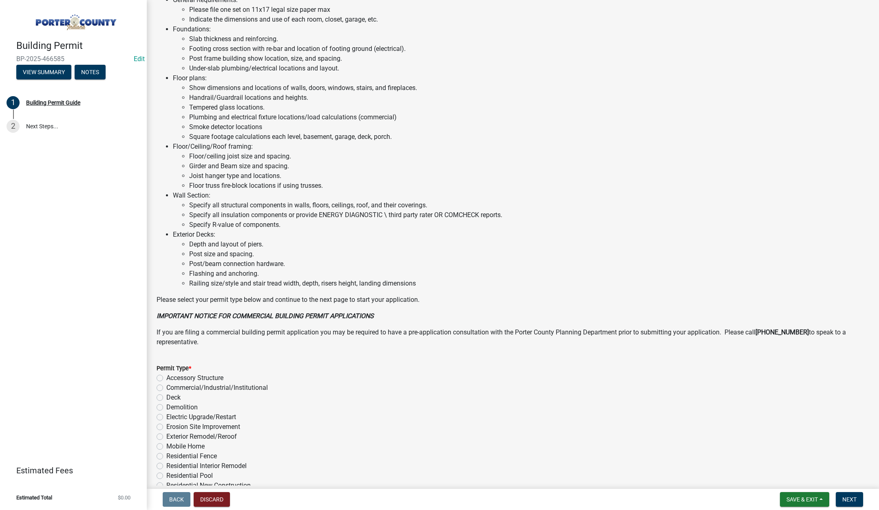
scroll to position [402, 0]
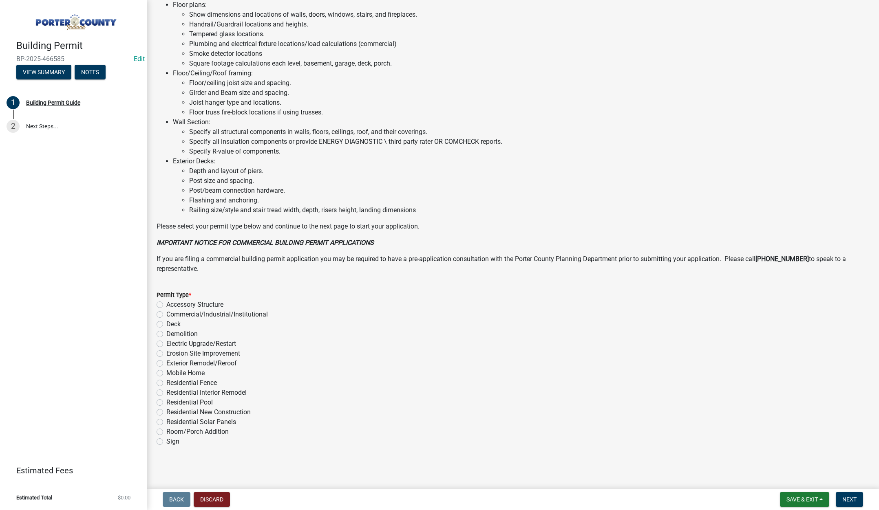
click at [166, 305] on label "Accessory Structure" at bounding box center [194, 305] width 57 height 10
click at [166, 305] on input "Accessory Structure" at bounding box center [168, 302] width 5 height 5
radio input "true"
click at [845, 499] on span "Next" at bounding box center [849, 500] width 14 height 7
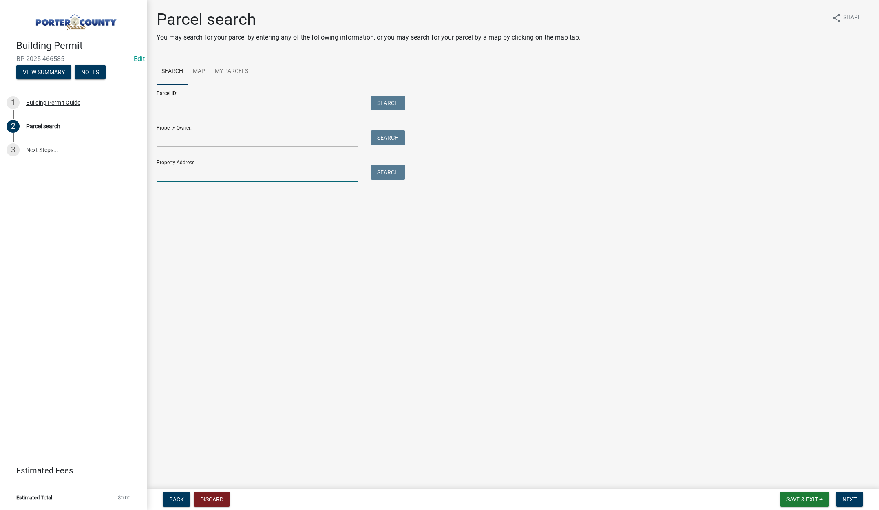
click at [203, 175] on input "Property Address:" at bounding box center [258, 173] width 202 height 17
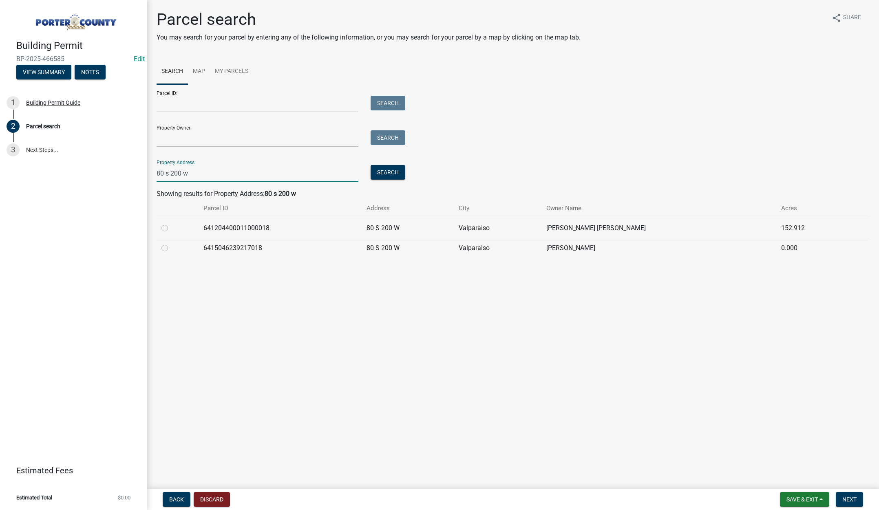
type input "80 s 200 w"
click at [171, 223] on label at bounding box center [171, 223] width 0 height 0
click at [171, 227] on input "radio" at bounding box center [173, 225] width 5 height 5
radio input "true"
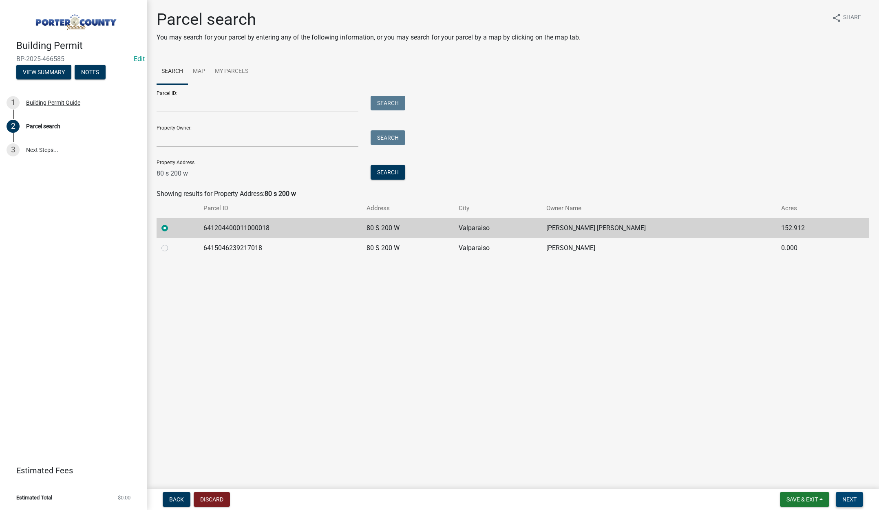
click at [853, 499] on span "Next" at bounding box center [849, 500] width 14 height 7
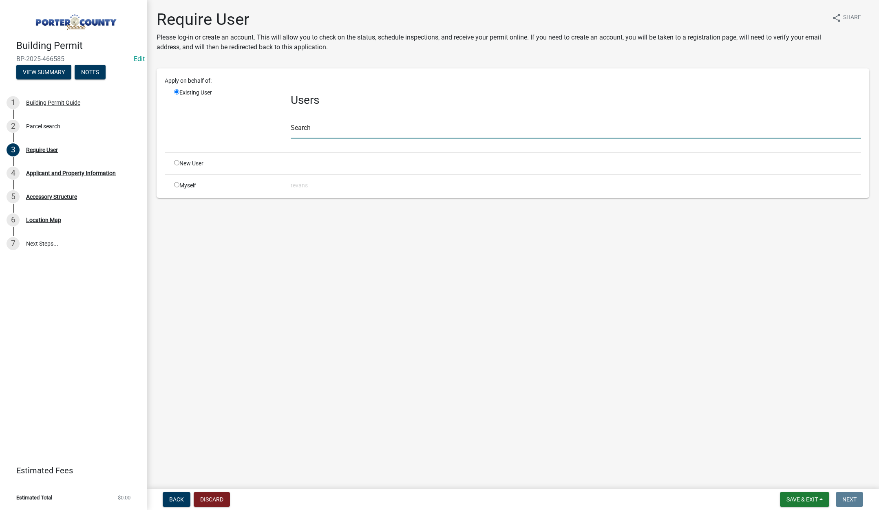
click at [302, 128] on input "text" at bounding box center [576, 130] width 570 height 17
type input "tami"
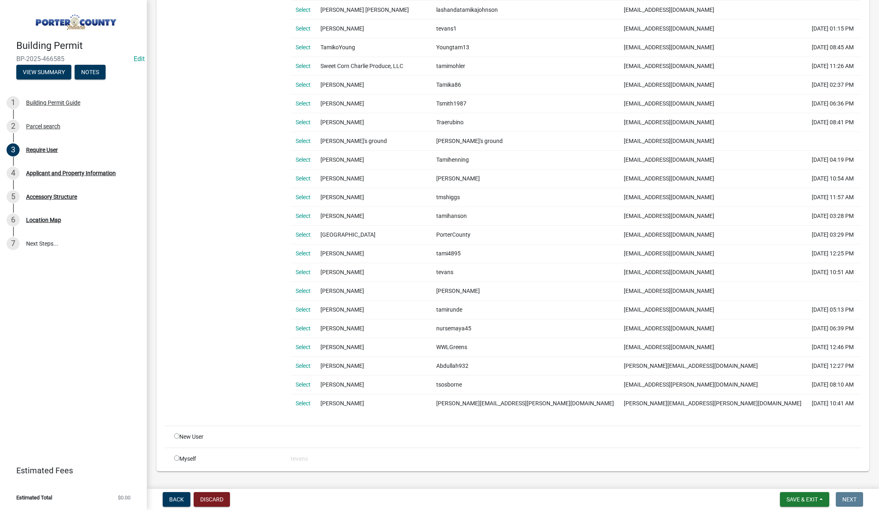
scroll to position [448, 0]
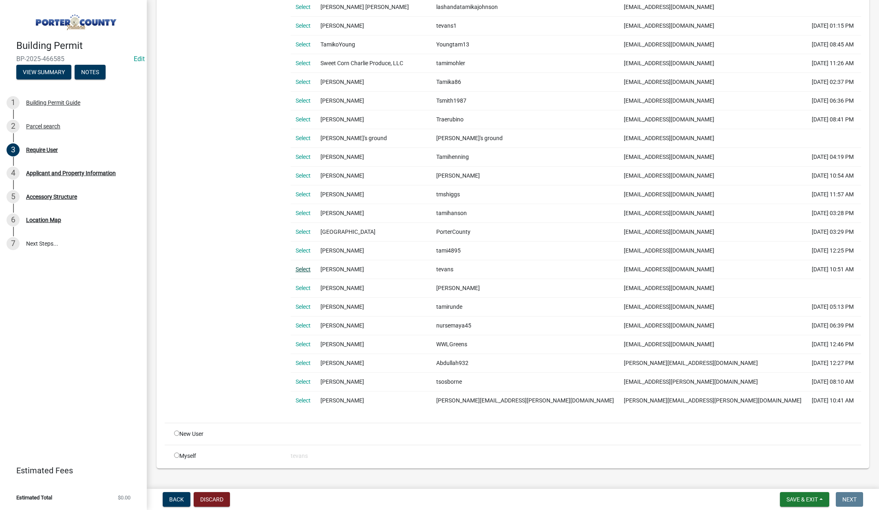
click at [305, 269] on link "Select" at bounding box center [303, 269] width 15 height 7
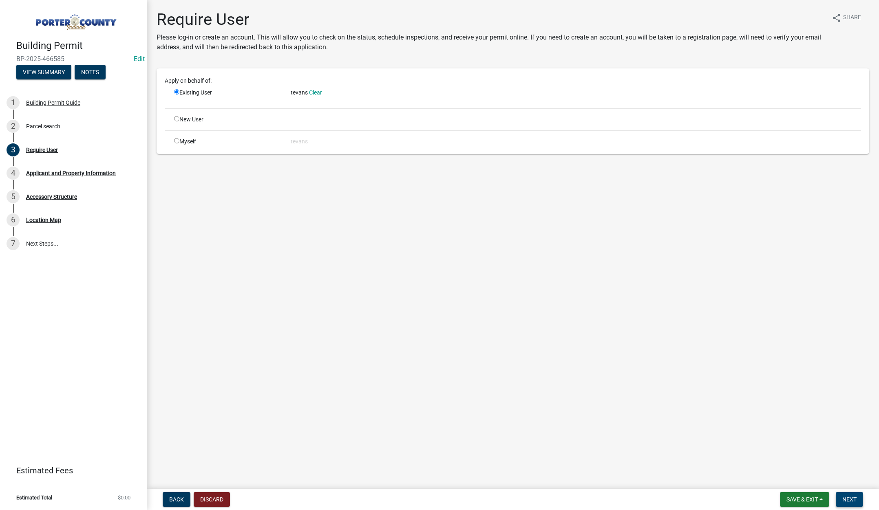
click at [855, 502] on span "Next" at bounding box center [849, 500] width 14 height 7
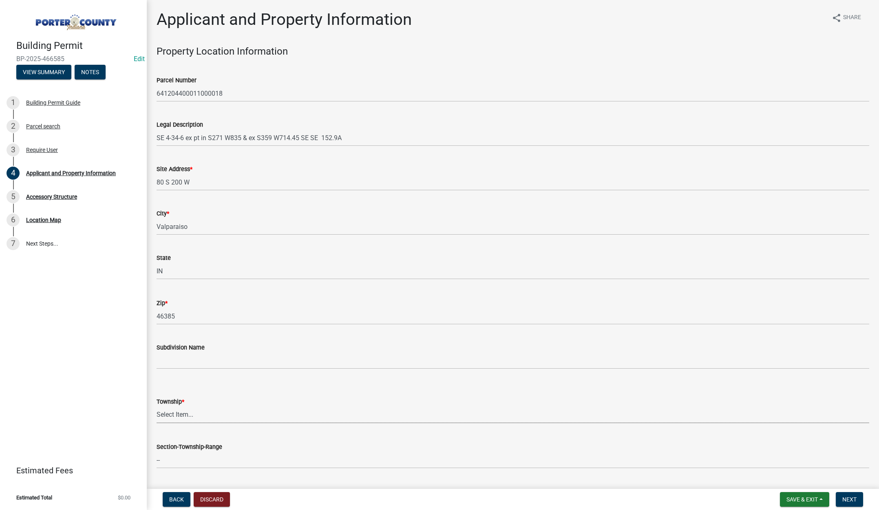
click at [172, 412] on select "Select Item... Boone Center Jackson Liberty Morgan Pine Pleasant Portage Porter…" at bounding box center [513, 415] width 713 height 17
click at [157, 407] on select "Select Item... Boone Center Jackson Liberty Morgan Pine Pleasant Portage Porter…" at bounding box center [513, 415] width 713 height 17
select select "eebc071e-620a-4db8-83e9-cb6b194c67e9"
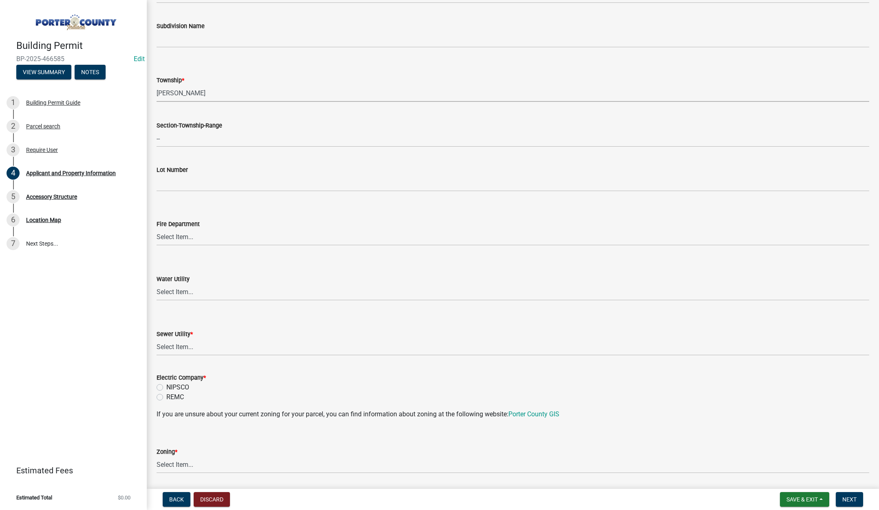
scroll to position [326, 0]
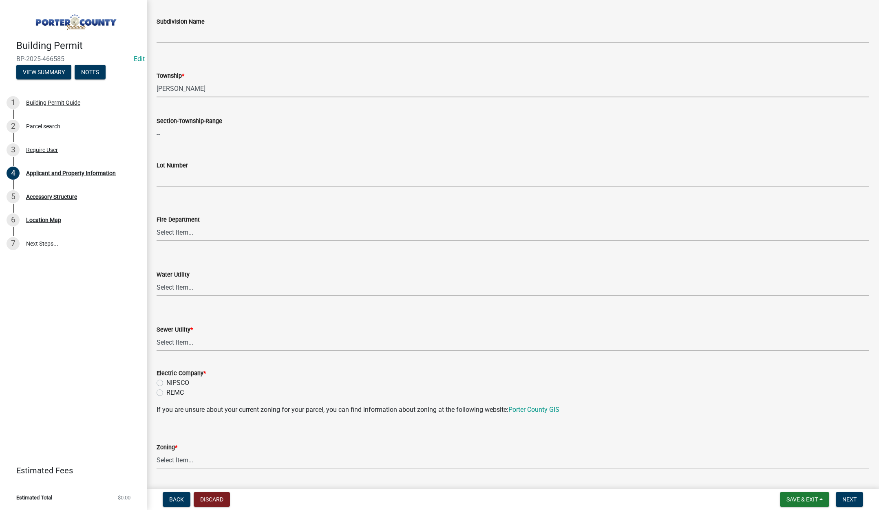
click at [178, 343] on select "Select Item... Aqua Indiana Inc Damon Run Falling Waters Lake Eliza - LEACD Nat…" at bounding box center [513, 343] width 713 height 17
click at [157, 335] on select "Select Item... Aqua Indiana Inc Damon Run Falling Waters Lake Eliza - LEACD Nat…" at bounding box center [513, 343] width 713 height 17
select select "ea6751d4-6bf7-4a16-89ee-f7801ab82aa1"
click at [166, 383] on label "NIPSCO" at bounding box center [177, 383] width 23 height 10
click at [166, 383] on input "NIPSCO" at bounding box center [168, 380] width 5 height 5
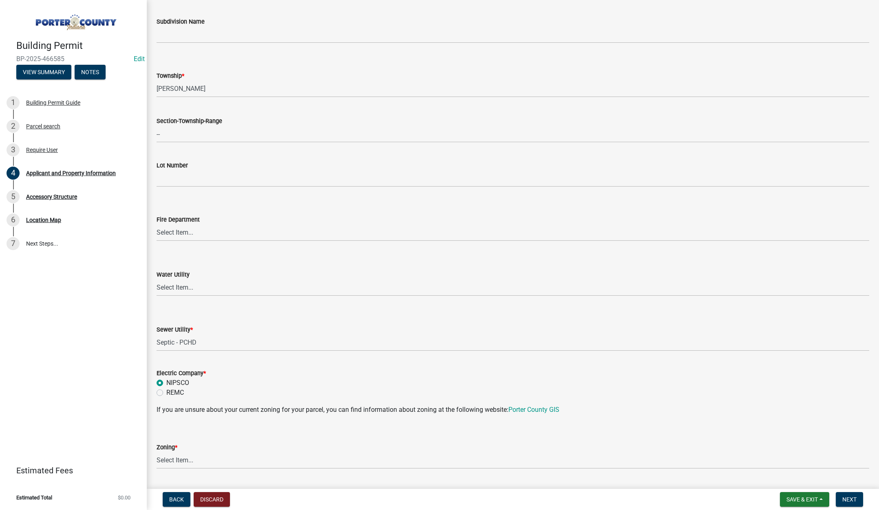
radio input "true"
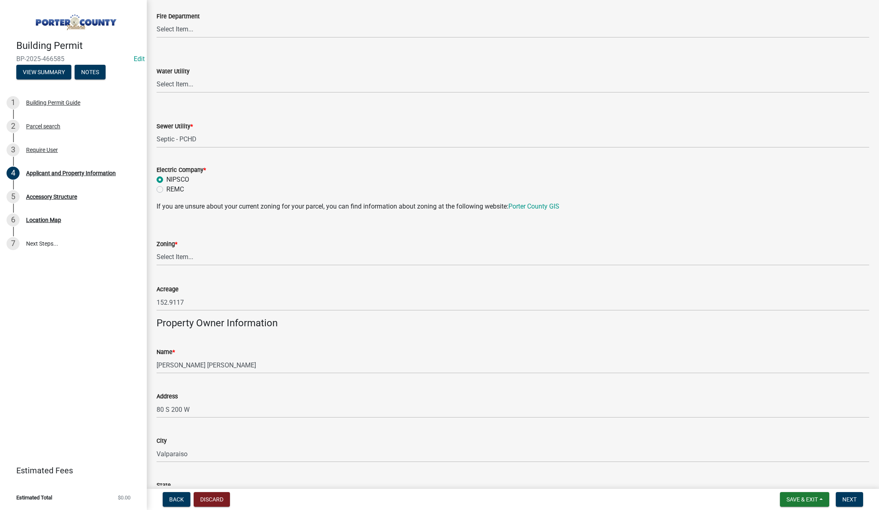
scroll to position [530, 0]
click at [181, 255] on select "Select Item... A1 A2 CH CM CN I1 I2 I3 IN MP OT P1 P2 PUD R1 R2 R3 R4 RL RR" at bounding box center [513, 257] width 713 height 17
click at [157, 249] on select "Select Item... A1 A2 CH CM CN I1 I2 I3 IN MP OT P1 P2 PUD R1 R2 R3 R4 RL RR" at bounding box center [513, 257] width 713 height 17
select select "92efe679-05f4-414a-9426-51627fba5de6"
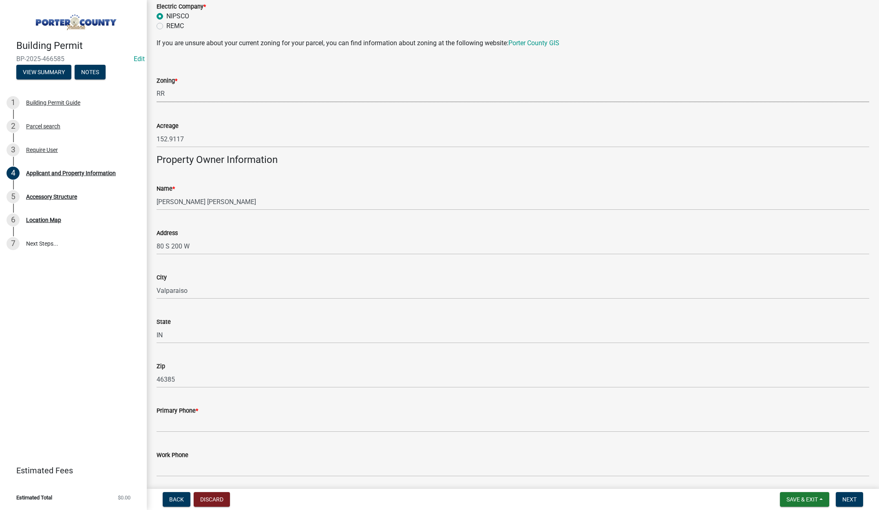
scroll to position [815, 0]
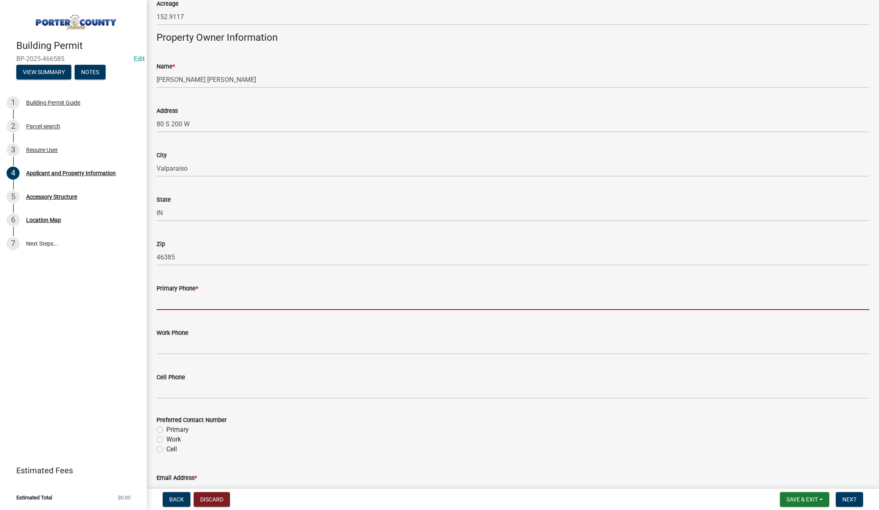
click at [192, 303] on input "Primary Phone *" at bounding box center [513, 302] width 713 height 17
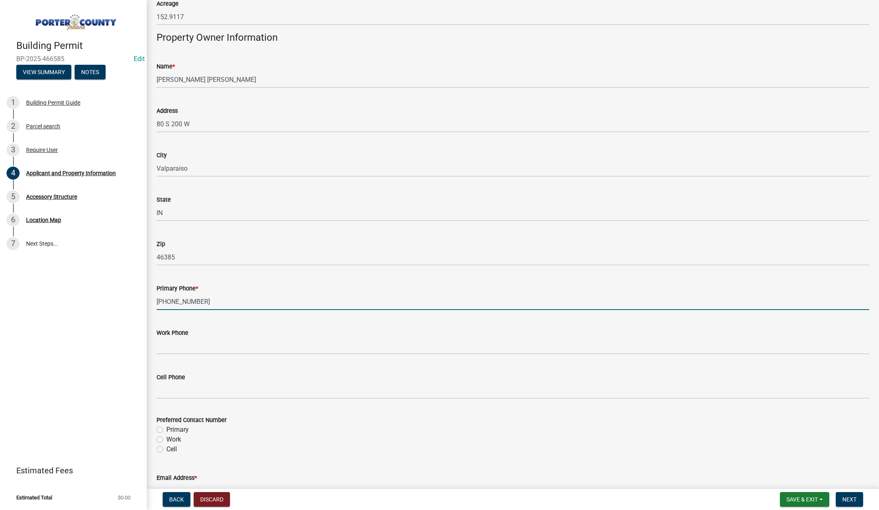
scroll to position [938, 0]
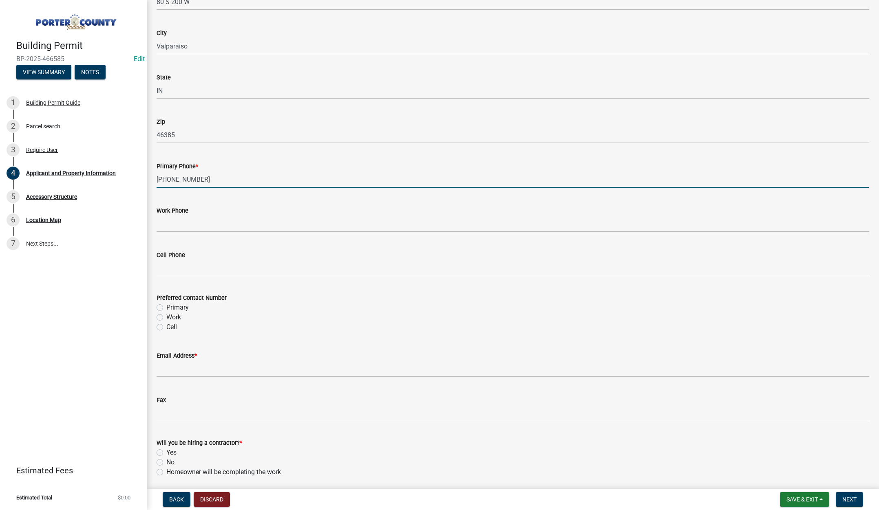
type input "219-510-2190"
click at [166, 307] on label "Primary" at bounding box center [177, 308] width 22 height 10
click at [166, 307] on input "Primary" at bounding box center [168, 305] width 5 height 5
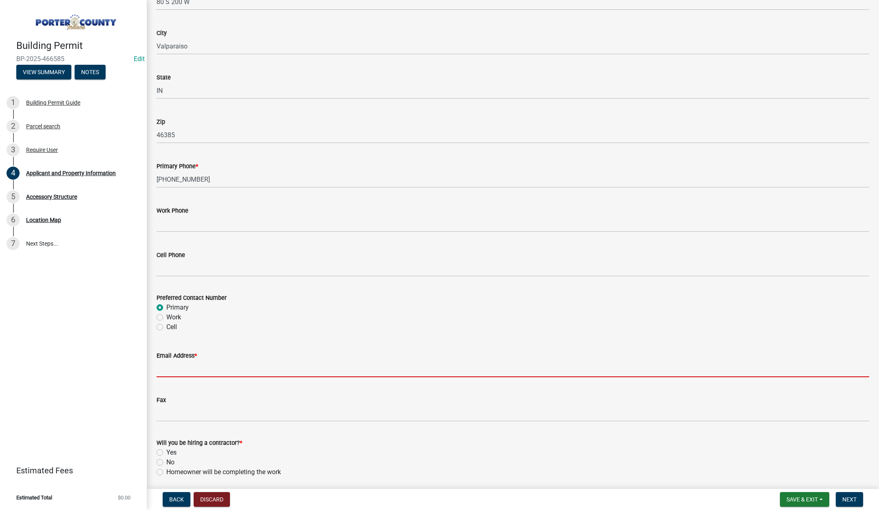
click at [181, 373] on input "Email Address *" at bounding box center [513, 369] width 713 height 17
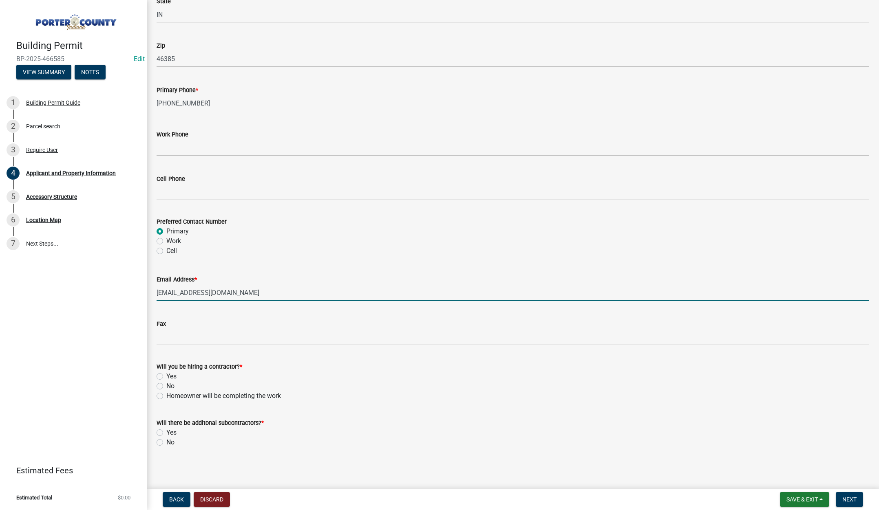
scroll to position [1015, 0]
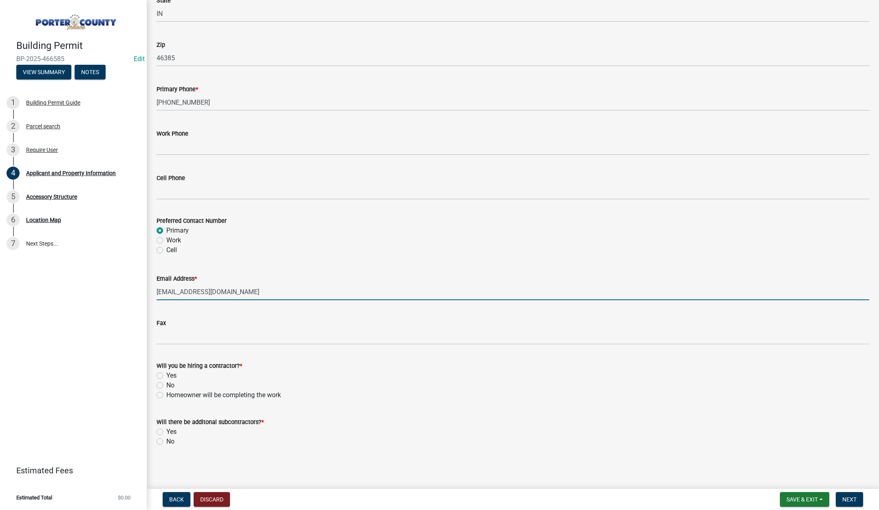
click at [166, 375] on label "Yes" at bounding box center [171, 376] width 10 height 10
click at [166, 375] on input "Yes" at bounding box center [168, 373] width 5 height 5
click at [166, 442] on label "No" at bounding box center [170, 442] width 8 height 10
click at [166, 442] on input "No" at bounding box center [168, 439] width 5 height 5
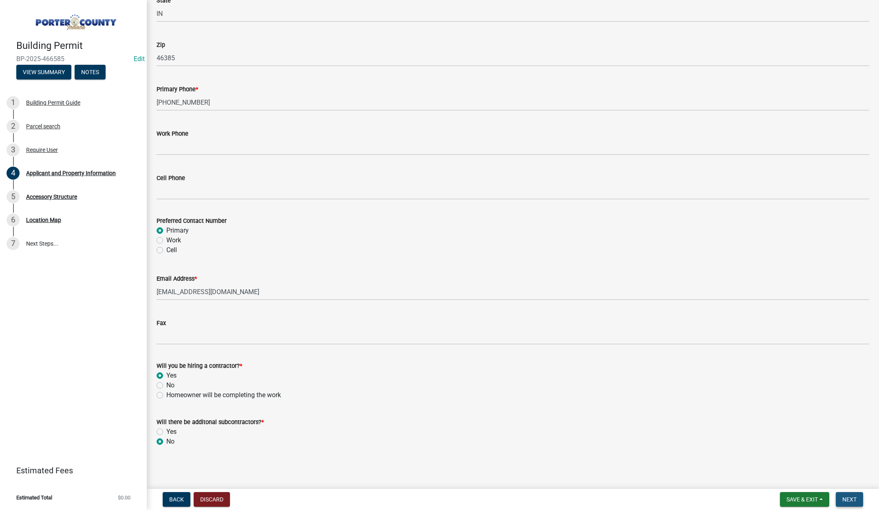
click at [841, 501] on button "Next" at bounding box center [849, 499] width 27 height 15
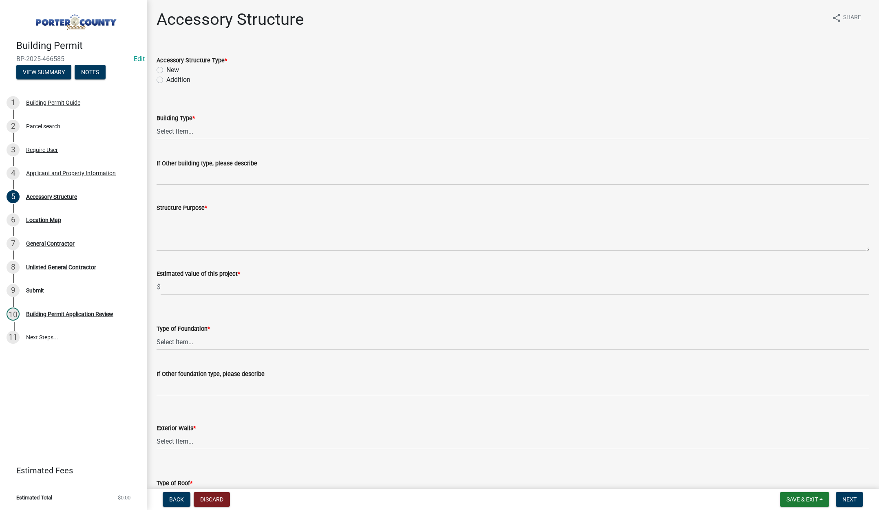
click at [166, 69] on label "New" at bounding box center [172, 70] width 13 height 10
click at [166, 69] on input "New" at bounding box center [168, 67] width 5 height 5
click at [177, 129] on select "Select Item... Ag. Building Chicken Coop Detached Garage Exterior Remodel Gazeb…" at bounding box center [513, 131] width 713 height 17
click at [157, 123] on select "Select Item... Ag. Building Chicken Coop Detached Garage Exterior Remodel Gazeb…" at bounding box center [513, 131] width 713 height 17
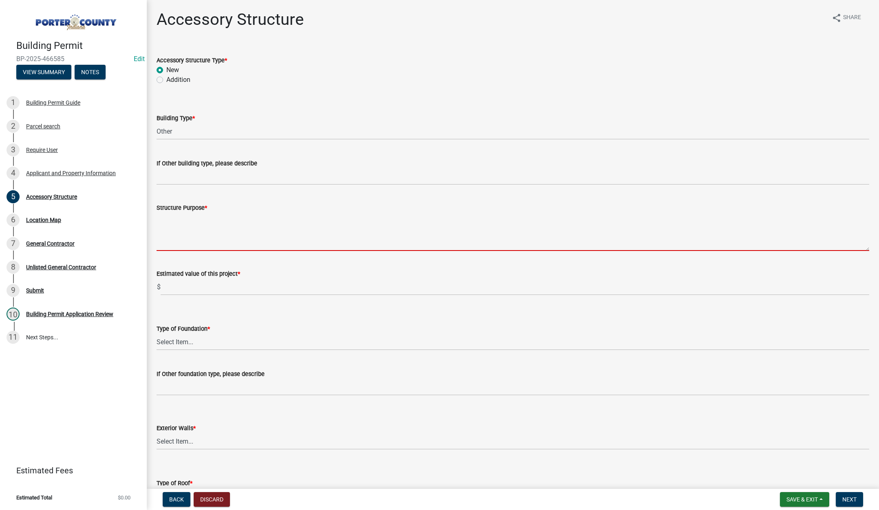
click at [178, 234] on textarea "Structure Purpose *" at bounding box center [513, 232] width 713 height 38
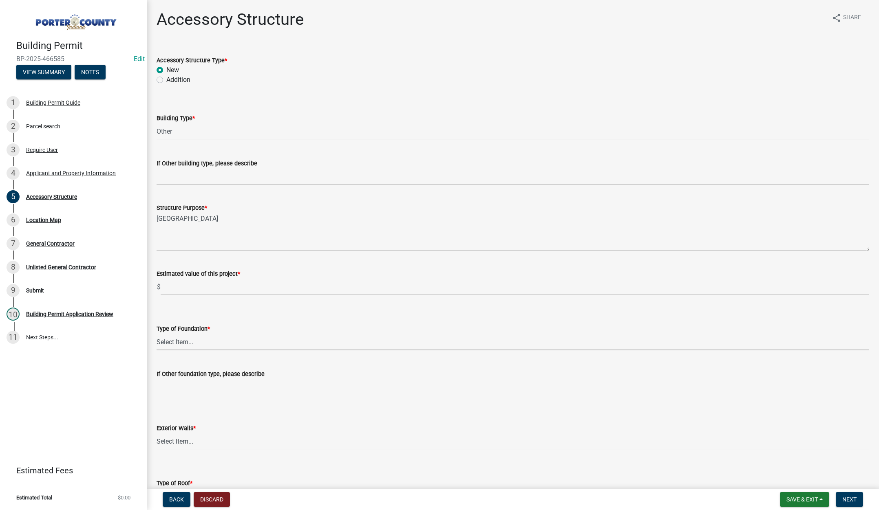
click at [178, 340] on select "Select Item... Concrete Block Poured Concrete Post Frame Other" at bounding box center [513, 342] width 713 height 17
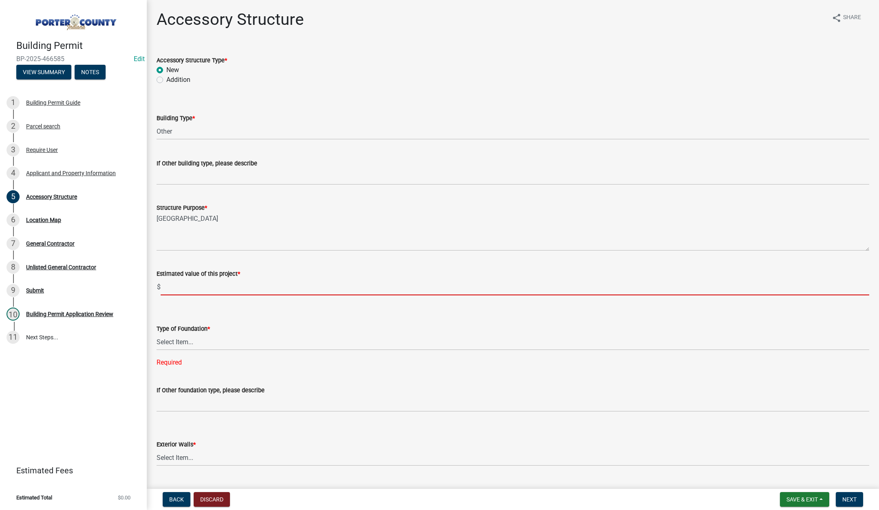
click at [192, 286] on input "text" at bounding box center [515, 287] width 709 height 17
click at [187, 340] on select "Select Item... Concrete Block Poured Concrete Post Frame Other" at bounding box center [513, 342] width 713 height 17
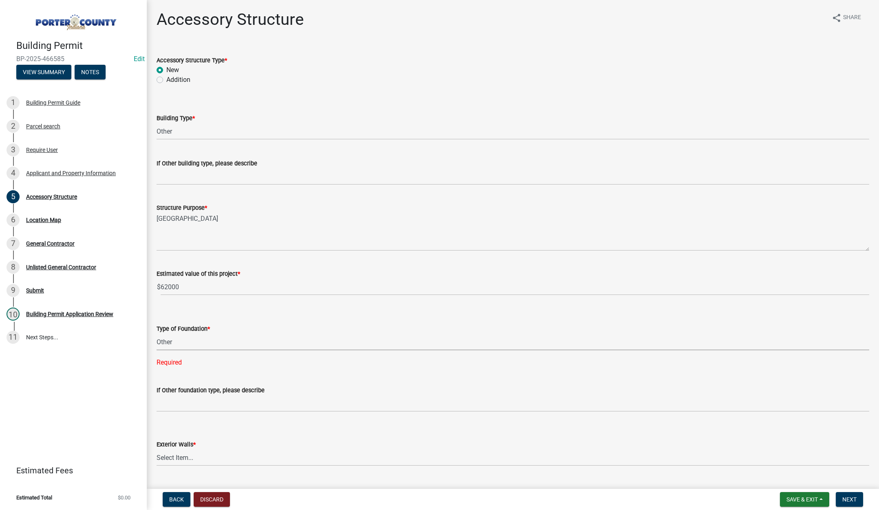
click at [157, 334] on select "Select Item... Concrete Block Poured Concrete Post Frame Other" at bounding box center [513, 342] width 713 height 17
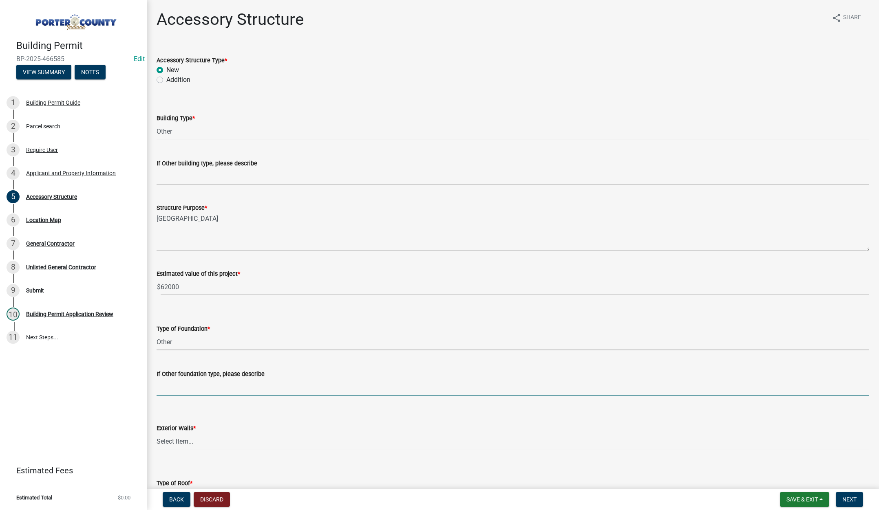
click at [179, 389] on input "If Other foundation type, please describe" at bounding box center [513, 387] width 713 height 17
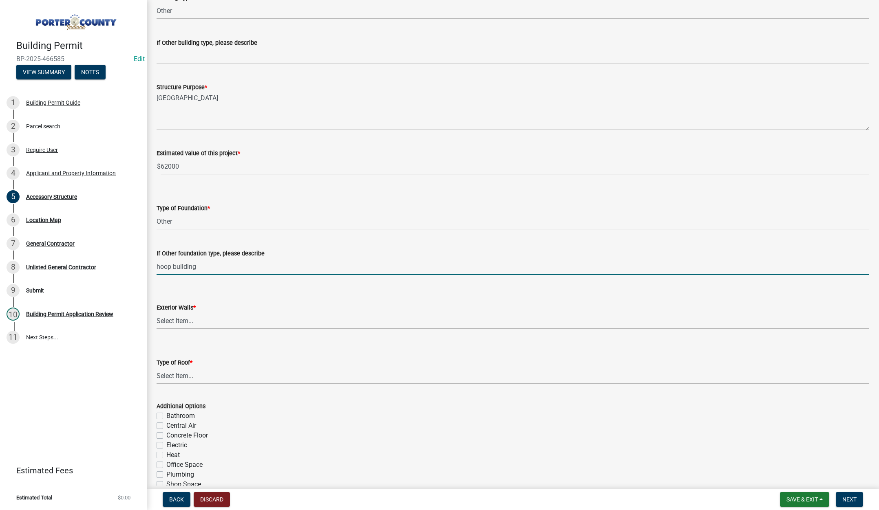
scroll to position [122, 0]
click at [179, 317] on select "Select Item... Masonry Wood Frame Post Frame Steel Frame" at bounding box center [513, 319] width 713 height 17
click at [157, 311] on select "Select Item... Masonry Wood Frame Post Frame Steel Frame" at bounding box center [513, 319] width 713 height 17
click at [181, 372] on select "Select Item... Shingles Steel" at bounding box center [513, 374] width 713 height 17
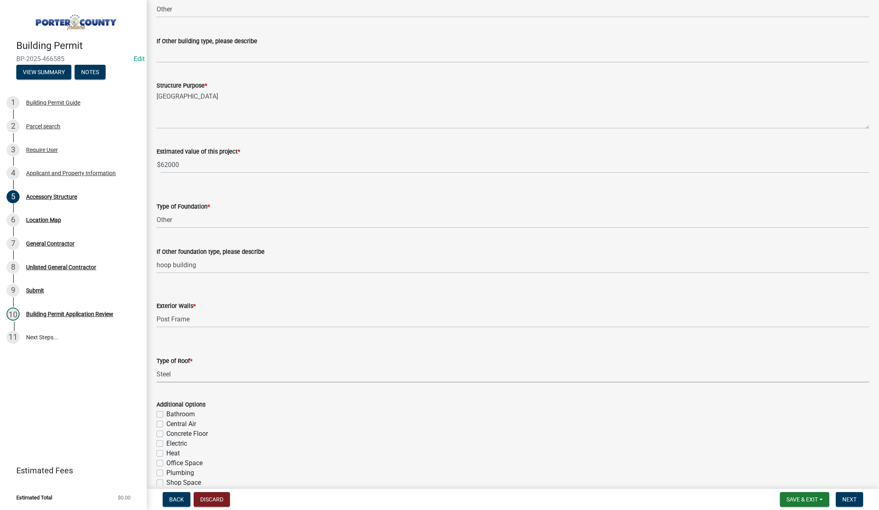
click at [157, 366] on select "Select Item... Shingles Steel" at bounding box center [513, 374] width 713 height 17
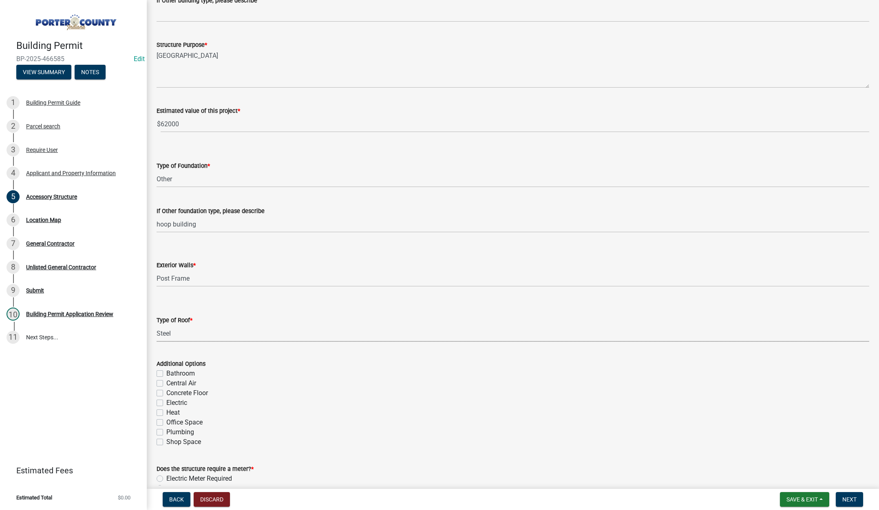
scroll to position [245, 0]
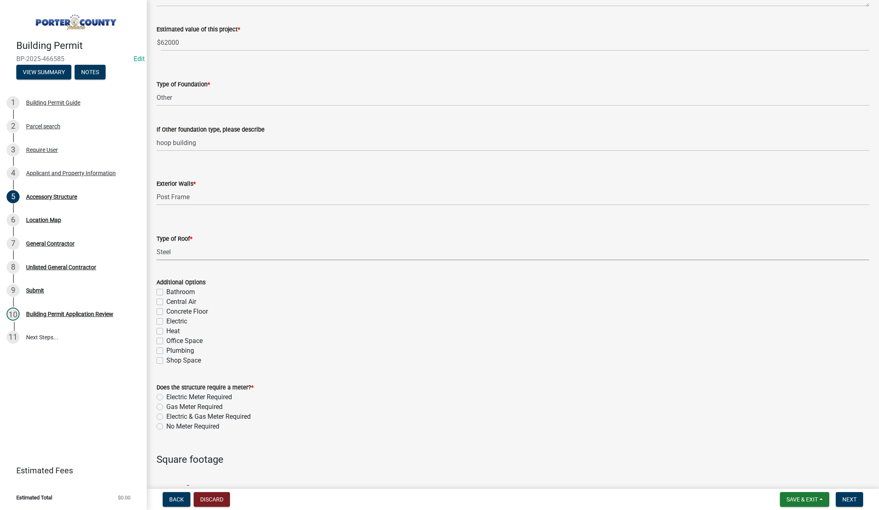
click at [166, 425] on label "No Meter Required" at bounding box center [192, 427] width 53 height 10
click at [166, 425] on input "No Meter Required" at bounding box center [168, 424] width 5 height 5
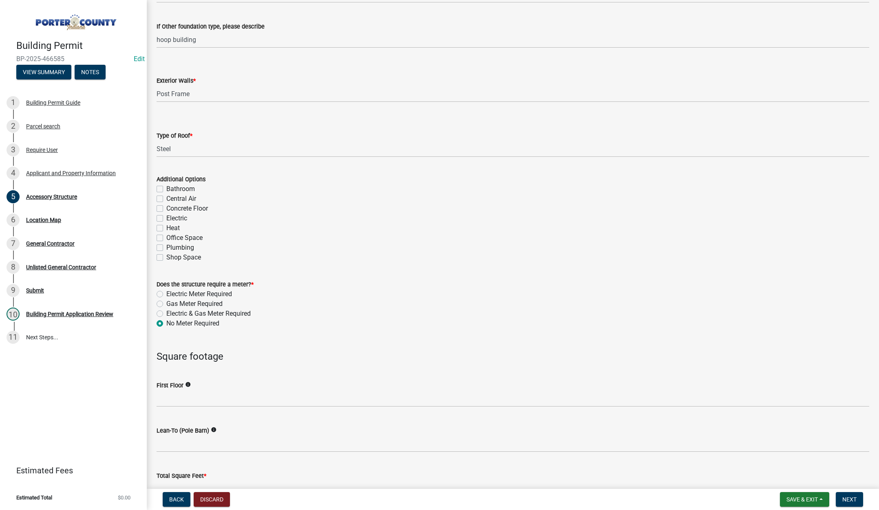
scroll to position [408, 0]
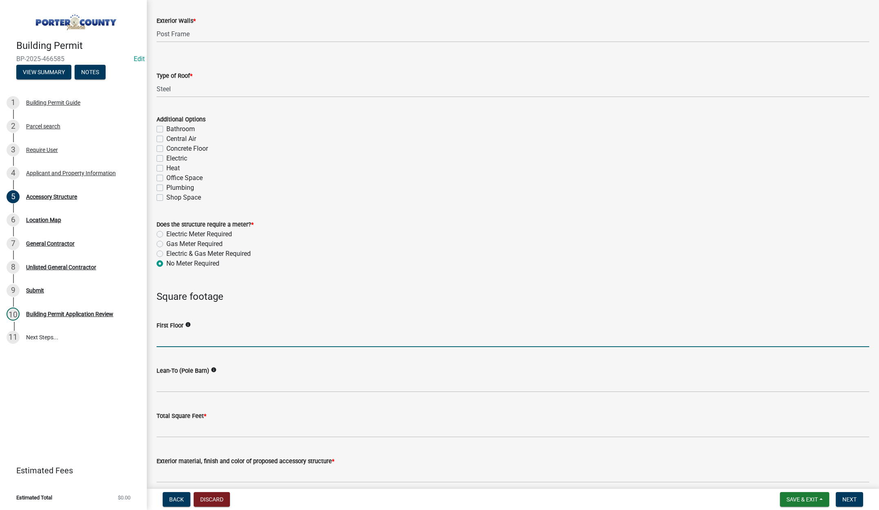
drag, startPoint x: 195, startPoint y: 342, endPoint x: 197, endPoint y: 336, distance: 5.7
click at [195, 342] on input "text" at bounding box center [513, 339] width 713 height 17
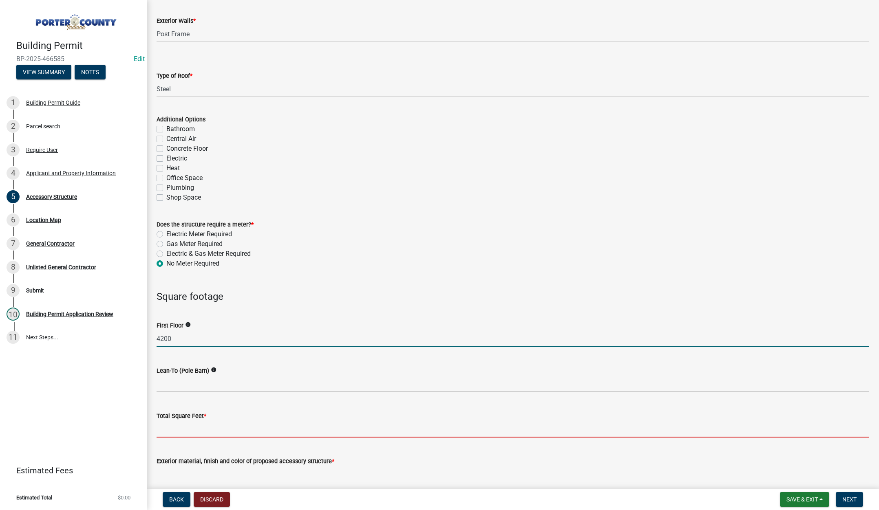
click at [196, 430] on input "text" at bounding box center [513, 429] width 713 height 17
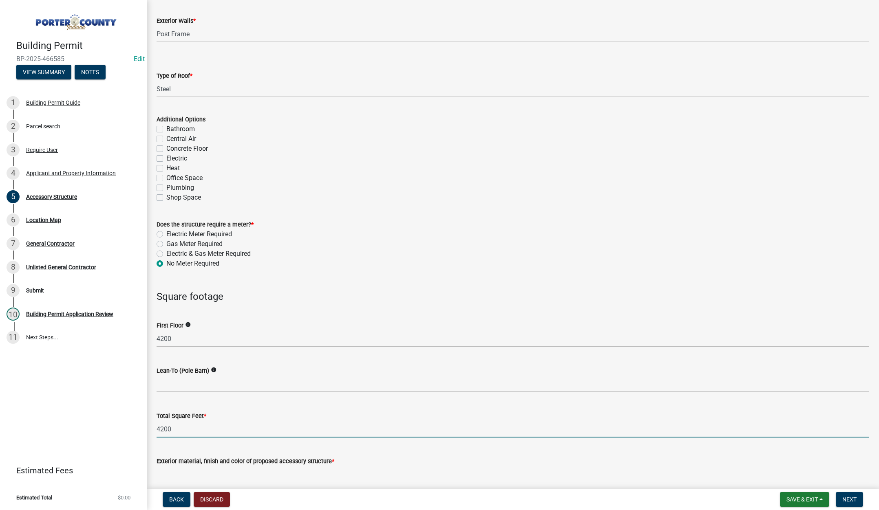
scroll to position [530, 0]
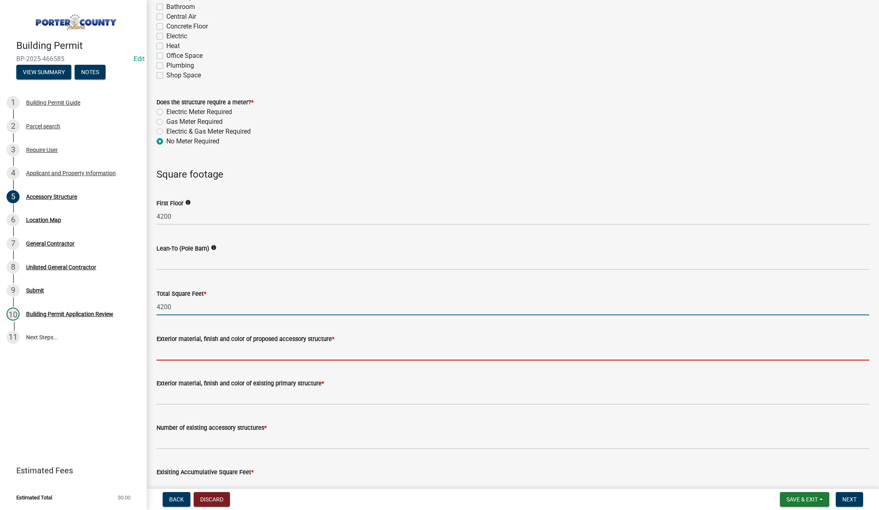
click at [215, 352] on input "Exterior material, finish and color of proposed accessory structure *" at bounding box center [513, 352] width 713 height 17
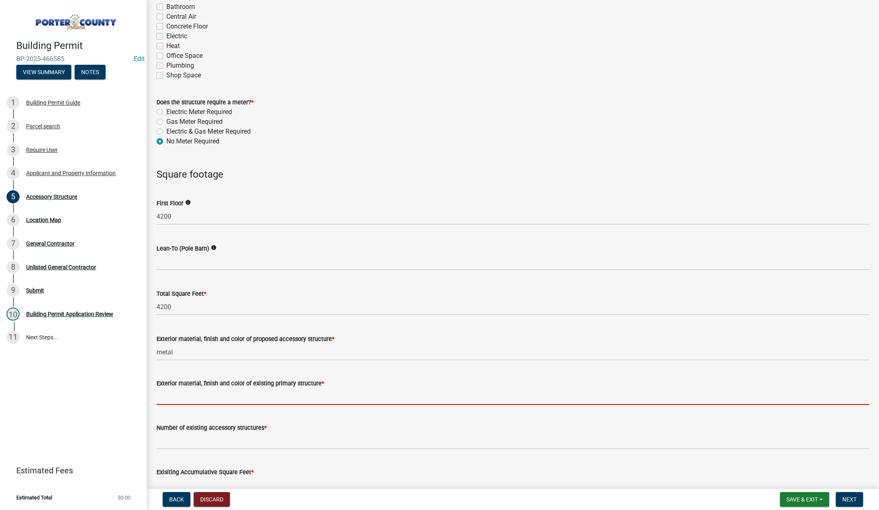
click at [178, 397] on input "Exterior material, finish and color of existing primary structure *" at bounding box center [513, 397] width 713 height 17
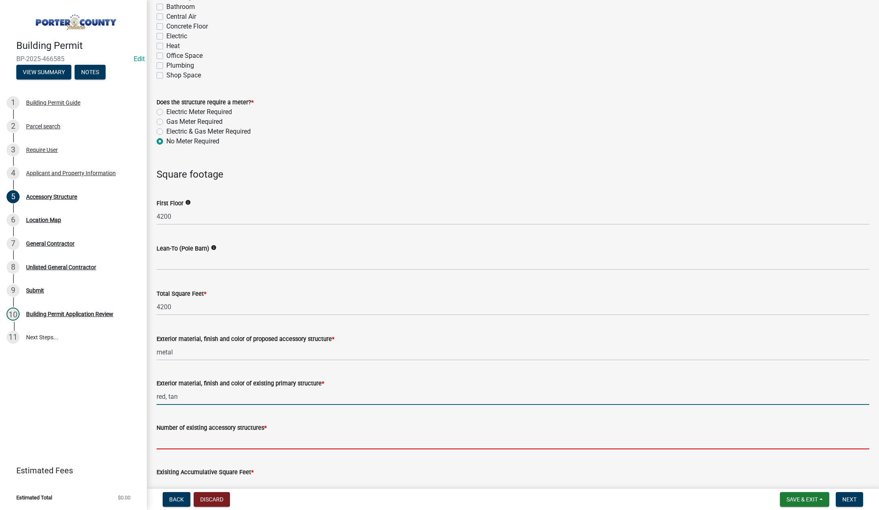
click at [219, 439] on input "Number of existing accessory structures *" at bounding box center [513, 441] width 713 height 17
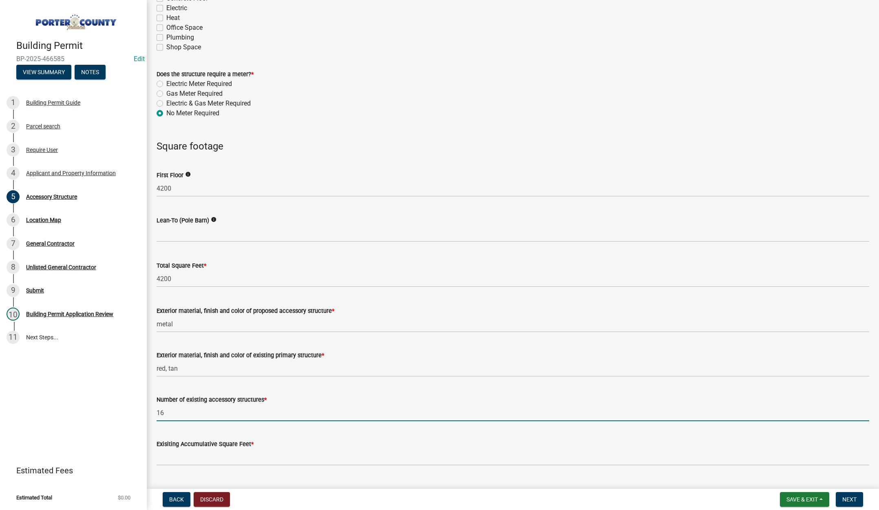
scroll to position [611, 0]
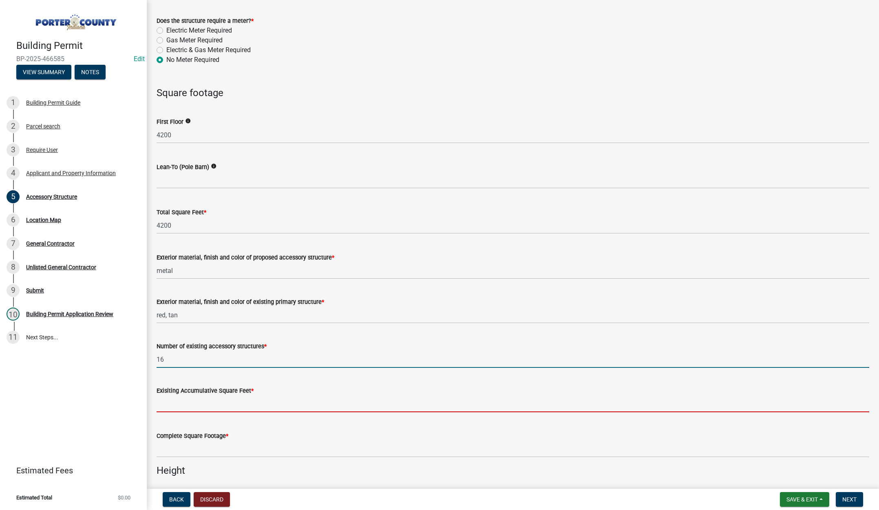
click at [232, 403] on input "text" at bounding box center [513, 404] width 713 height 17
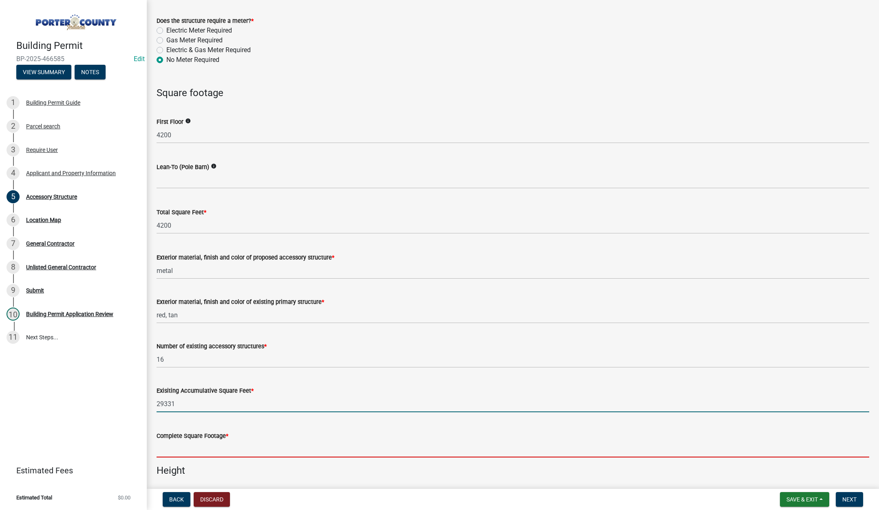
click at [194, 452] on input "text" at bounding box center [513, 449] width 713 height 17
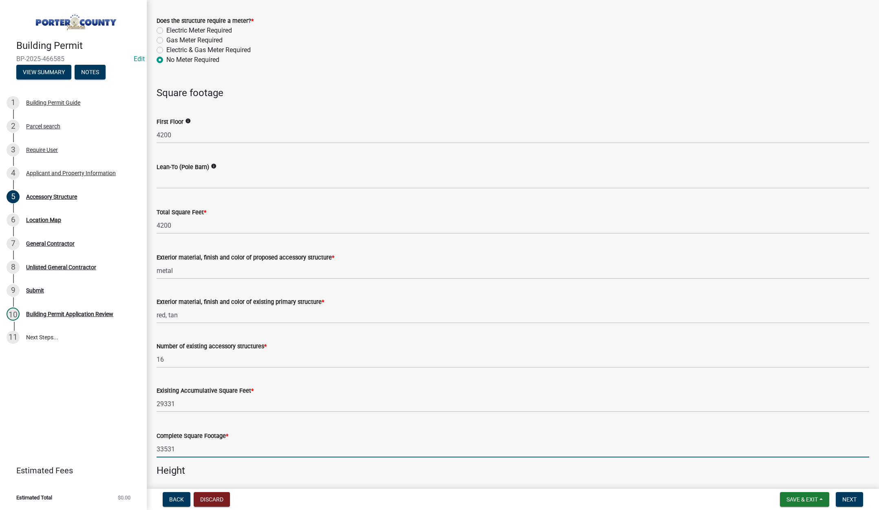
scroll to position [775, 0]
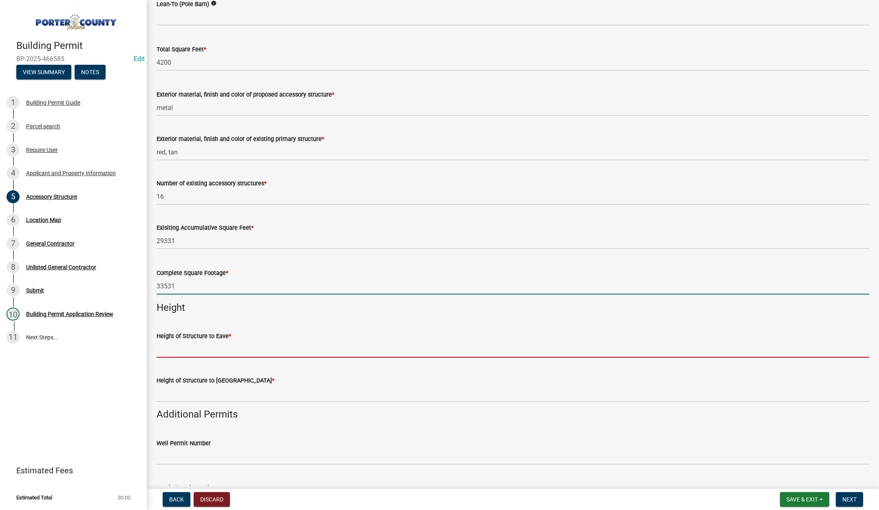
click at [208, 351] on input "Height of Structure to Eave *" at bounding box center [513, 349] width 713 height 17
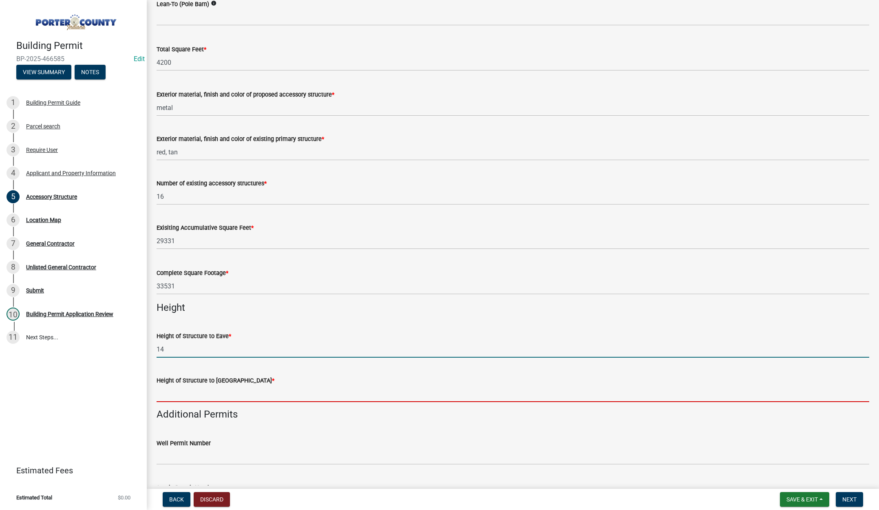
click at [177, 386] on input "Height of Structure to Roof Peak *" at bounding box center [513, 394] width 713 height 17
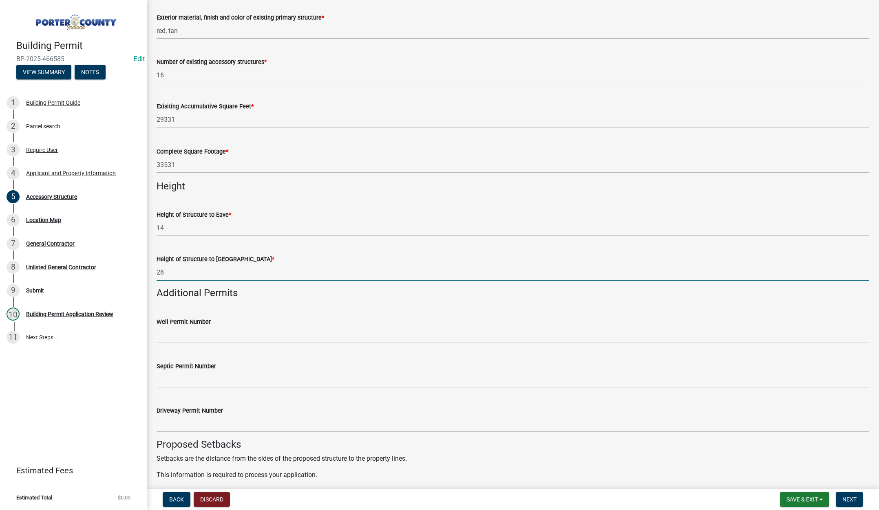
scroll to position [897, 0]
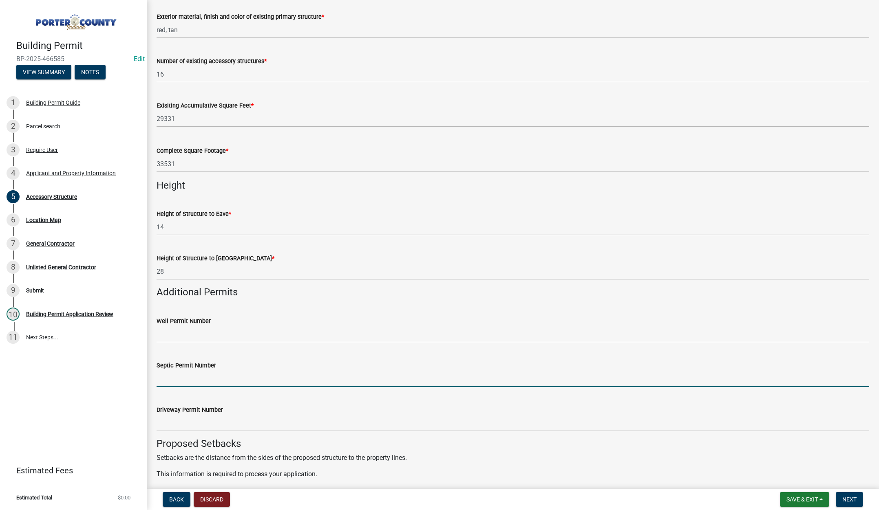
click at [188, 374] on input "Septic Permit Number" at bounding box center [513, 379] width 713 height 17
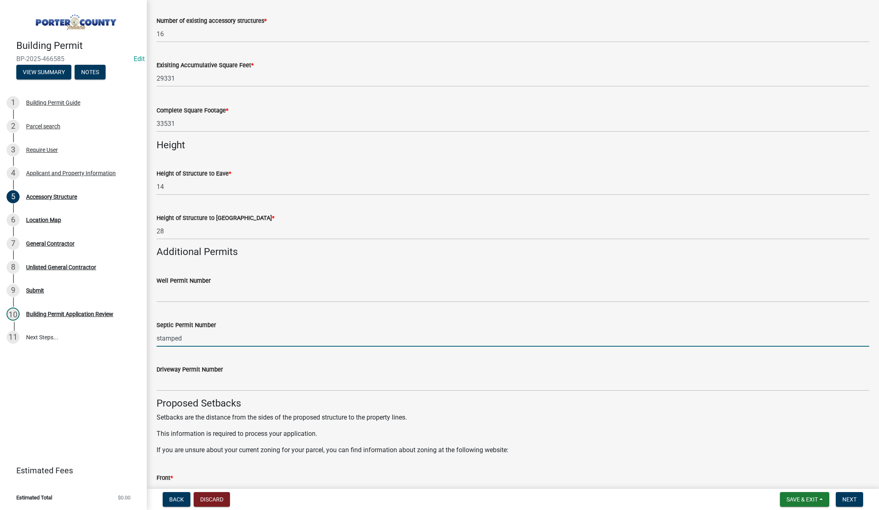
scroll to position [1060, 0]
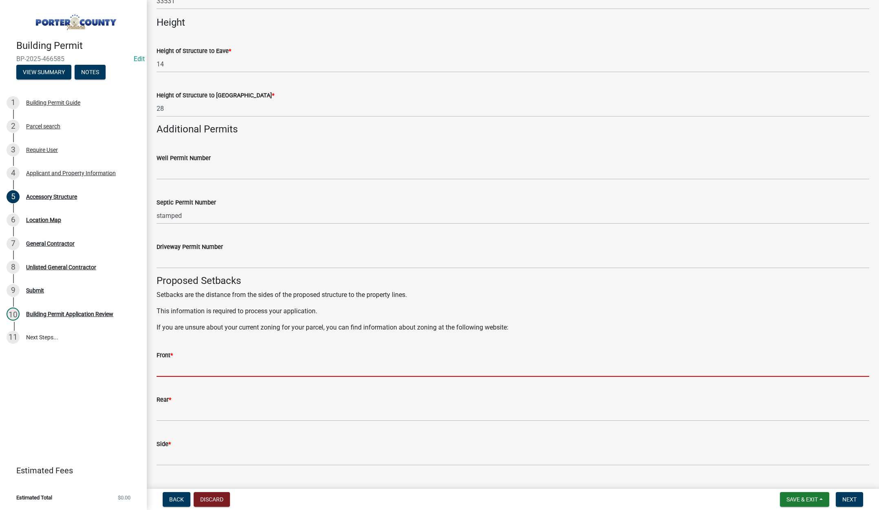
click at [199, 373] on input "Front *" at bounding box center [513, 368] width 713 height 17
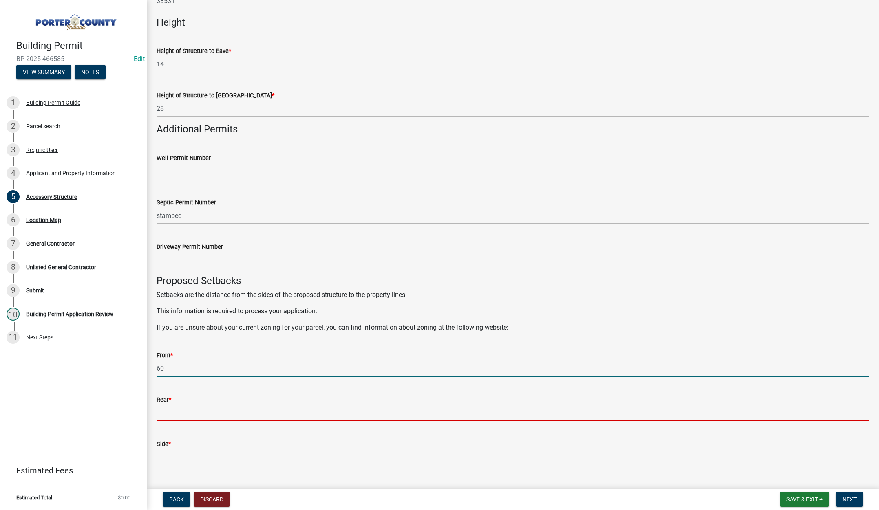
click at [185, 413] on input "Rear *" at bounding box center [513, 413] width 713 height 17
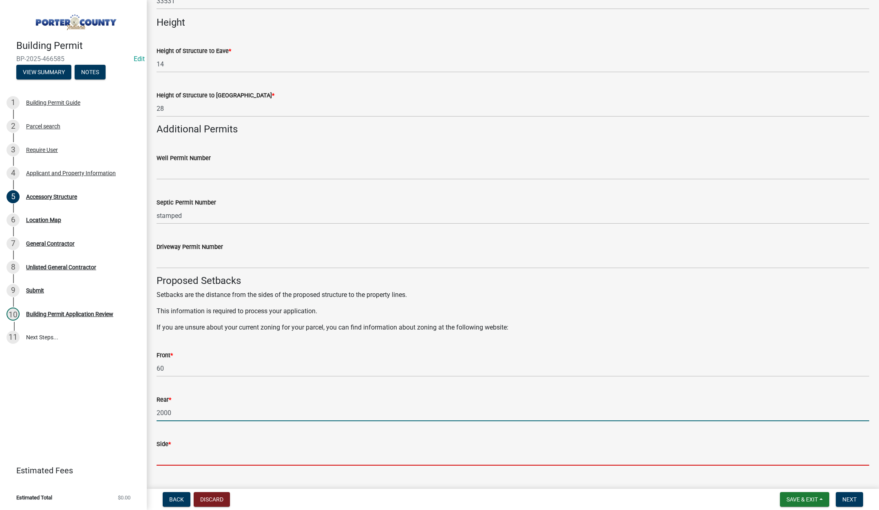
click at [181, 457] on input "Side *" at bounding box center [513, 457] width 713 height 17
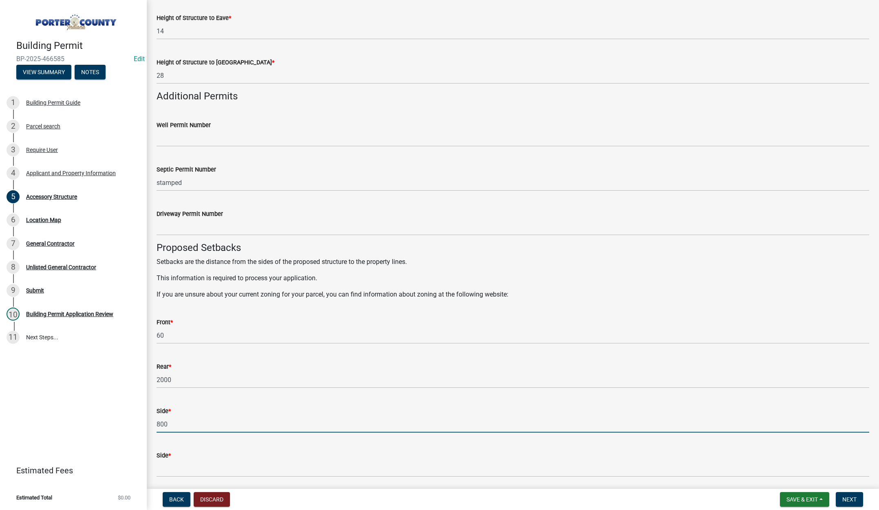
scroll to position [1223, 0]
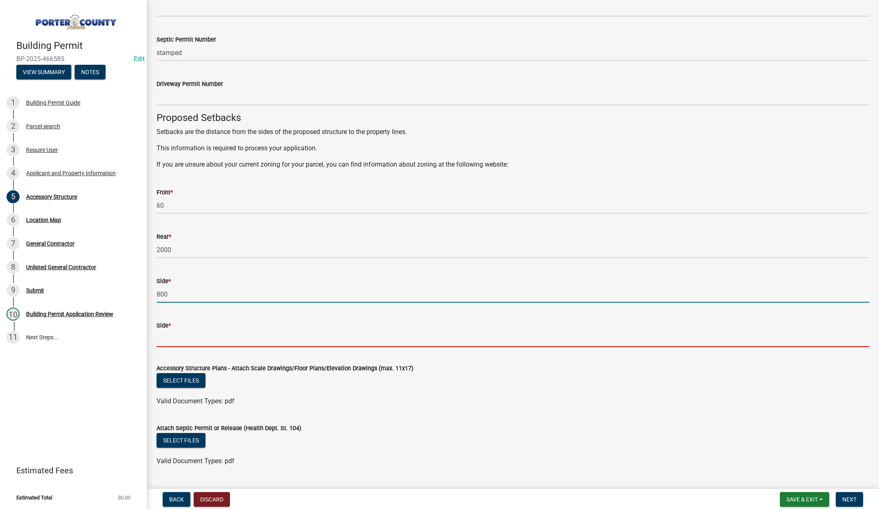
click at [209, 338] on input "Side *" at bounding box center [513, 339] width 713 height 17
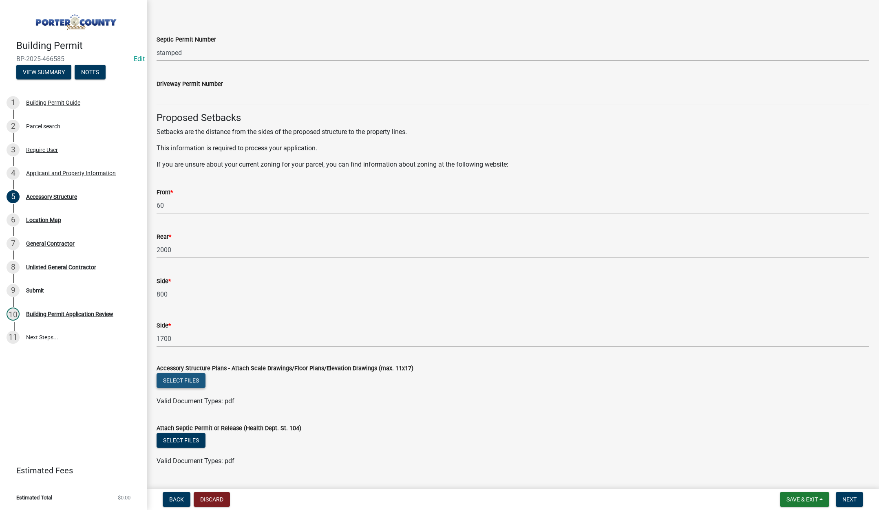
click at [186, 380] on button "Select files" at bounding box center [181, 380] width 49 height 15
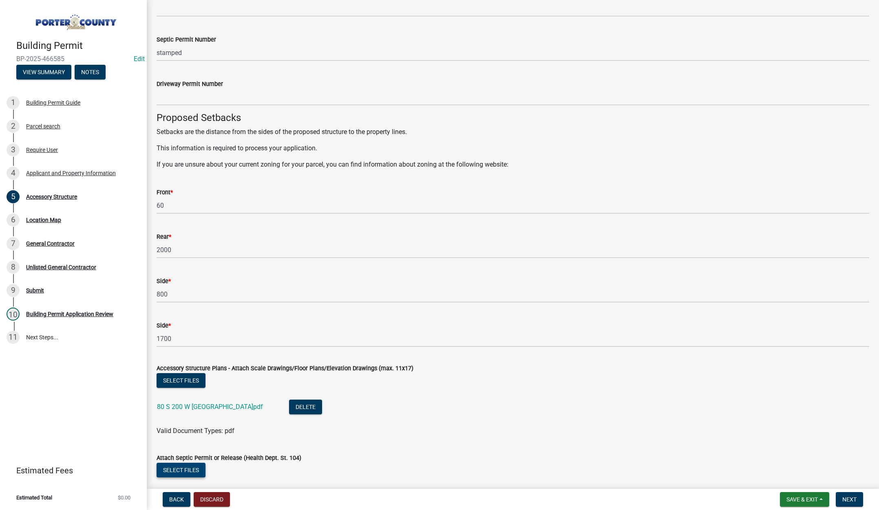
click at [185, 473] on button "Select files" at bounding box center [181, 470] width 49 height 15
click at [855, 497] on span "Next" at bounding box center [849, 500] width 14 height 7
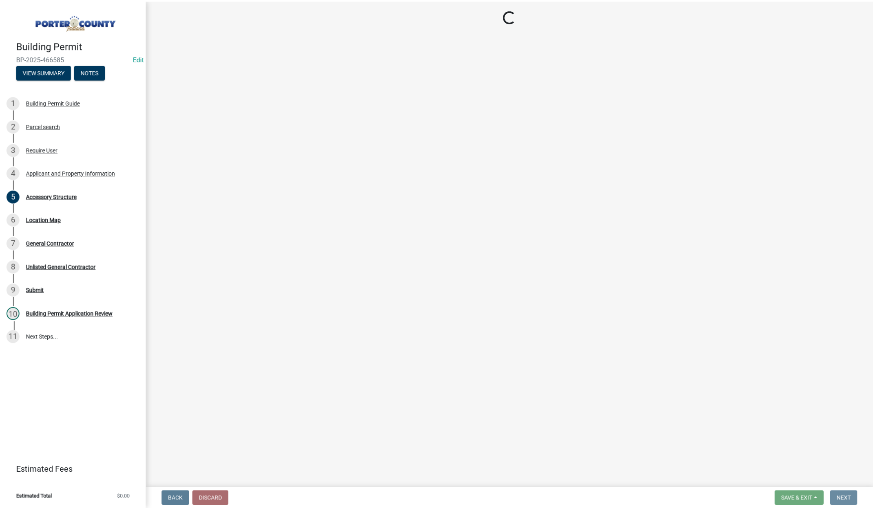
scroll to position [0, 0]
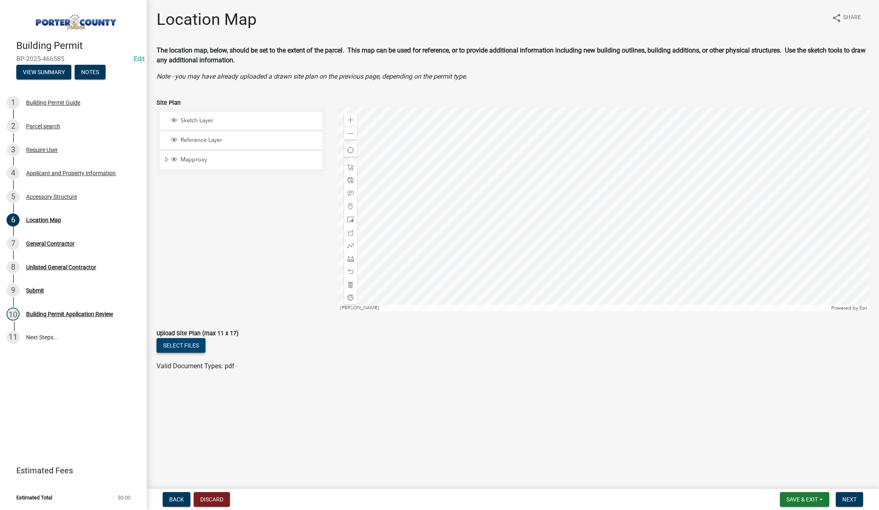
click at [187, 344] on button "Select files" at bounding box center [181, 345] width 49 height 15
click at [844, 497] on span "Next" at bounding box center [849, 500] width 14 height 7
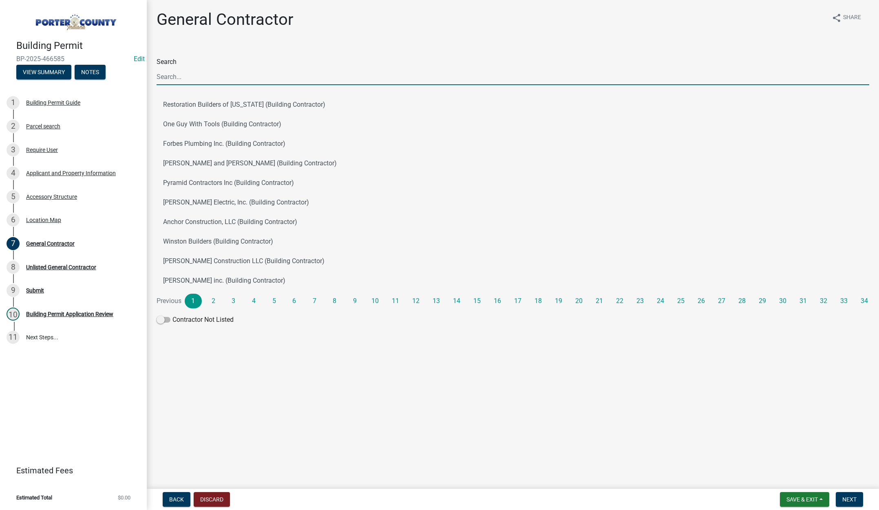
click at [183, 83] on input "Search" at bounding box center [513, 76] width 713 height 17
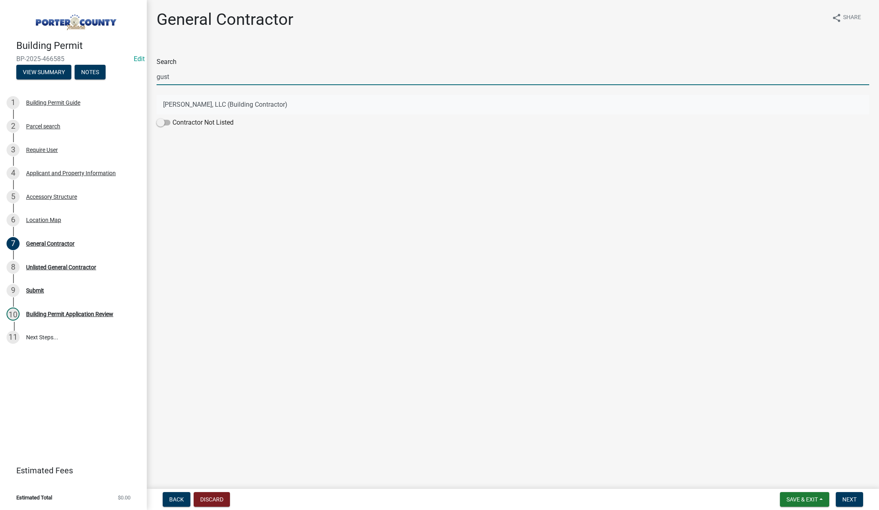
click at [235, 101] on button "Gustafson AG, LLC (Building Contractor)" at bounding box center [513, 105] width 713 height 20
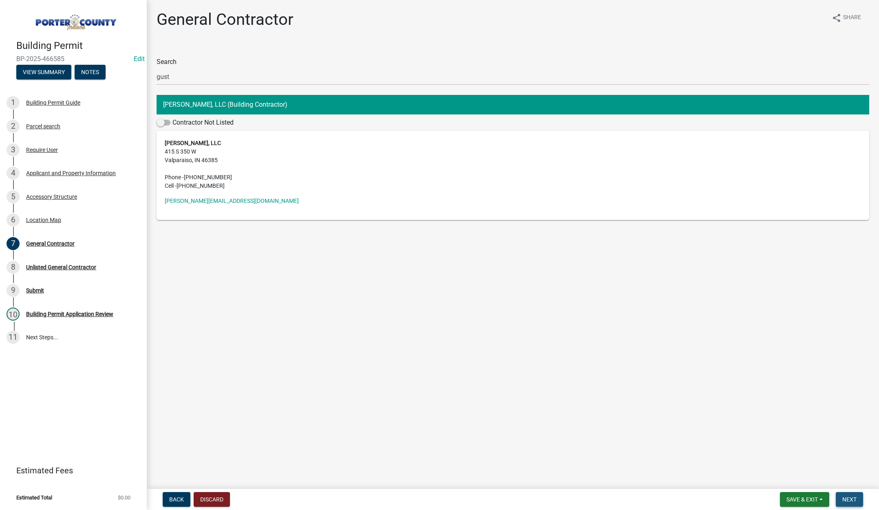
click at [846, 496] on button "Next" at bounding box center [849, 499] width 27 height 15
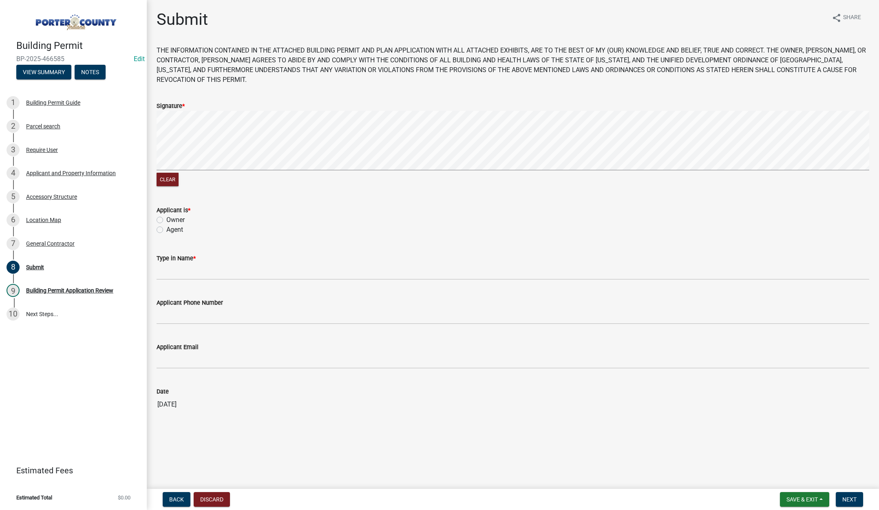
click at [166, 227] on label "Agent" at bounding box center [174, 230] width 17 height 10
click at [166, 227] on input "Agent" at bounding box center [168, 227] width 5 height 5
click at [177, 267] on input "Type in Name *" at bounding box center [513, 271] width 713 height 17
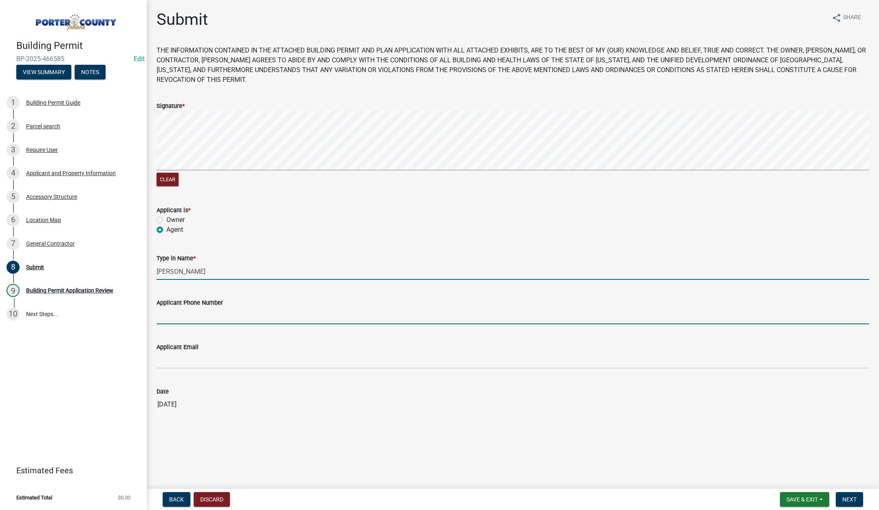
drag, startPoint x: 196, startPoint y: 320, endPoint x: 203, endPoint y: 308, distance: 13.1
click at [201, 317] on input "Applicant Phone Number" at bounding box center [513, 316] width 713 height 17
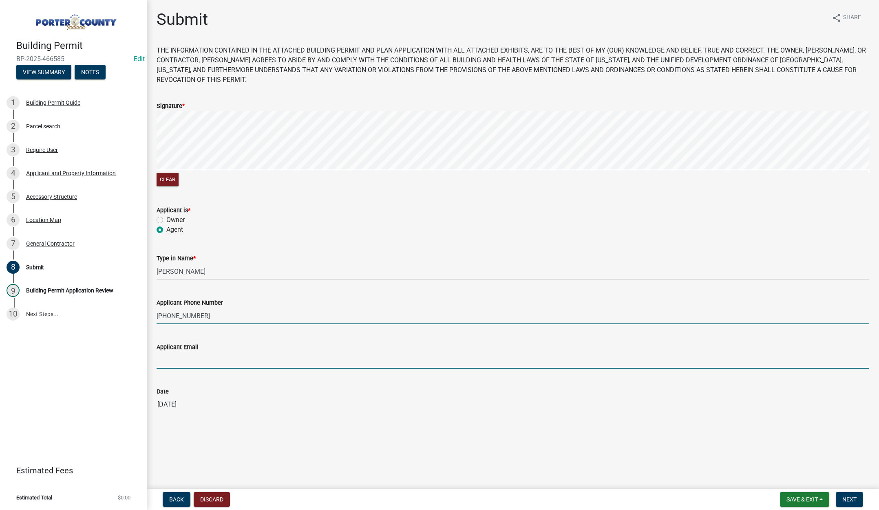
click at [186, 361] on input "Applicant Email" at bounding box center [513, 360] width 713 height 17
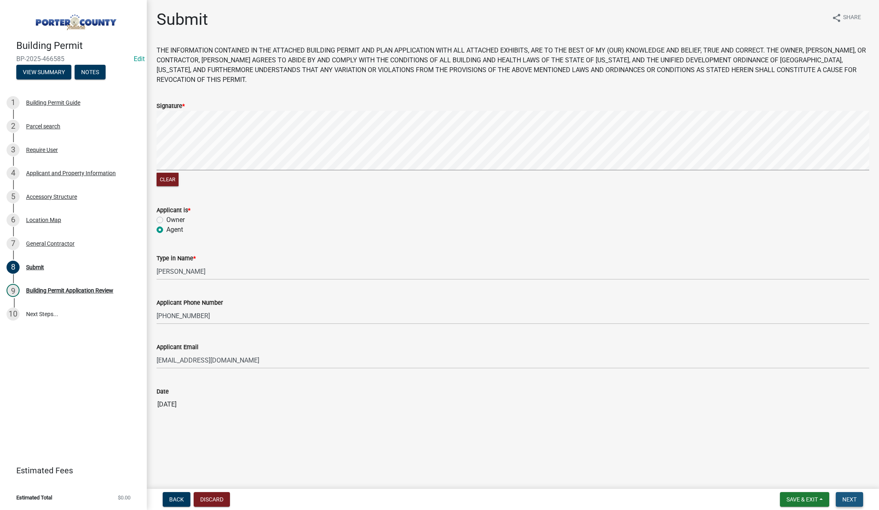
click at [852, 497] on span "Next" at bounding box center [849, 500] width 14 height 7
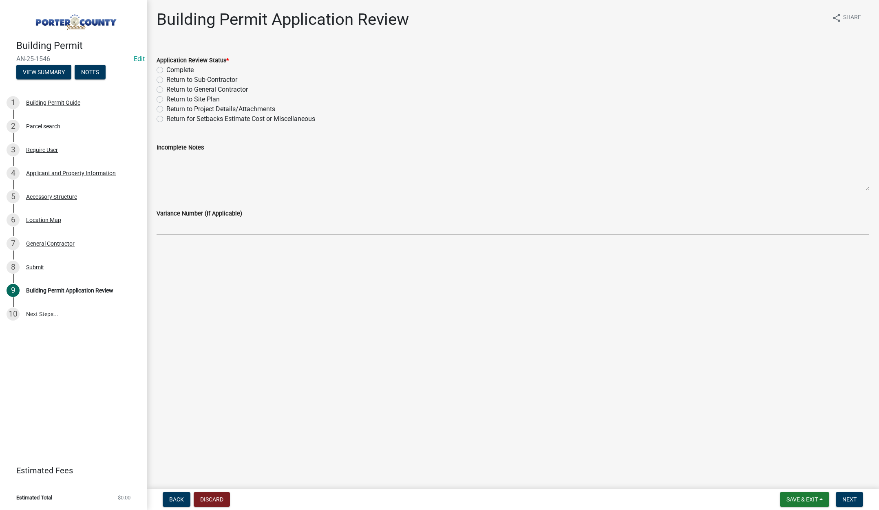
drag, startPoint x: 161, startPoint y: 69, endPoint x: 179, endPoint y: 77, distance: 19.5
click at [166, 69] on label "Complete" at bounding box center [179, 70] width 27 height 10
click at [166, 69] on input "Complete" at bounding box center [168, 67] width 5 height 5
click at [847, 499] on span "Next" at bounding box center [849, 500] width 14 height 7
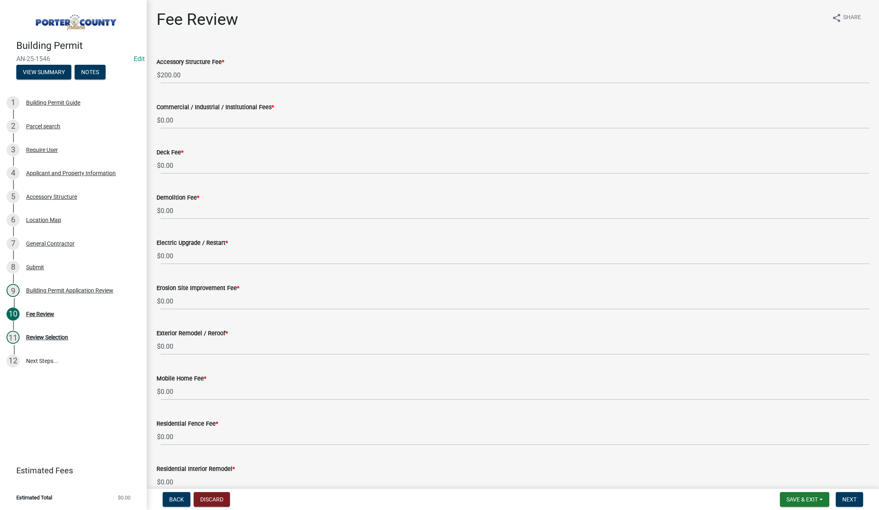
click at [849, 481] on input "0.00" at bounding box center [515, 482] width 709 height 17
click at [846, 495] on button "Next" at bounding box center [849, 499] width 27 height 15
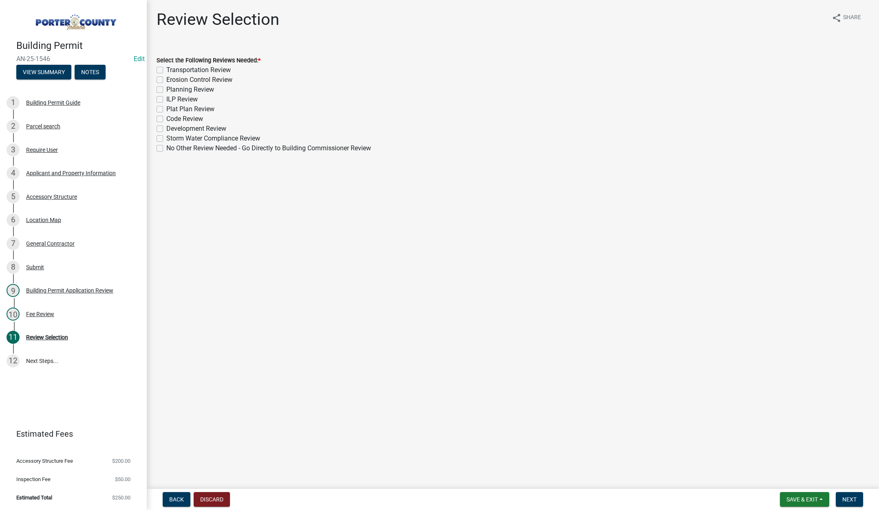
click at [166, 88] on label "Planning Review" at bounding box center [190, 90] width 48 height 10
click at [166, 88] on input "Planning Review" at bounding box center [168, 87] width 5 height 5
click at [848, 495] on button "Next" at bounding box center [849, 499] width 27 height 15
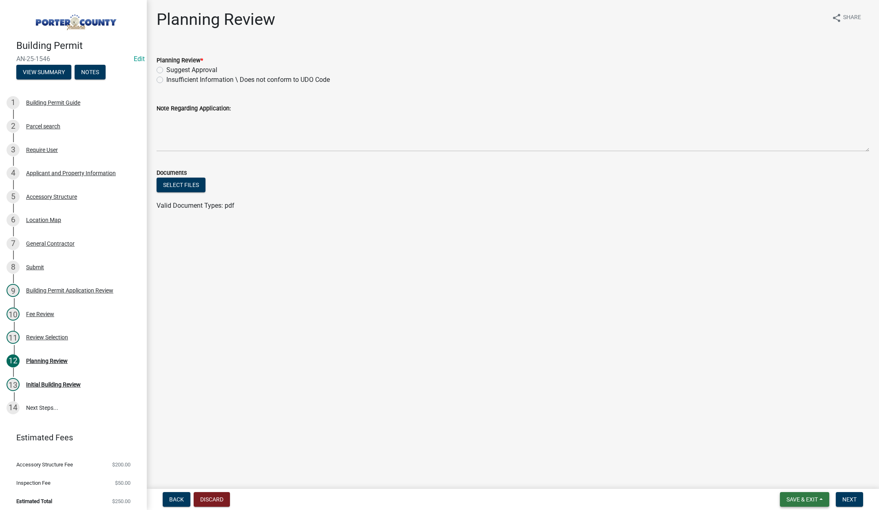
click at [810, 499] on span "Save & Exit" at bounding box center [801, 500] width 31 height 7
click at [808, 477] on button "Save & Exit" at bounding box center [796, 479] width 65 height 20
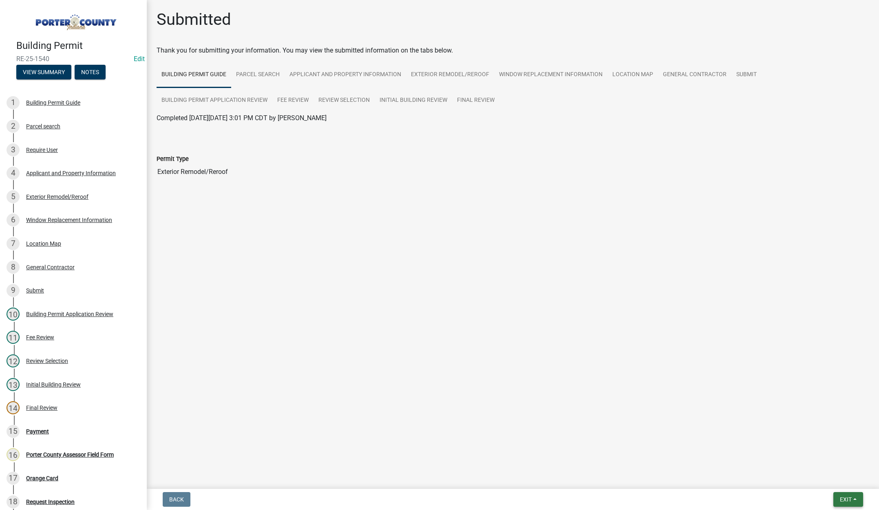
click at [843, 497] on span "Exit" at bounding box center [846, 500] width 12 height 7
click at [832, 477] on button "Save & Exit" at bounding box center [830, 479] width 65 height 20
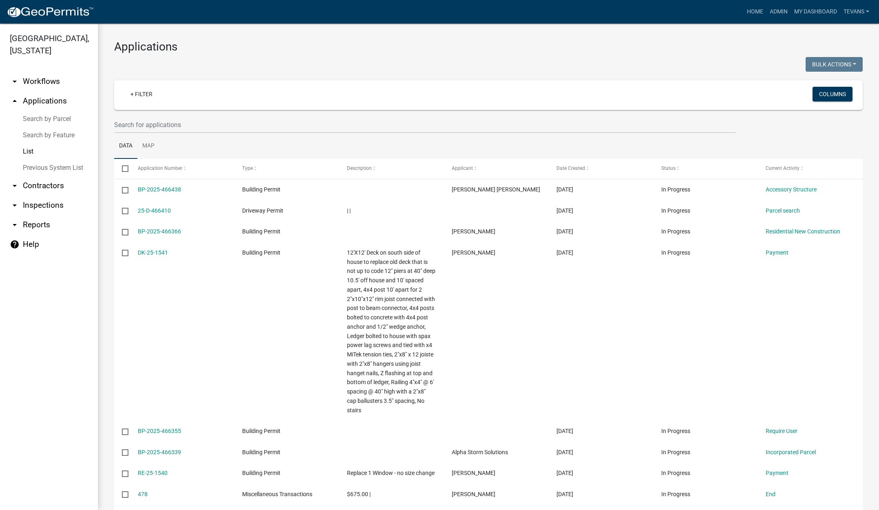
click at [50, 176] on link "arrow_drop_down Contractors" at bounding box center [49, 186] width 98 height 20
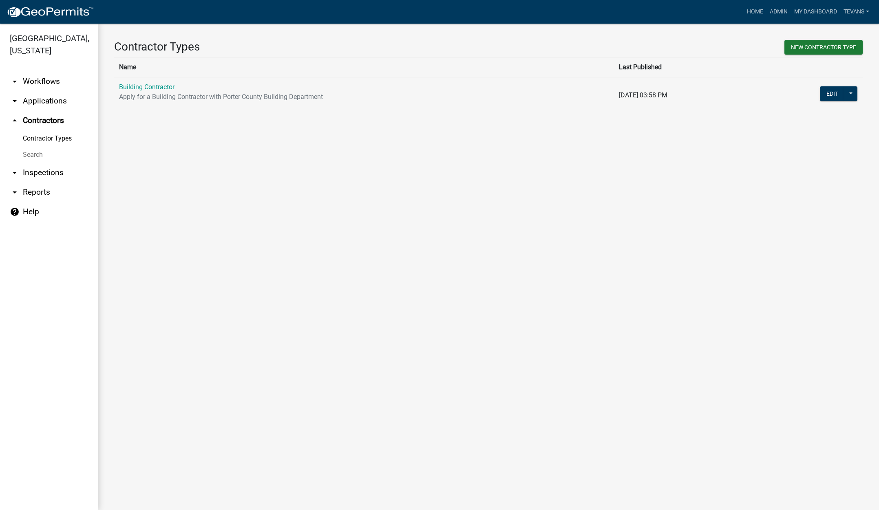
click at [36, 147] on link "Search" at bounding box center [49, 155] width 98 height 16
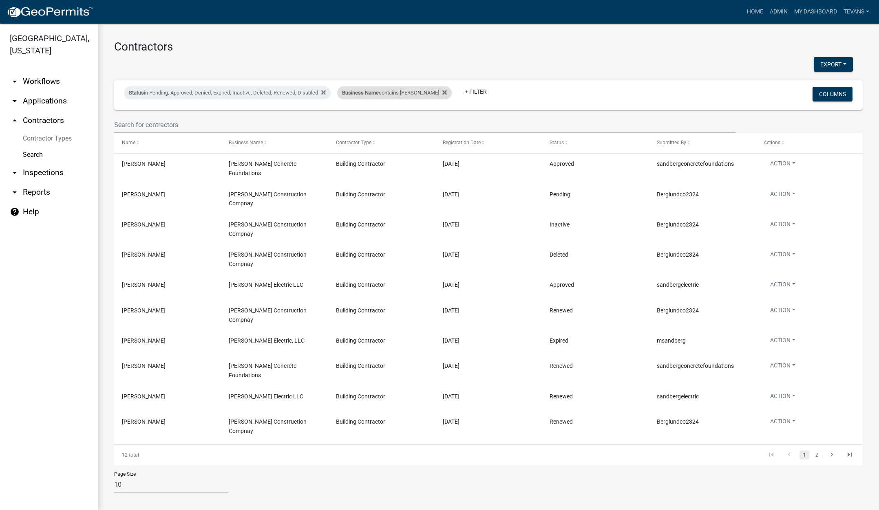
click at [385, 96] on div "Business Name contains berg" at bounding box center [394, 92] width 115 height 13
click at [375, 127] on input "berg" at bounding box center [386, 123] width 75 height 17
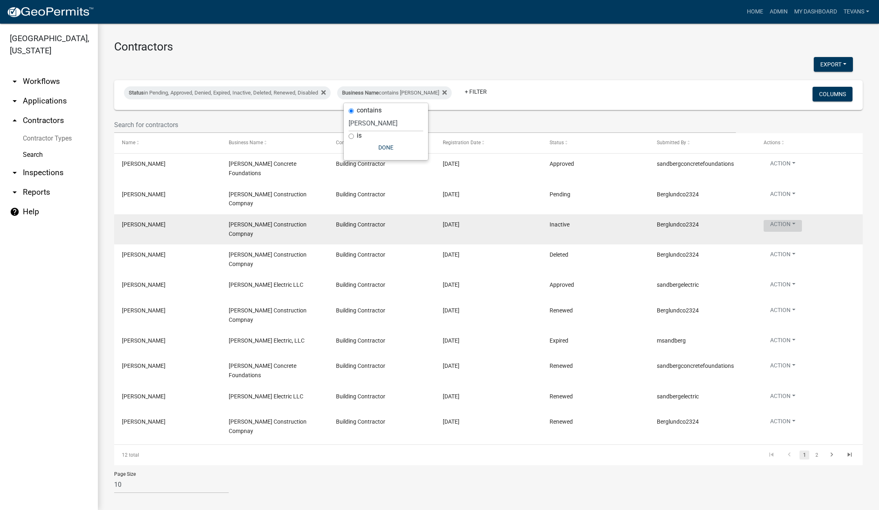
click at [787, 171] on button "Action" at bounding box center [783, 165] width 38 height 12
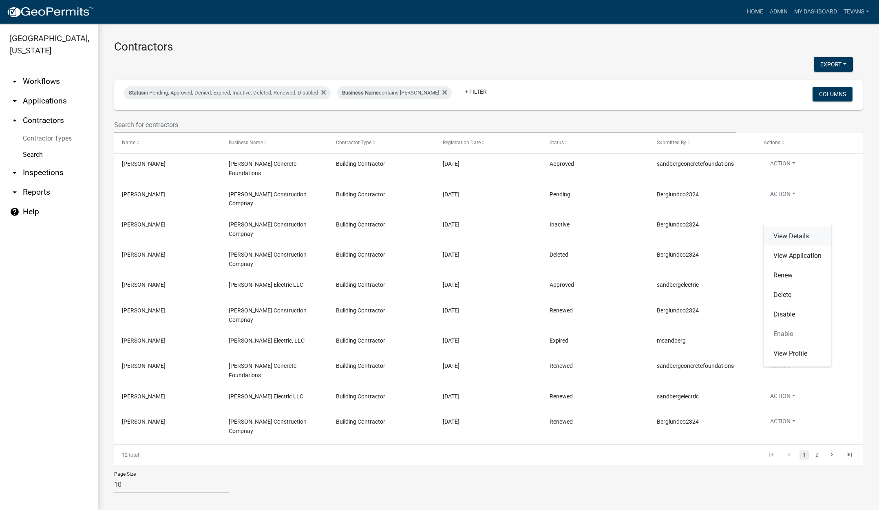
click at [784, 232] on link "View Details" at bounding box center [798, 237] width 68 height 20
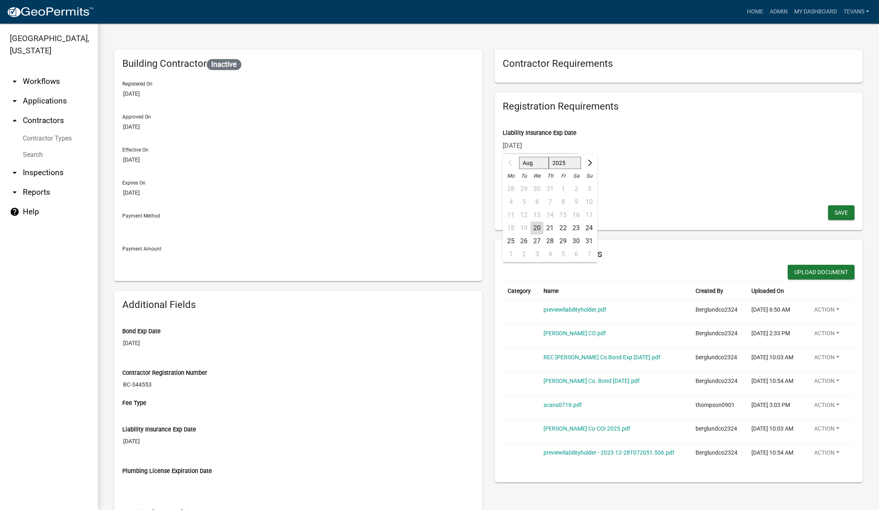
click at [553, 150] on div "06/01/2025 Aug Sep Oct Nov Dec 2025 2026 2027 2028 2029 2030 2031 2032 2033 203…" at bounding box center [540, 145] width 75 height 17
click at [569, 161] on select "2025 2026 2027 2028 2029 2030 2031 2032 2033 2034 2035 2036 2037 2038 2039 2040…" at bounding box center [565, 163] width 33 height 12
select select "2026"
click at [549, 157] on select "2025 2026 2027 2028 2029 2030 2031 2032 2033 2034 2035 2036 2037 2038 2039 2040…" at bounding box center [565, 163] width 33 height 12
click at [531, 161] on select "Jan Feb Mar Apr May Jun Jul Aug Sep Oct Nov Dec" at bounding box center [535, 163] width 33 height 12
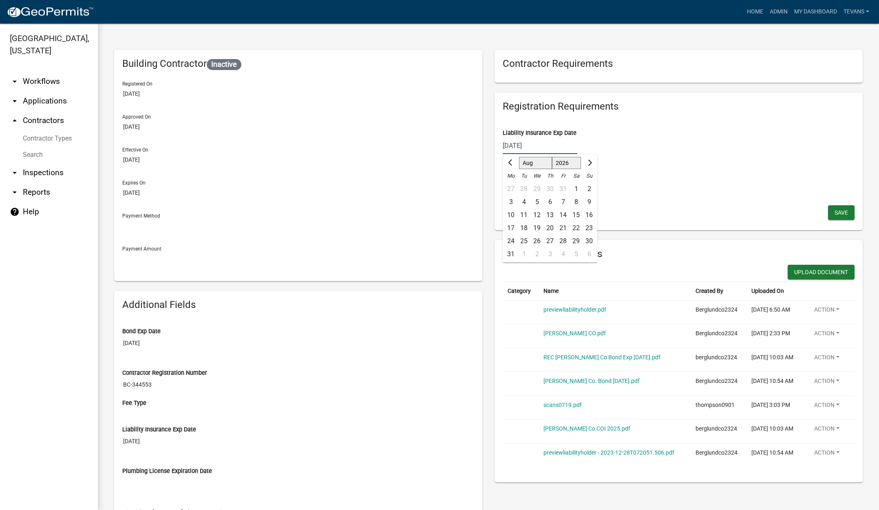
select select "6"
click at [519, 157] on select "Jan Feb Mar Apr May Jun Jul Aug Sep Oct Nov Dec" at bounding box center [535, 163] width 33 height 12
click at [507, 188] on div "1" at bounding box center [510, 189] width 13 height 13
type input "06/01/2026"
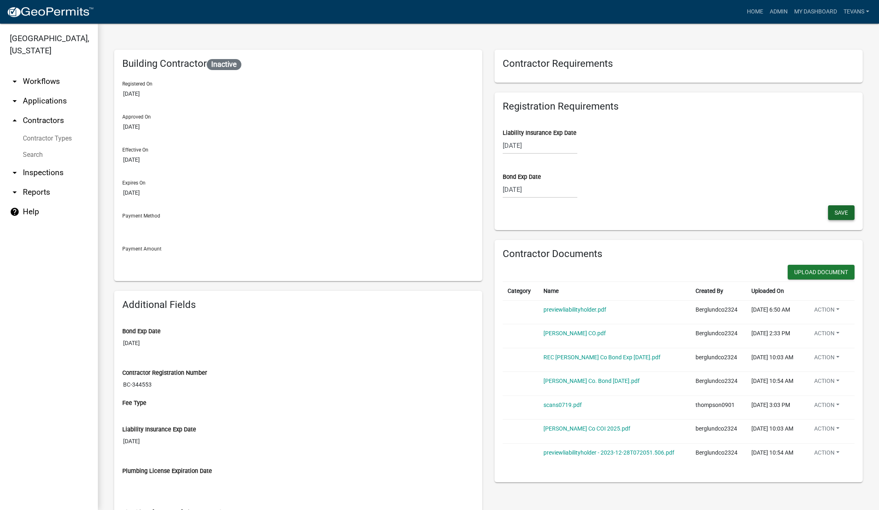
click at [830, 217] on button "Save" at bounding box center [841, 212] width 26 height 15
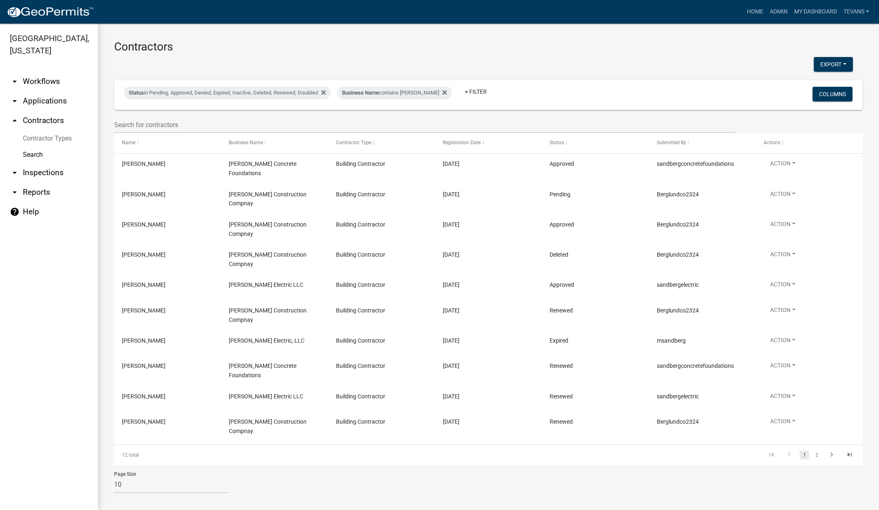
drag, startPoint x: 29, startPoint y: 88, endPoint x: 46, endPoint y: 97, distance: 18.6
click at [29, 91] on link "arrow_drop_down Applications" at bounding box center [49, 101] width 98 height 20
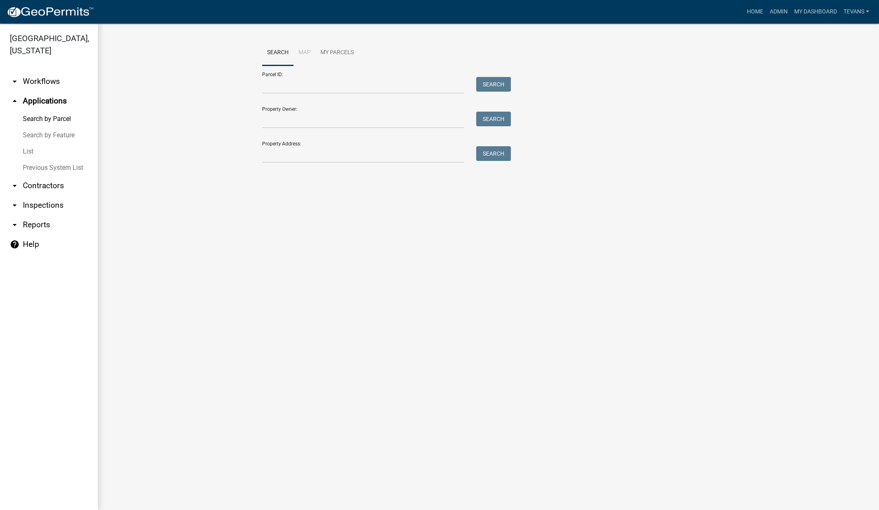
click at [29, 143] on link "List" at bounding box center [49, 151] width 98 height 16
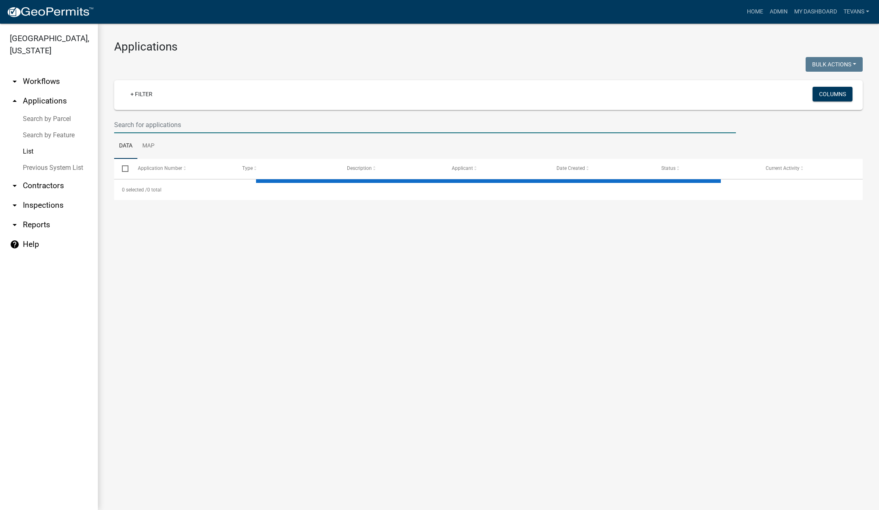
click at [150, 123] on input "text" at bounding box center [425, 125] width 622 height 17
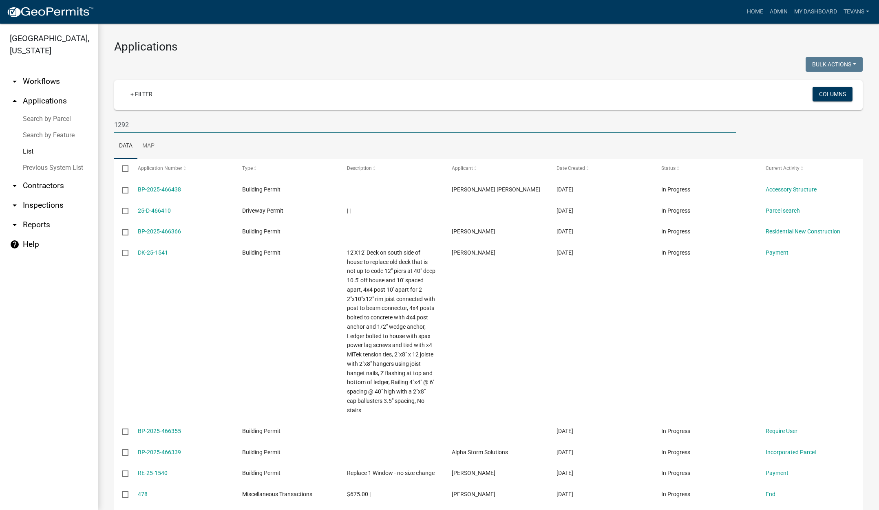
type input "1292"
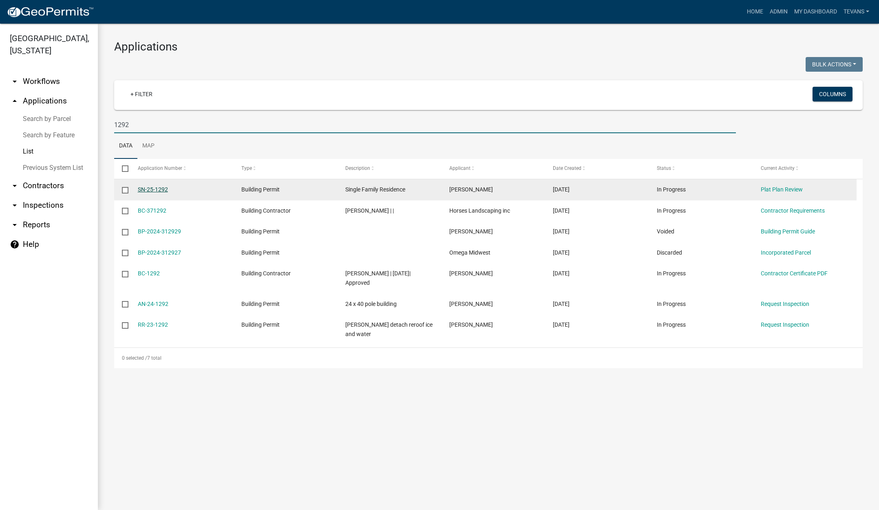
click at [166, 188] on link "SN-25-1292" at bounding box center [153, 189] width 30 height 7
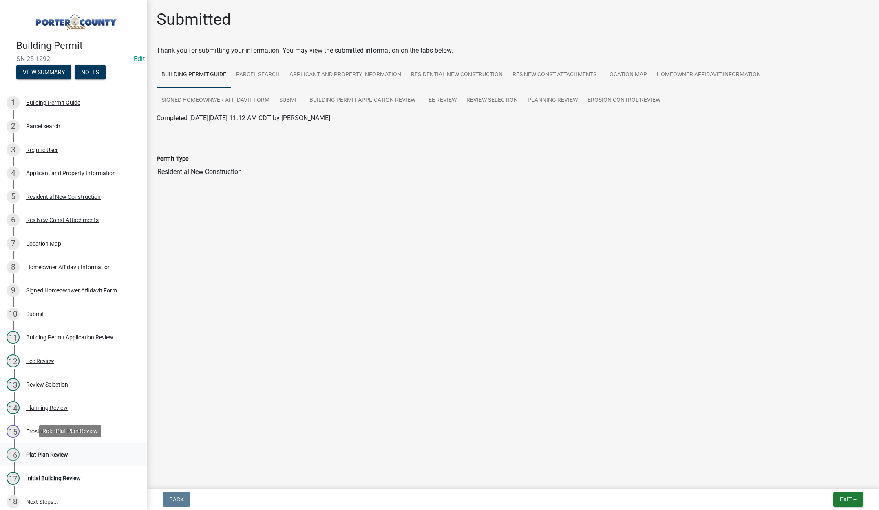
click at [49, 455] on div "Plat Plan Review" at bounding box center [47, 455] width 42 height 6
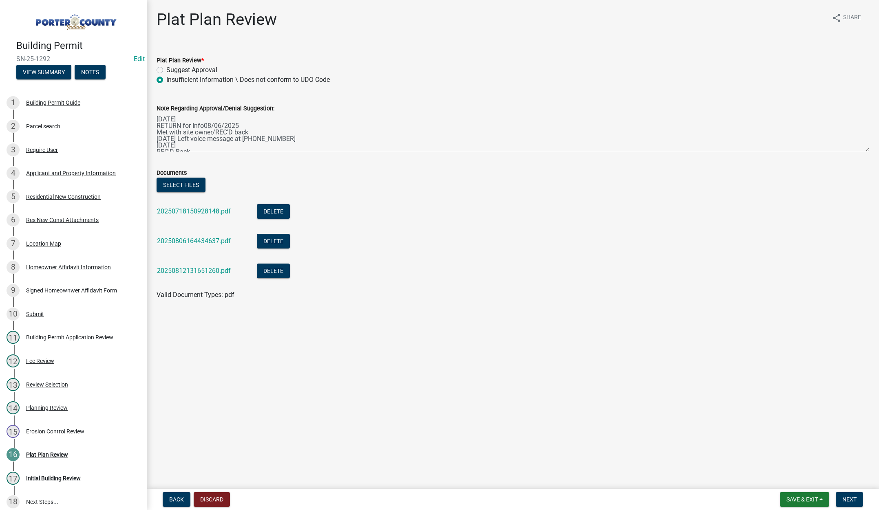
click at [166, 70] on label "Suggest Approval" at bounding box center [191, 70] width 51 height 10
click at [166, 70] on input "Suggest Approval" at bounding box center [168, 67] width 5 height 5
radio input "true"
click at [178, 185] on button "Select files" at bounding box center [181, 185] width 49 height 15
click at [853, 498] on span "Next" at bounding box center [849, 500] width 14 height 7
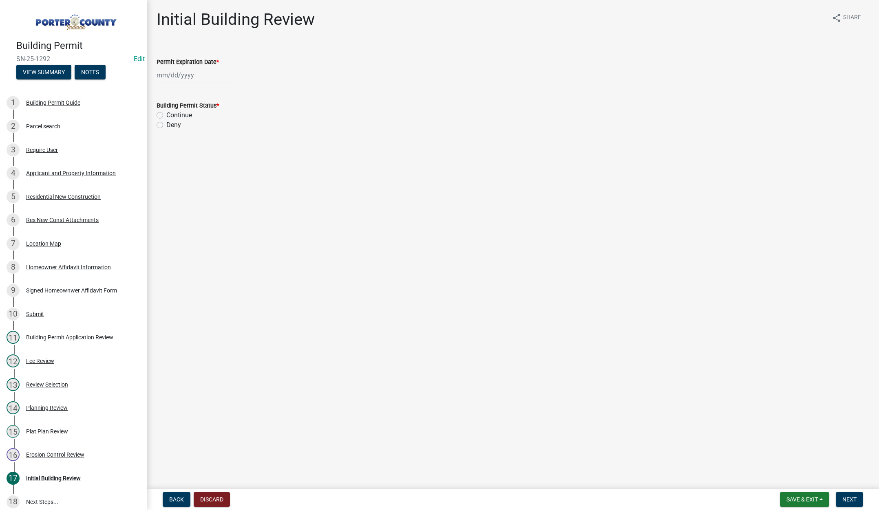
click at [208, 78] on div at bounding box center [194, 75] width 75 height 17
select select "8"
drag, startPoint x: 226, startPoint y: 93, endPoint x: 224, endPoint y: 98, distance: 5.7
click at [226, 93] on select "1525 1526 1527 1528 1529 1530 1531 1532 1533 1534 1535 1536 1537 1538 1539 1540…" at bounding box center [220, 92] width 29 height 12
select select "2027"
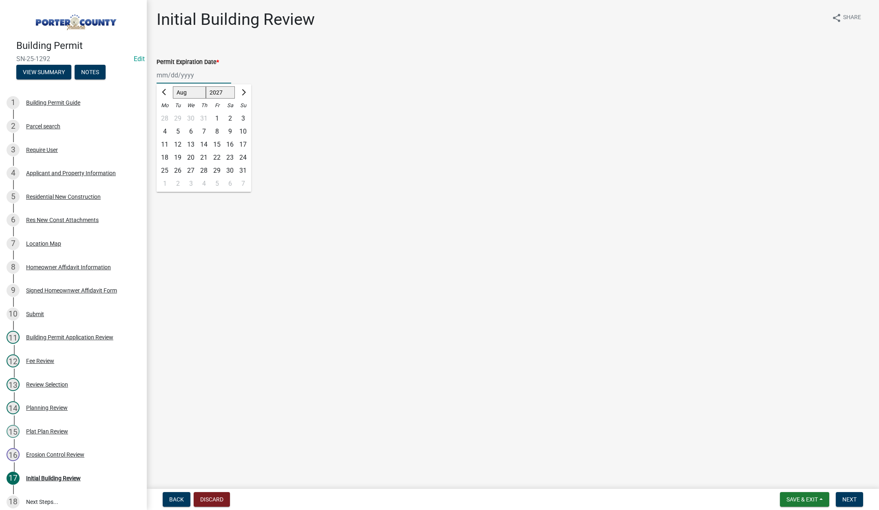
click at [206, 86] on select "1525 1526 1527 1528 1529 1530 1531 1532 1533 1534 1535 1536 1537 1538 1539 1540…" at bounding box center [220, 92] width 29 height 12
click at [219, 159] on div "20" at bounding box center [216, 157] width 13 height 13
type input "08/20/2027"
click at [166, 115] on label "Continue" at bounding box center [179, 115] width 26 height 10
click at [166, 115] on input "Continue" at bounding box center [168, 112] width 5 height 5
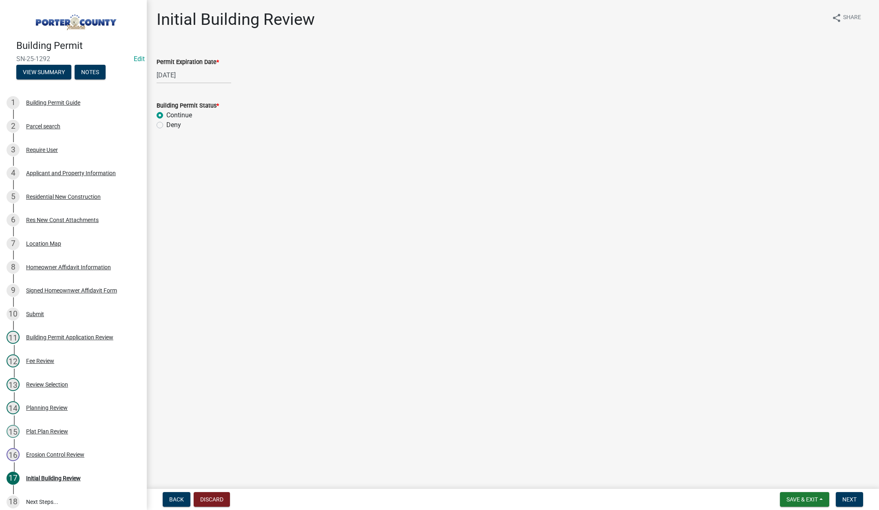
radio input "true"
click at [850, 499] on span "Next" at bounding box center [849, 500] width 14 height 7
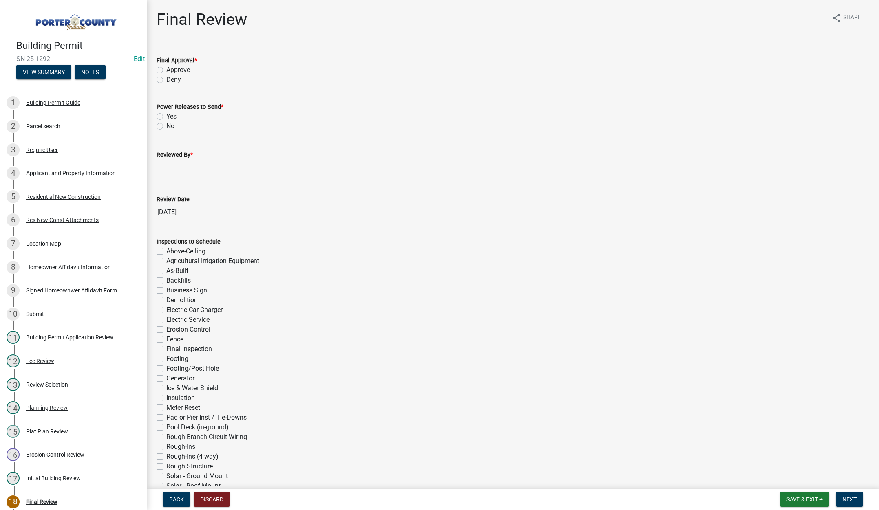
click at [166, 70] on label "Approve" at bounding box center [178, 70] width 24 height 10
click at [166, 70] on input "Approve" at bounding box center [168, 67] width 5 height 5
radio input "true"
drag, startPoint x: 160, startPoint y: 115, endPoint x: 166, endPoint y: 155, distance: 40.4
click at [166, 115] on label "Yes" at bounding box center [171, 117] width 10 height 10
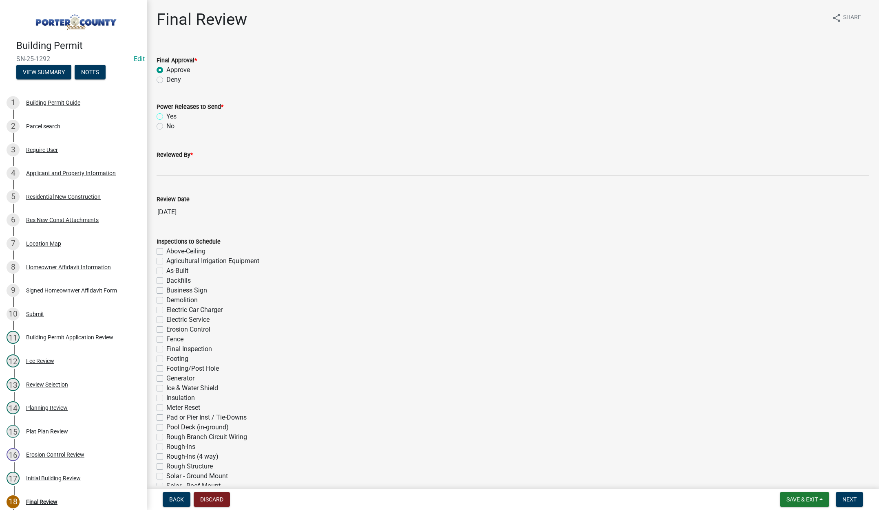
click at [166, 115] on input "Yes" at bounding box center [168, 114] width 5 height 5
radio input "true"
click at [168, 161] on input "Reviewed By *" at bounding box center [513, 168] width 713 height 17
type input "[PERSON_NAME]"
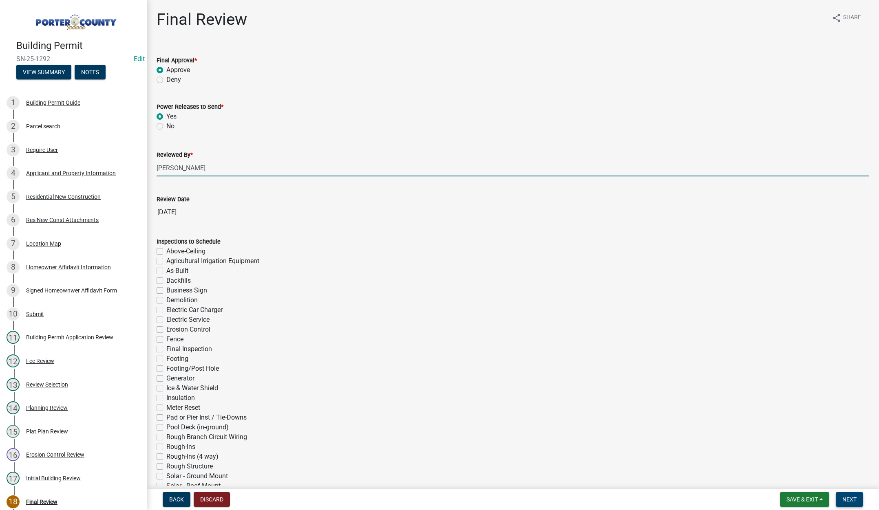
click at [860, 499] on button "Next" at bounding box center [849, 499] width 27 height 15
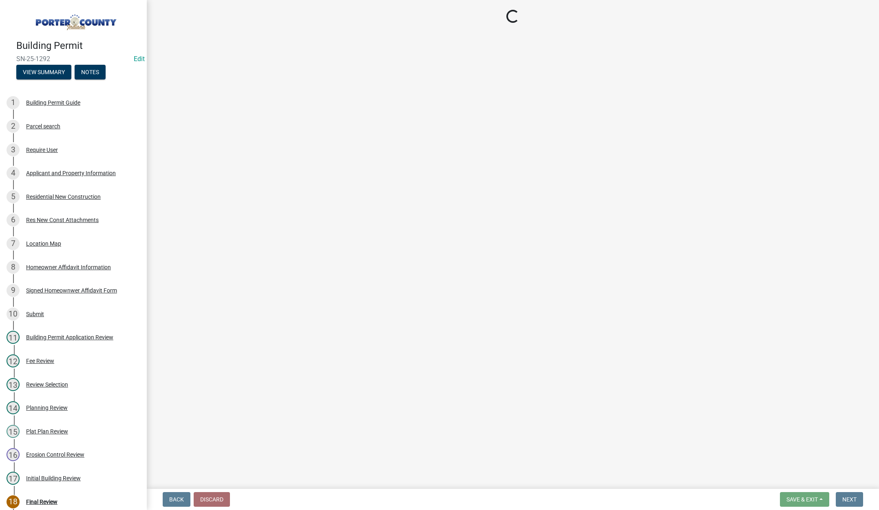
select select "3: 3"
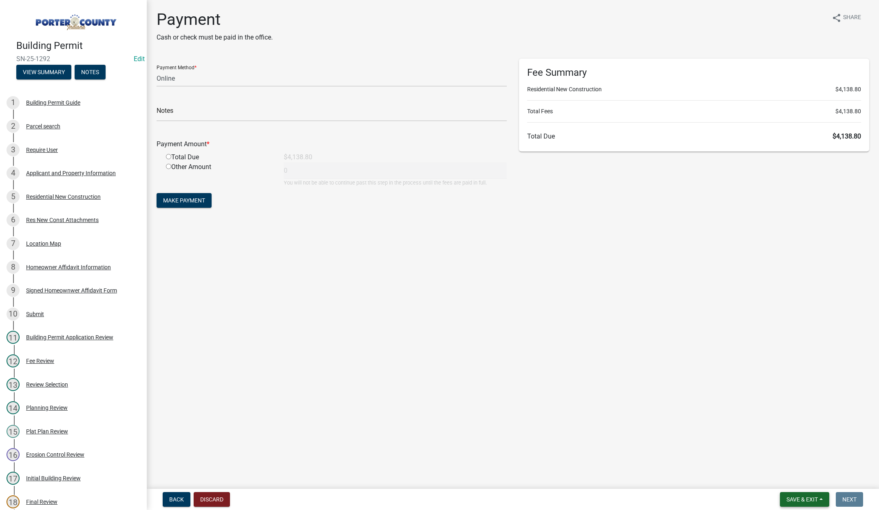
click at [793, 500] on span "Save & Exit" at bounding box center [801, 500] width 31 height 7
click at [792, 479] on button "Save & Exit" at bounding box center [796, 479] width 65 height 20
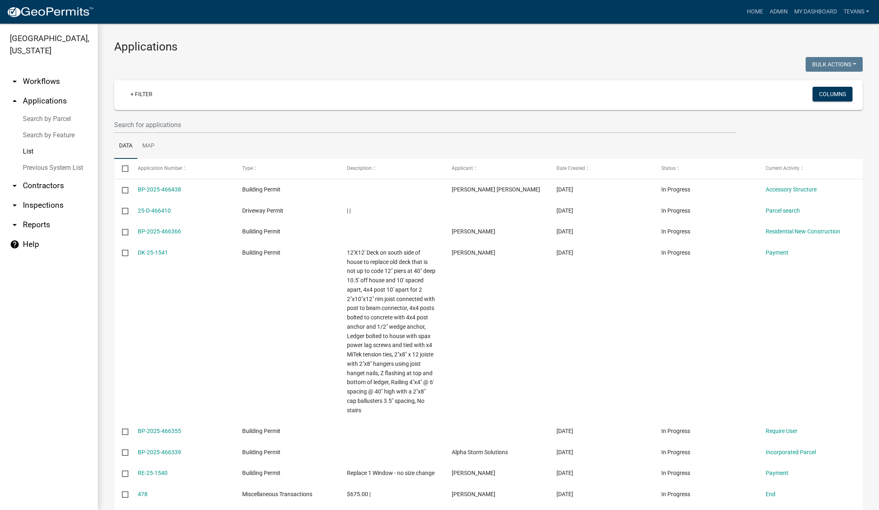
click at [36, 215] on link "arrow_drop_down Reports" at bounding box center [49, 225] width 98 height 20
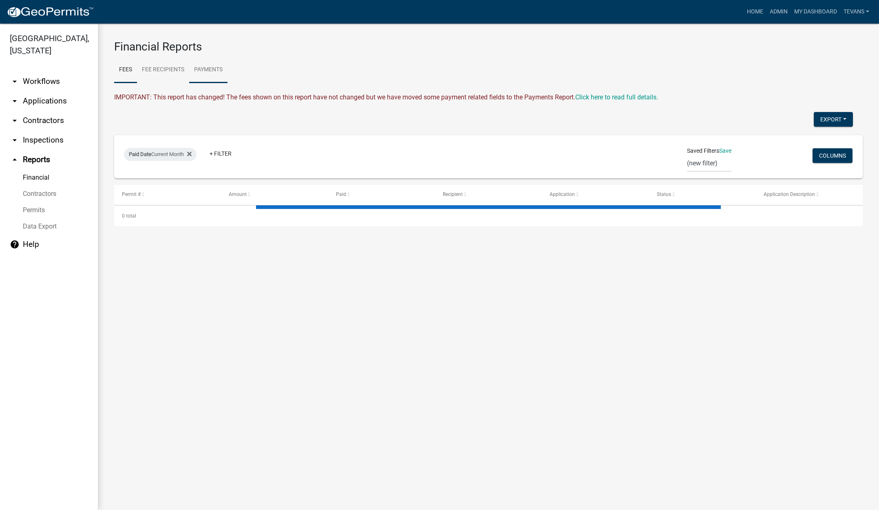
click at [211, 68] on link "Payments" at bounding box center [208, 70] width 38 height 26
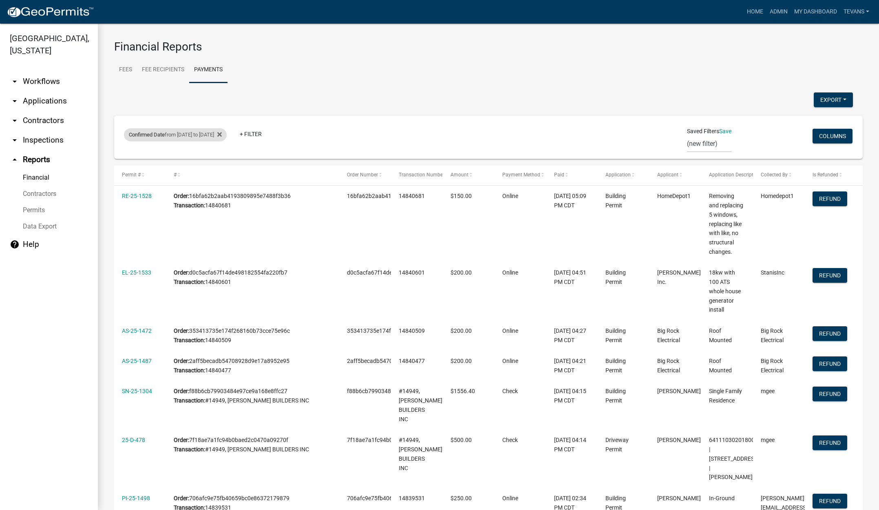
click at [221, 137] on div "Confirmed Date from 08/18/2025 to 08/18/2025" at bounding box center [175, 134] width 103 height 13
select select "custom"
click at [229, 202] on input "2025-08-18" at bounding box center [190, 200] width 82 height 17
type input "2025-08-19"
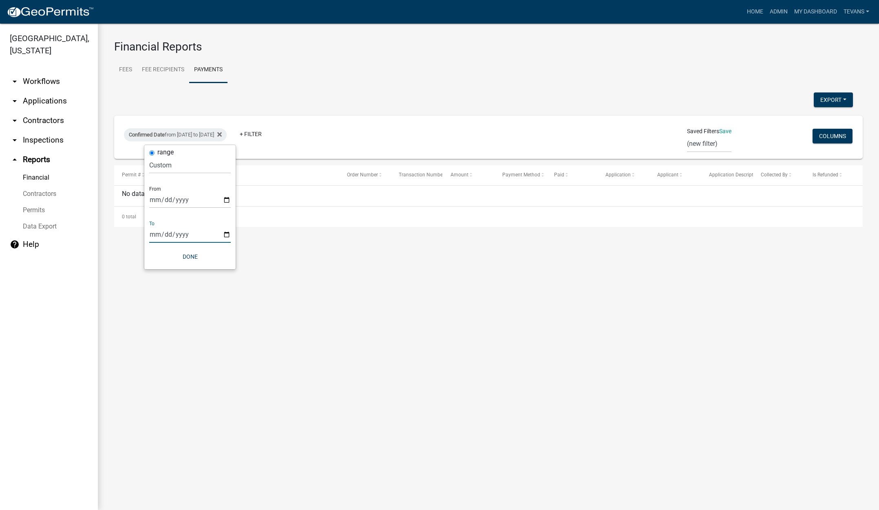
click at [226, 234] on input "2025-08-18" at bounding box center [190, 234] width 82 height 17
type input "2025-08-19"
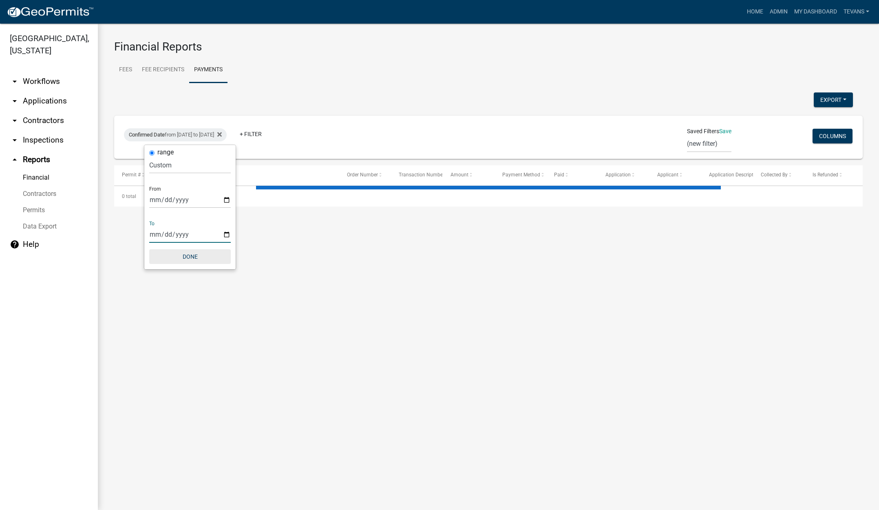
click at [193, 260] on button "Done" at bounding box center [190, 256] width 82 height 15
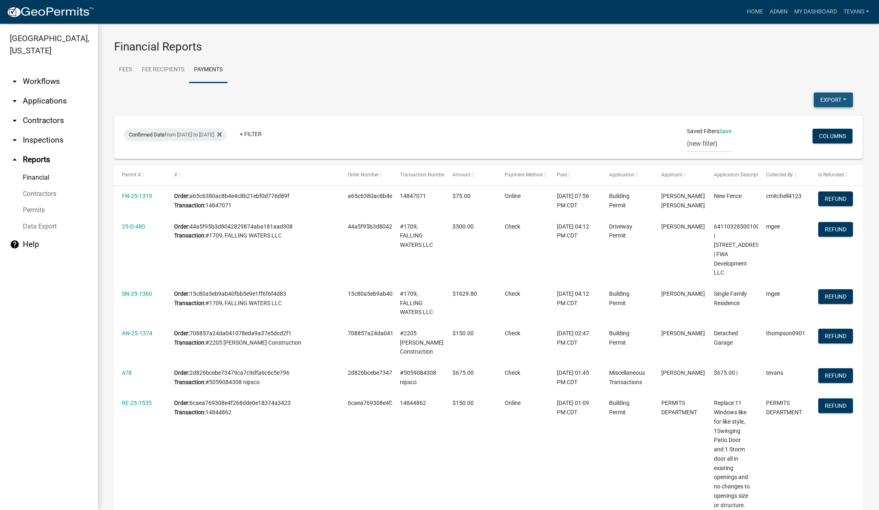
click at [832, 97] on button "Export" at bounding box center [833, 100] width 39 height 15
click at [793, 123] on button "Excel Format (.xlsx)" at bounding box center [815, 121] width 76 height 20
click at [46, 111] on link "arrow_drop_down Contractors" at bounding box center [49, 121] width 98 height 20
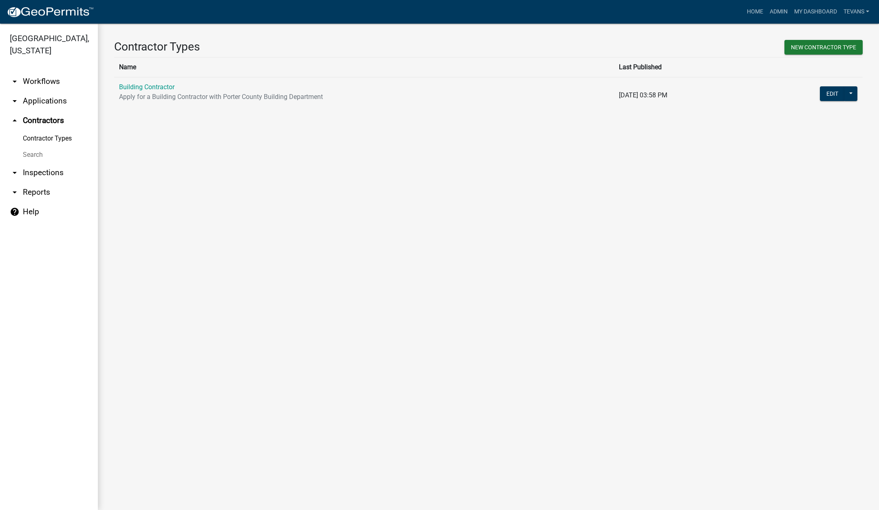
drag, startPoint x: 29, startPoint y: 141, endPoint x: 37, endPoint y: 137, distance: 8.6
click at [29, 147] on link "Search" at bounding box center [49, 155] width 98 height 16
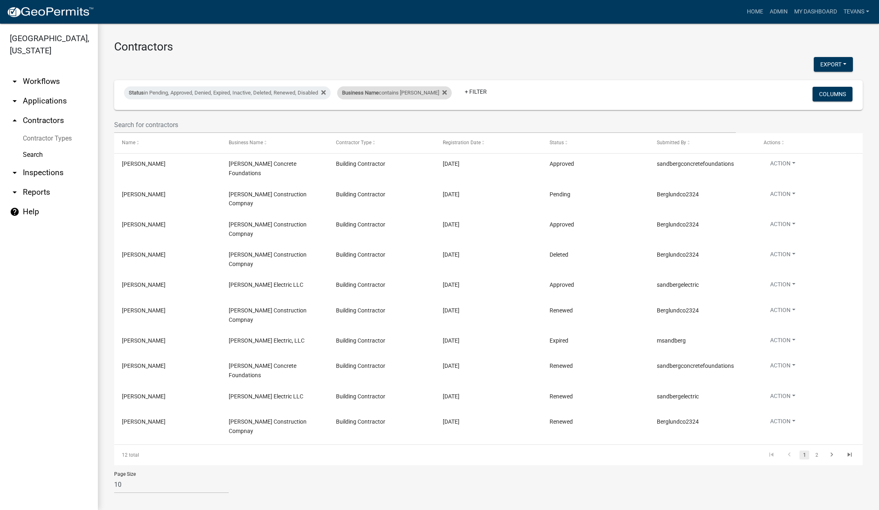
click at [371, 93] on span "Business Name" at bounding box center [360, 93] width 37 height 6
click at [365, 128] on input "berg" at bounding box center [386, 123] width 75 height 17
click at [365, 127] on input "berg" at bounding box center [386, 123] width 75 height 17
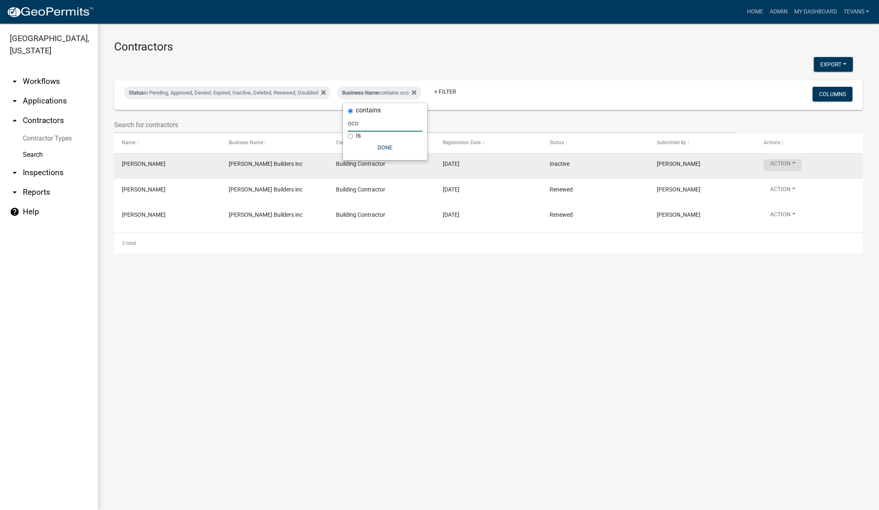
type input "oco"
click at [793, 165] on button "Action" at bounding box center [783, 165] width 38 height 12
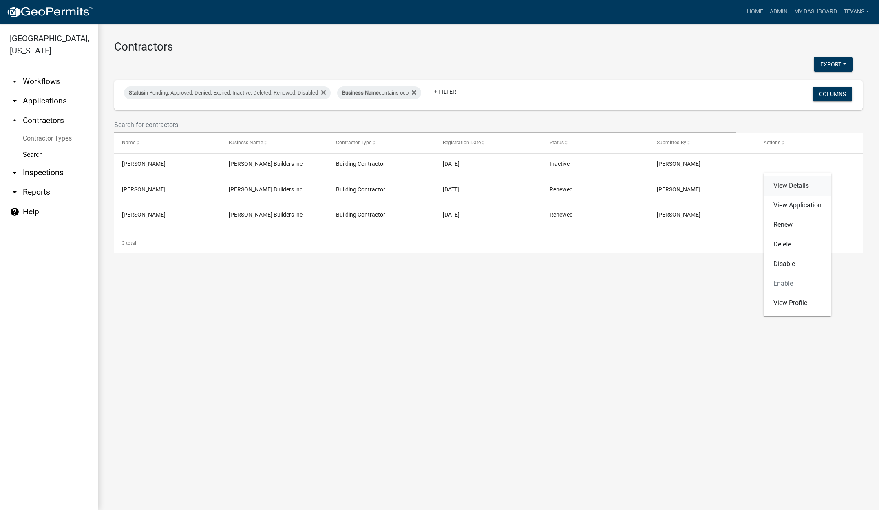
click at [798, 188] on link "View Details" at bounding box center [798, 186] width 68 height 20
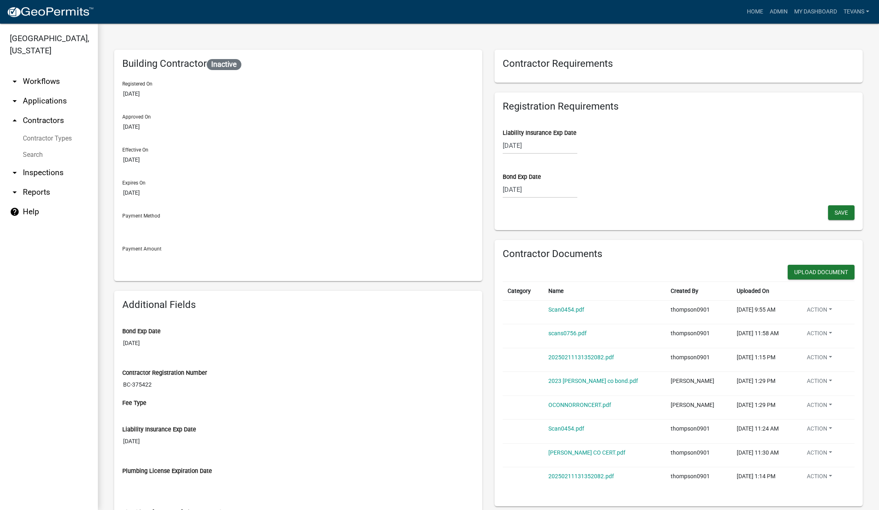
click at [549, 150] on div "06/07/2025" at bounding box center [540, 145] width 75 height 17
click at [566, 163] on select "2025 2026 2027 2028 2029 2030 2031 2032 2033 2034 2035 2036 2037 2038 2039 2040…" at bounding box center [565, 163] width 33 height 12
select select "2026"
click at [549, 157] on select "2025 2026 2027 2028 2029 2030 2031 2032 2033 2034 2035 2036 2037 2038 2039 2040…" at bounding box center [565, 163] width 33 height 12
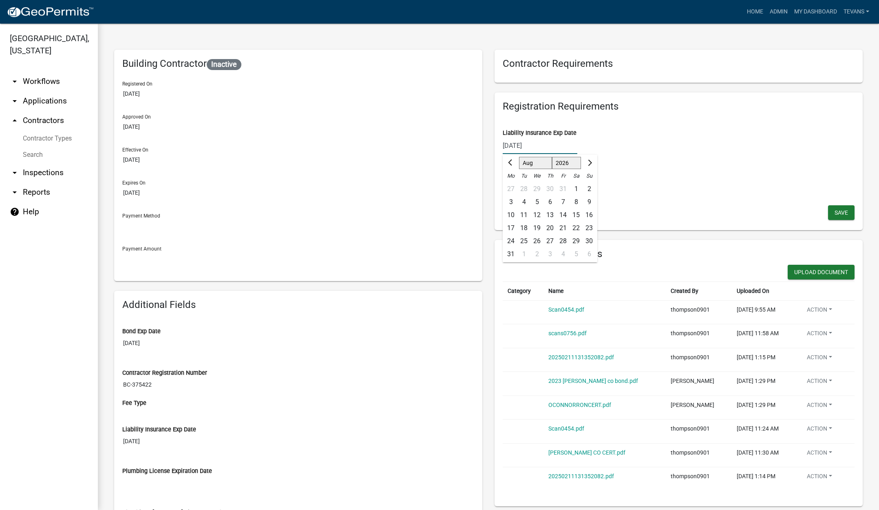
click at [532, 165] on select "Jan Feb Mar Apr May Jun Jul Aug Sep Oct Nov Dec" at bounding box center [535, 163] width 33 height 12
select select "6"
click at [519, 157] on select "Jan Feb Mar Apr May Jun Jul Aug Sep Oct Nov Dec" at bounding box center [535, 163] width 33 height 12
click at [584, 188] on div "7" at bounding box center [589, 189] width 13 height 13
type input "06/07/2026"
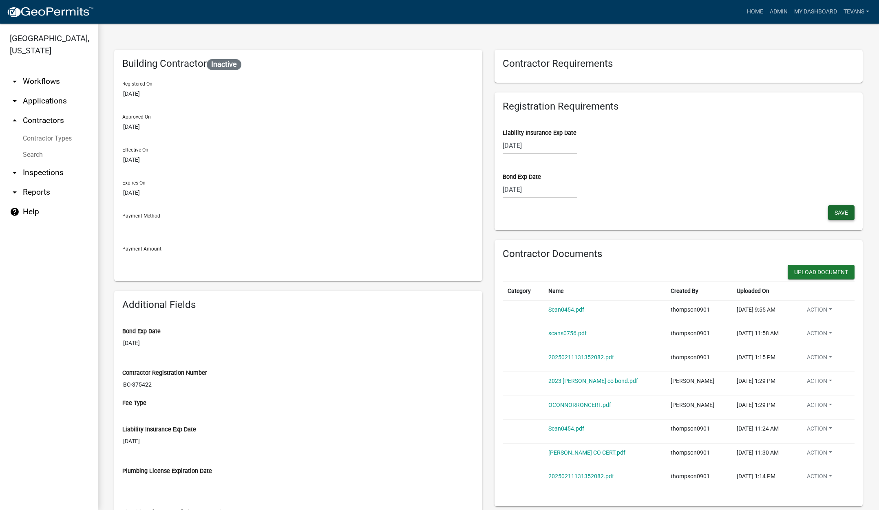
click at [837, 215] on span "Save" at bounding box center [840, 212] width 13 height 7
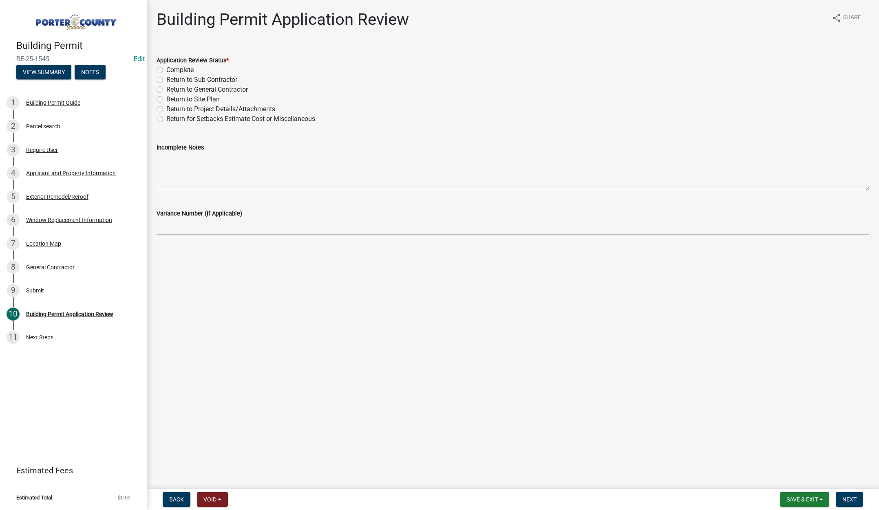
click at [166, 69] on label "Complete" at bounding box center [179, 70] width 27 height 10
click at [166, 69] on input "Complete" at bounding box center [168, 67] width 5 height 5
radio input "true"
click at [843, 498] on span "Next" at bounding box center [849, 500] width 14 height 7
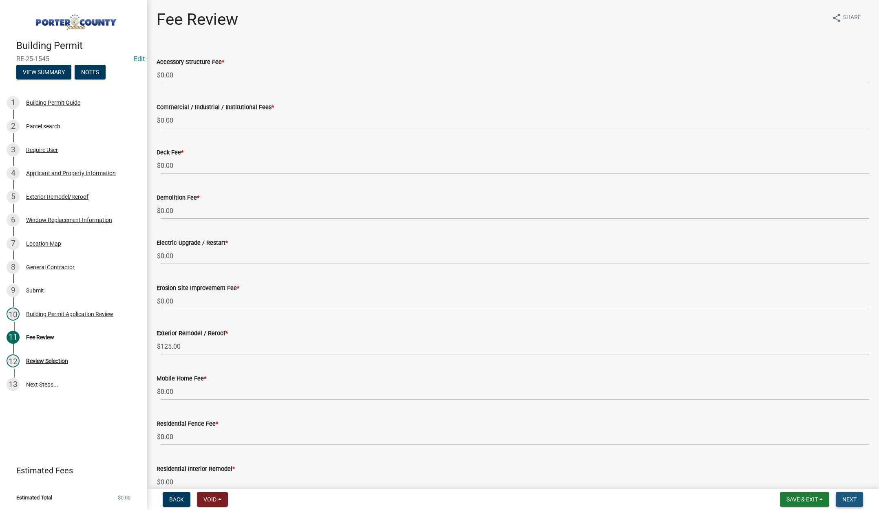
click at [845, 500] on span "Next" at bounding box center [849, 500] width 14 height 7
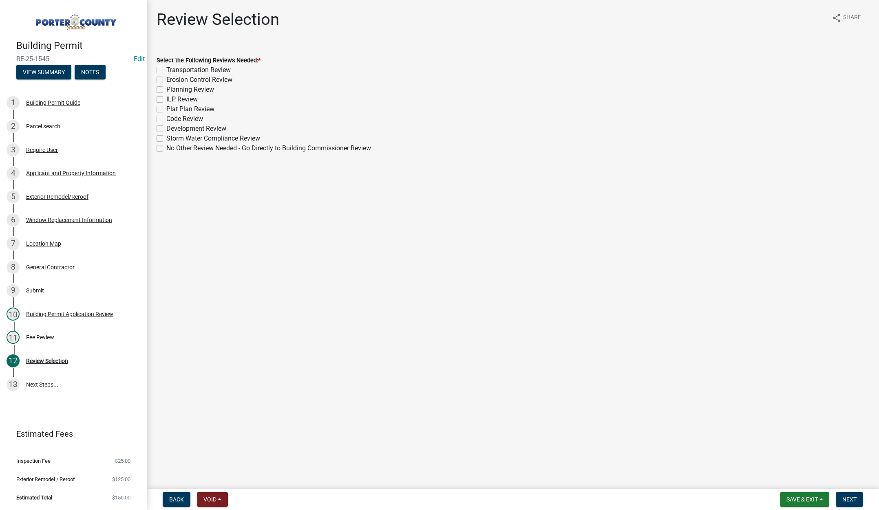
drag, startPoint x: 159, startPoint y: 147, endPoint x: 223, endPoint y: 166, distance: 66.5
click at [166, 147] on label "No Other Review Needed - Go Directly to Building Commissioner Review" at bounding box center [268, 148] width 205 height 10
click at [166, 147] on input "No Other Review Needed - Go Directly to Building Commissioner Review" at bounding box center [168, 145] width 5 height 5
checkbox input "true"
checkbox input "false"
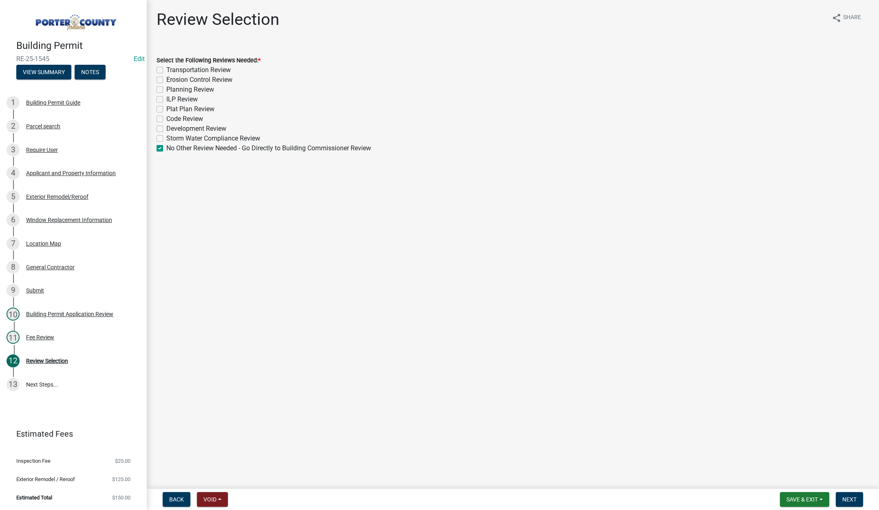
checkbox input "false"
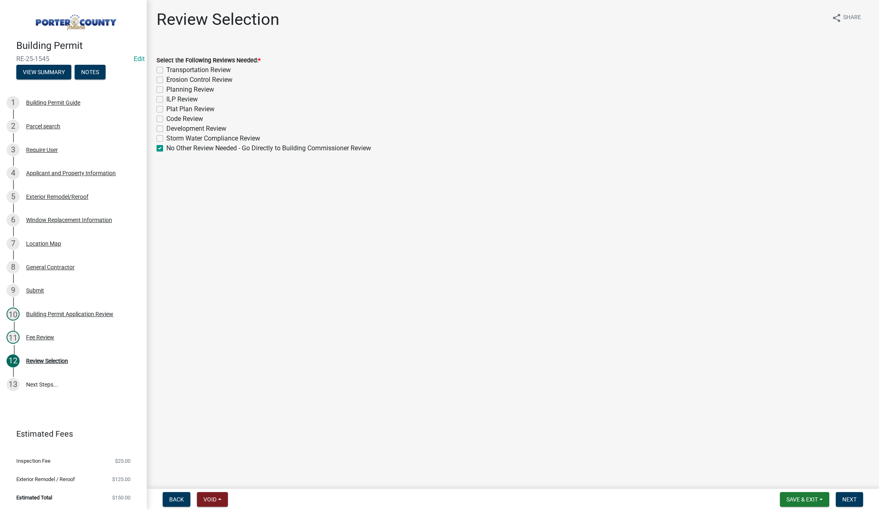
checkbox input "false"
checkbox input "true"
click at [852, 501] on span "Next" at bounding box center [849, 500] width 14 height 7
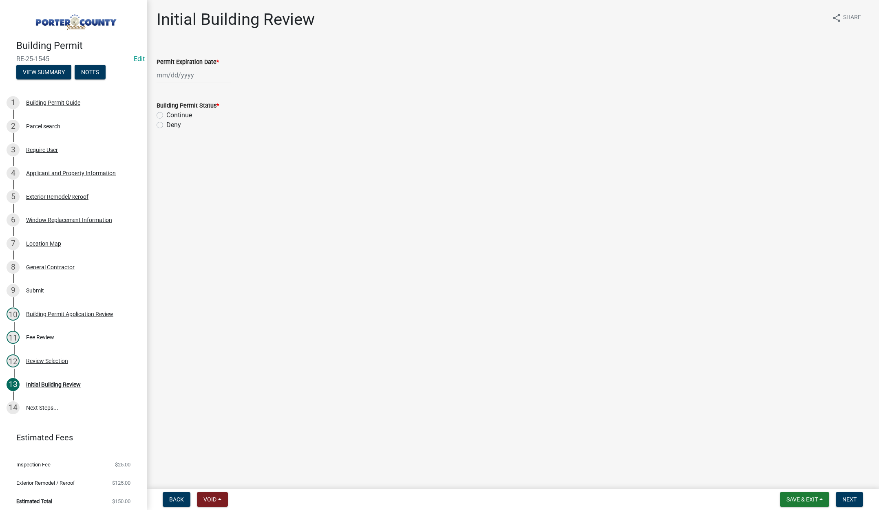
select select "8"
click at [206, 74] on div "Jan Feb Mar Apr May Jun Jul Aug Sep Oct Nov Dec 1525 1526 1527 1528 1529 1530 1…" at bounding box center [194, 75] width 75 height 17
click at [227, 93] on select "1525 1526 1527 1528 1529 1530 1531 1532 1533 1534 1535 1536 1537 1538 1539 1540…" at bounding box center [220, 92] width 29 height 12
select select "2026"
click at [206, 86] on select "1525 1526 1527 1528 1529 1530 1531 1532 1533 1534 1535 1536 1537 1538 1539 1540…" at bounding box center [220, 92] width 29 height 12
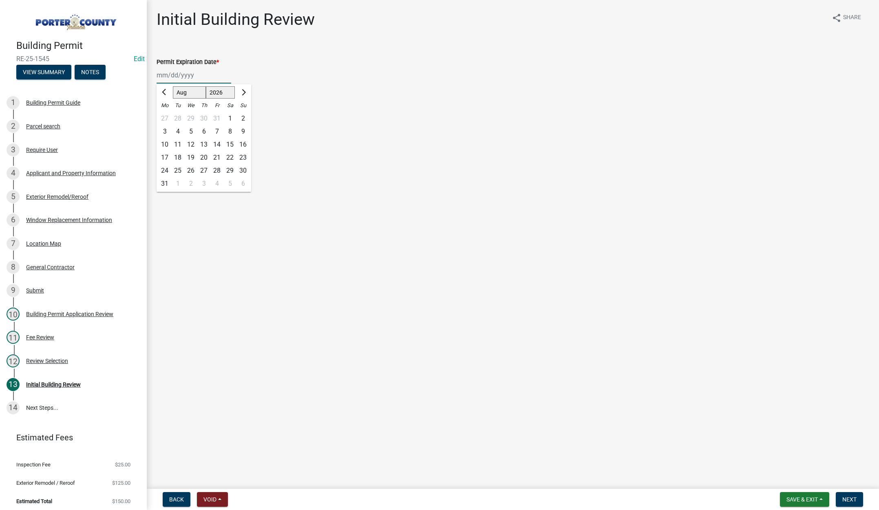
click at [201, 156] on div "20" at bounding box center [203, 157] width 13 height 13
type input "08/20/2026"
click at [166, 113] on label "Continue" at bounding box center [179, 115] width 26 height 10
click at [166, 113] on input "Continue" at bounding box center [168, 112] width 5 height 5
radio input "true"
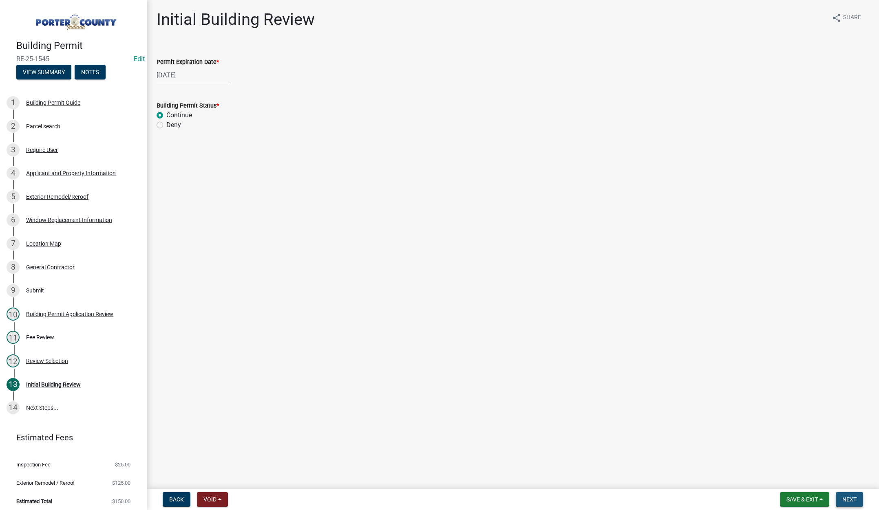
click at [846, 495] on button "Next" at bounding box center [849, 499] width 27 height 15
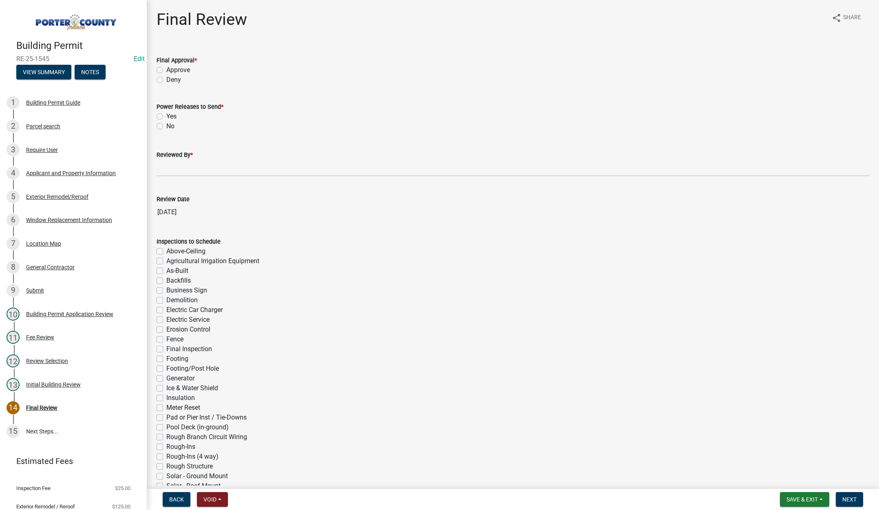
click at [166, 70] on label "Approve" at bounding box center [178, 70] width 24 height 10
click at [166, 70] on input "Approve" at bounding box center [168, 67] width 5 height 5
radio input "true"
drag, startPoint x: 161, startPoint y: 126, endPoint x: 175, endPoint y: 177, distance: 53.2
click at [166, 127] on label "No" at bounding box center [170, 126] width 8 height 10
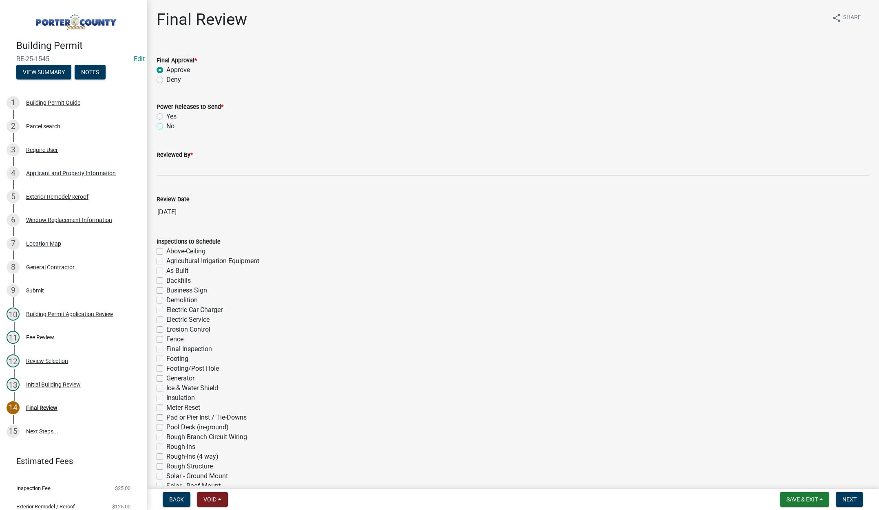
click at [166, 127] on input "No" at bounding box center [168, 123] width 5 height 5
radio input "true"
click at [174, 169] on input "Reviewed By *" at bounding box center [513, 168] width 713 height 17
type input "Tami"
click at [852, 498] on span "Next" at bounding box center [849, 500] width 14 height 7
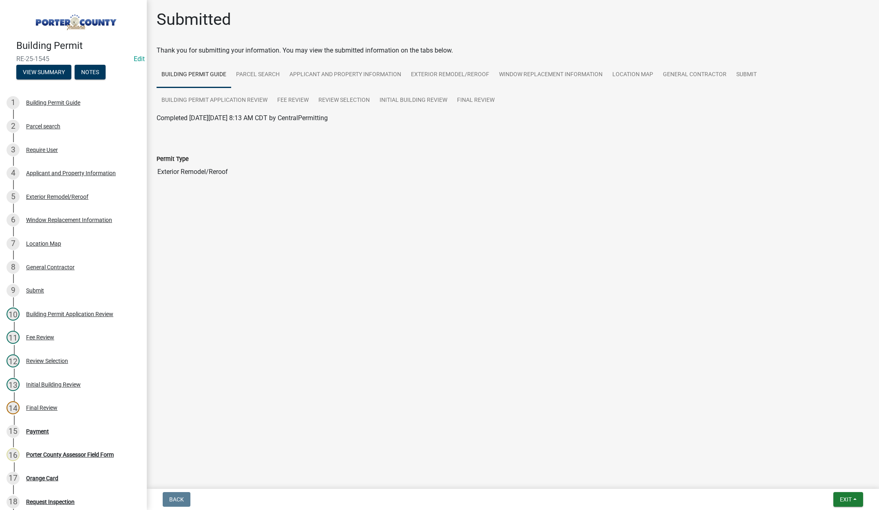
click at [210, 291] on main "Submitted Thank you for submitting your information. You may view the submitted…" at bounding box center [513, 243] width 732 height 486
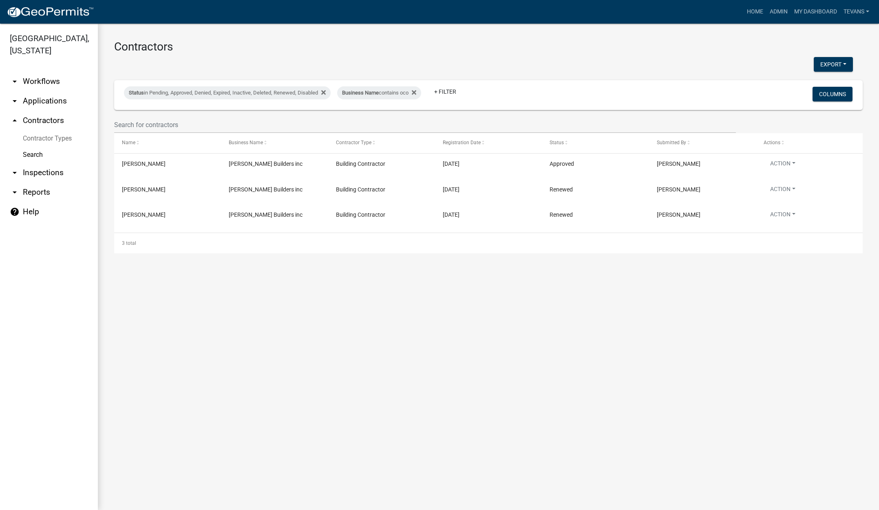
click at [48, 91] on link "arrow_drop_down Applications" at bounding box center [49, 101] width 98 height 20
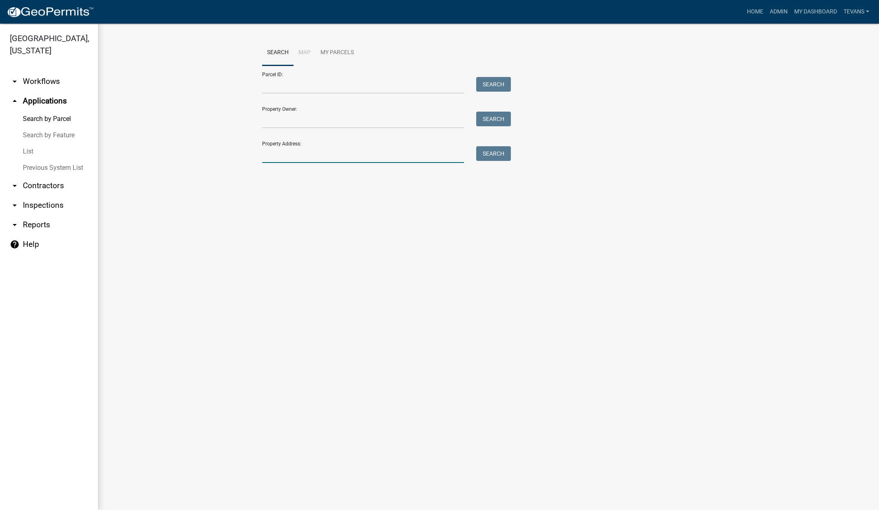
click at [293, 153] on input "Property Address:" at bounding box center [363, 154] width 202 height 17
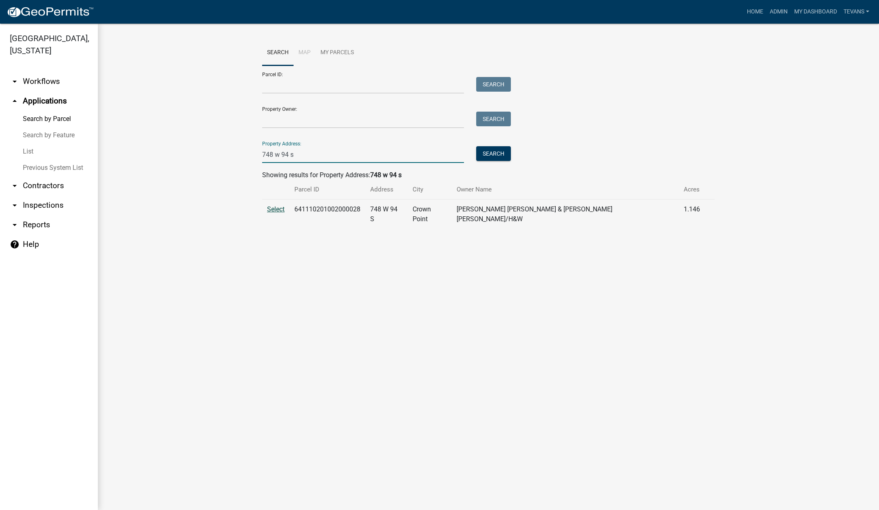
type input "748 w 94 s"
click at [282, 207] on span "Select" at bounding box center [276, 209] width 18 height 8
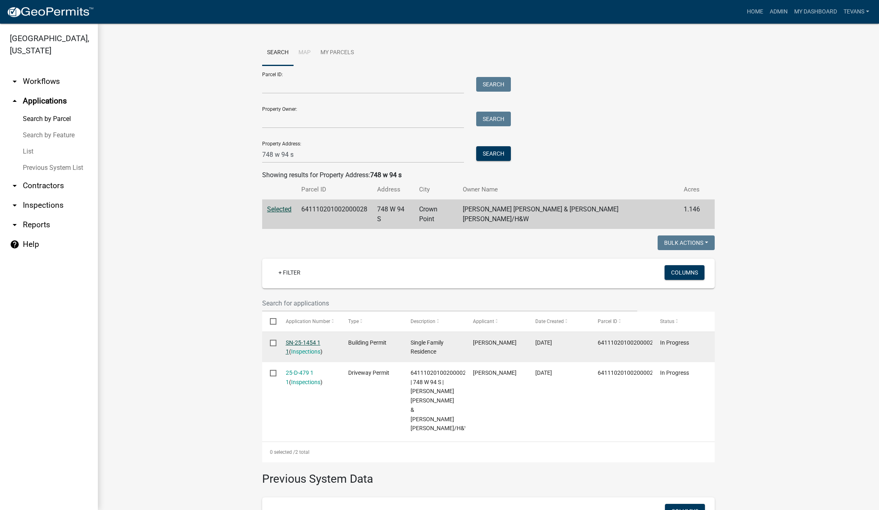
click at [304, 340] on link "SN-25-1454 1 1" at bounding box center [303, 348] width 35 height 16
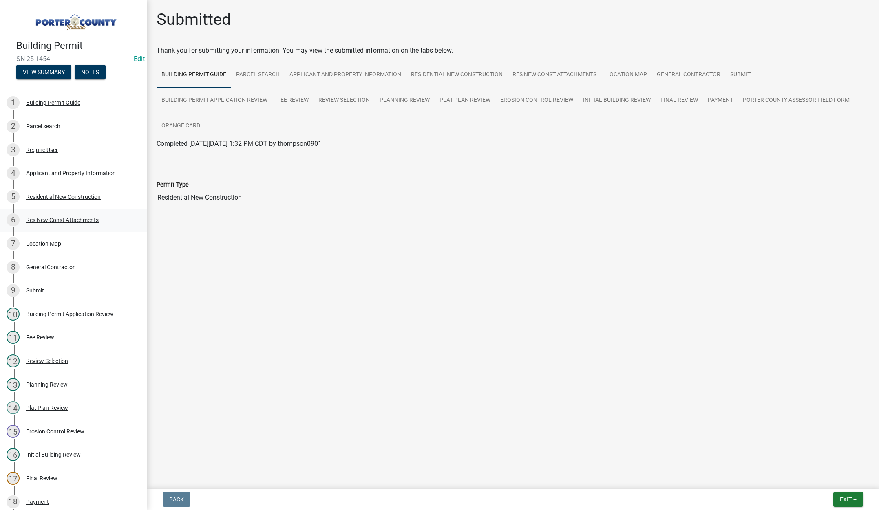
drag, startPoint x: 68, startPoint y: 215, endPoint x: 131, endPoint y: 220, distance: 63.0
click at [68, 217] on div "Res New Const Attachments" at bounding box center [62, 220] width 73 height 6
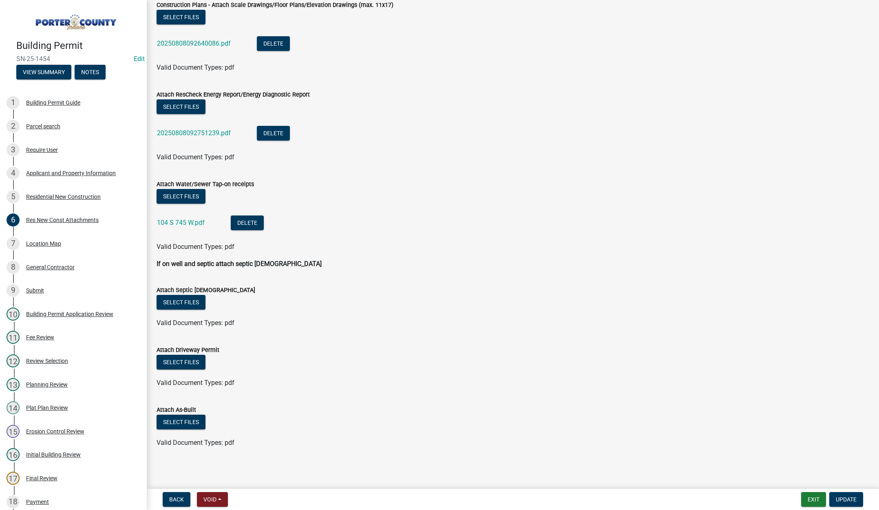
scroll to position [206, 0]
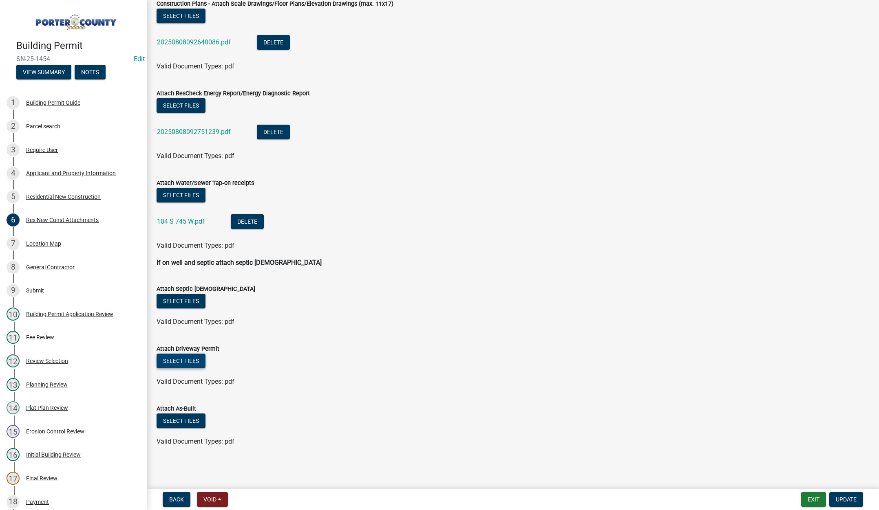
click at [197, 361] on button "Select files" at bounding box center [181, 361] width 49 height 15
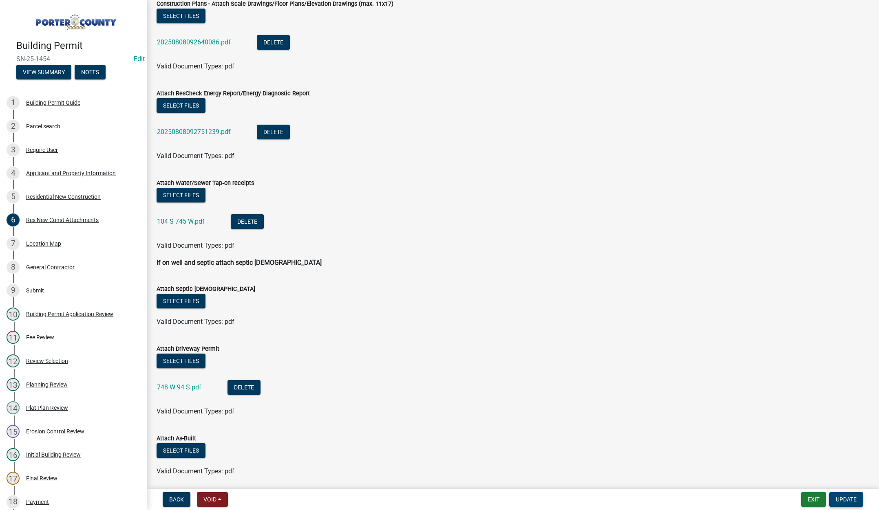
click at [843, 496] on button "Update" at bounding box center [846, 499] width 34 height 15
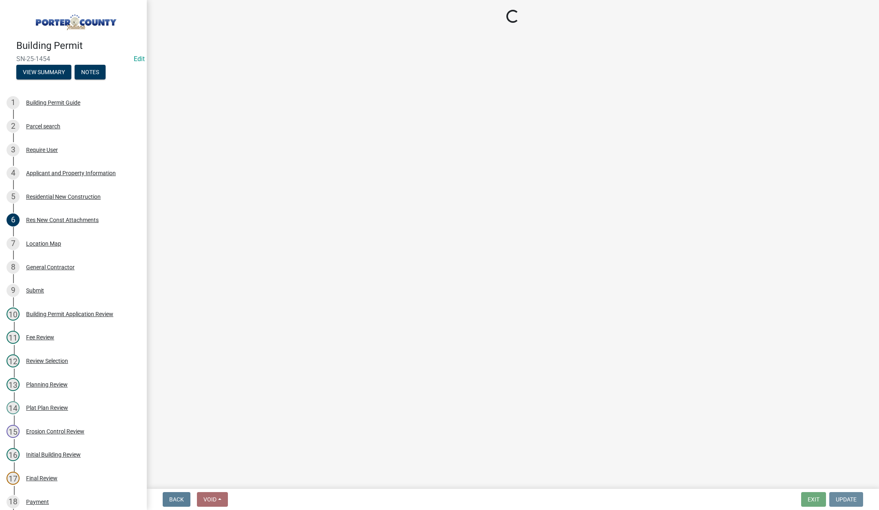
scroll to position [0, 0]
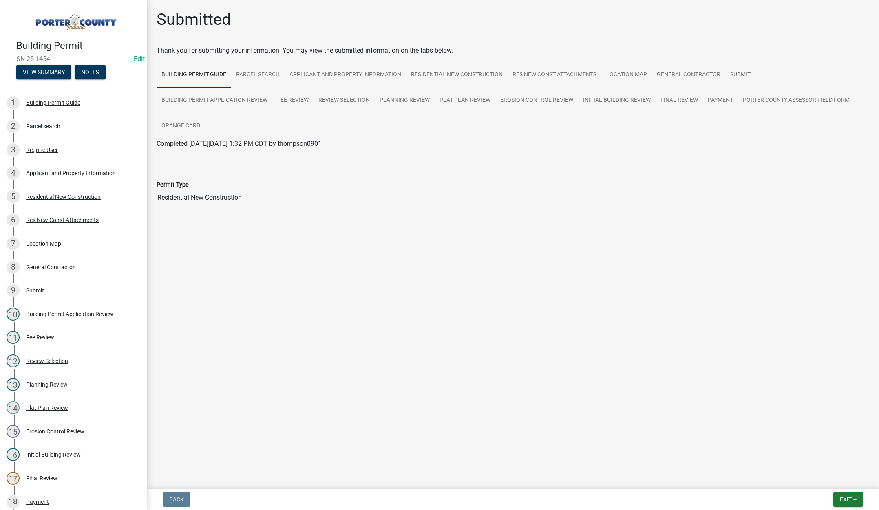
click at [208, 256] on main "Submitted Thank you for submitting your information. You may view the submitted…" at bounding box center [513, 243] width 732 height 486
click at [840, 494] on button "Exit" at bounding box center [848, 499] width 30 height 15
click at [838, 483] on button "Save & Exit" at bounding box center [830, 479] width 65 height 20
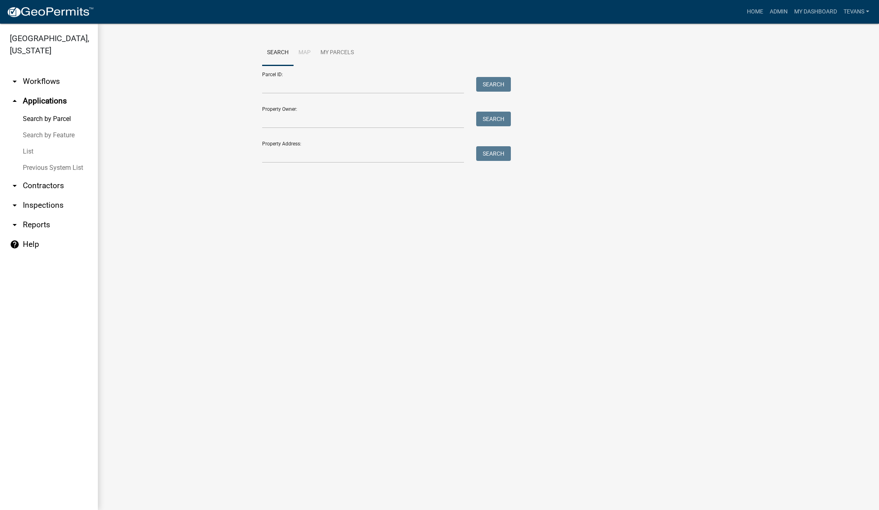
click at [46, 176] on link "arrow_drop_down Contractors" at bounding box center [49, 186] width 98 height 20
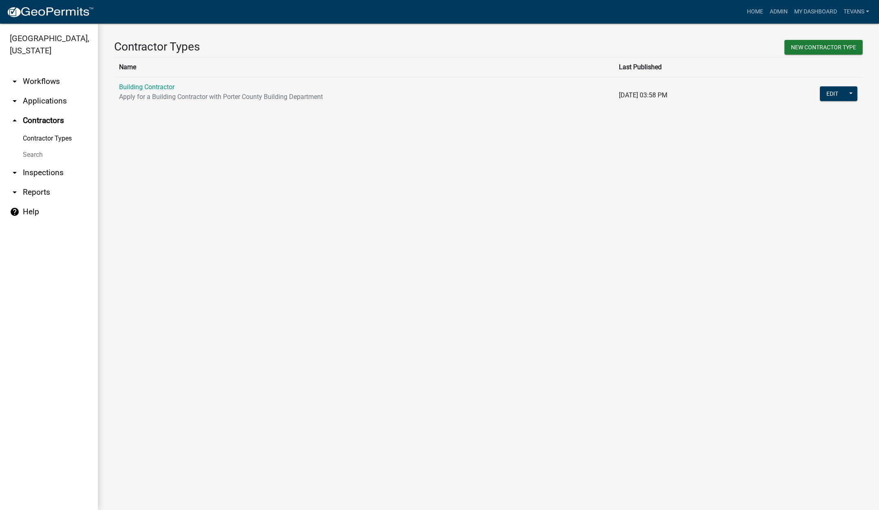
click at [31, 147] on link "Search" at bounding box center [49, 155] width 98 height 16
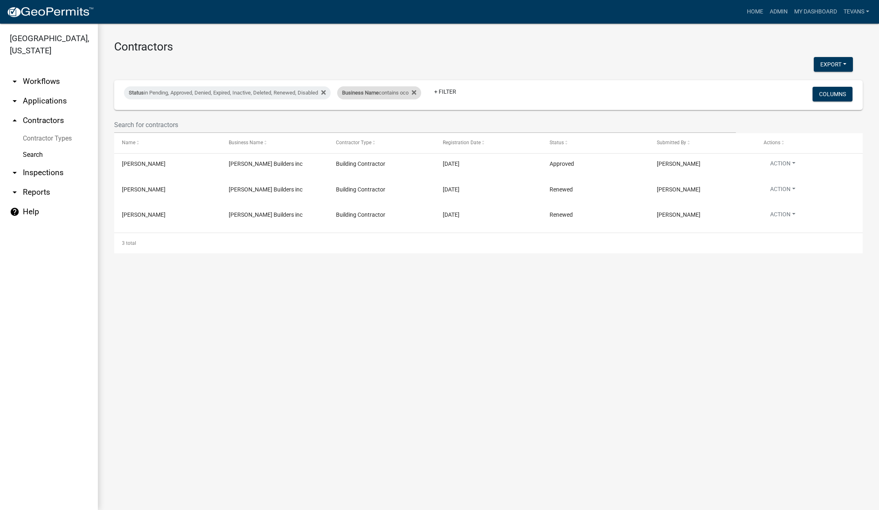
click at [369, 97] on div "Business Name contains oco" at bounding box center [379, 92] width 84 height 13
click at [365, 125] on input "oco" at bounding box center [385, 123] width 75 height 17
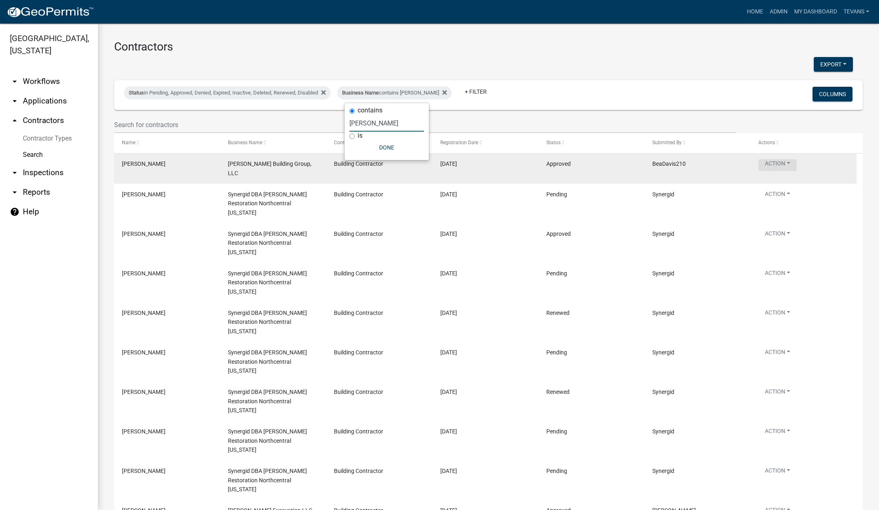
type input "[PERSON_NAME]"
click at [769, 164] on button "Action" at bounding box center [777, 165] width 38 height 12
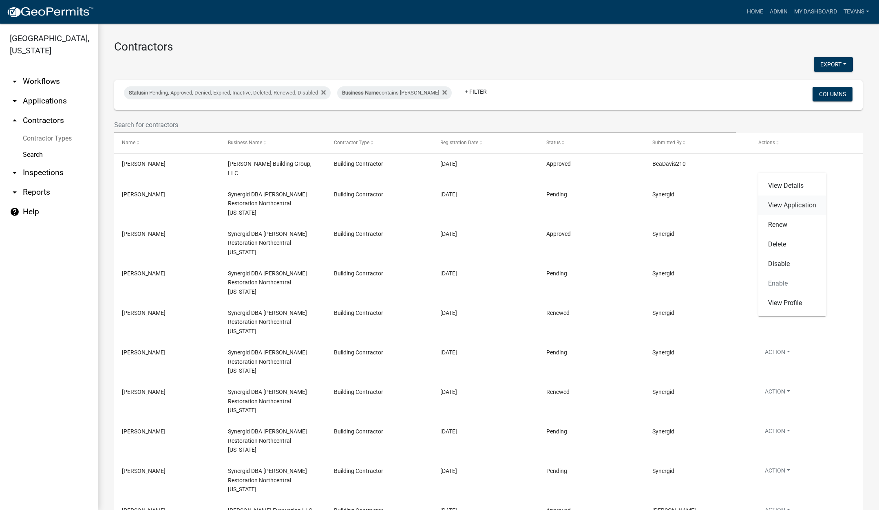
click at [794, 204] on link "View Application" at bounding box center [792, 206] width 68 height 20
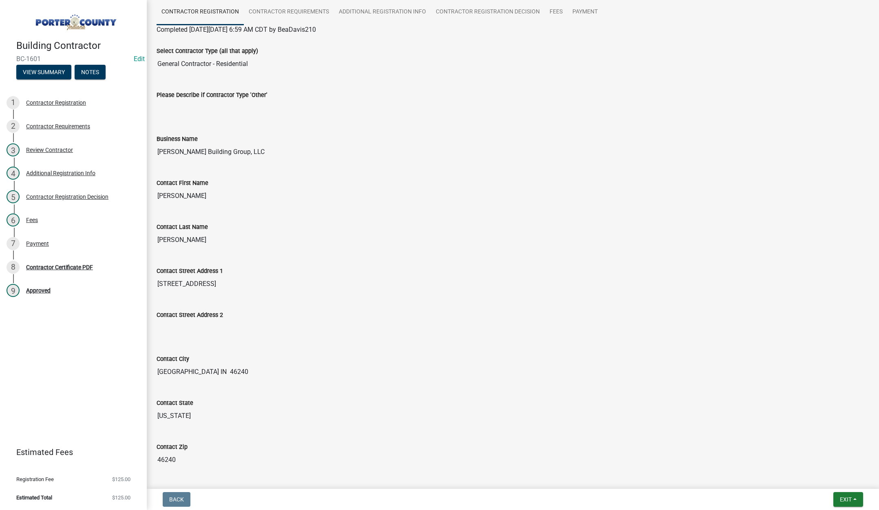
scroll to position [245, 0]
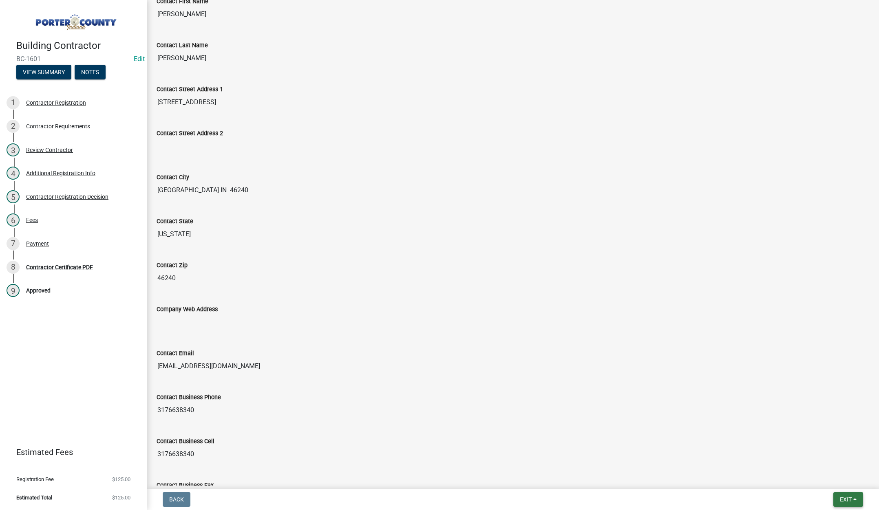
click at [839, 498] on button "Exit" at bounding box center [848, 499] width 30 height 15
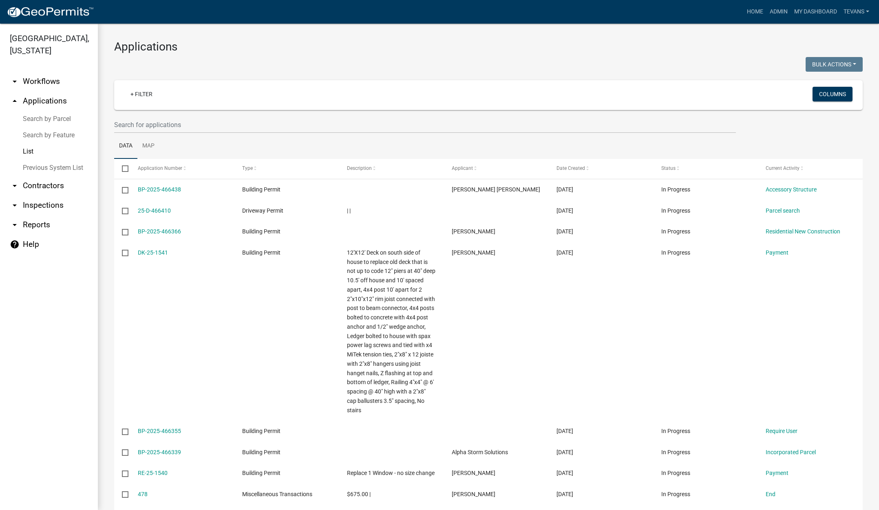
click at [46, 111] on link "Search by Parcel" at bounding box center [49, 119] width 98 height 16
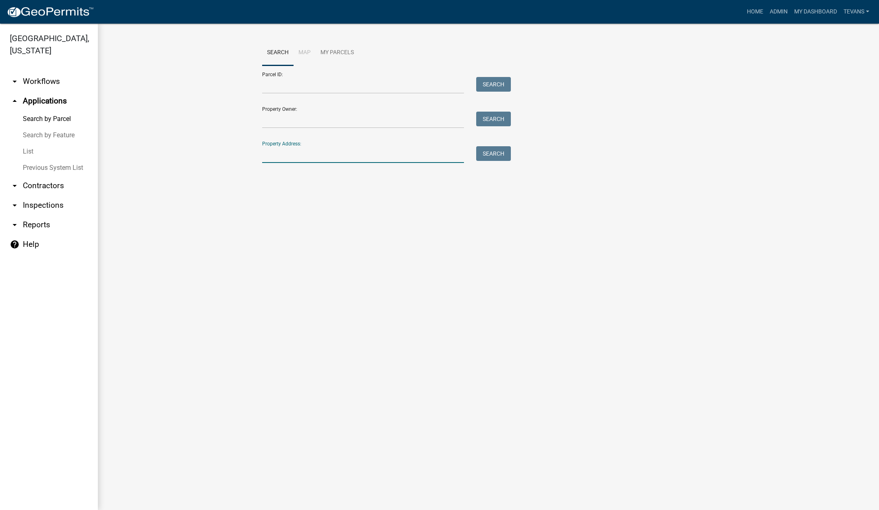
click at [286, 156] on input "Property Address:" at bounding box center [363, 154] width 202 height 17
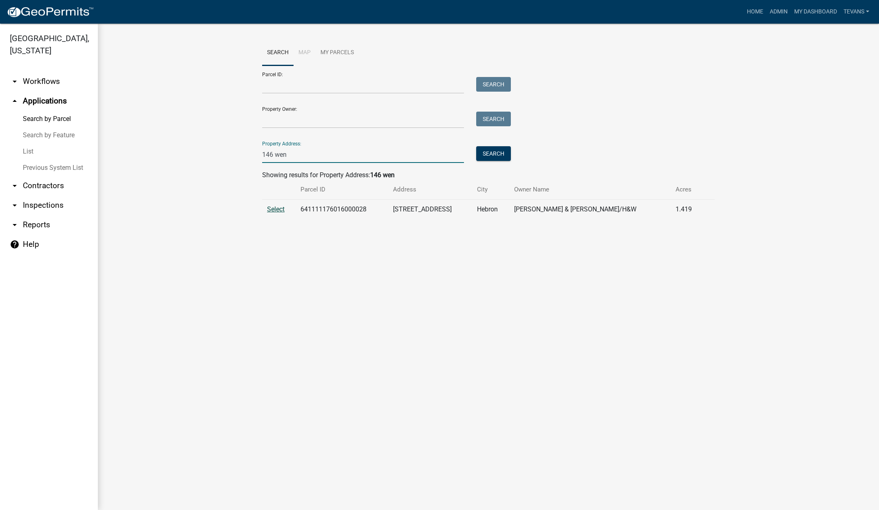
type input "146 wen"
click at [281, 211] on span "Select" at bounding box center [276, 209] width 18 height 8
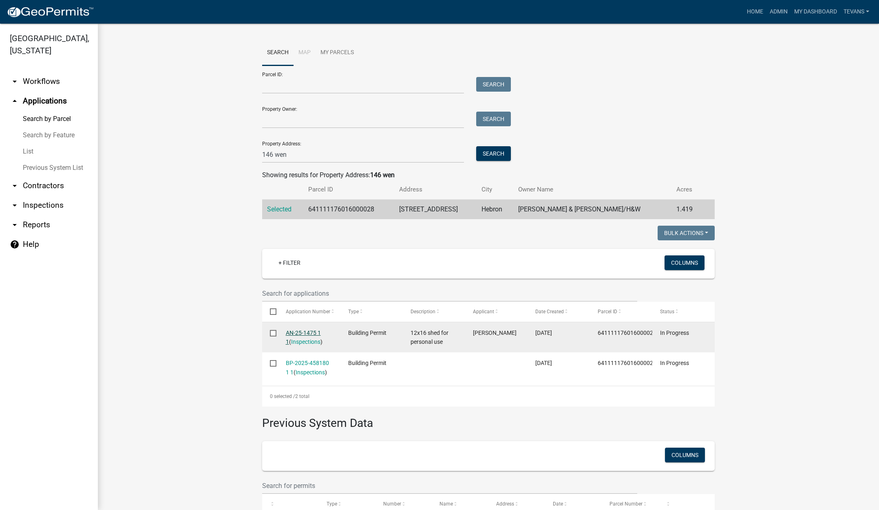
click at [304, 331] on link "AN-25-1475 1 1" at bounding box center [303, 338] width 35 height 16
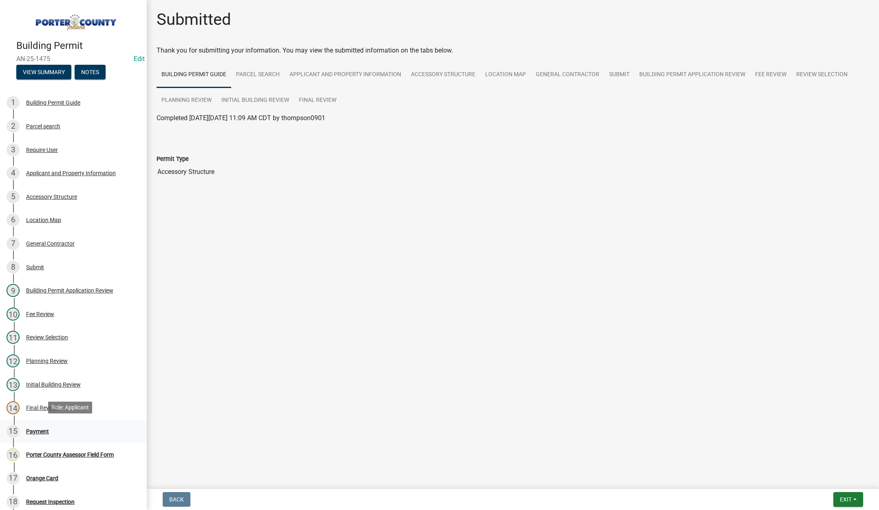
click at [46, 430] on div "Payment" at bounding box center [37, 432] width 23 height 6
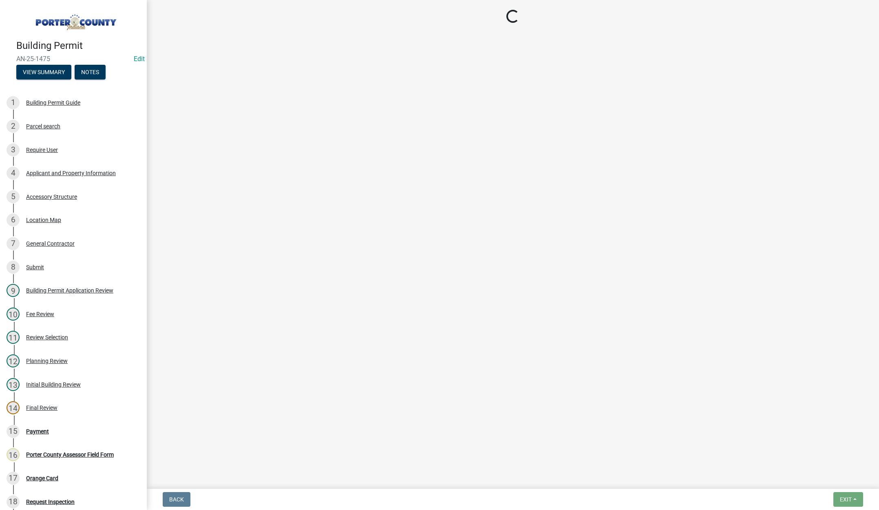
select select "3: 3"
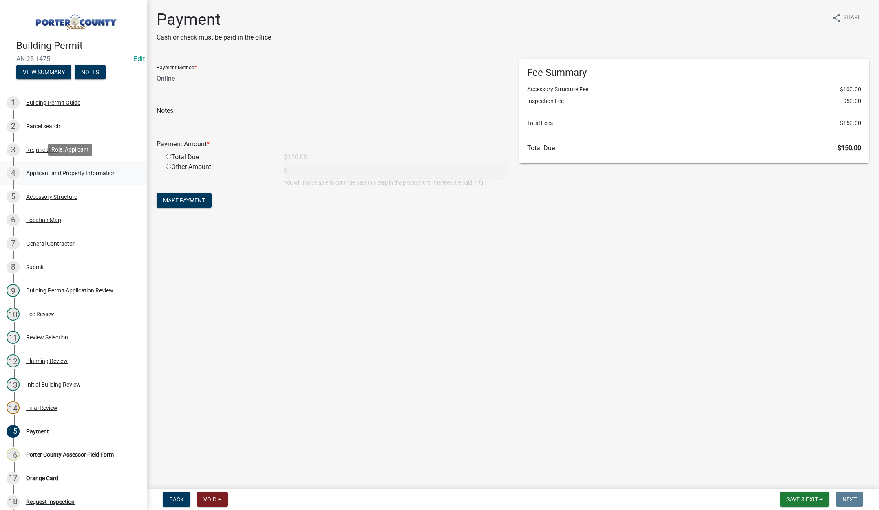
click at [93, 170] on div "Applicant and Property Information" at bounding box center [71, 173] width 90 height 6
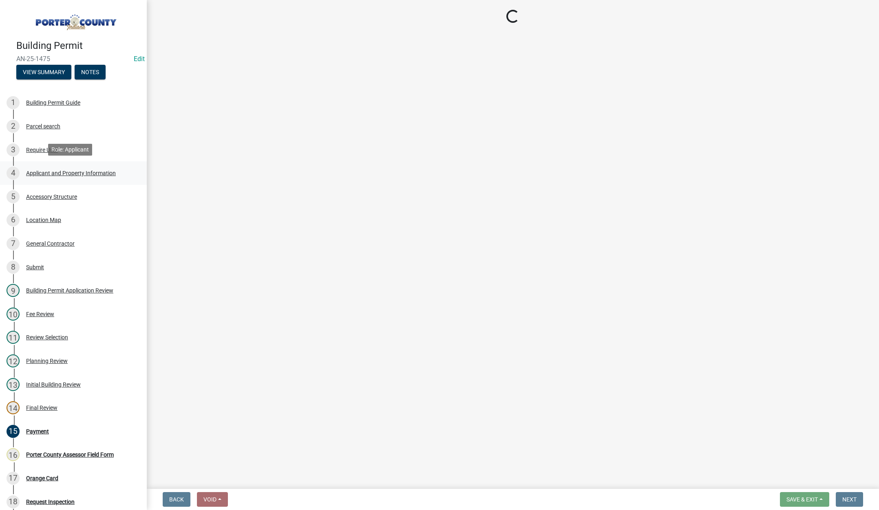
select select "eebc071e-620a-4db8-83e9-cb6b194c67e9"
select select "ea6751d4-6bf7-4a16-89ee-f7801ab82aa1"
select select "92efe679-05f4-414a-9426-51627fba5de6"
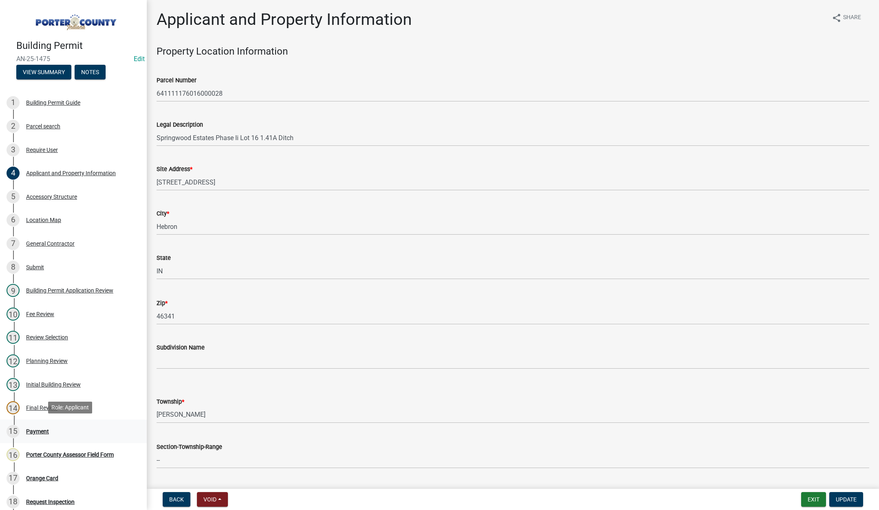
click at [33, 429] on div "Payment" at bounding box center [37, 432] width 23 height 6
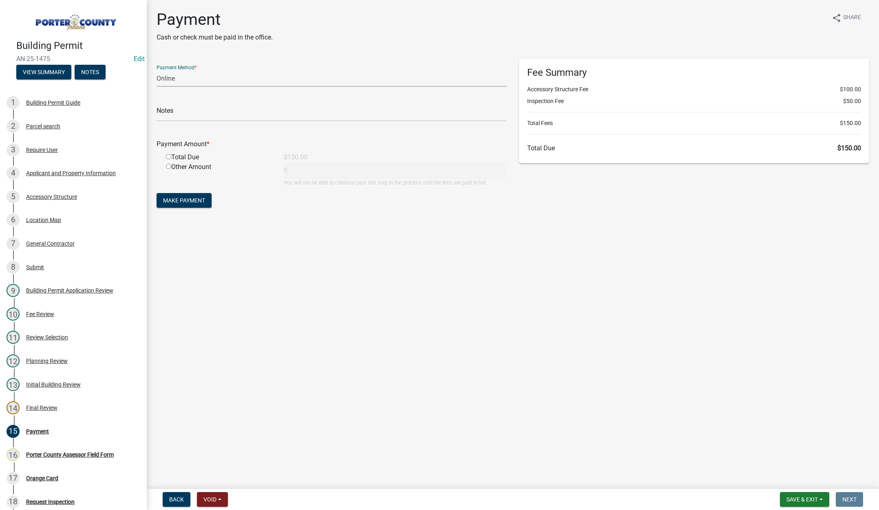
click at [164, 80] on select "Credit Card POS Check Cash Online" at bounding box center [332, 78] width 350 height 17
select select "1: 0"
click at [157, 70] on select "Credit Card POS Check Cash Online" at bounding box center [332, 78] width 350 height 17
click at [172, 119] on input "text" at bounding box center [332, 113] width 350 height 17
type input "#1396 [PERSON_NAME]"
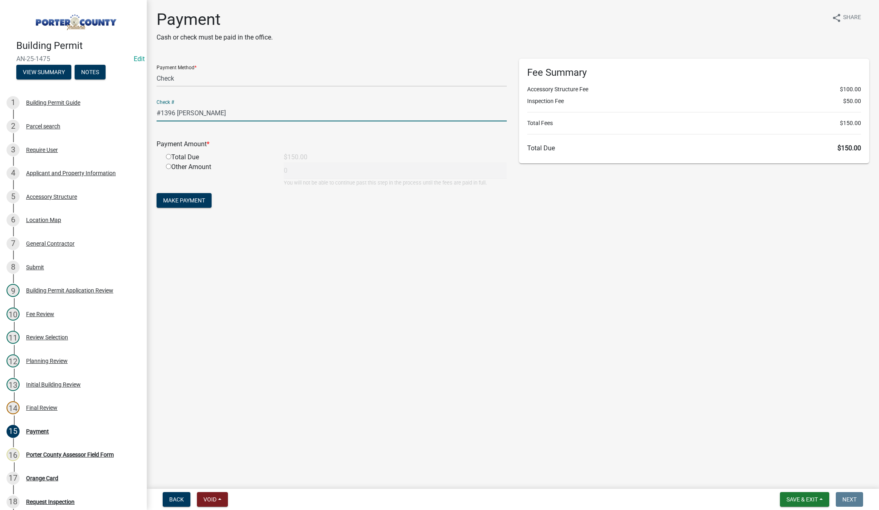
click at [168, 158] on input "radio" at bounding box center [168, 156] width 5 height 5
radio input "true"
type input "150"
click at [181, 199] on span "Make Payment" at bounding box center [184, 200] width 42 height 7
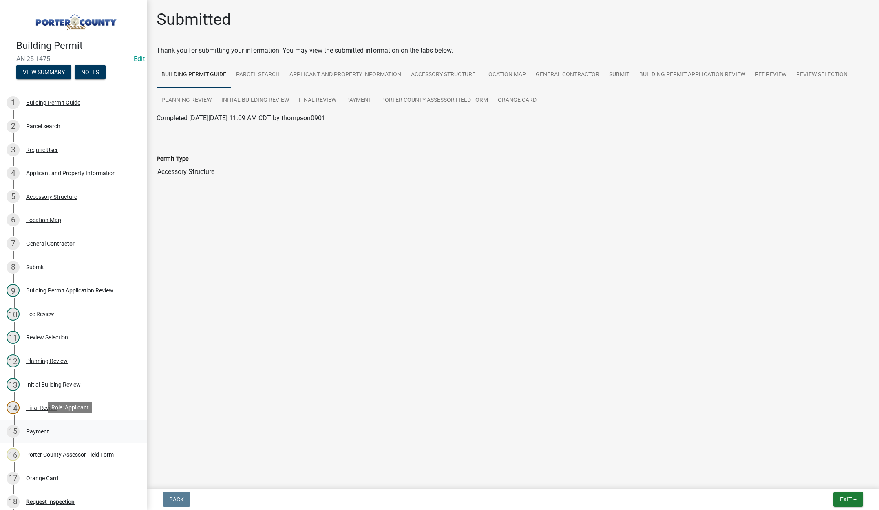
click at [43, 429] on div "Payment" at bounding box center [37, 432] width 23 height 6
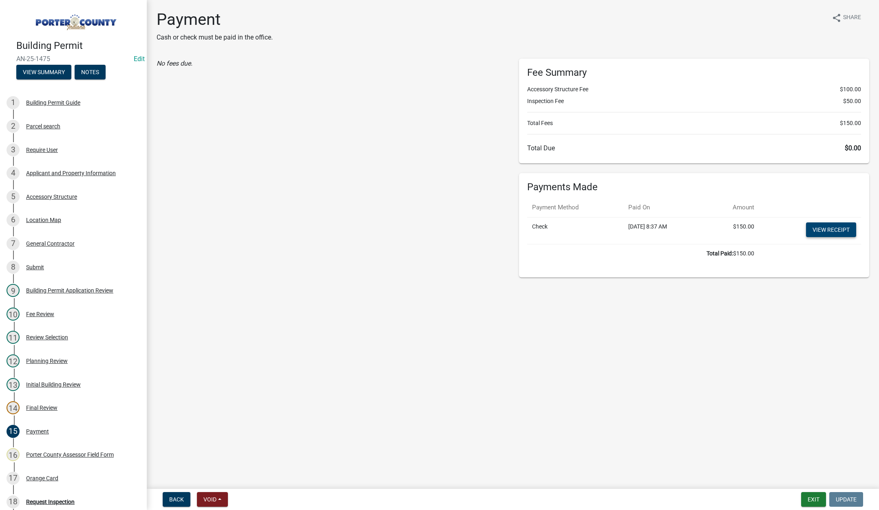
click at [826, 230] on link "View receipt" at bounding box center [831, 230] width 50 height 15
click at [55, 476] on div "Orange Card" at bounding box center [42, 479] width 32 height 6
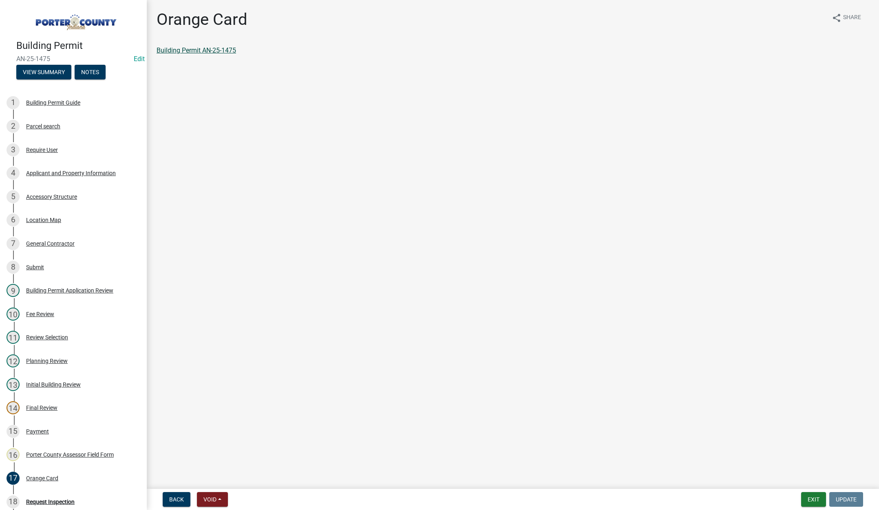
click at [221, 48] on link "Building Permit AN-25-1475" at bounding box center [196, 50] width 79 height 8
click at [810, 500] on button "Exit" at bounding box center [813, 499] width 25 height 15
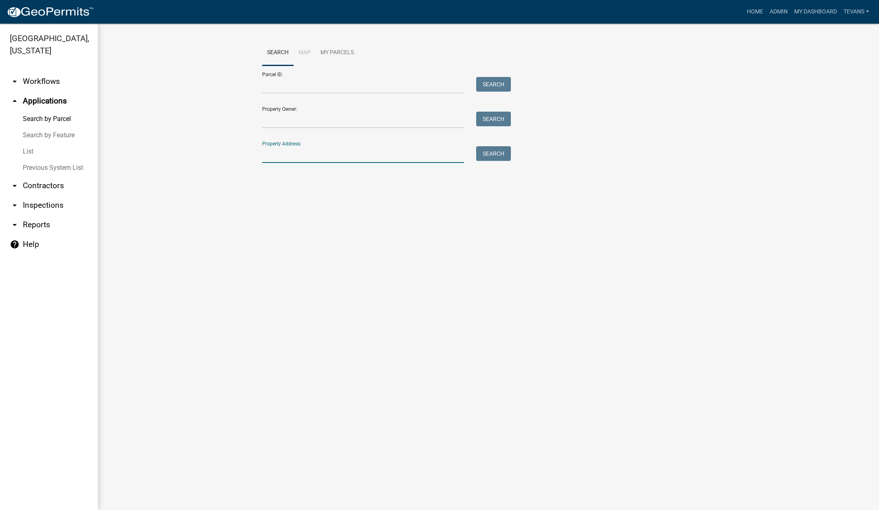
click at [355, 154] on input "Property Address:" at bounding box center [363, 154] width 202 height 17
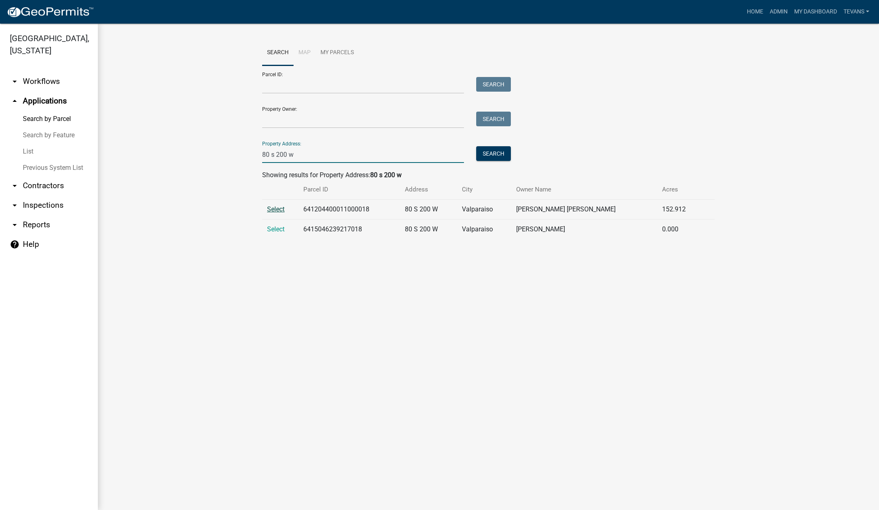
type input "80 s 200 w"
click at [276, 210] on span "Select" at bounding box center [276, 209] width 18 height 8
